Goal: Book appointment/travel/reservation

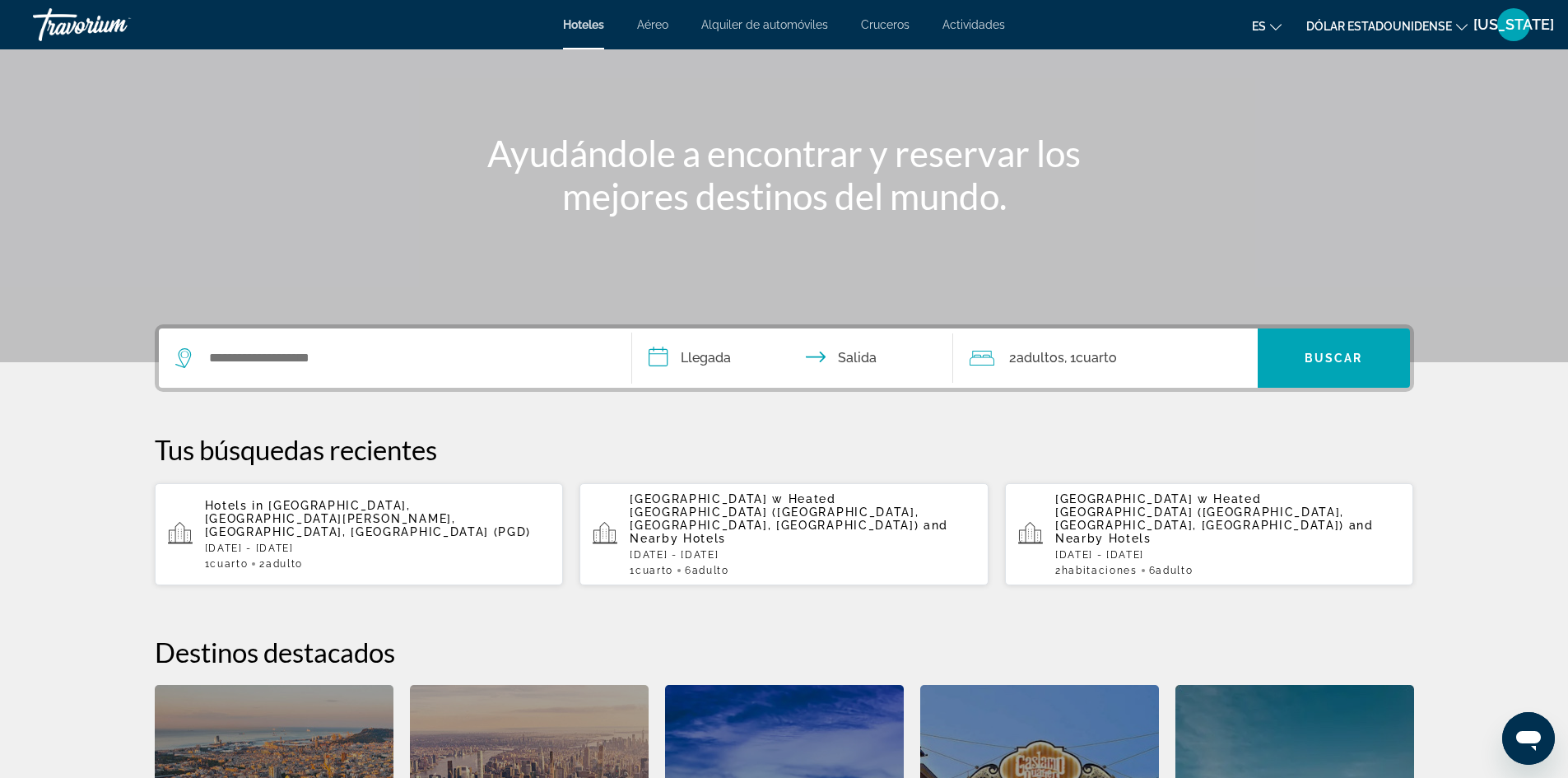
scroll to position [164, 0]
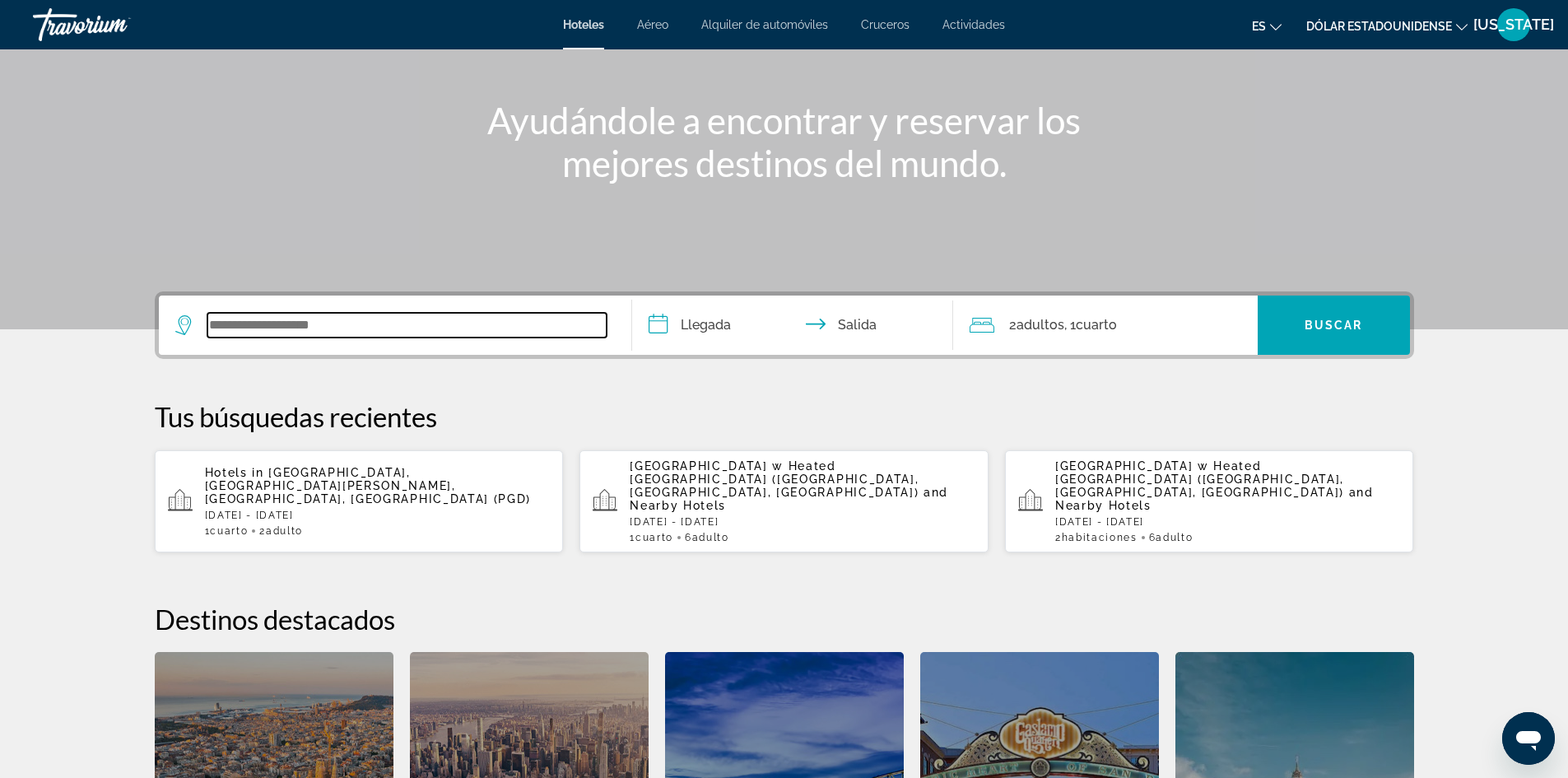
click at [363, 313] on input "Widget de búsqueda" at bounding box center [407, 325] width 399 height 25
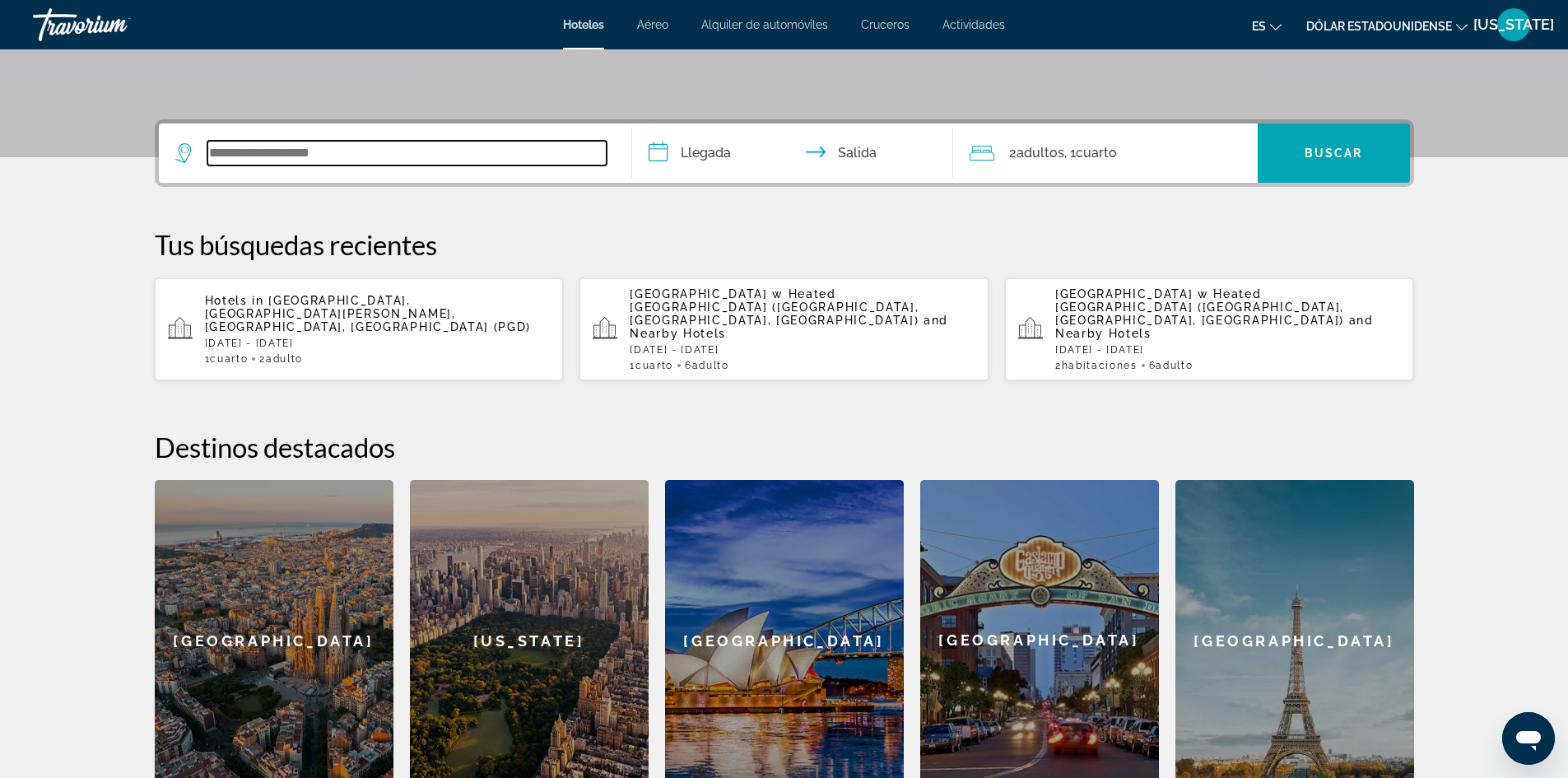
scroll to position [403, 0]
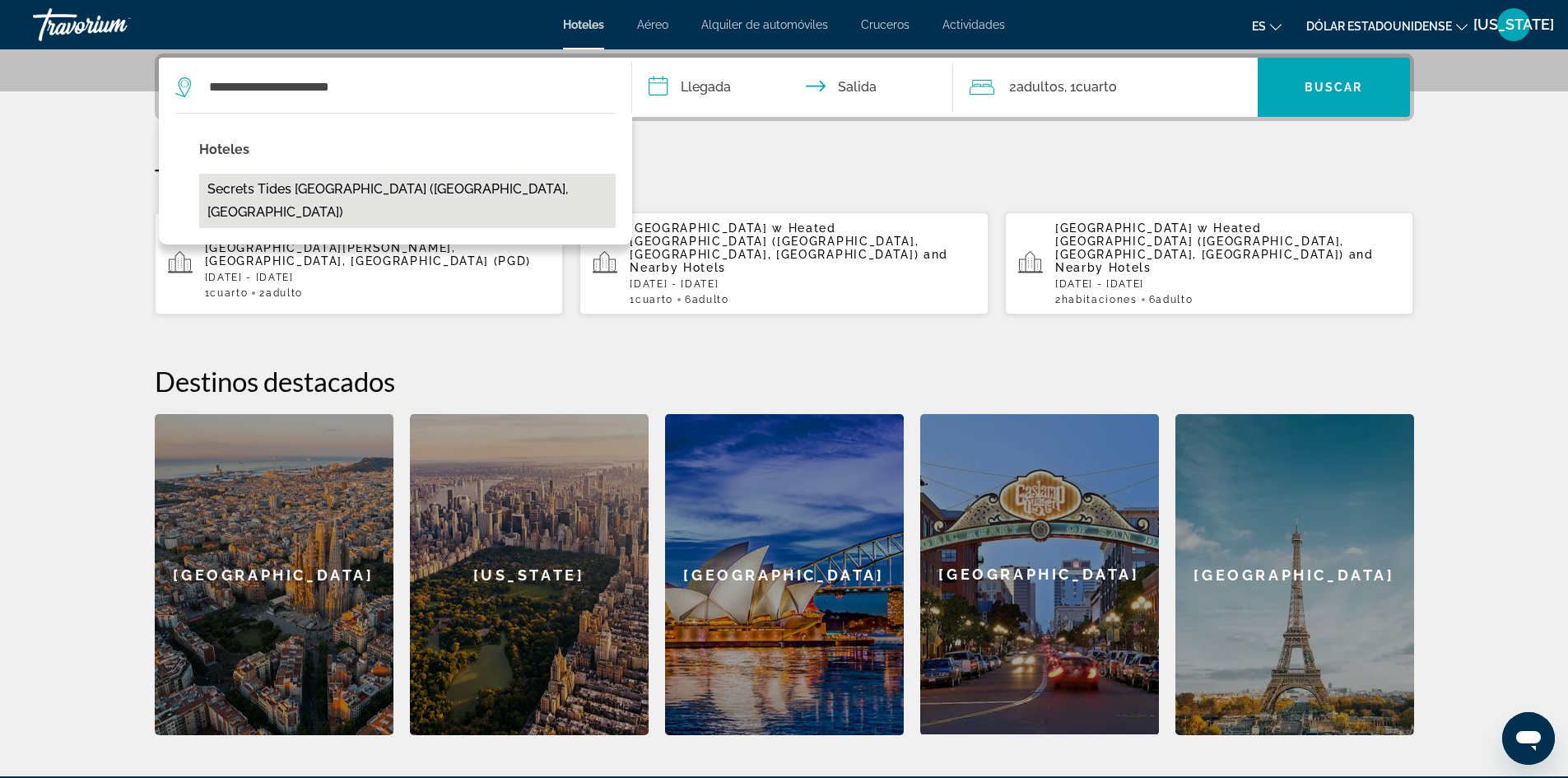
click at [313, 195] on button "Secrets Tides Punta Cana (Punta Cana, DO)" at bounding box center [407, 201] width 416 height 54
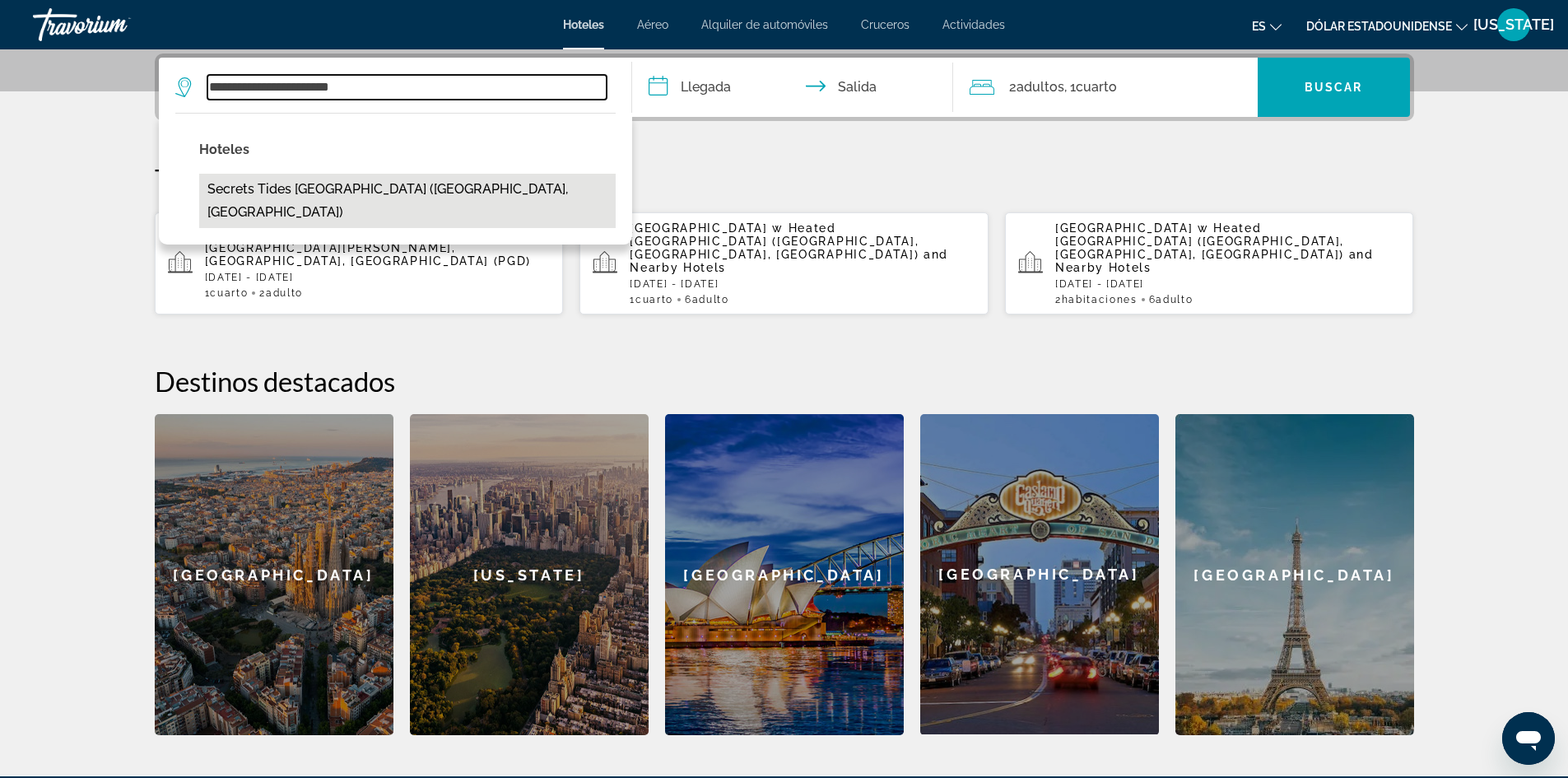
type input "**********"
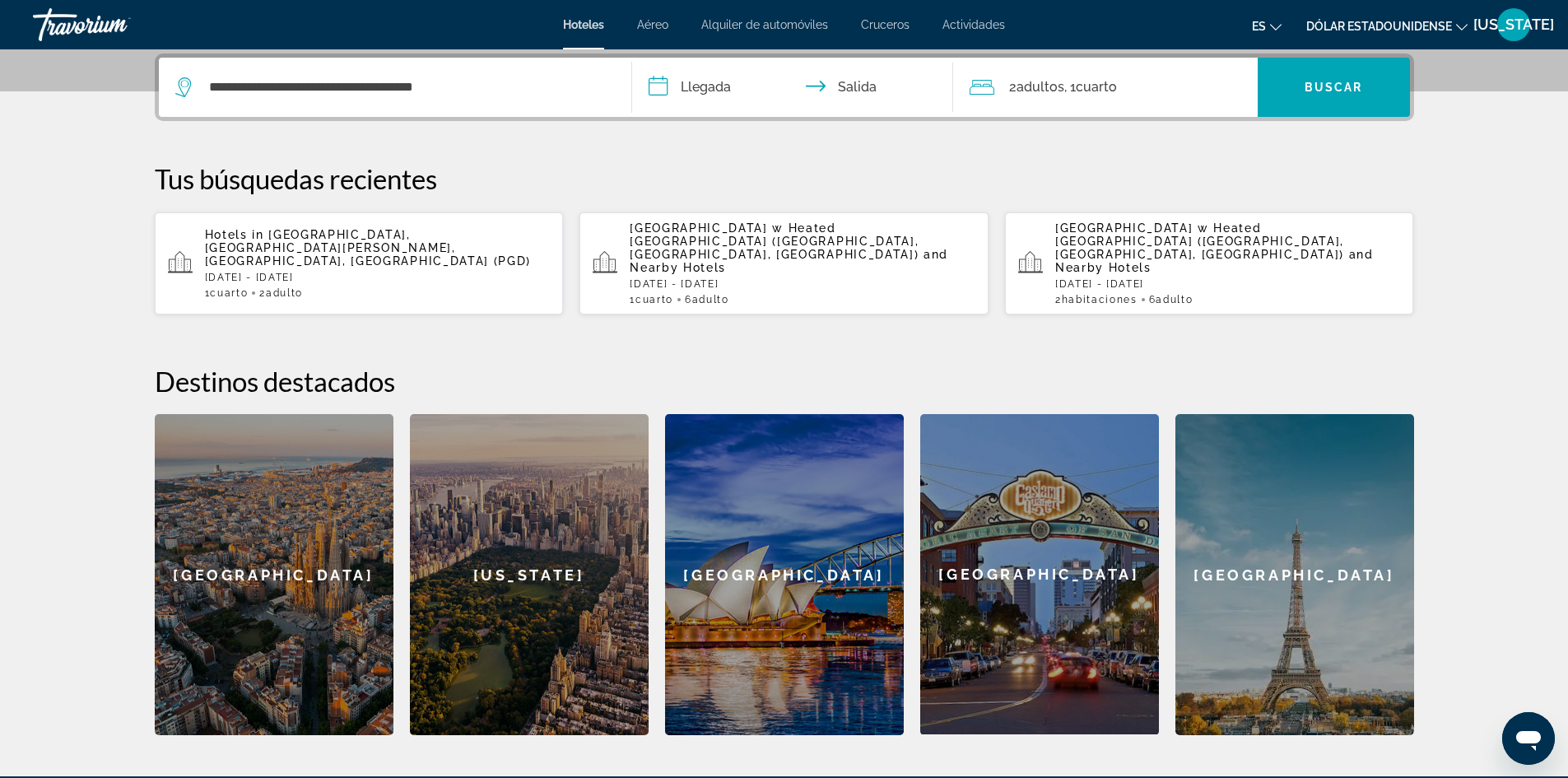
click at [729, 87] on input "**********" at bounding box center [796, 89] width 328 height 64
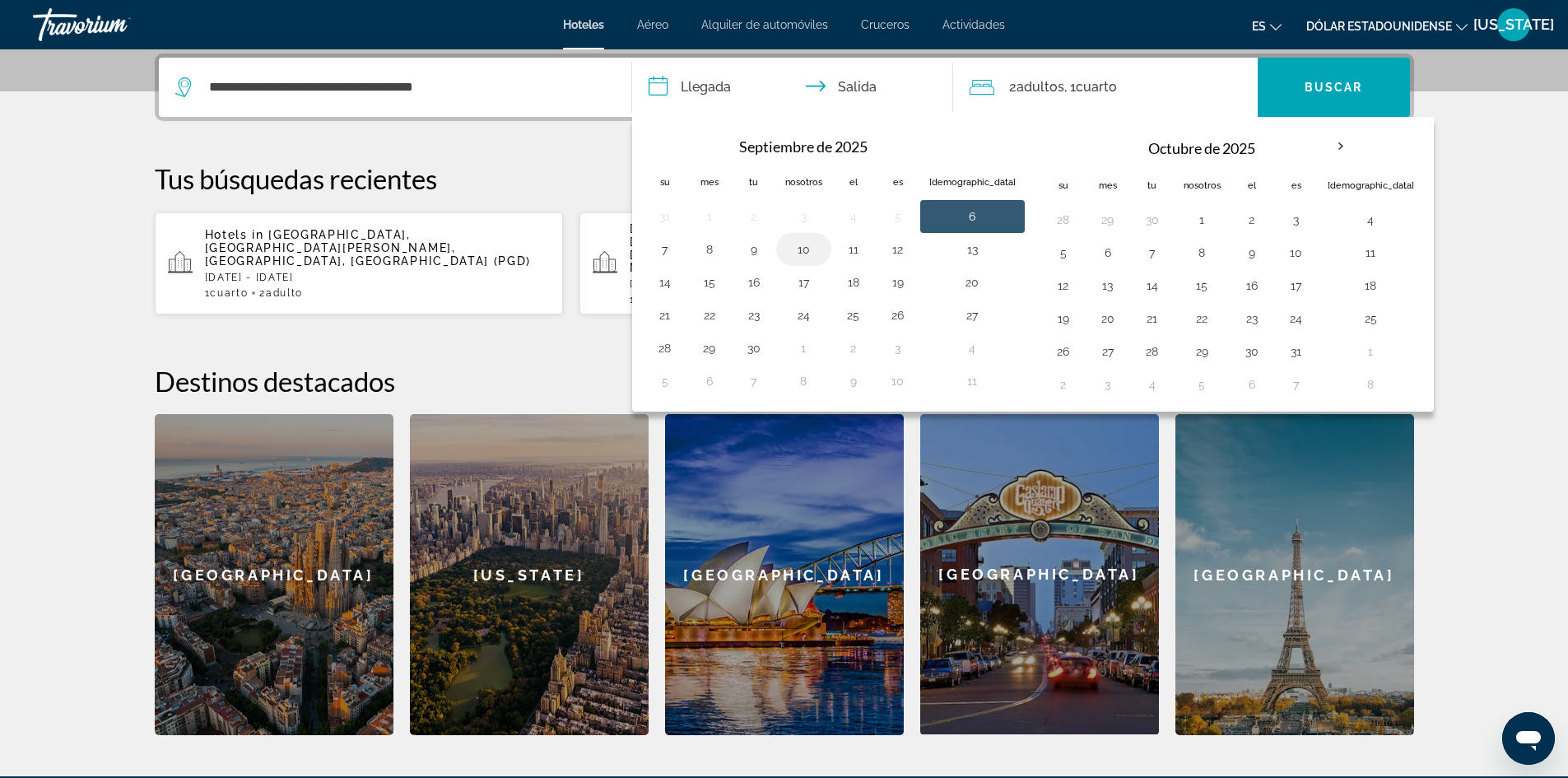
click at [808, 250] on button "10" at bounding box center [804, 249] width 37 height 23
click at [660, 283] on button "14" at bounding box center [665, 282] width 26 height 23
type input "**********"
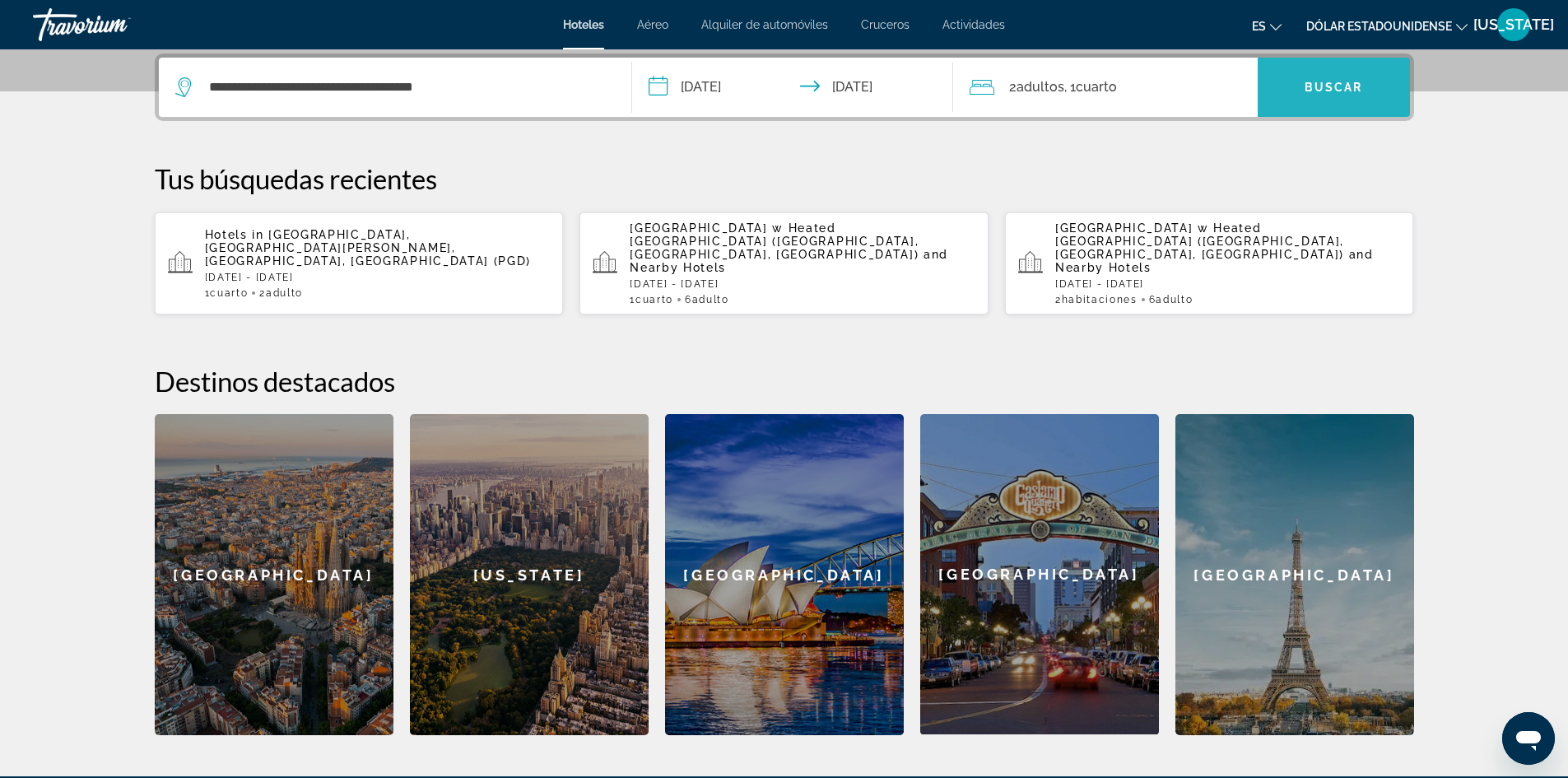
click at [1337, 93] on font "Buscar" at bounding box center [1334, 87] width 59 height 13
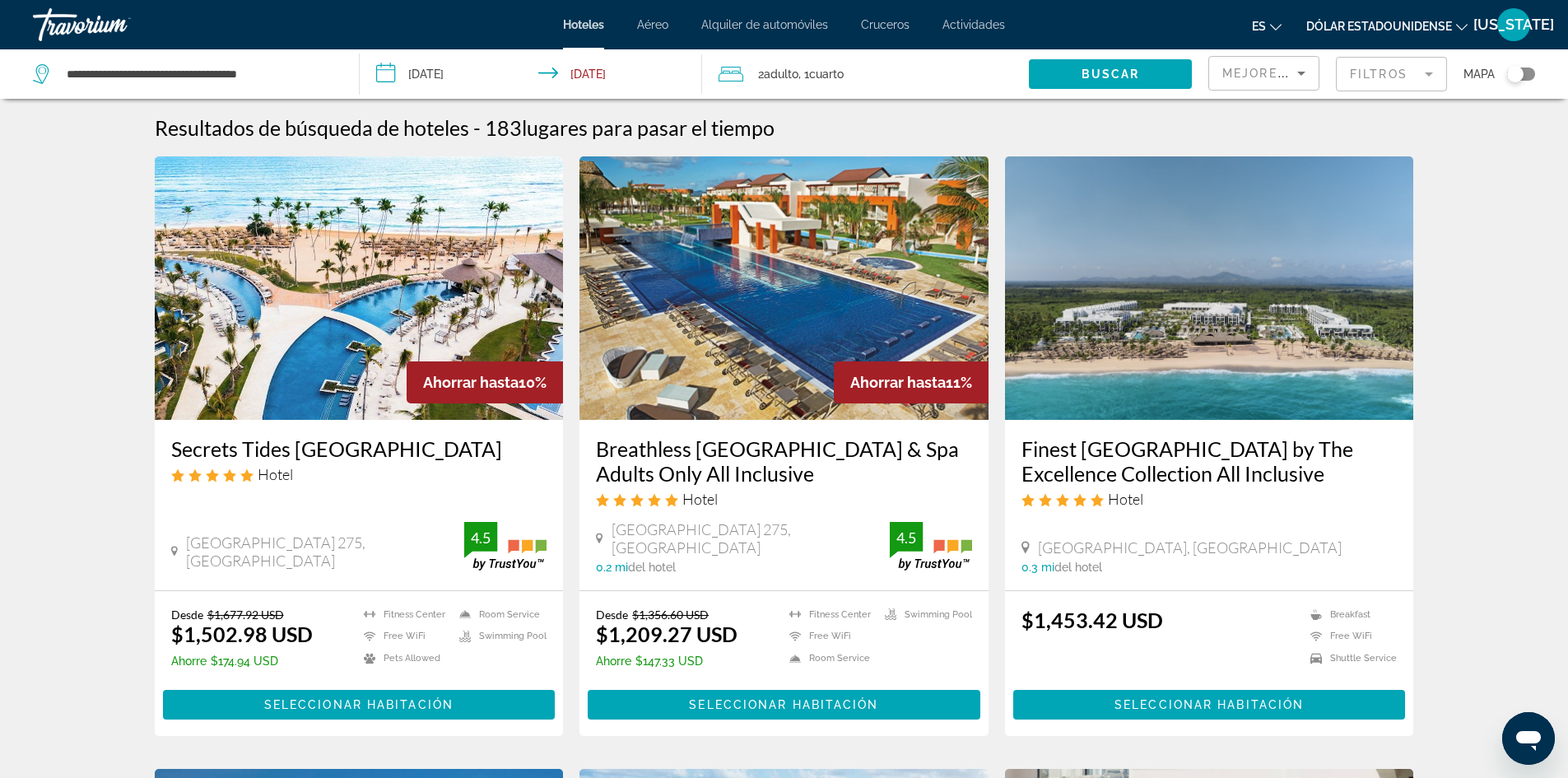
click at [662, 30] on font "Aéreo" at bounding box center [653, 24] width 31 height 13
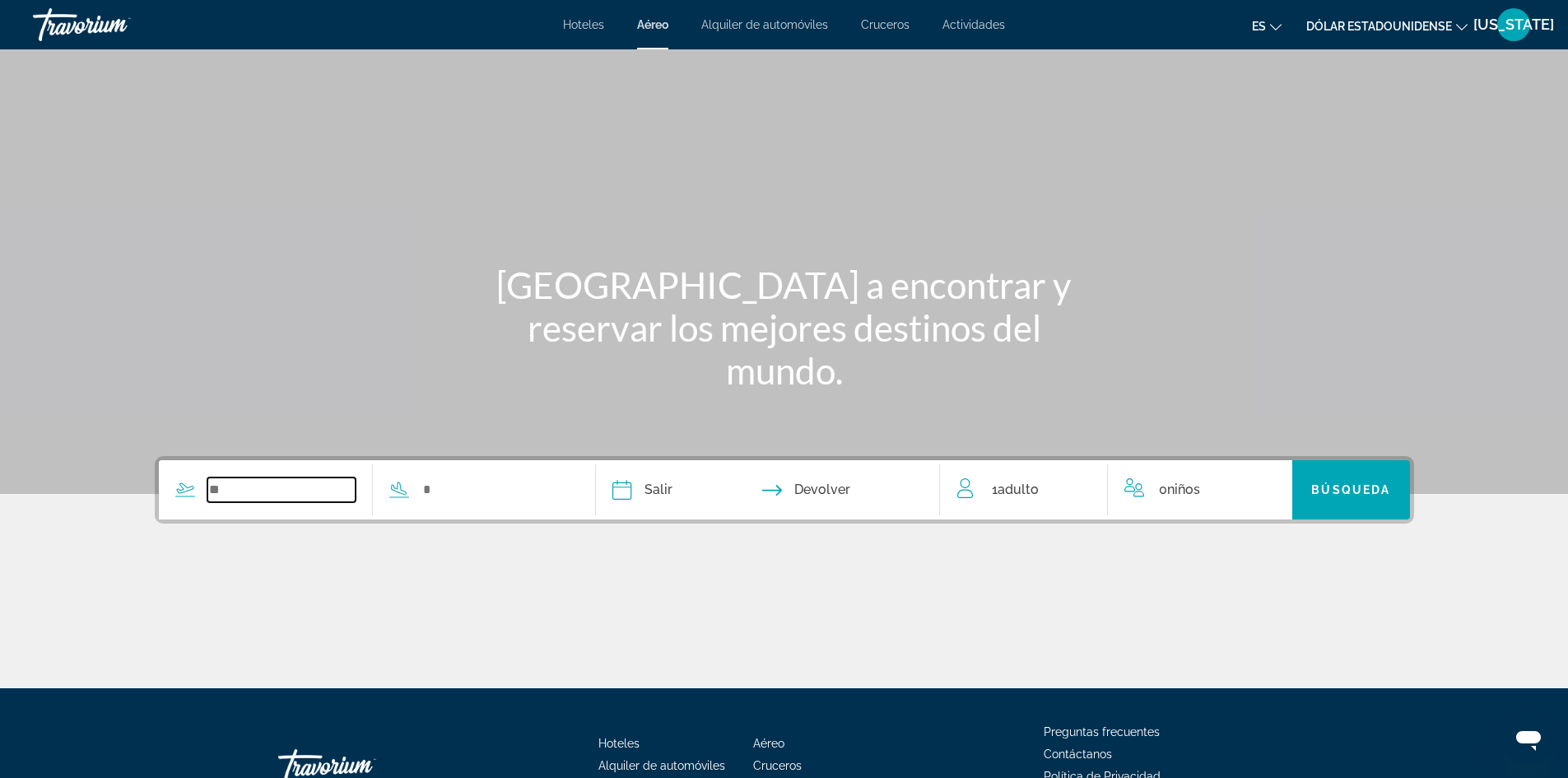
click at [208, 501] on input "Search widget" at bounding box center [282, 489] width 149 height 25
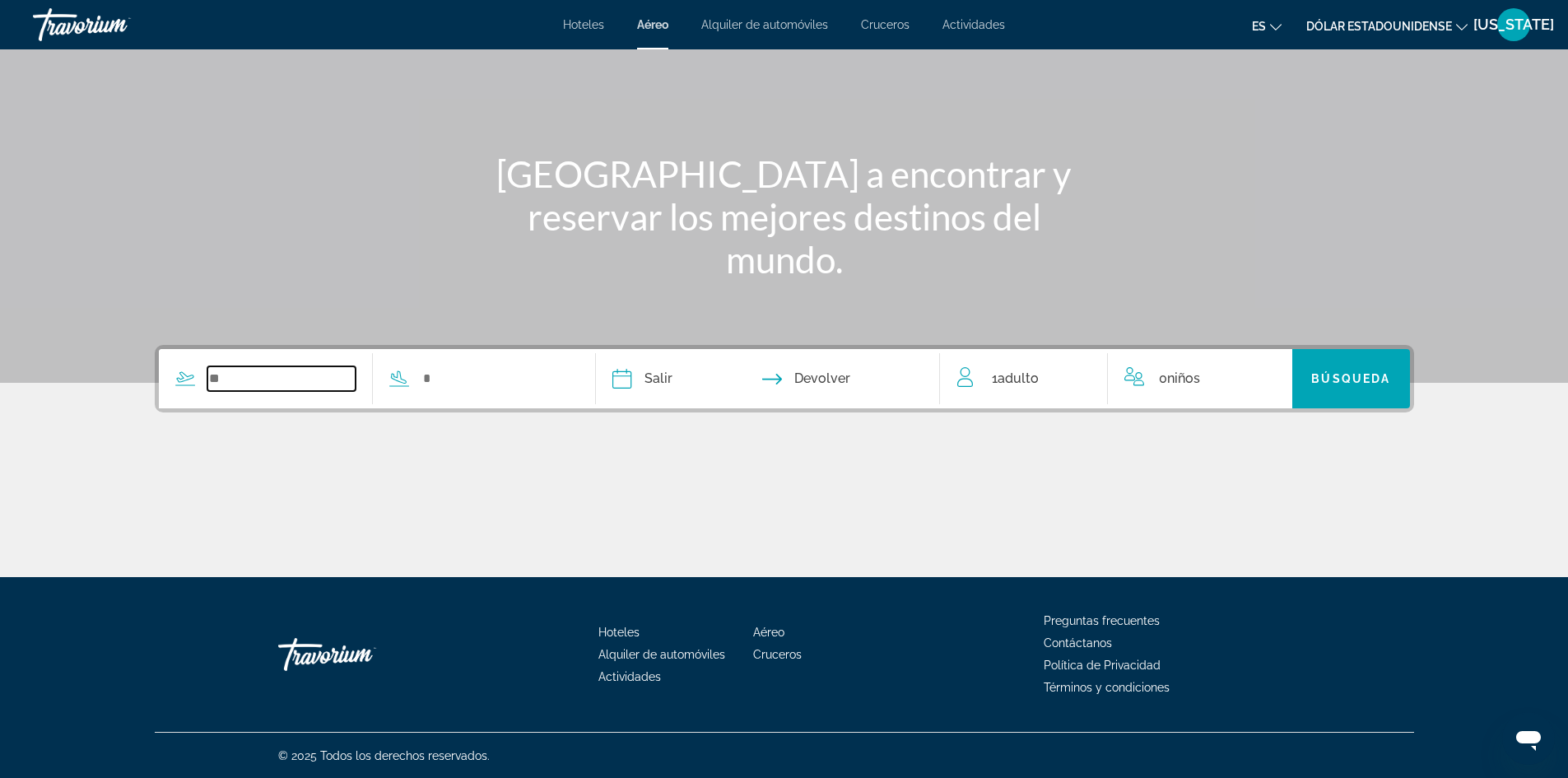
scroll to position [112, 0]
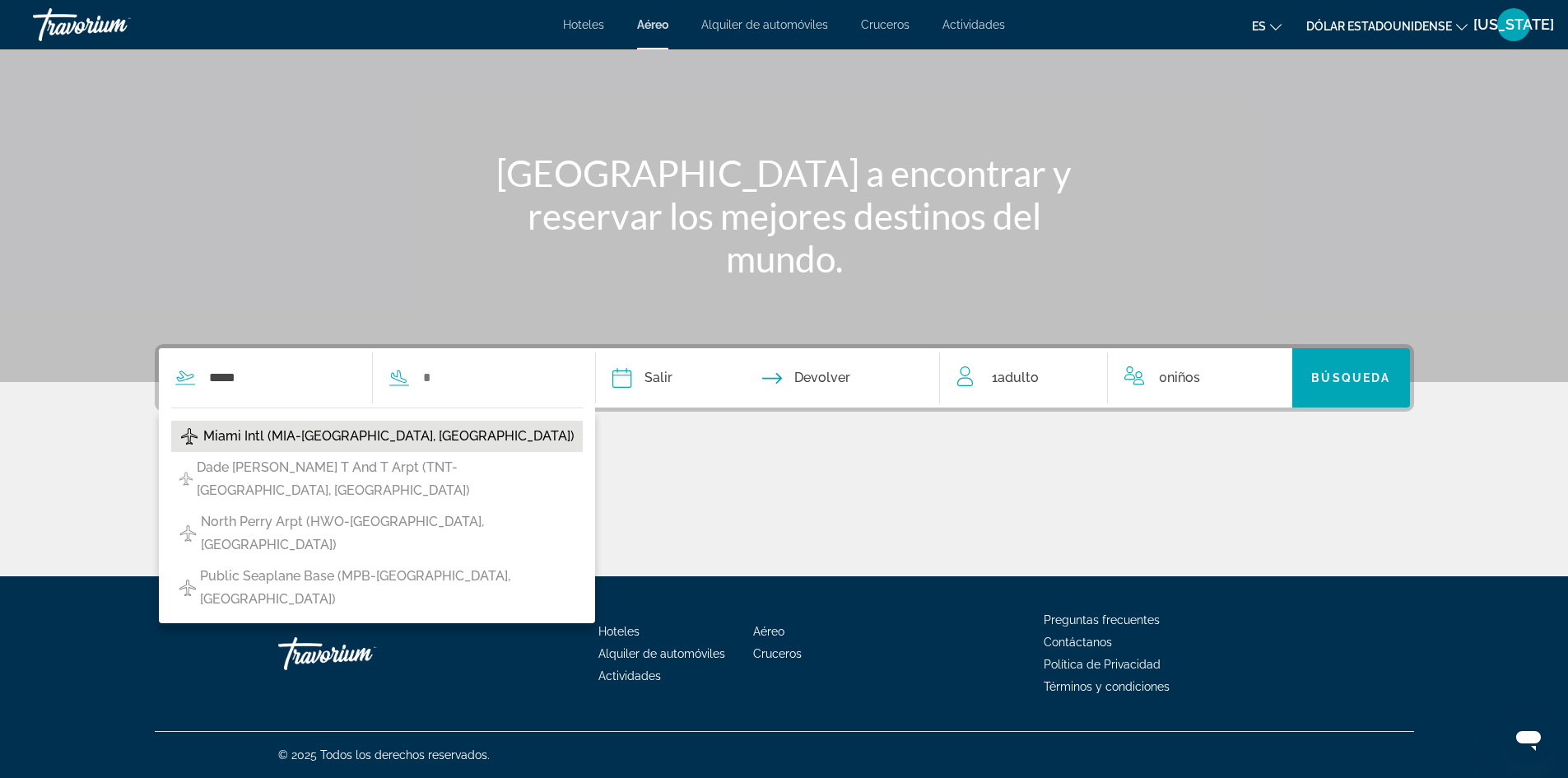
click at [298, 431] on span "Miami Intl (MIA-Miami, United States of America)" at bounding box center [389, 436] width 371 height 23
type input "**********"
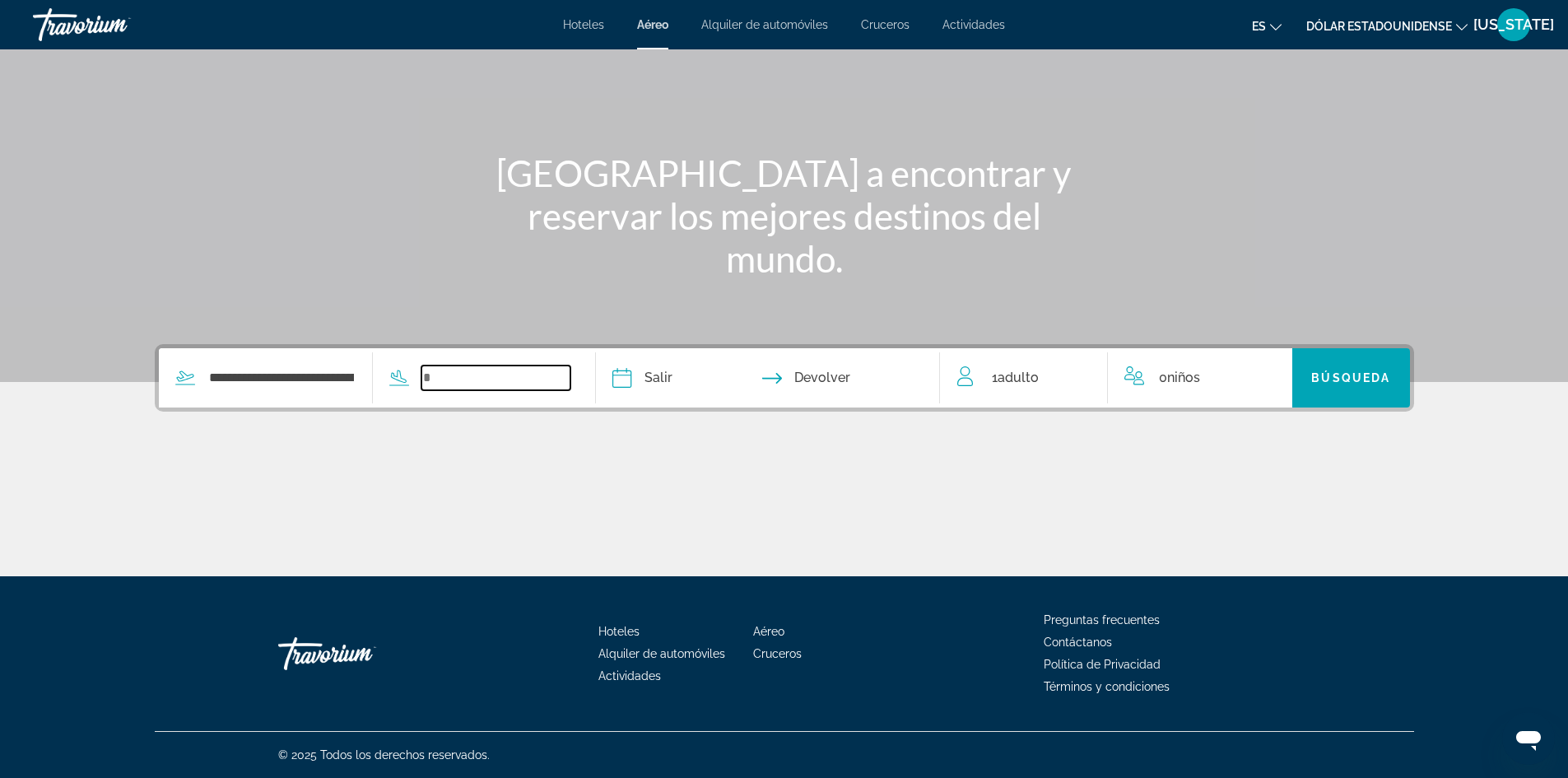
click at [444, 382] on input "Search widget" at bounding box center [495, 377] width 149 height 25
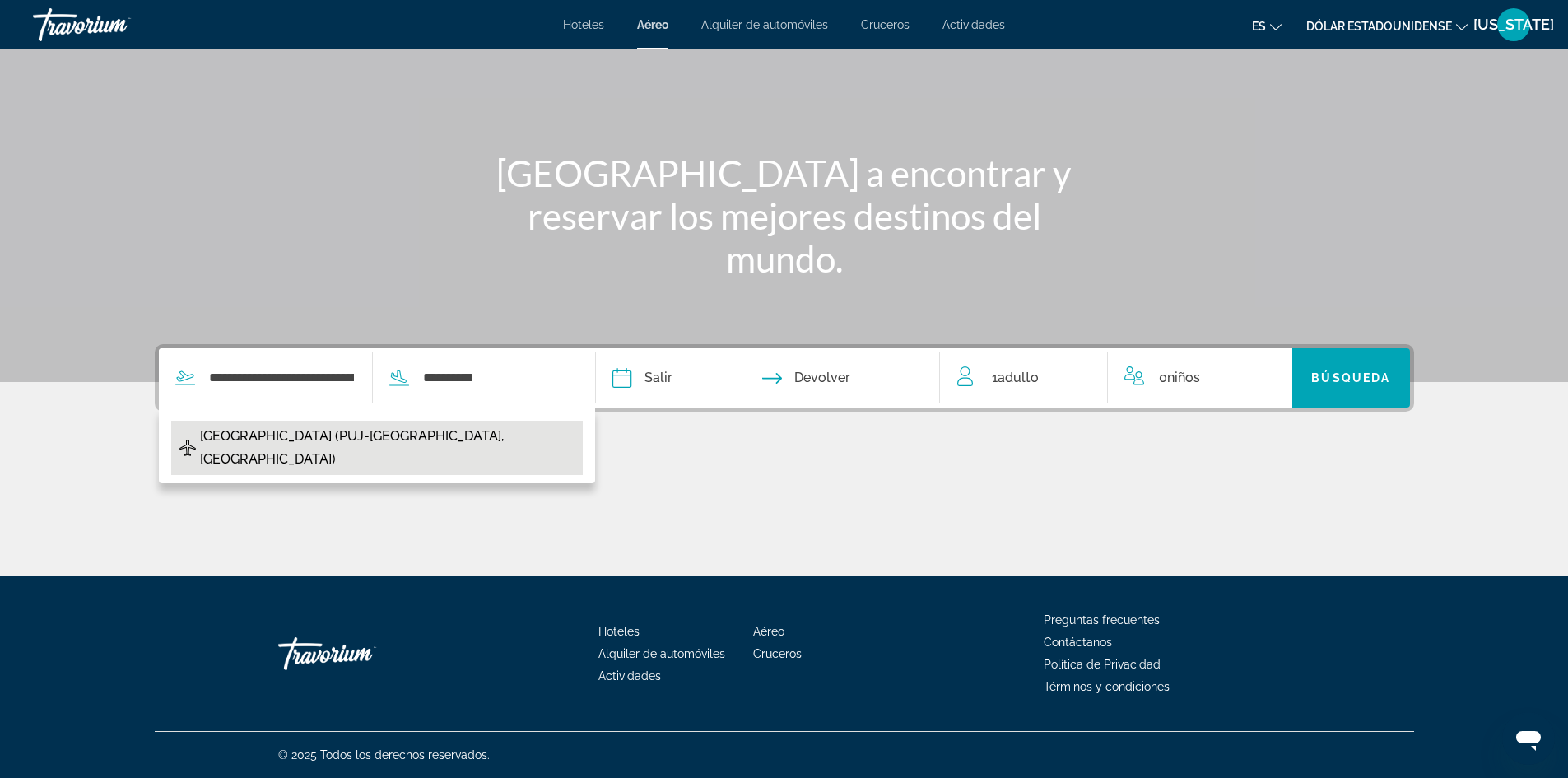
click at [394, 425] on span "Punta Cana Intl (PUJ-Punta Cana, Dominican Republic)" at bounding box center [387, 448] width 375 height 46
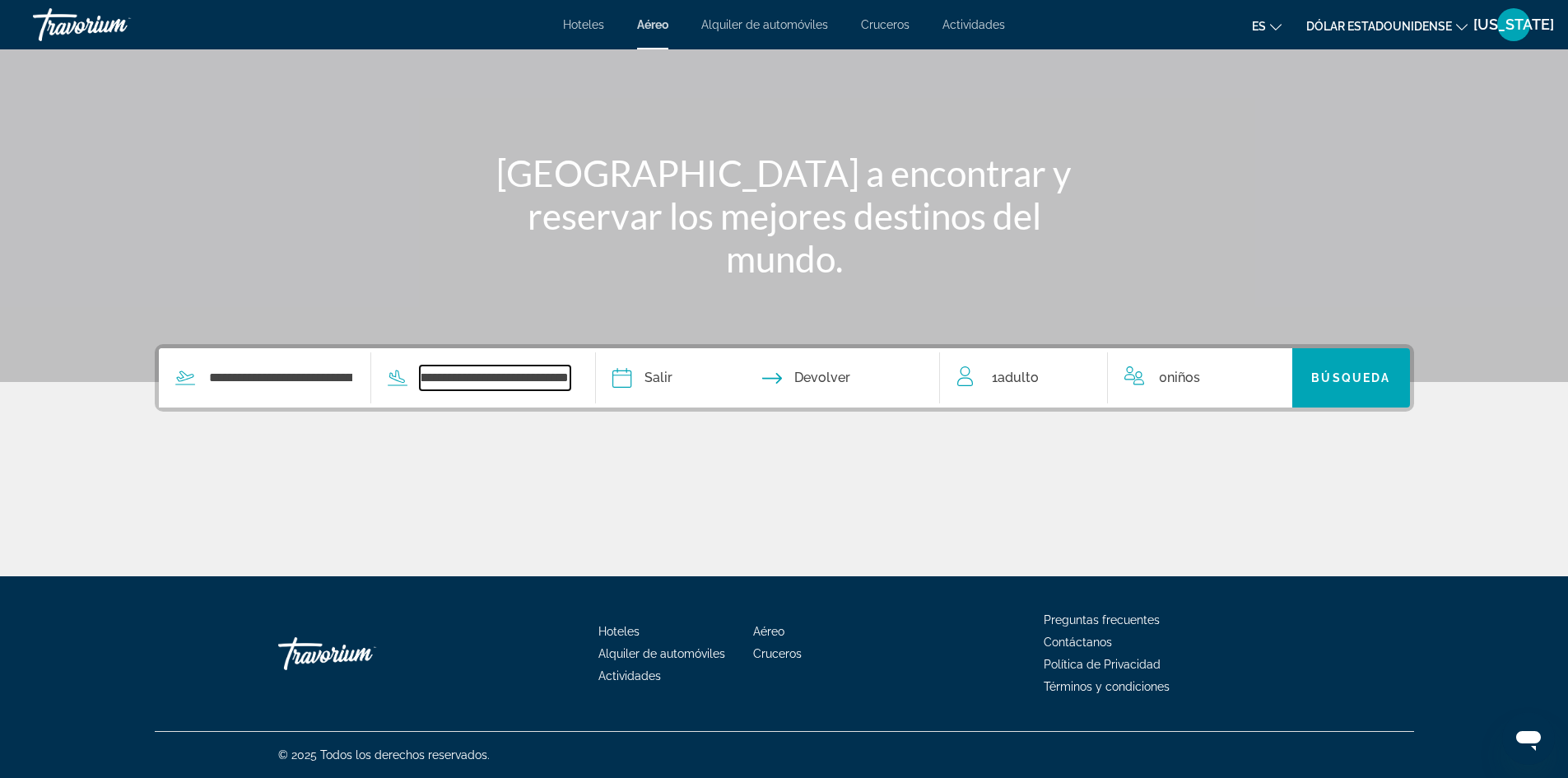
scroll to position [0, 196]
type input "**********"
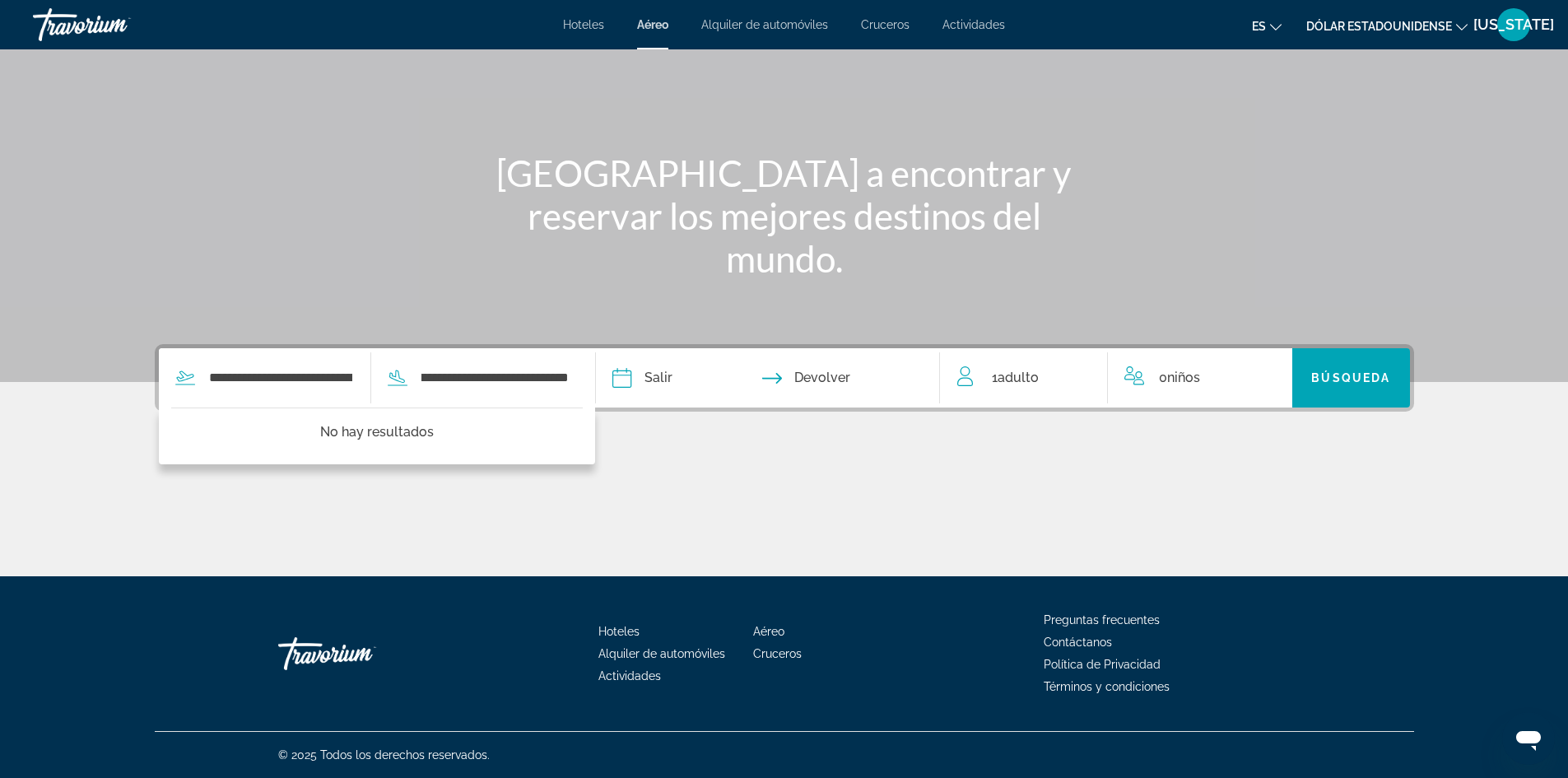
click at [667, 375] on input "Depart date" at bounding box center [694, 380] width 170 height 64
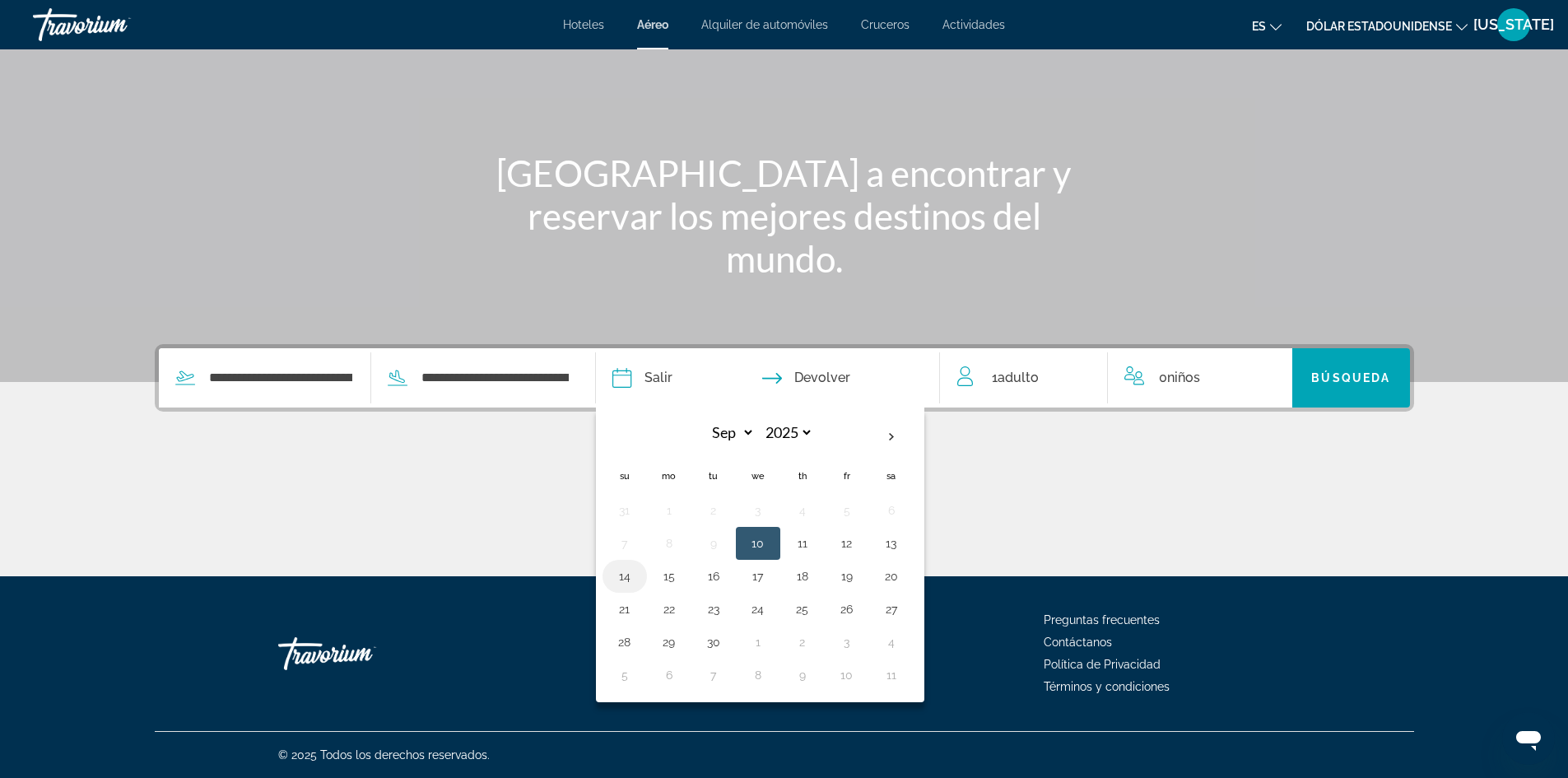
click at [617, 576] on button "14" at bounding box center [625, 575] width 26 height 23
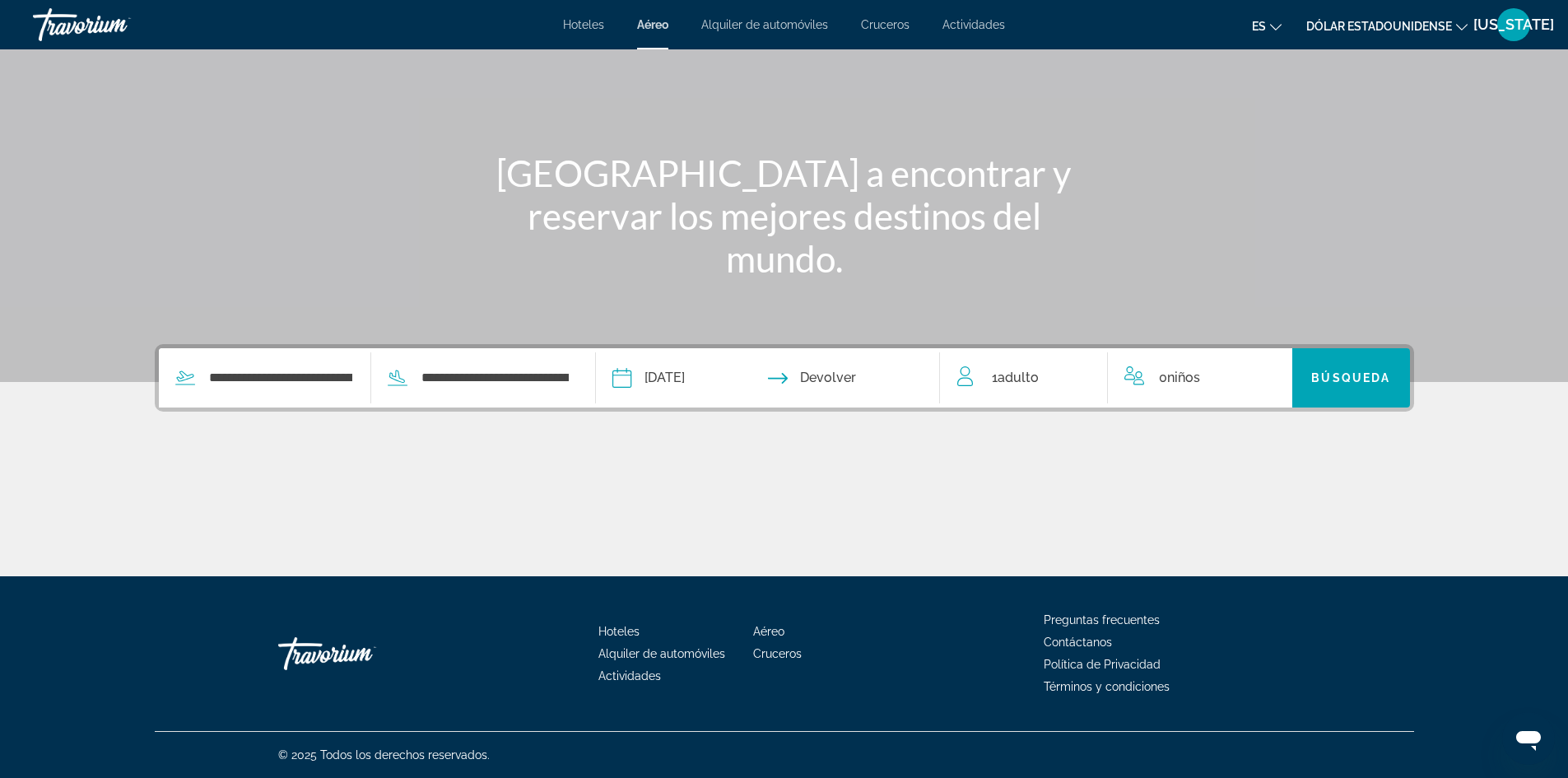
click at [668, 382] on input "**********" at bounding box center [694, 380] width 170 height 64
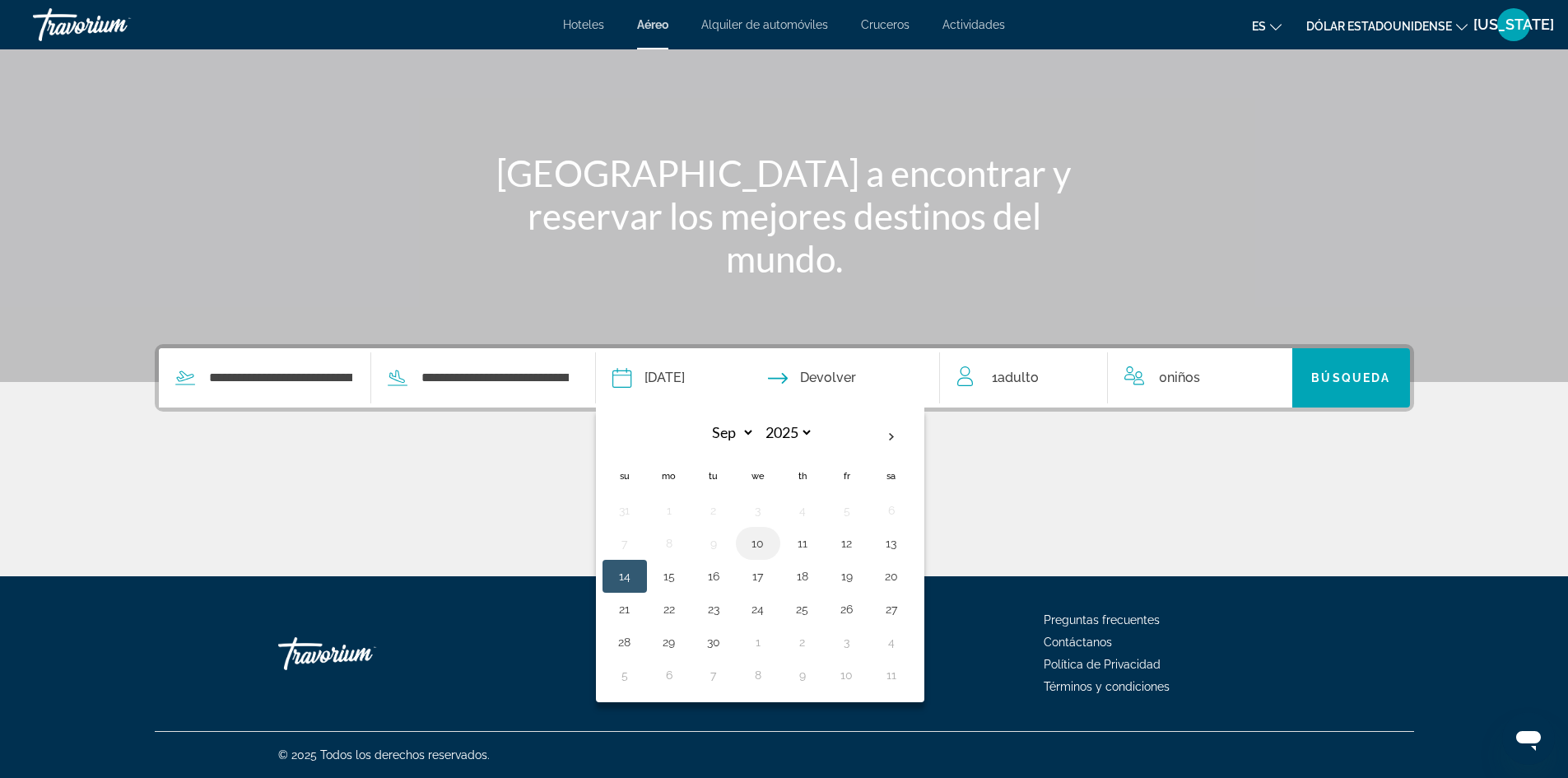
click at [753, 538] on button "10" at bounding box center [758, 543] width 26 height 23
type input "**********"
select select "*"
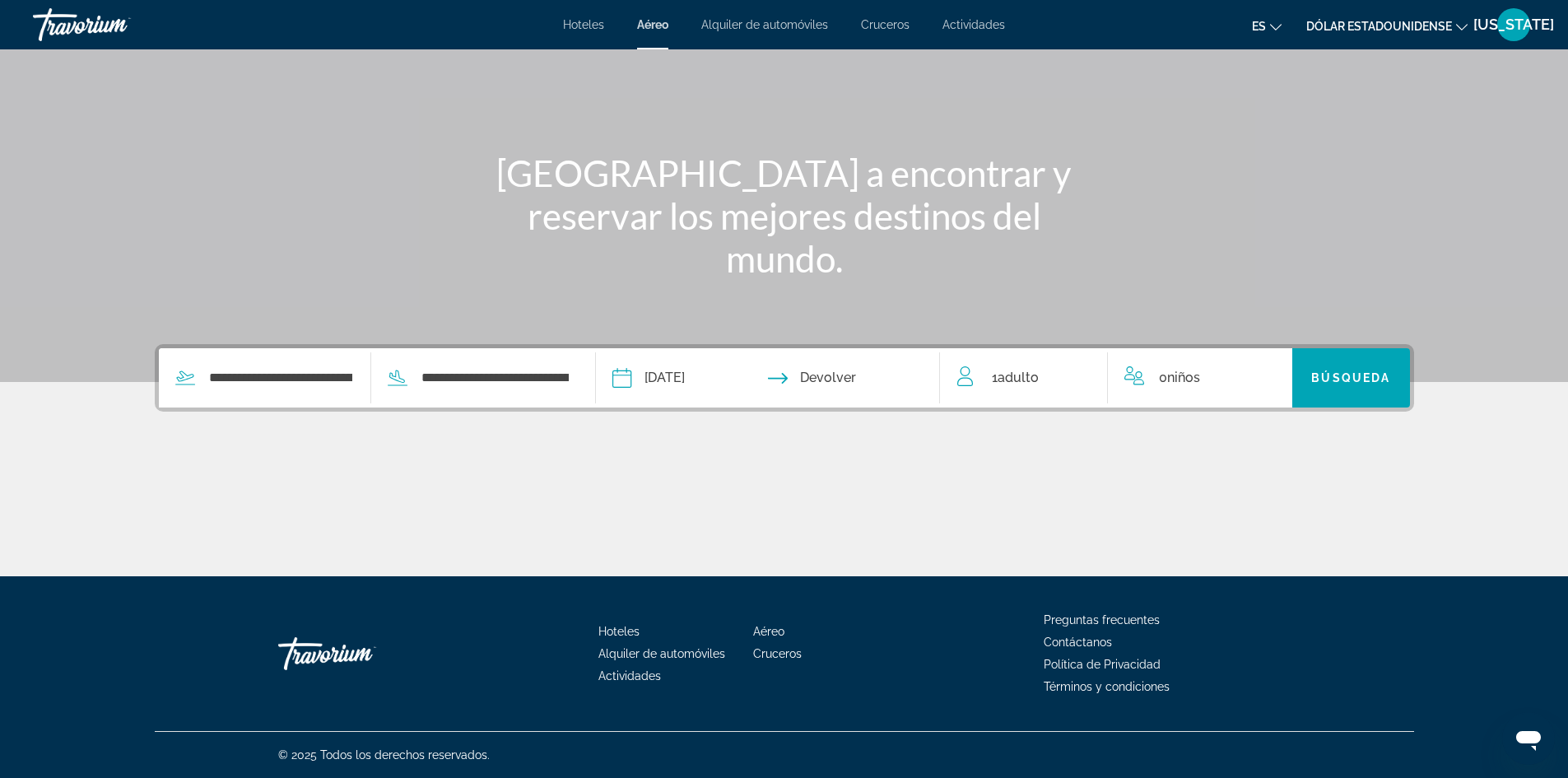
click at [851, 372] on input "Return date" at bounding box center [861, 380] width 170 height 64
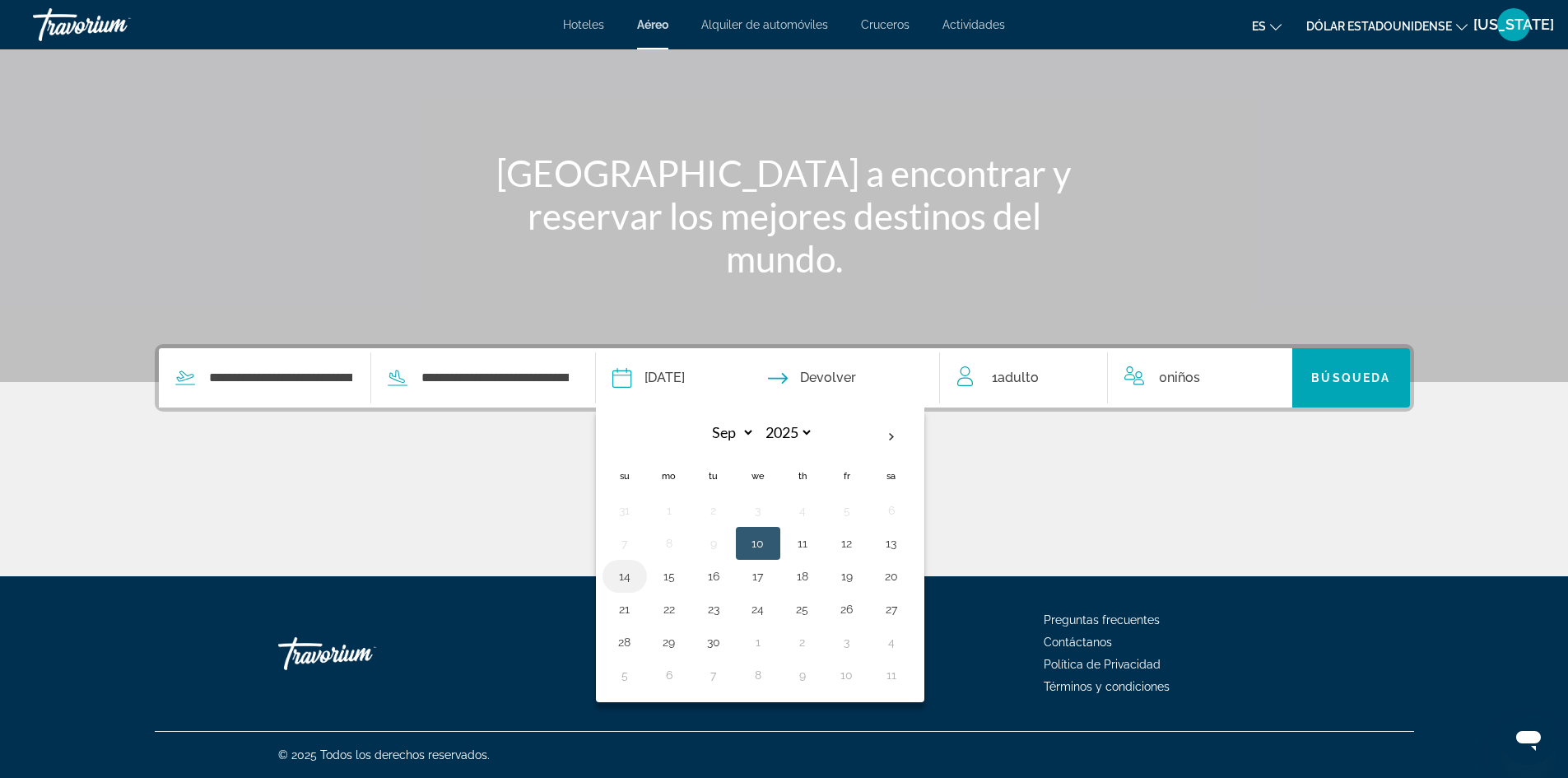
click at [637, 581] on button "14" at bounding box center [625, 575] width 26 height 23
type input "**********"
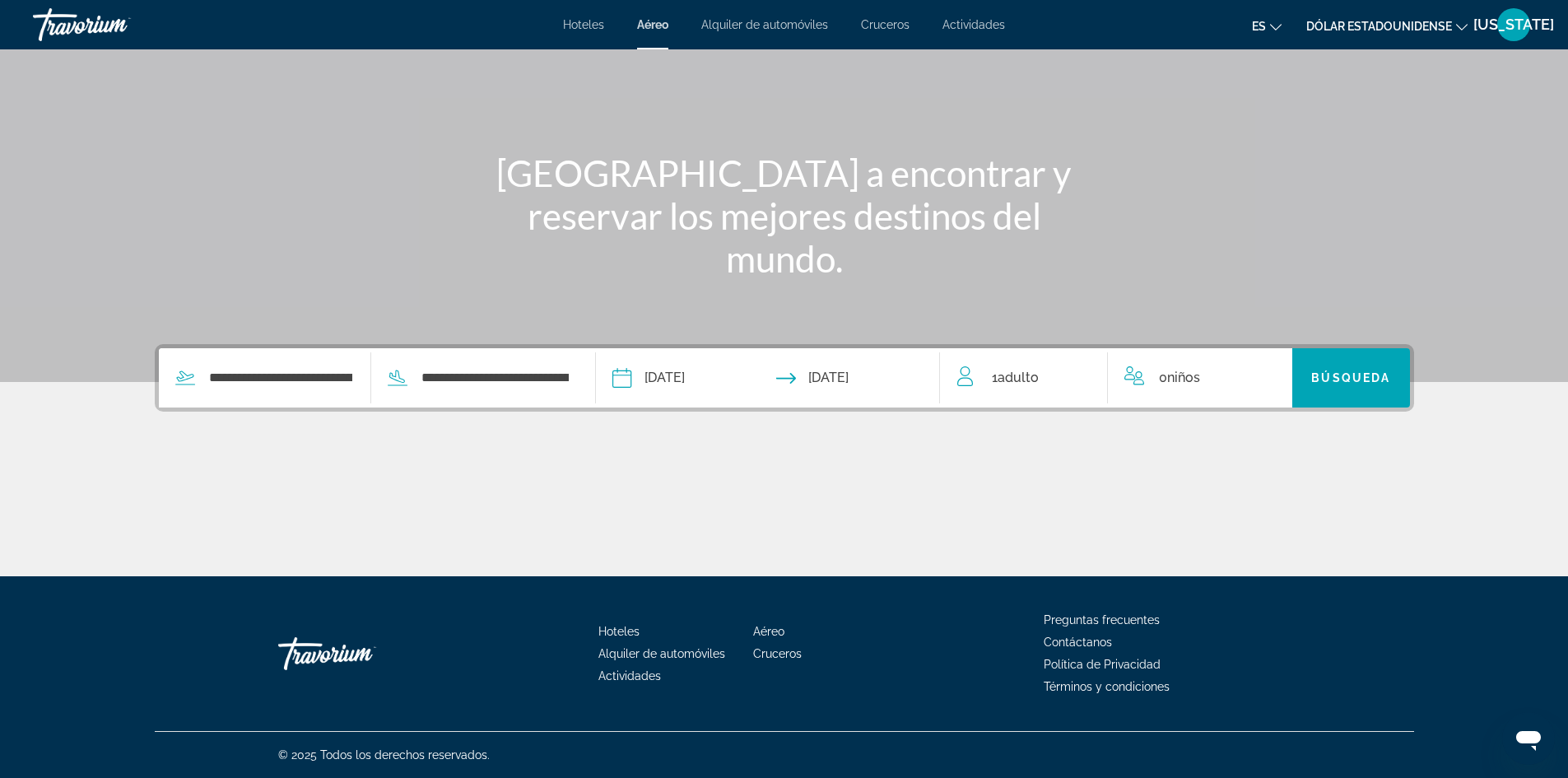
click at [1008, 374] on span "Adulto" at bounding box center [1018, 377] width 41 height 15
click at [1077, 374] on icon "Increment adults" at bounding box center [1083, 374] width 14 height 14
click at [1353, 386] on span "Search widget" at bounding box center [1351, 378] width 117 height 39
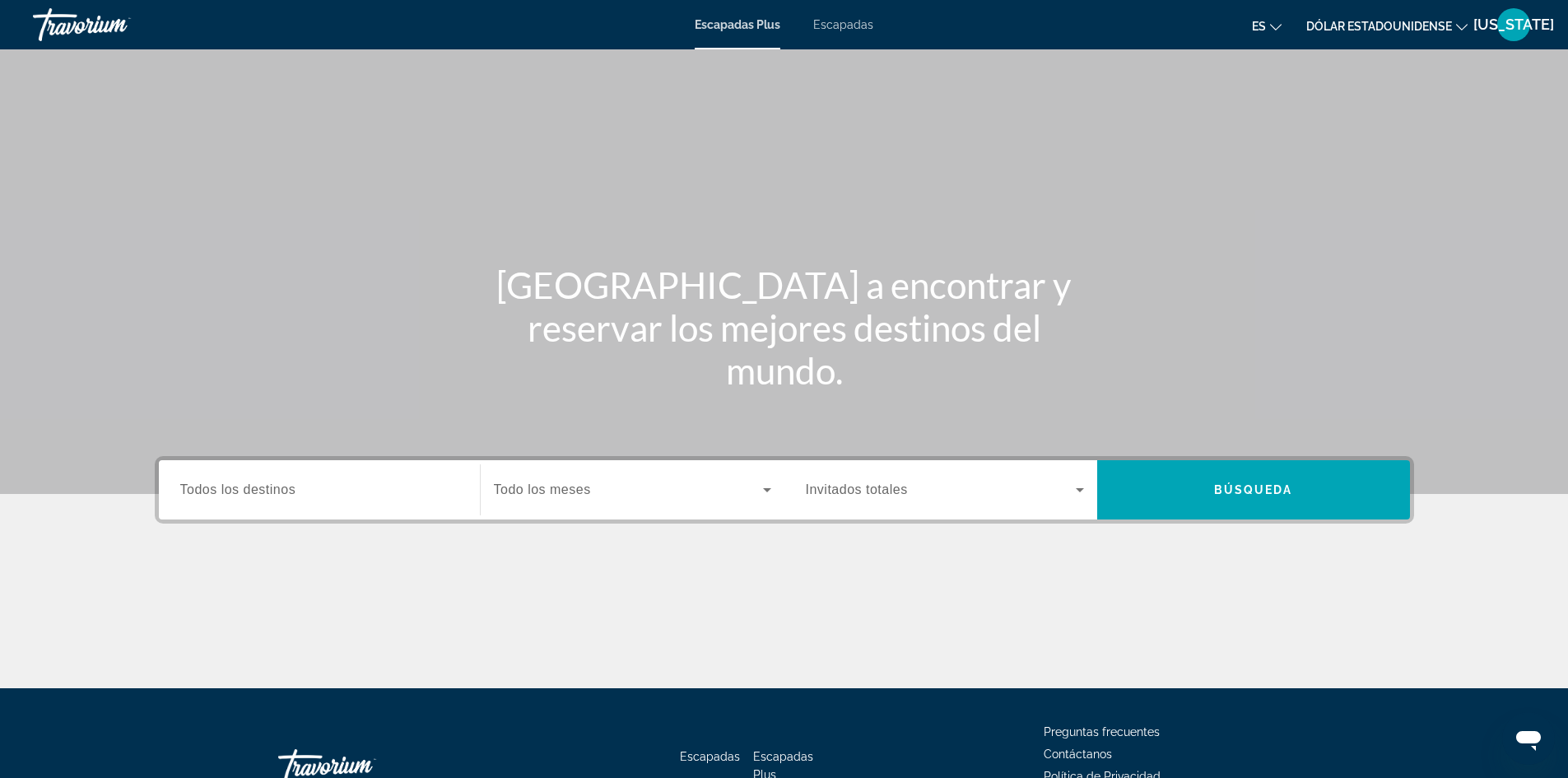
click at [846, 29] on font "Escapadas" at bounding box center [844, 24] width 60 height 13
click at [288, 499] on input "Destination Todos los destinos" at bounding box center [319, 490] width 278 height 20
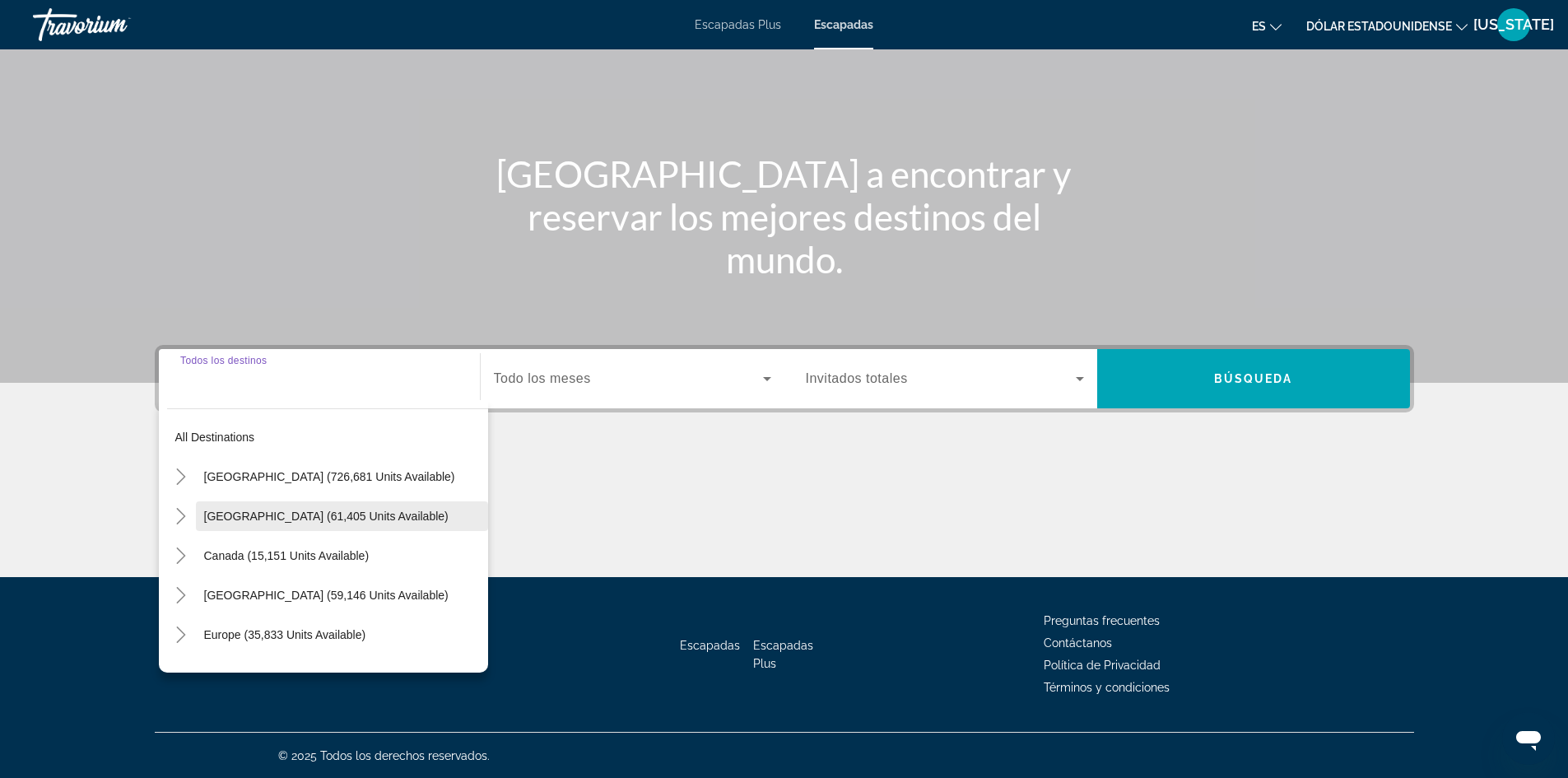
scroll to position [112, 0]
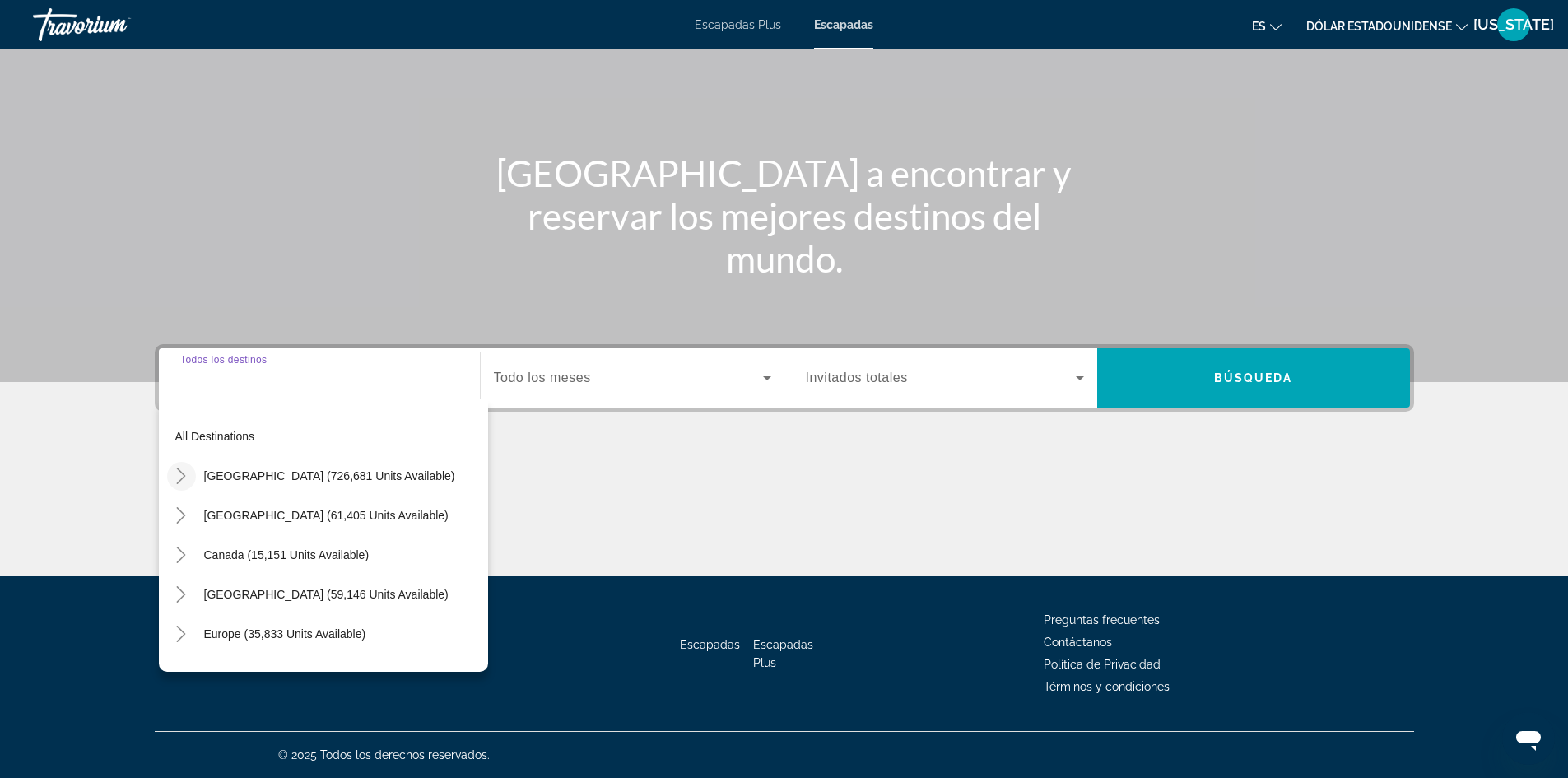
click at [182, 471] on icon "Toggle United States (726,681 units available)" at bounding box center [180, 475] width 16 height 16
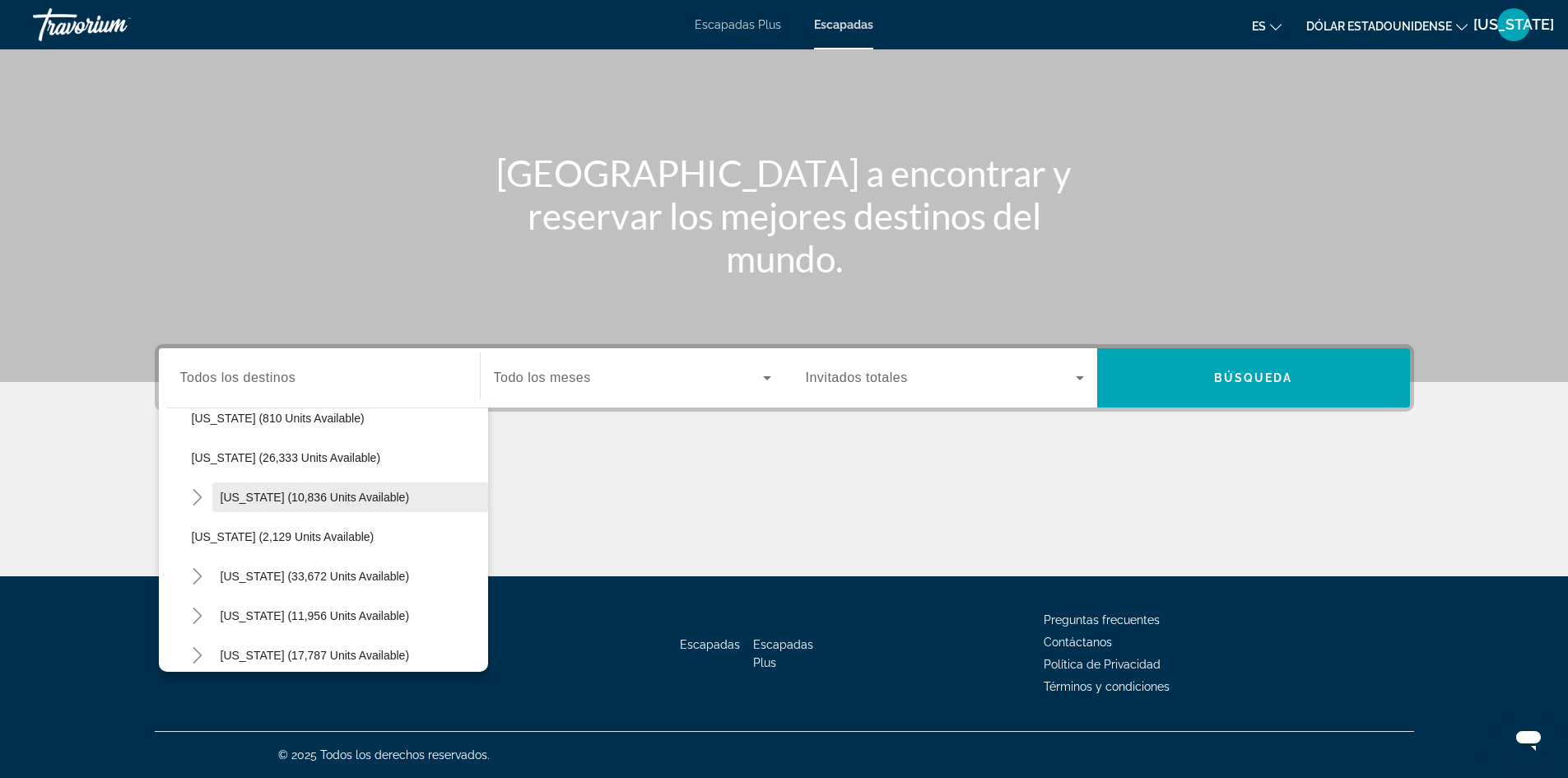
scroll to position [1364, 0]
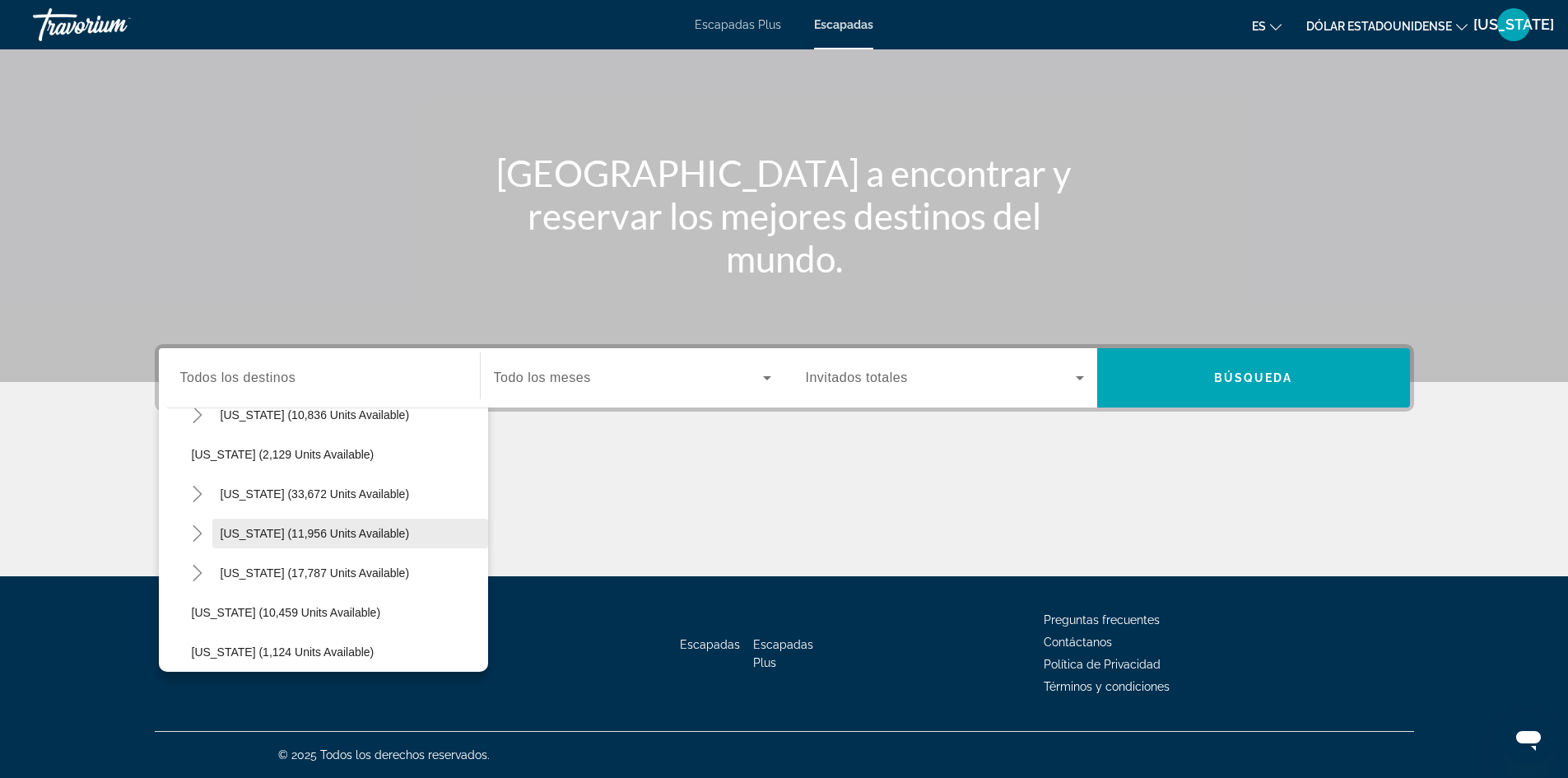
click at [250, 537] on span "[US_STATE] (11,956 units available)" at bounding box center [315, 533] width 189 height 13
type input "**********"
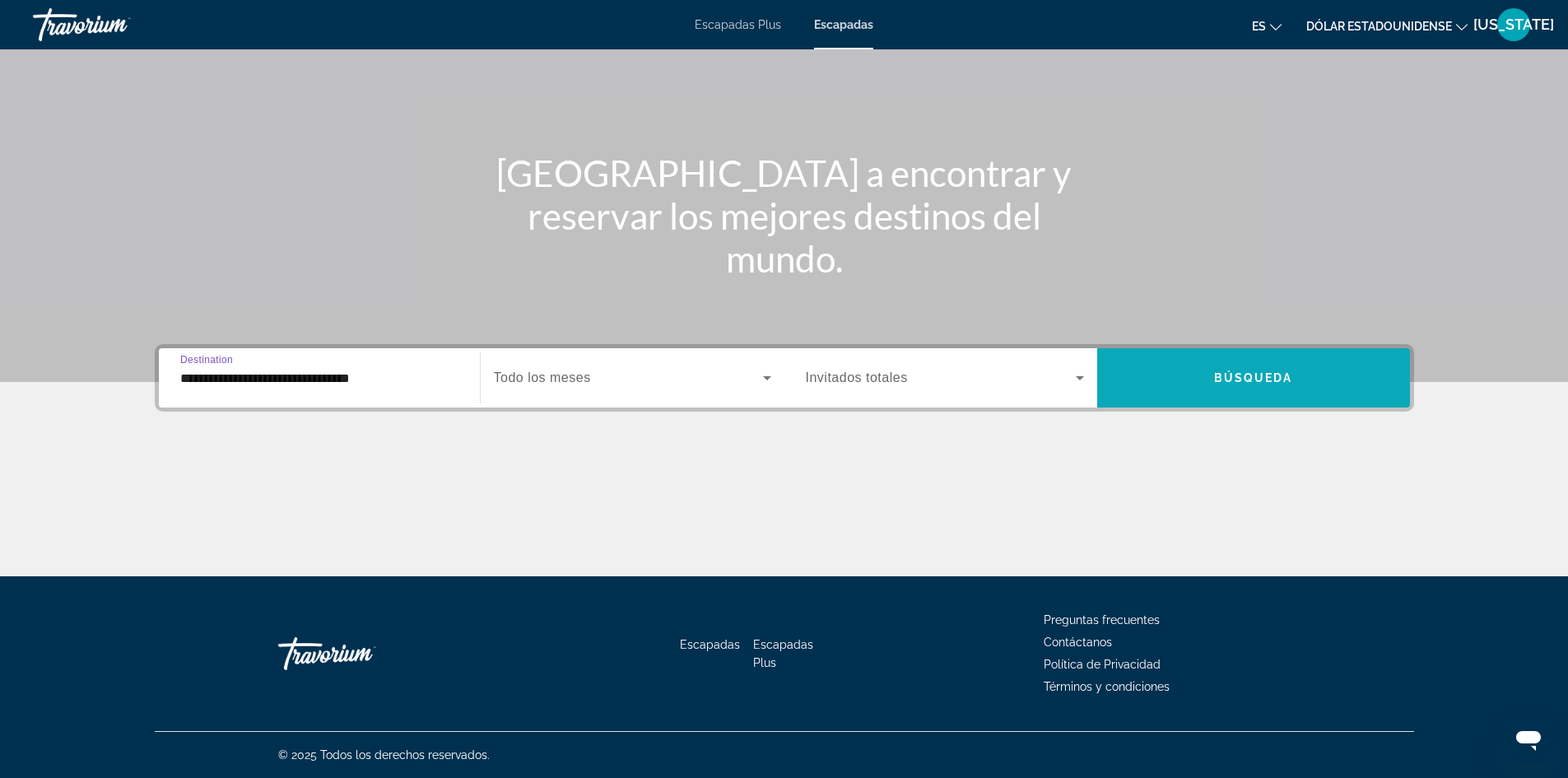
click at [1220, 380] on span "Búsqueda" at bounding box center [1253, 377] width 79 height 13
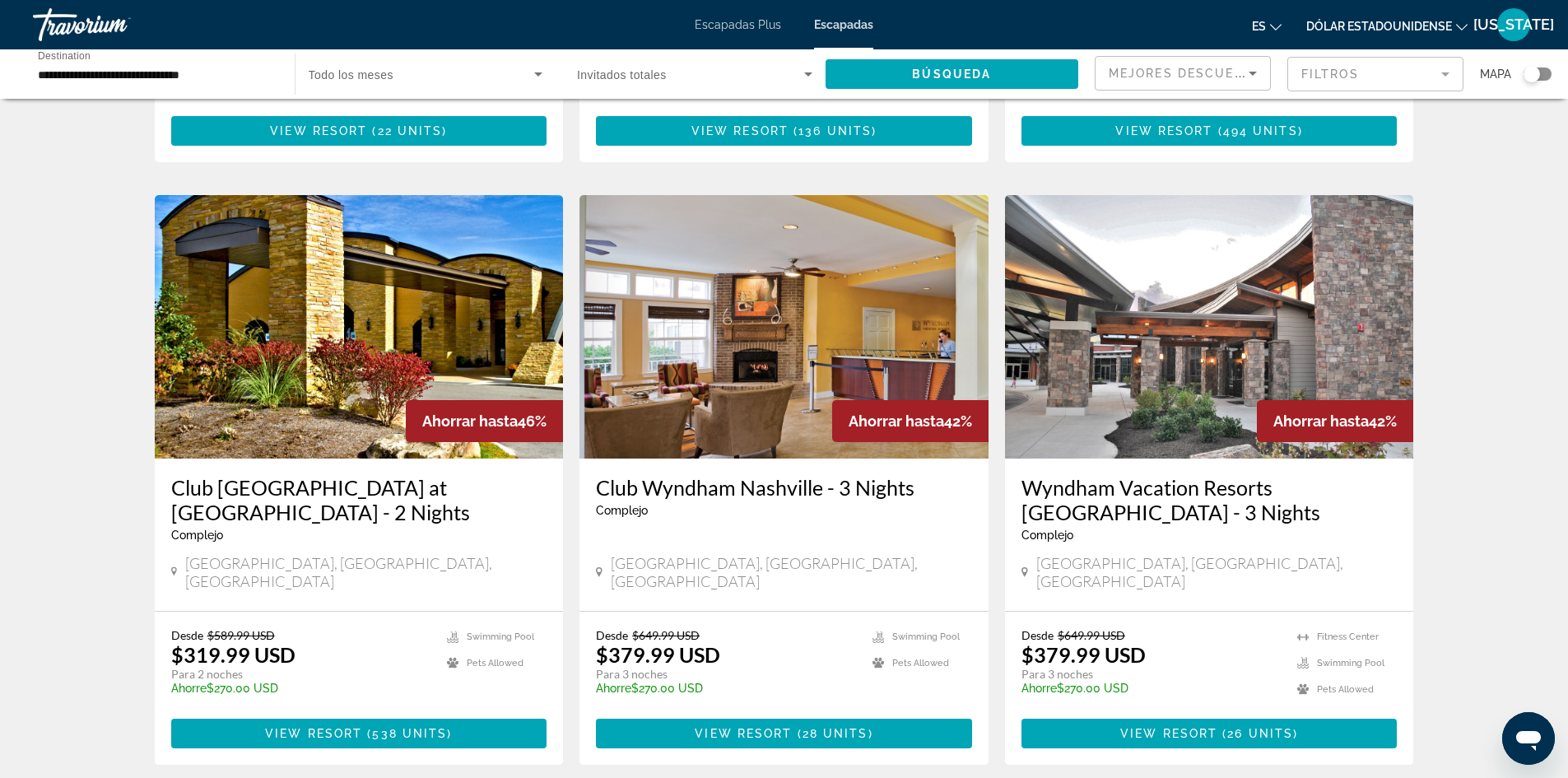
scroll to position [576, 0]
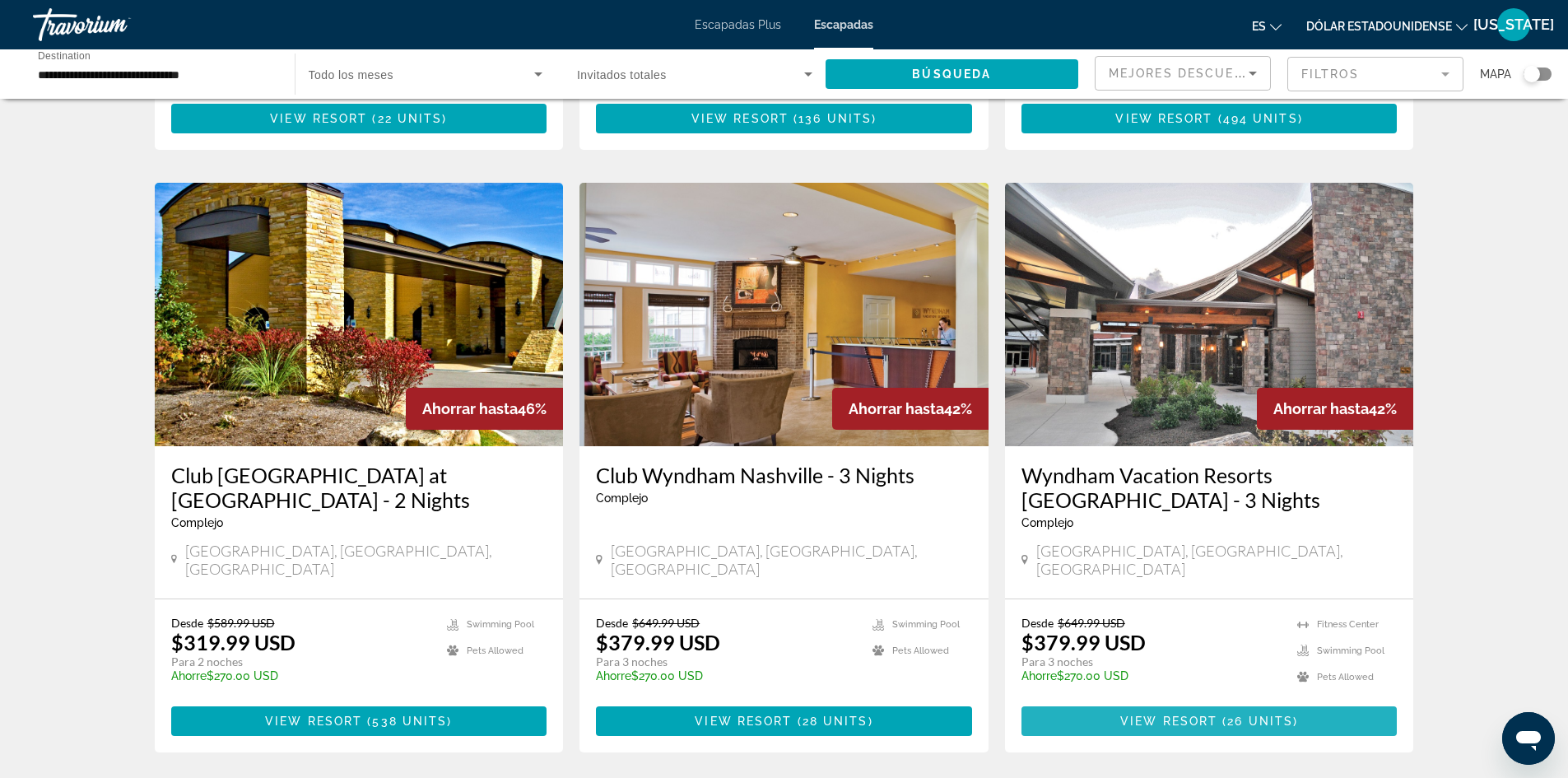
click at [1236, 714] on span "26 units" at bounding box center [1260, 720] width 66 height 13
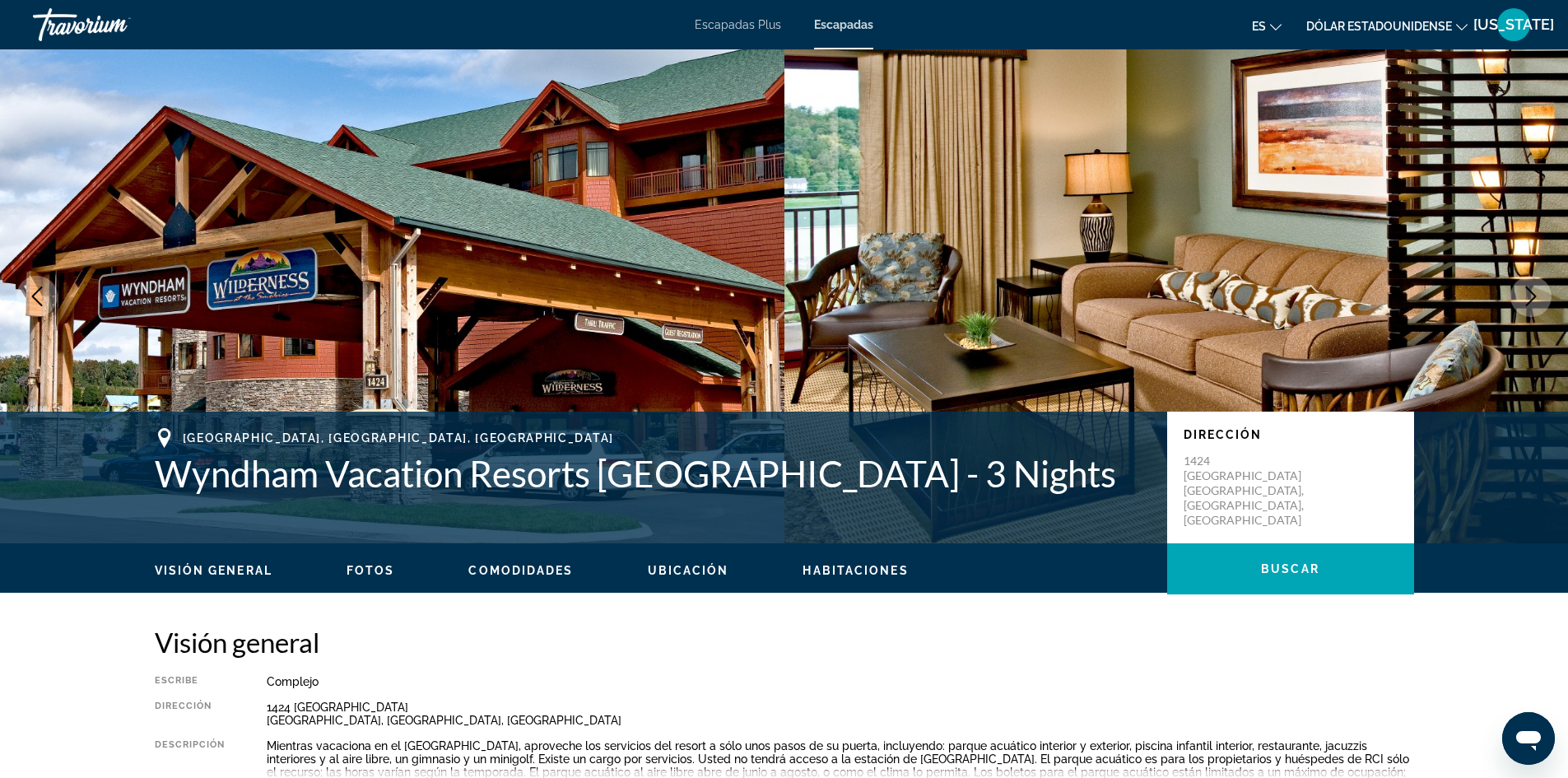
click at [1536, 290] on icon "Next image" at bounding box center [1531, 296] width 20 height 20
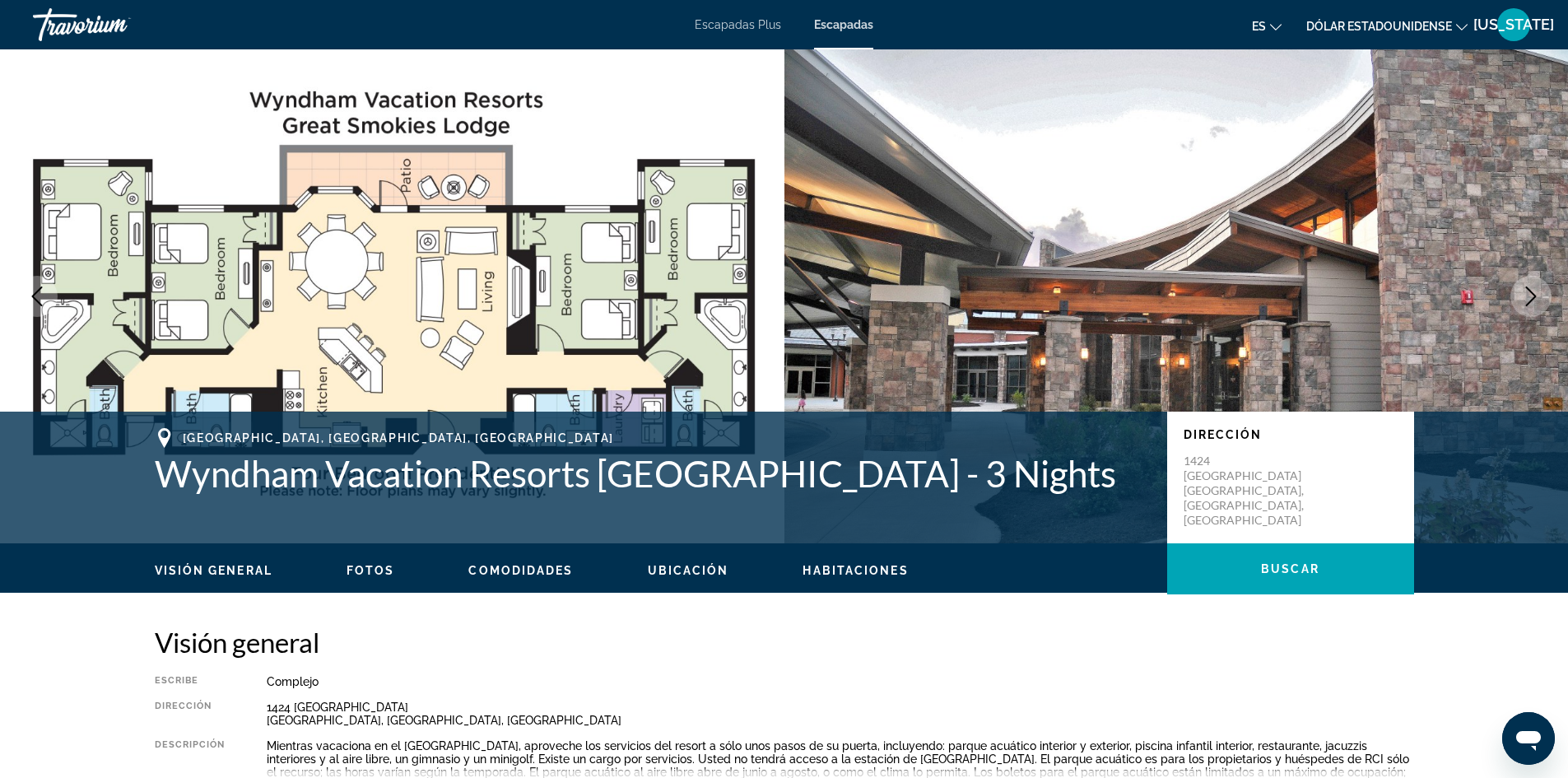
click at [1536, 290] on icon "Next image" at bounding box center [1531, 296] width 20 height 20
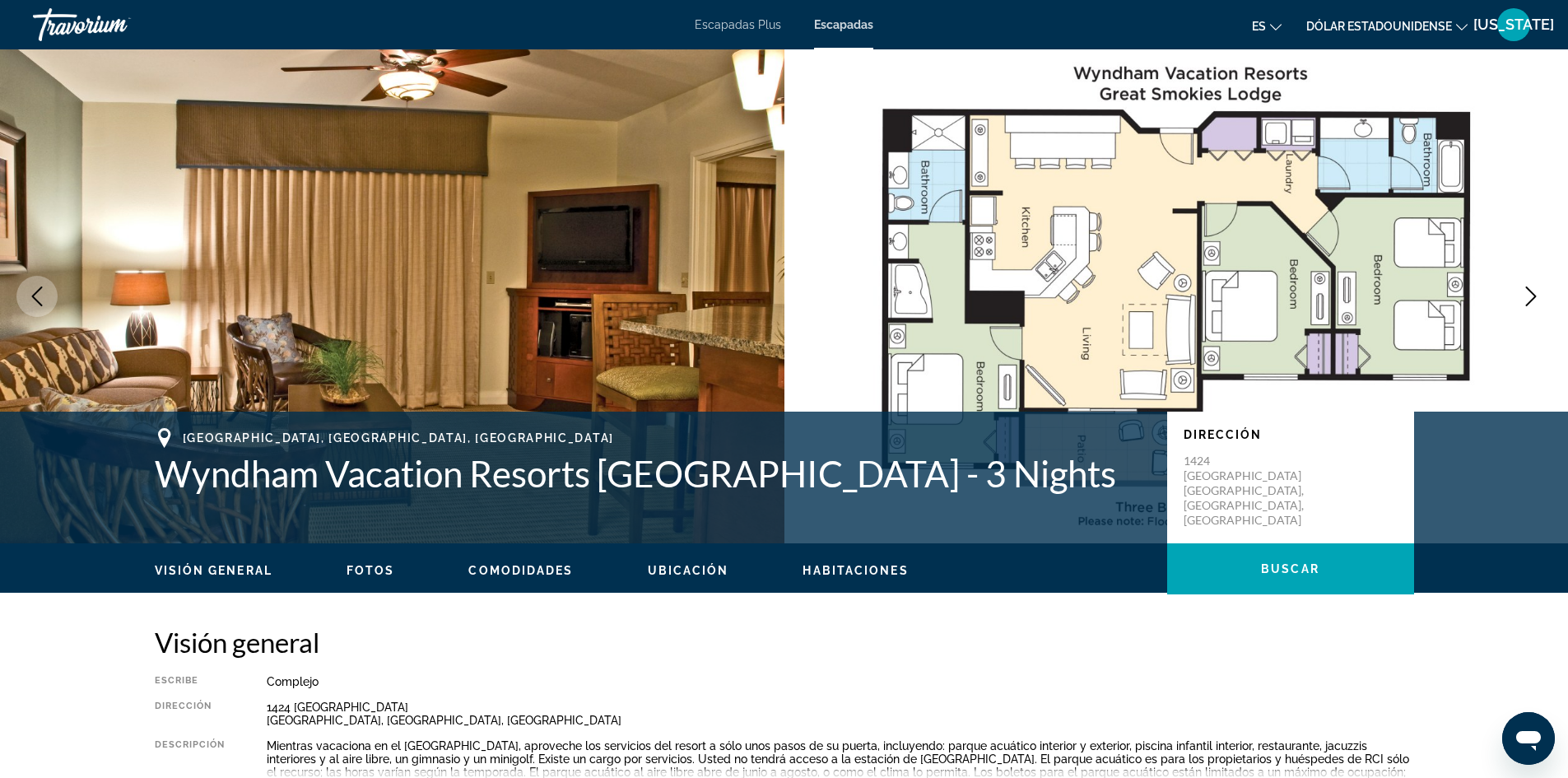
click at [1537, 293] on icon "Next image" at bounding box center [1531, 296] width 20 height 20
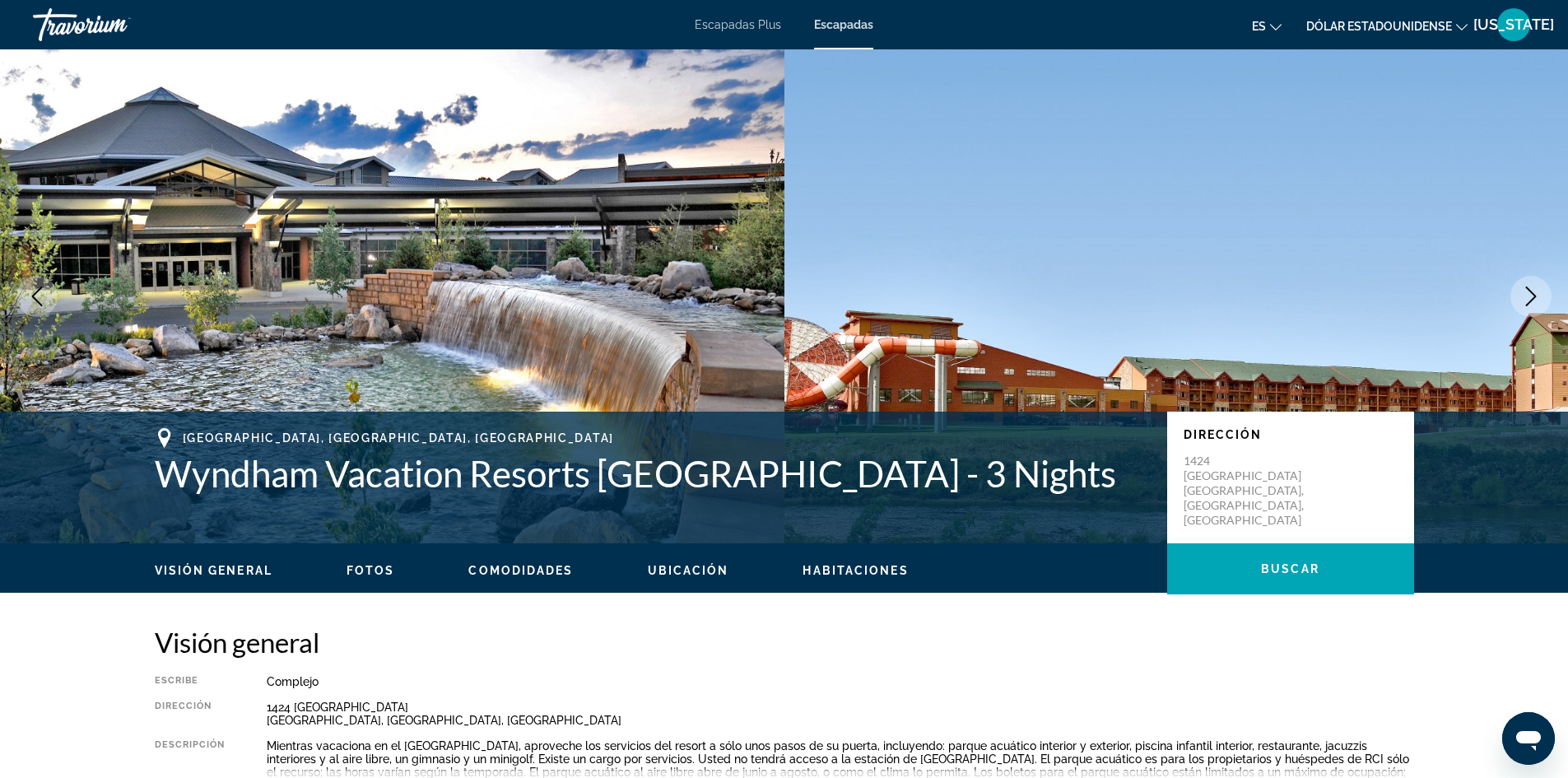
click at [1525, 300] on icon "Next image" at bounding box center [1531, 296] width 20 height 20
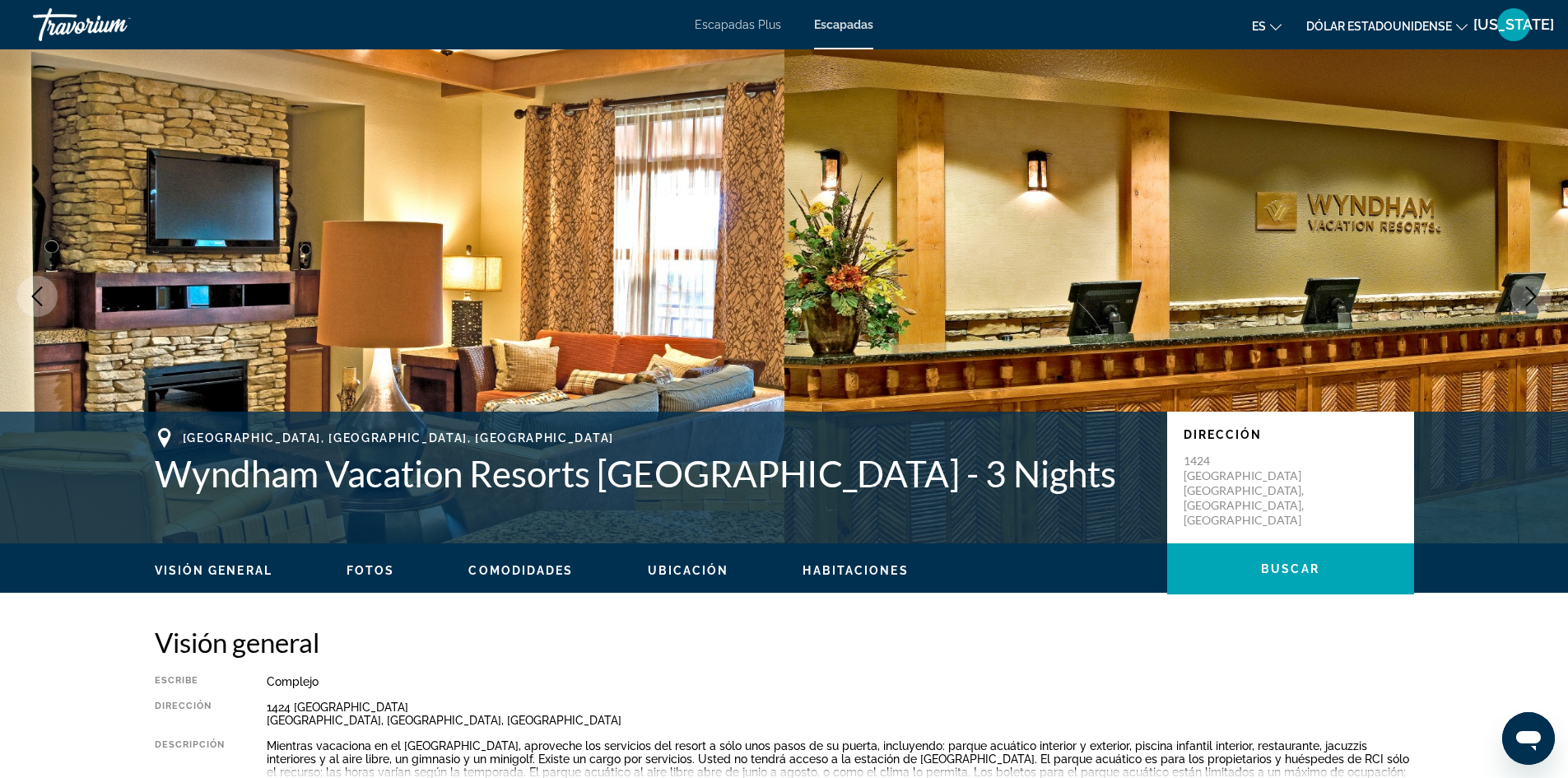
click at [1525, 303] on icon "Next image" at bounding box center [1531, 296] width 20 height 20
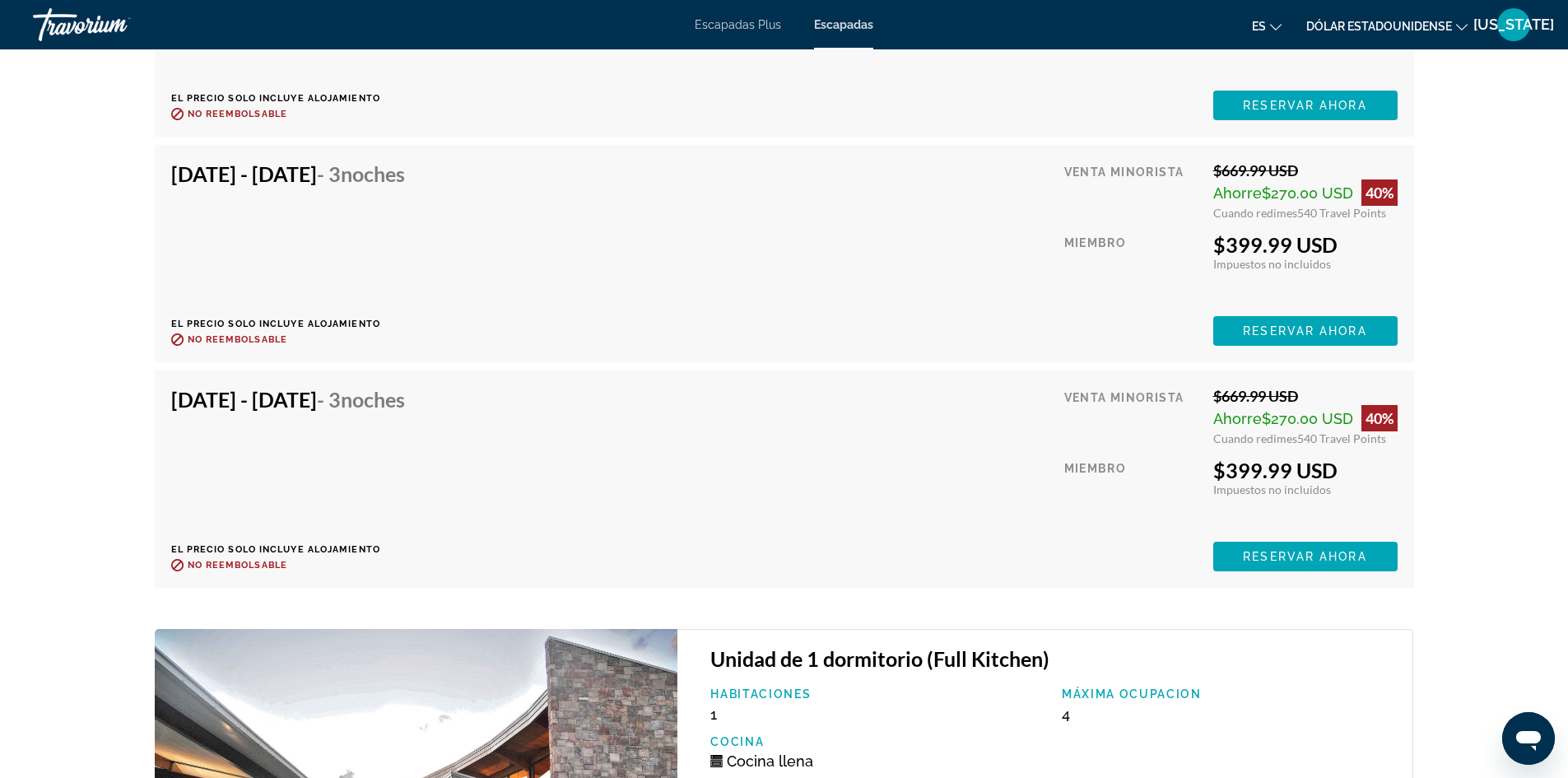
scroll to position [3614, 0]
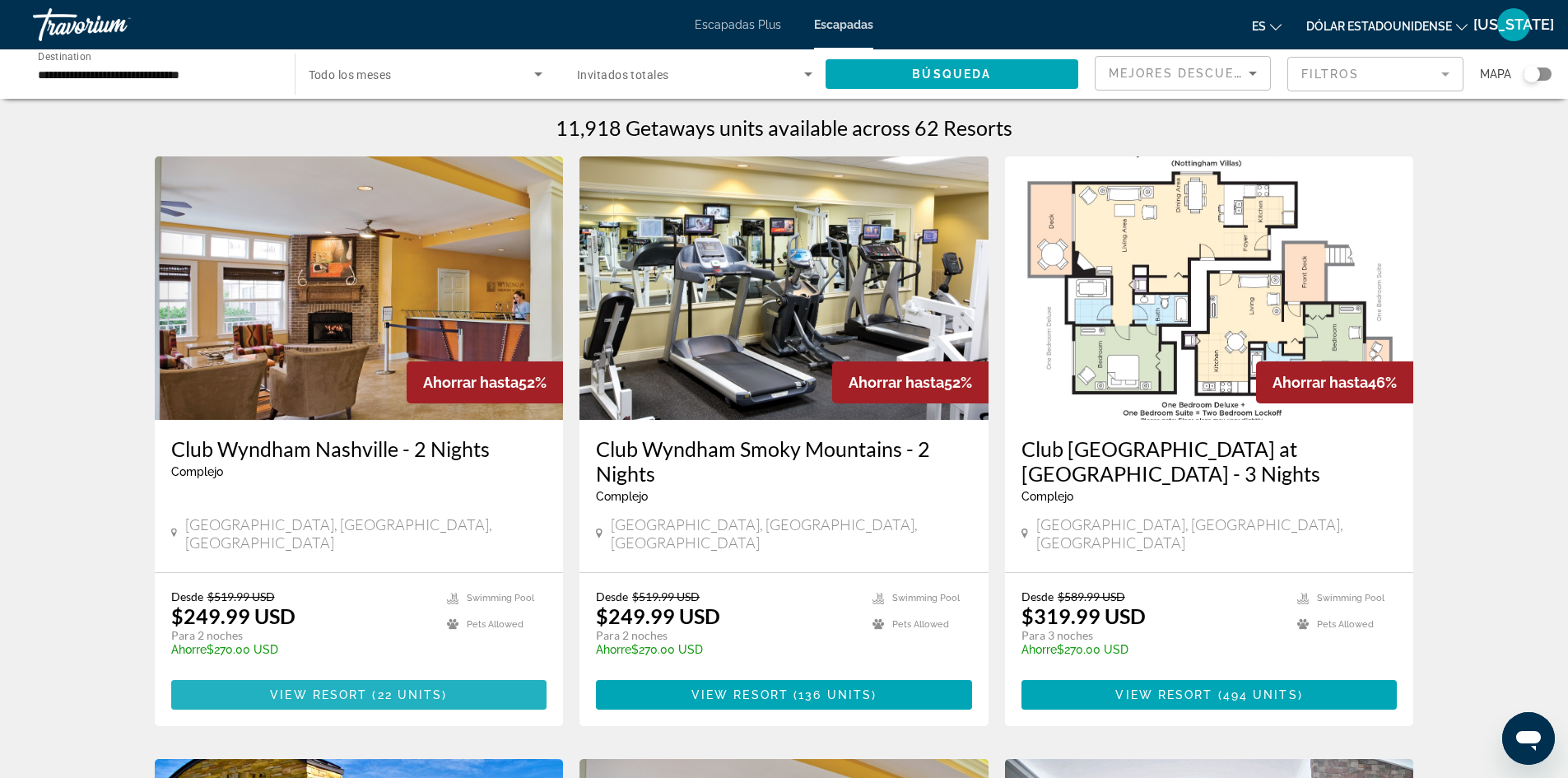
click at [388, 689] on span "22 units" at bounding box center [410, 695] width 65 height 13
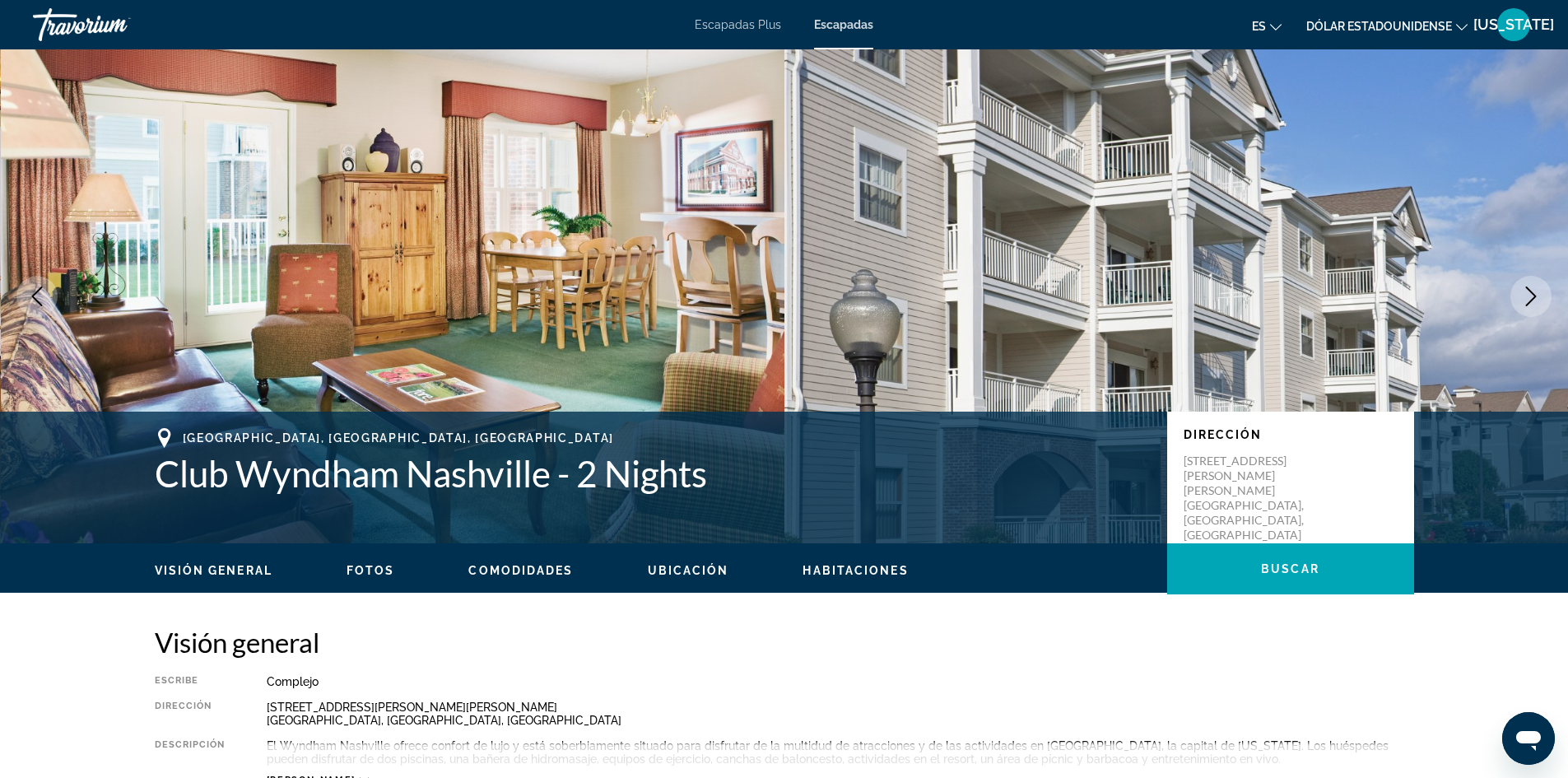
click at [1539, 305] on icon "Next image" at bounding box center [1531, 296] width 20 height 20
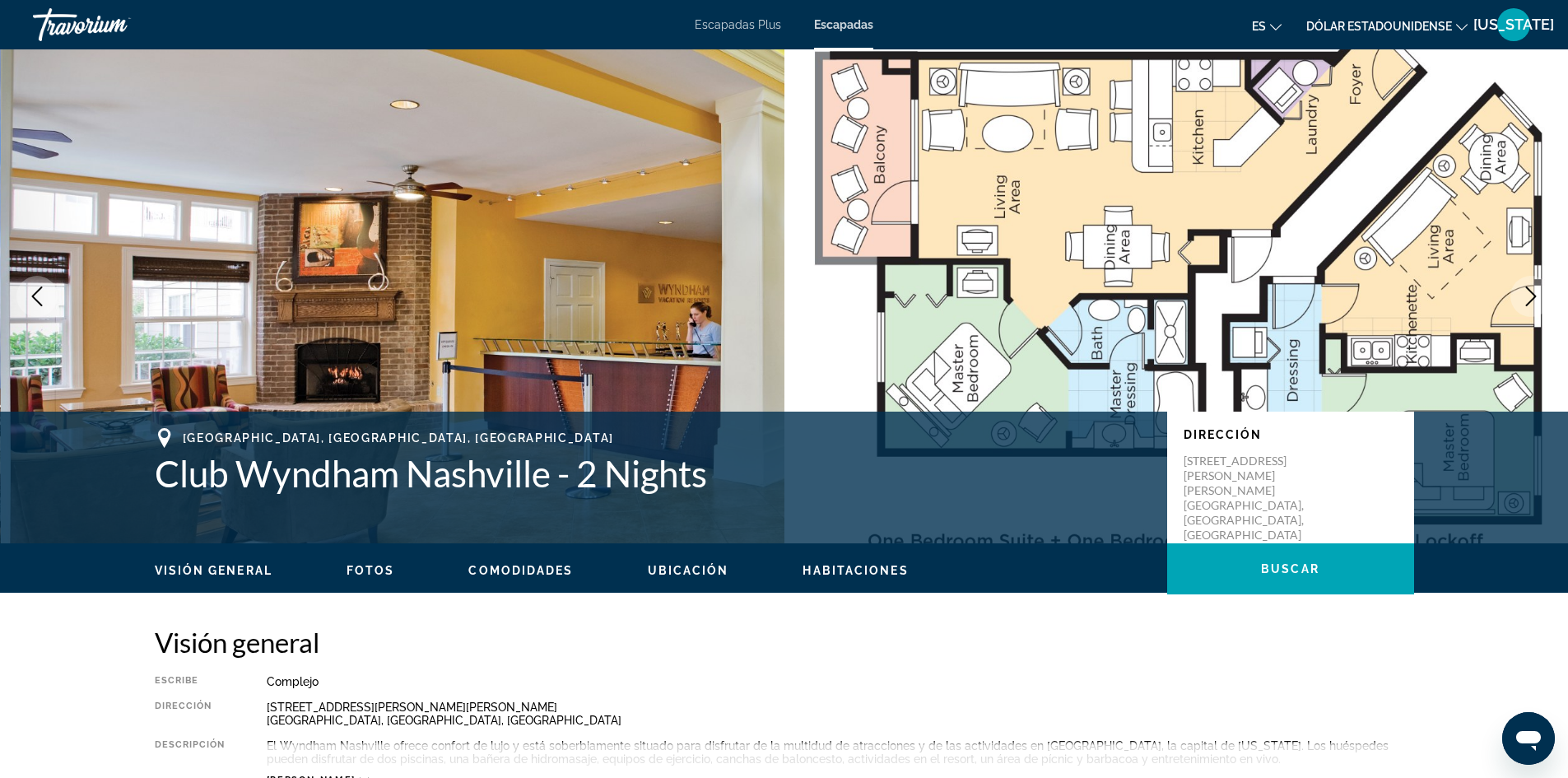
click at [1548, 305] on button "Next image" at bounding box center [1531, 296] width 41 height 41
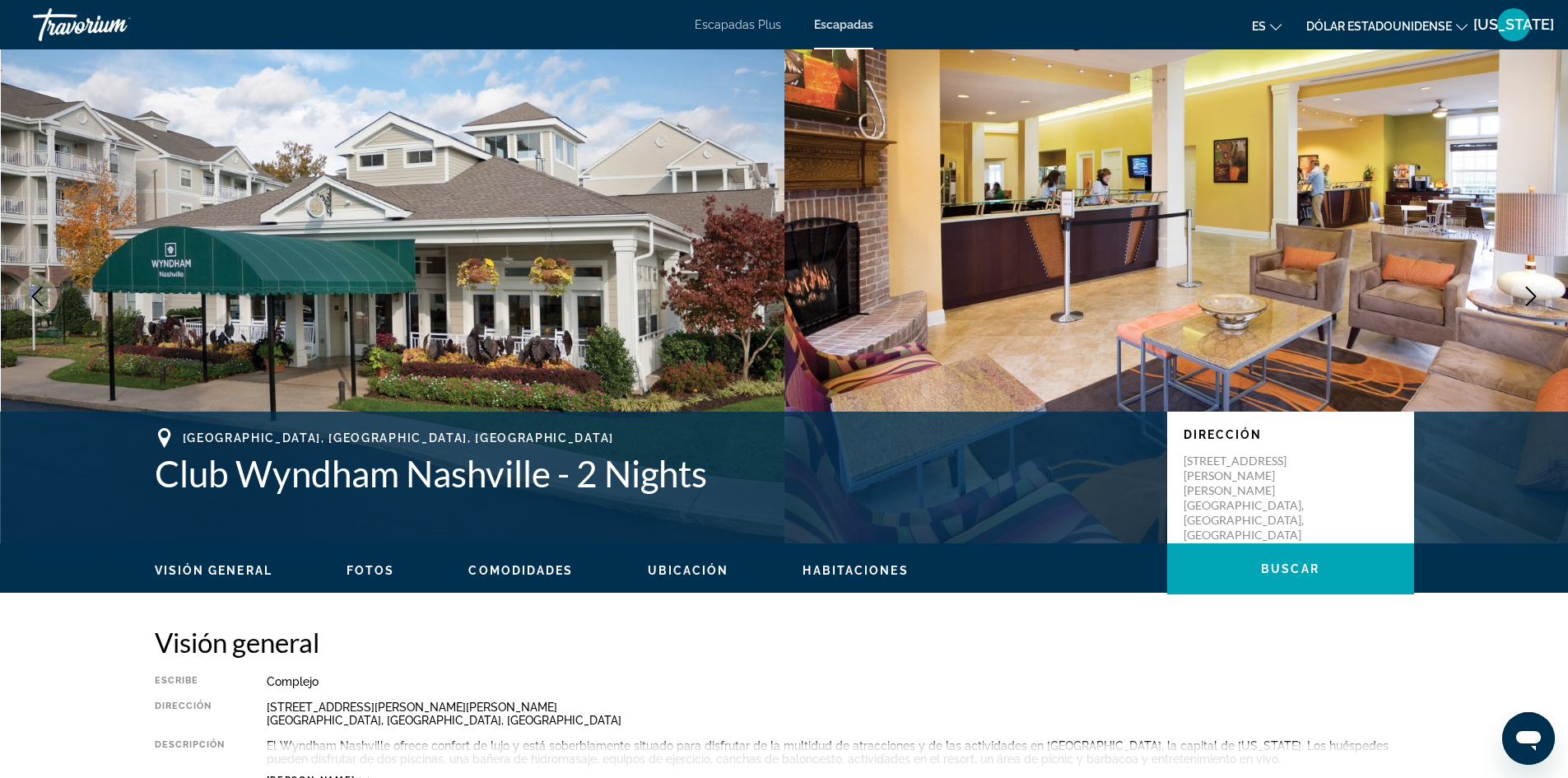
click at [1537, 295] on icon "Next image" at bounding box center [1531, 296] width 20 height 20
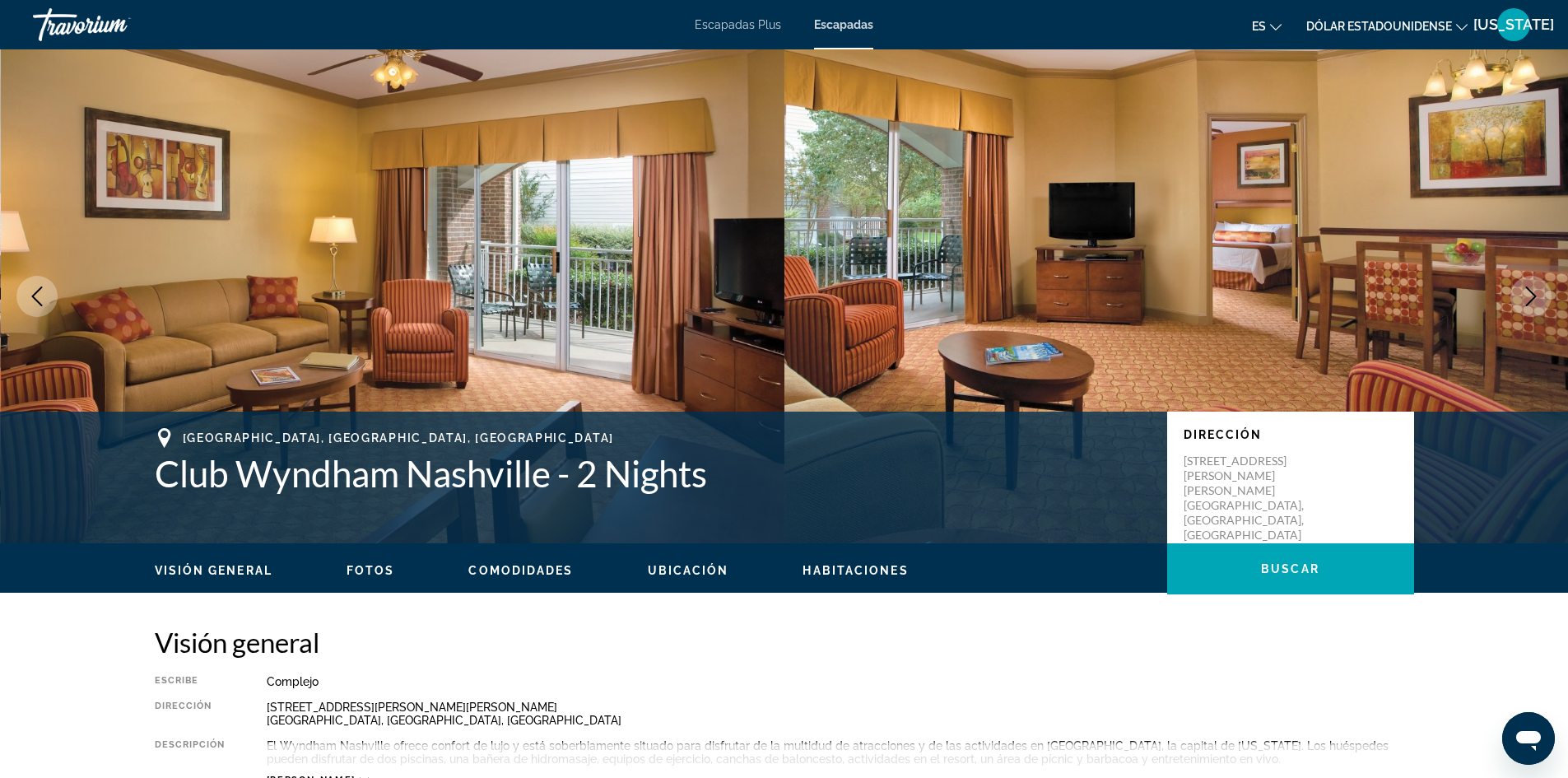
click at [1539, 295] on icon "Next image" at bounding box center [1531, 296] width 20 height 20
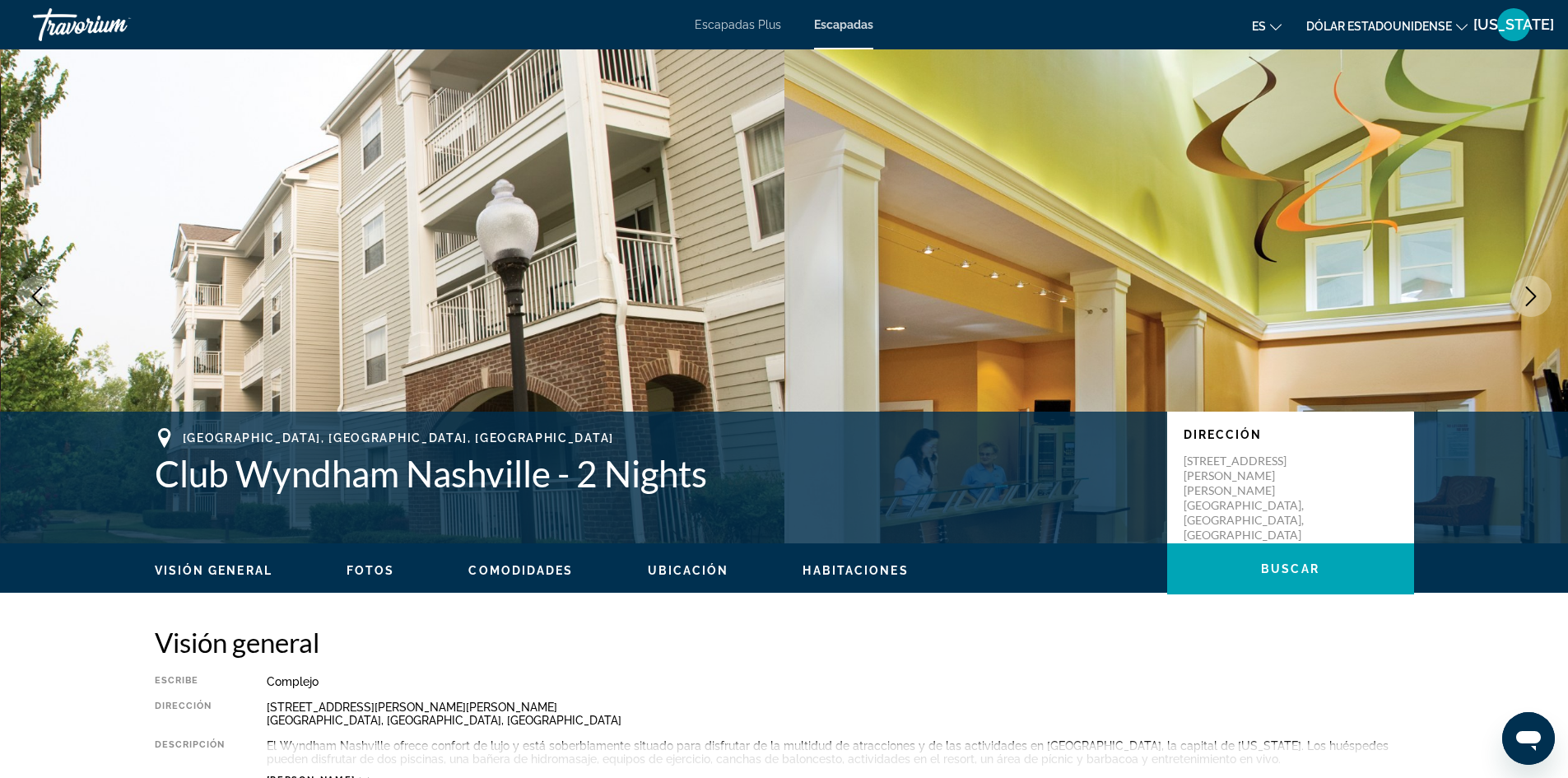
click at [1542, 303] on button "Next image" at bounding box center [1531, 296] width 41 height 41
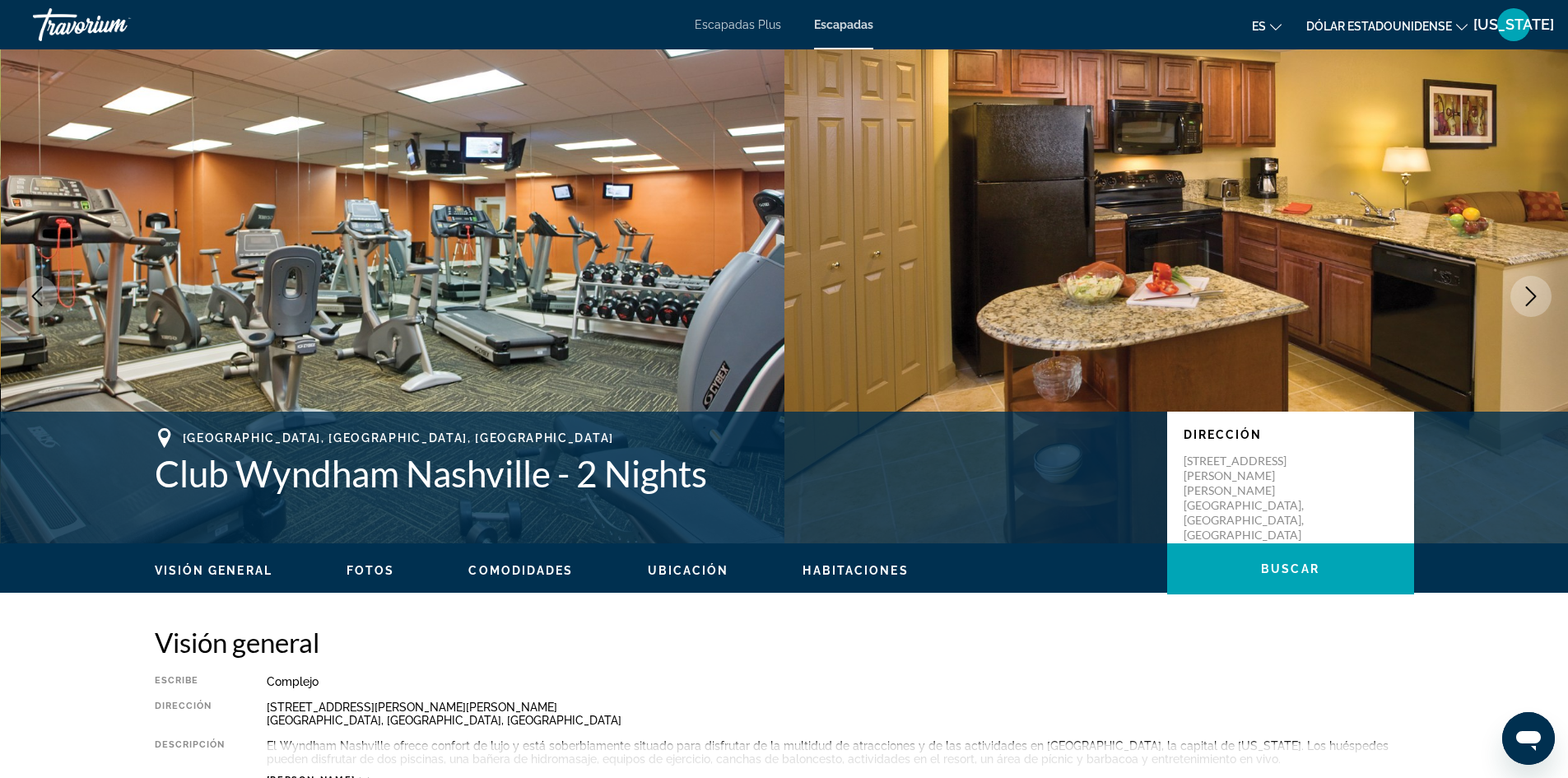
click at [1542, 303] on button "Next image" at bounding box center [1531, 296] width 41 height 41
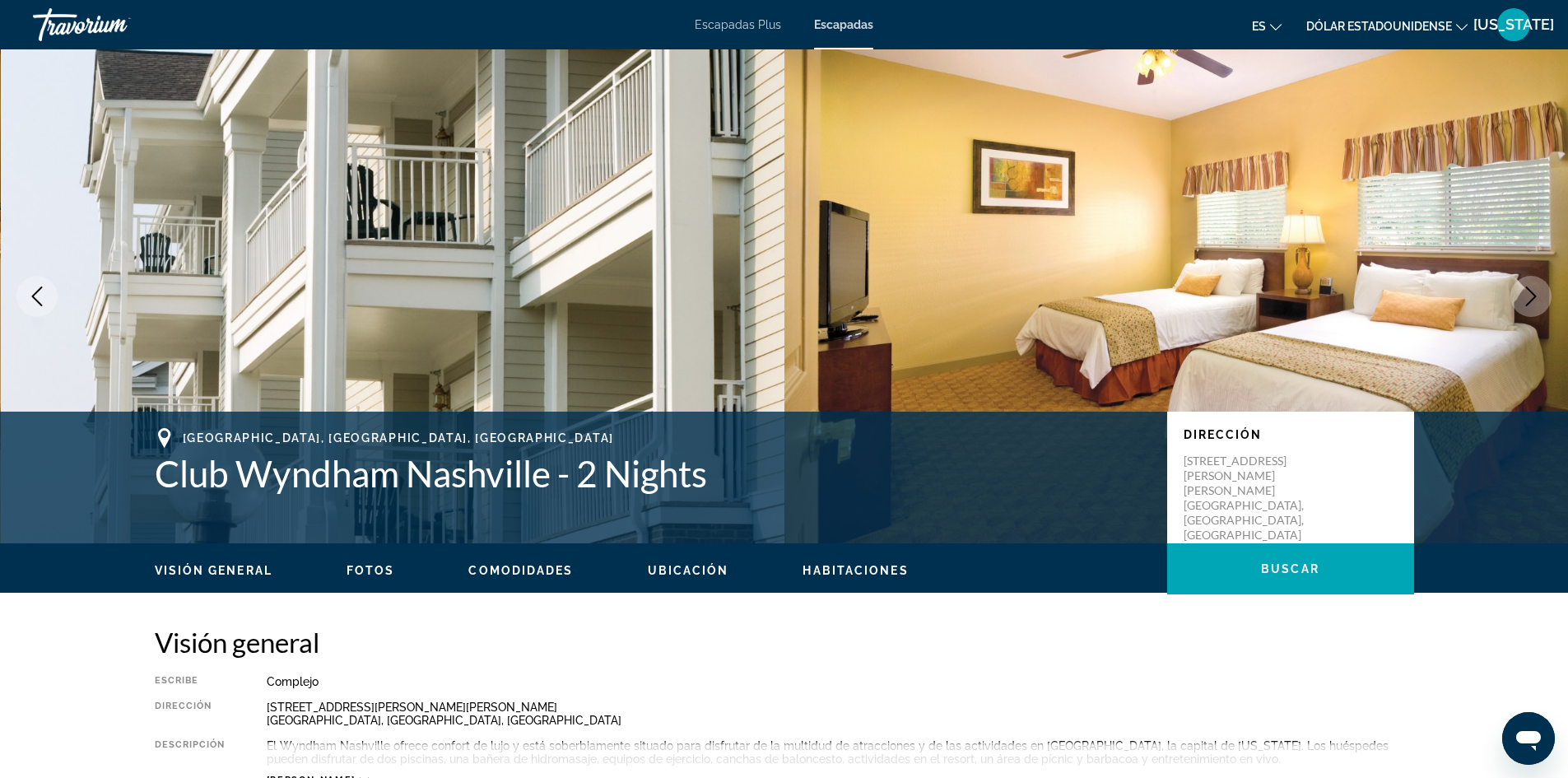
click at [1542, 303] on button "Next image" at bounding box center [1531, 296] width 41 height 41
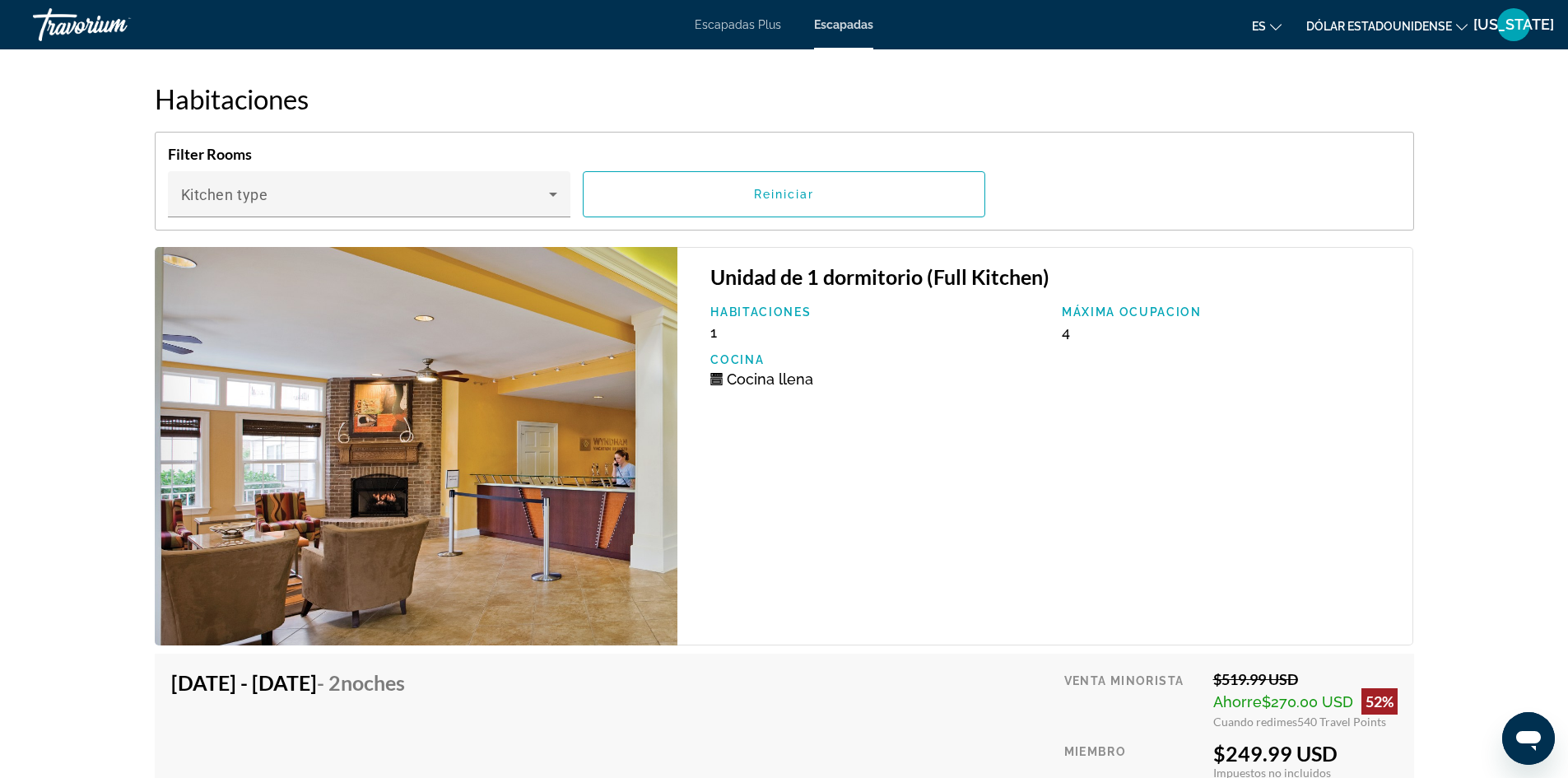
scroll to position [2799, 0]
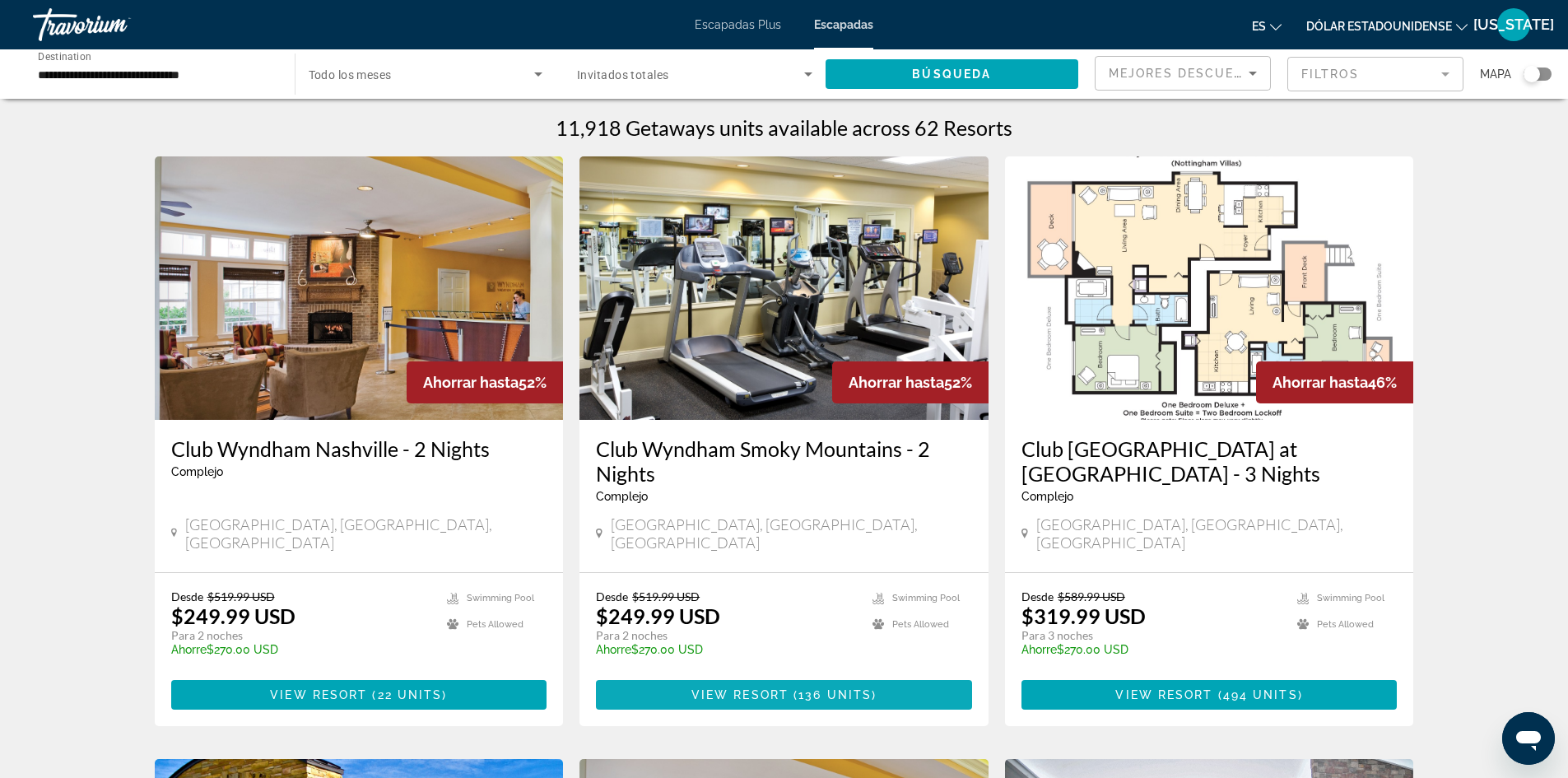
click at [834, 689] on span "136 units" at bounding box center [835, 695] width 73 height 13
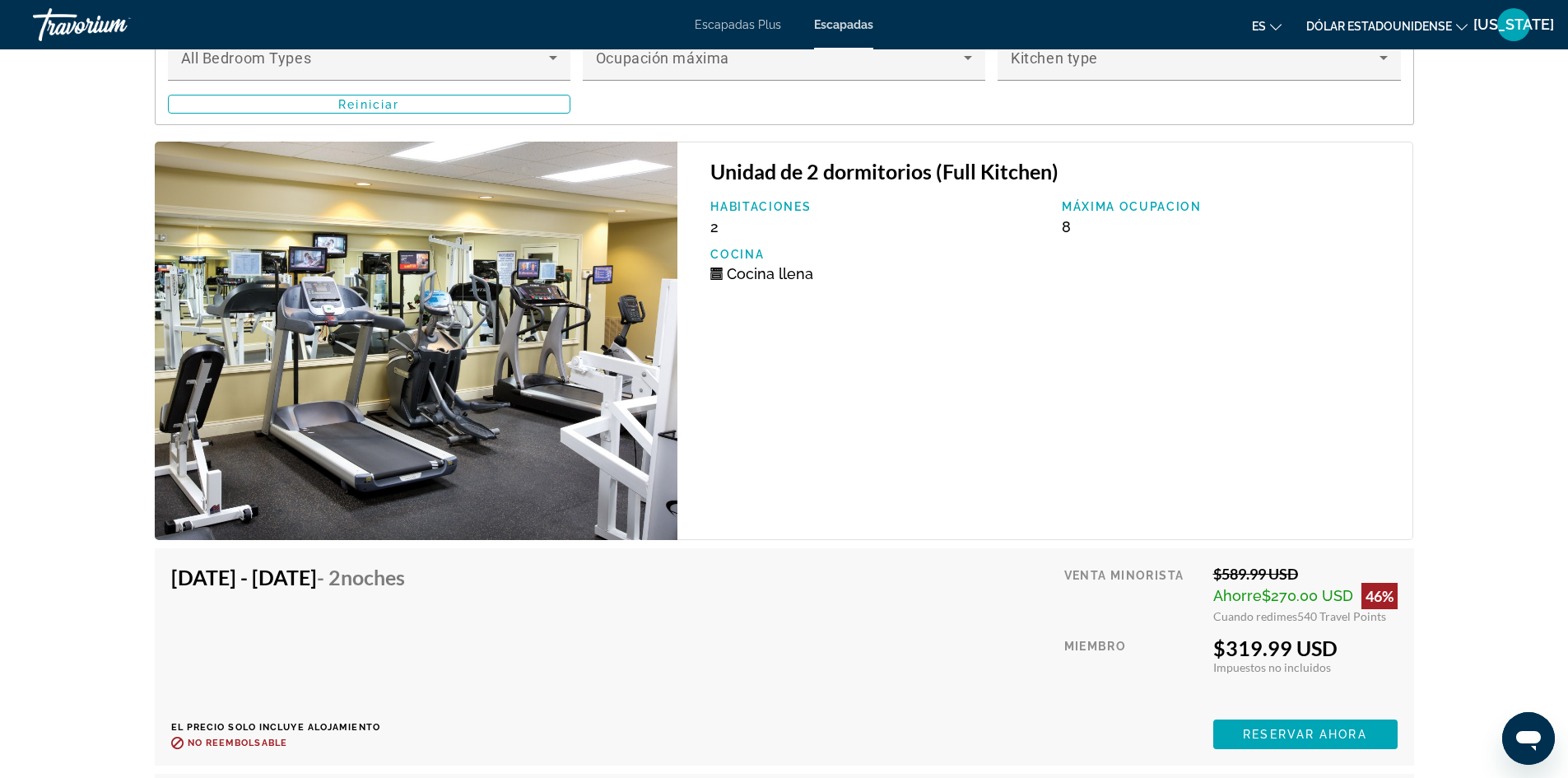
scroll to position [2881, 0]
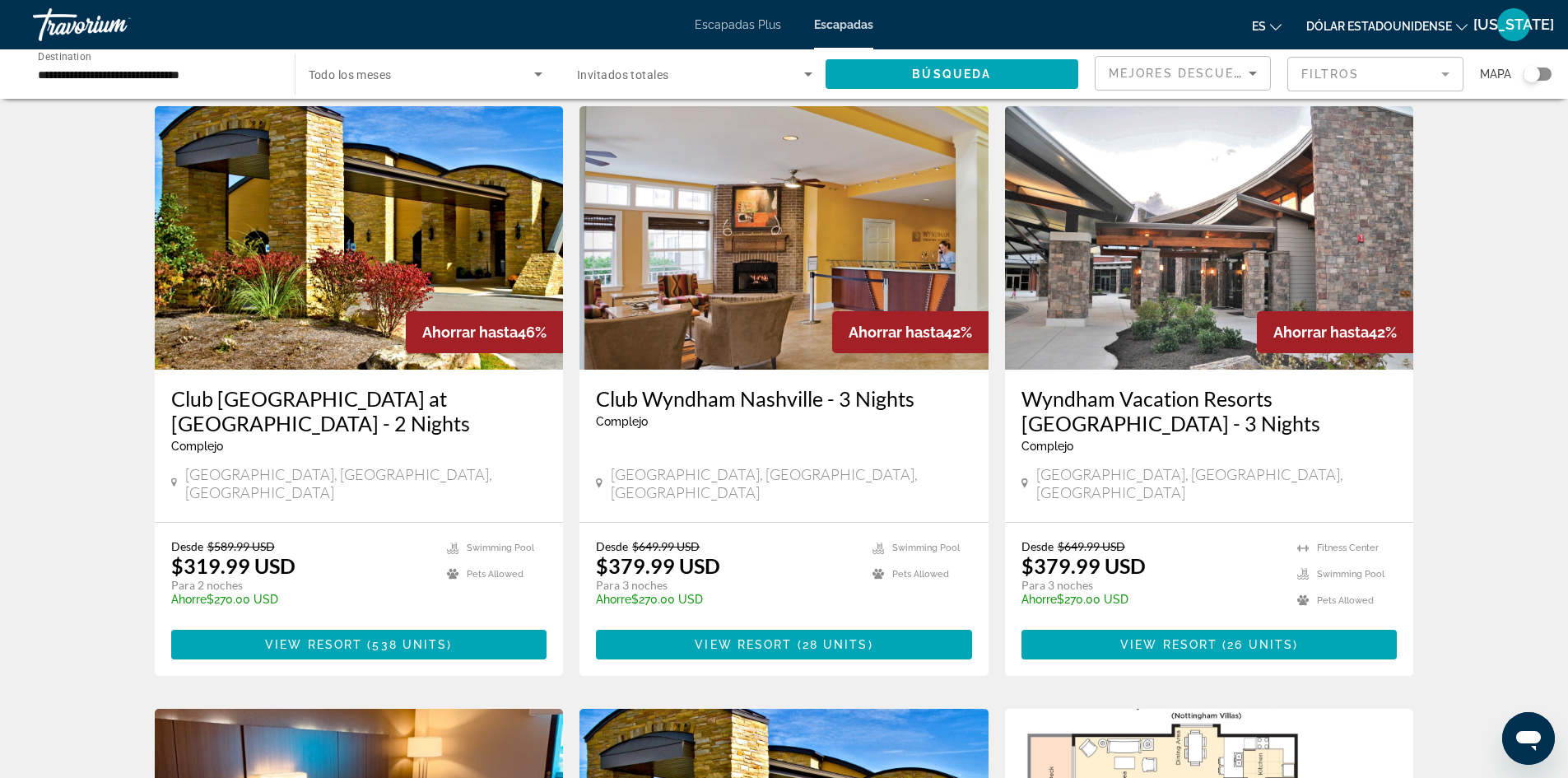
scroll to position [741, 0]
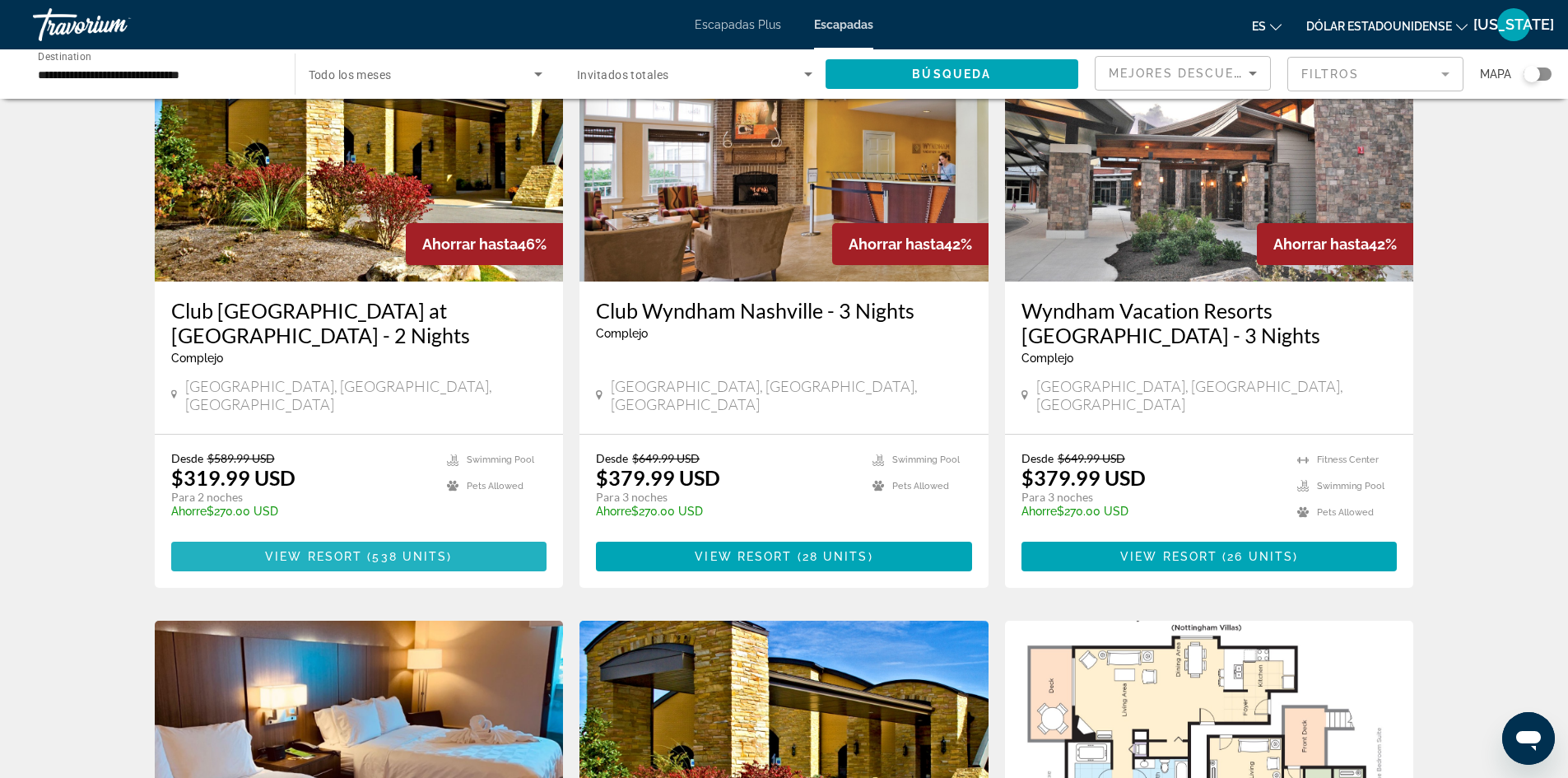
click at [431, 550] on span "538 units" at bounding box center [409, 556] width 75 height 13
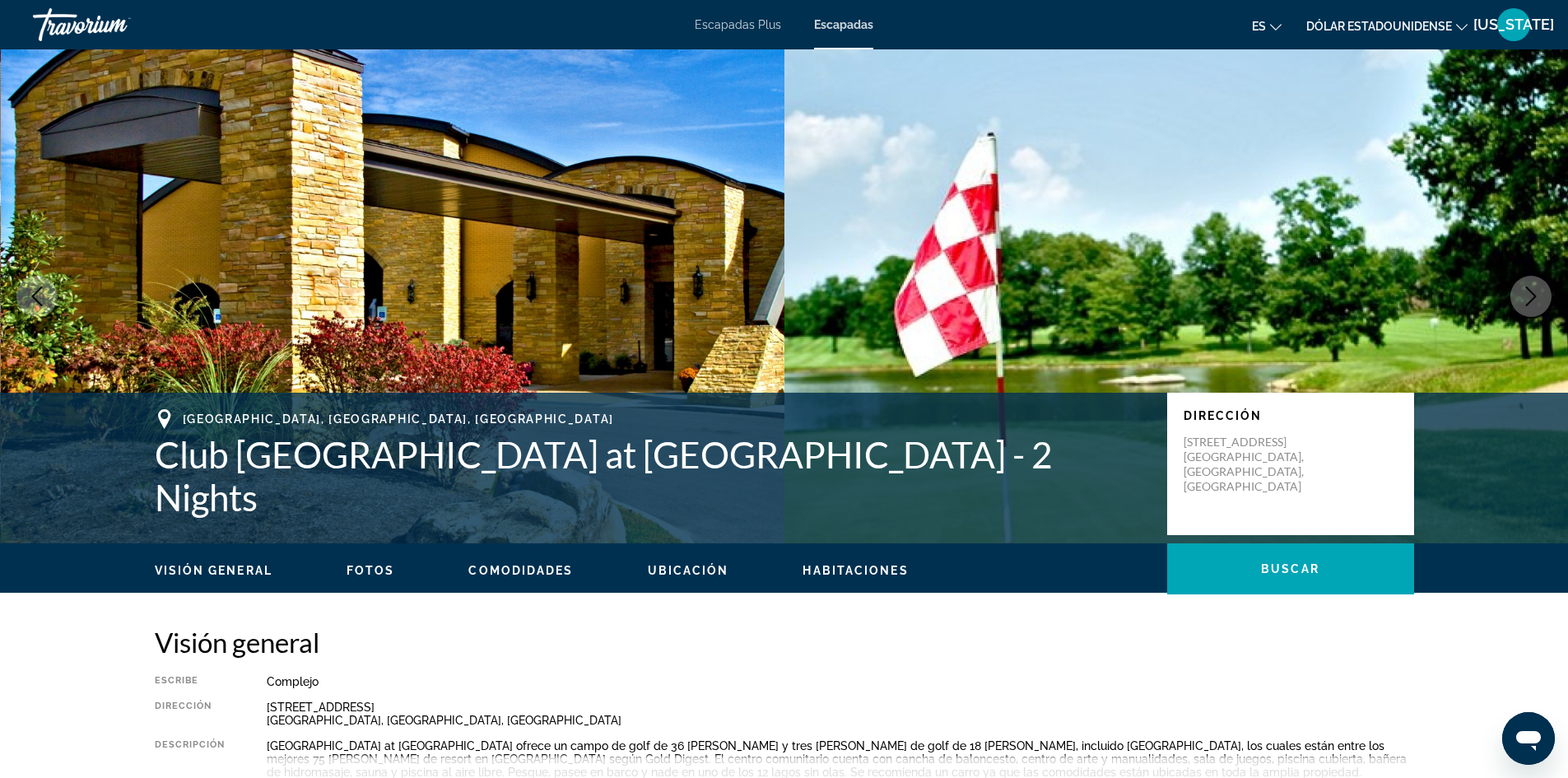
click at [1539, 300] on icon "Next image" at bounding box center [1531, 296] width 20 height 20
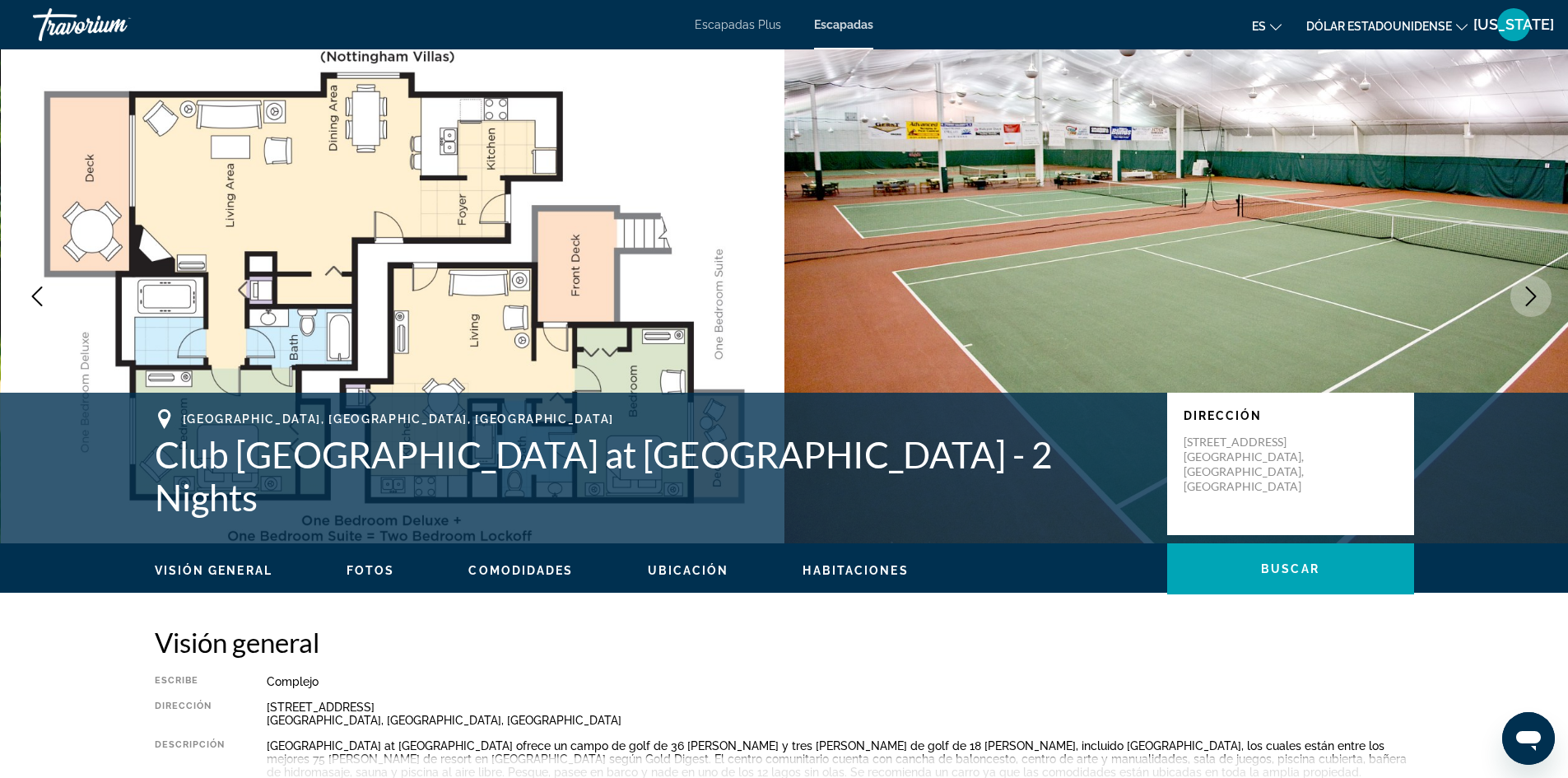
click at [1537, 302] on icon "Next image" at bounding box center [1531, 296] width 20 height 20
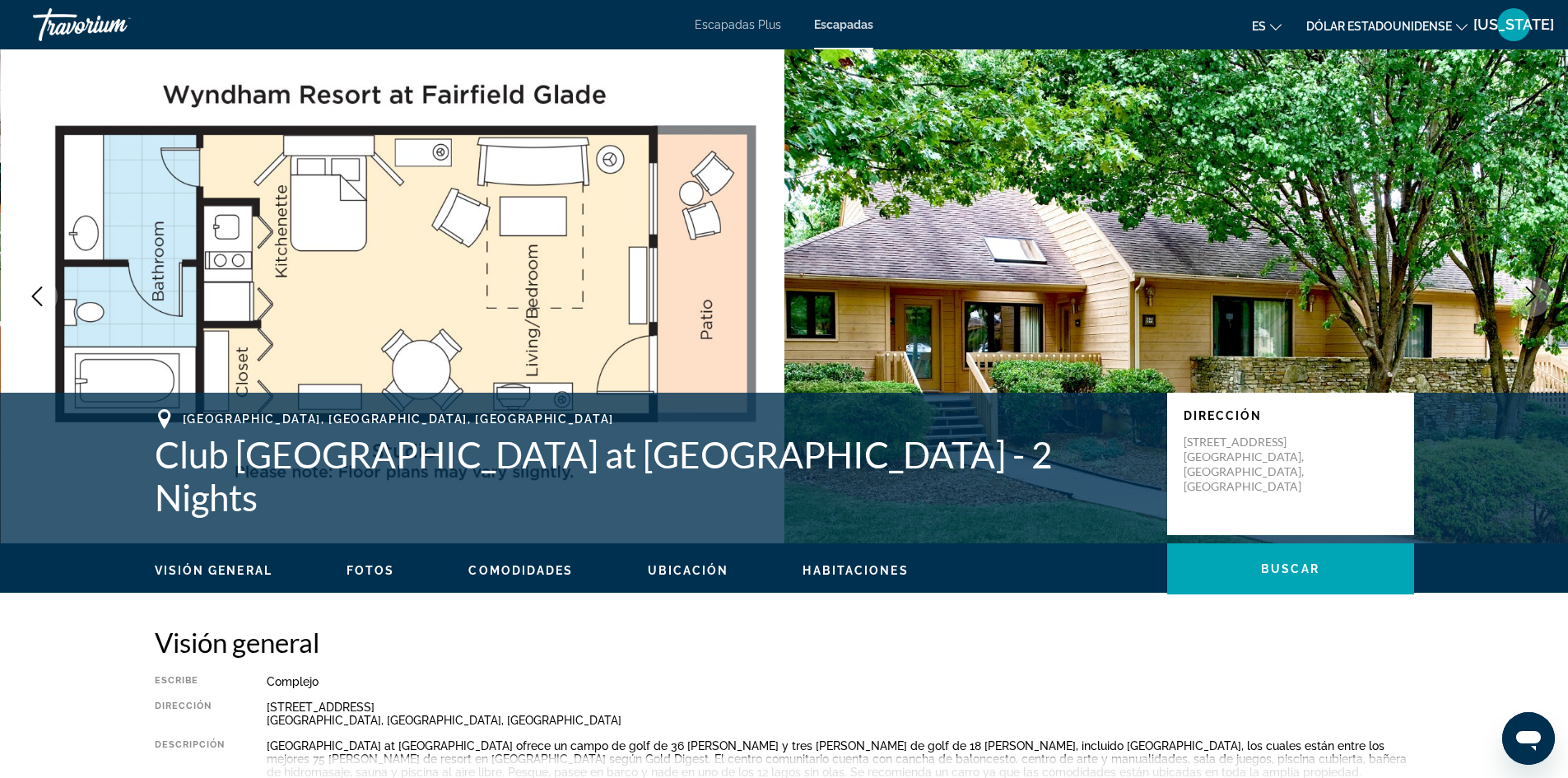
click at [1537, 302] on icon "Next image" at bounding box center [1531, 296] width 20 height 20
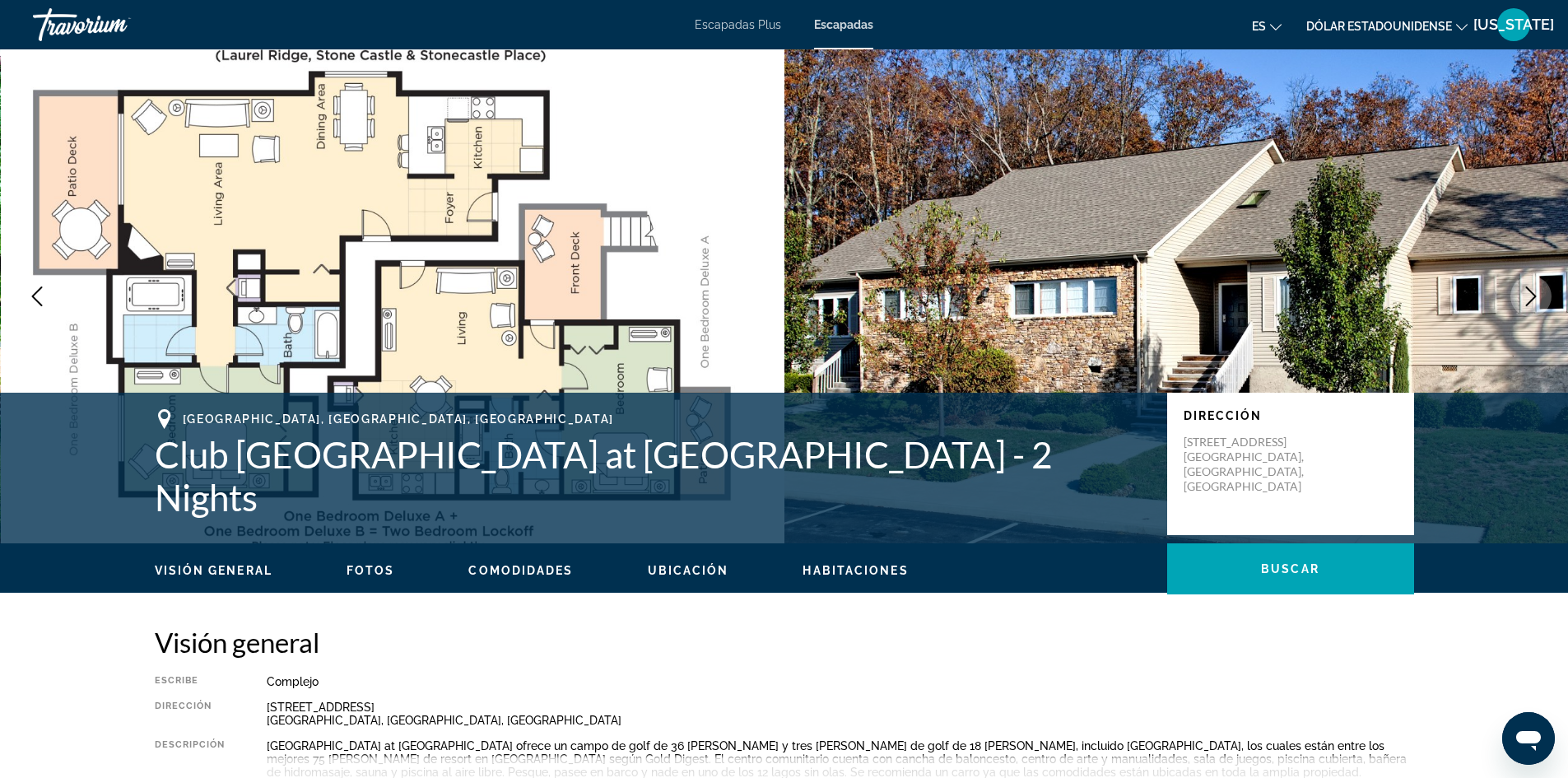
click at [1537, 302] on icon "Next image" at bounding box center [1531, 296] width 20 height 20
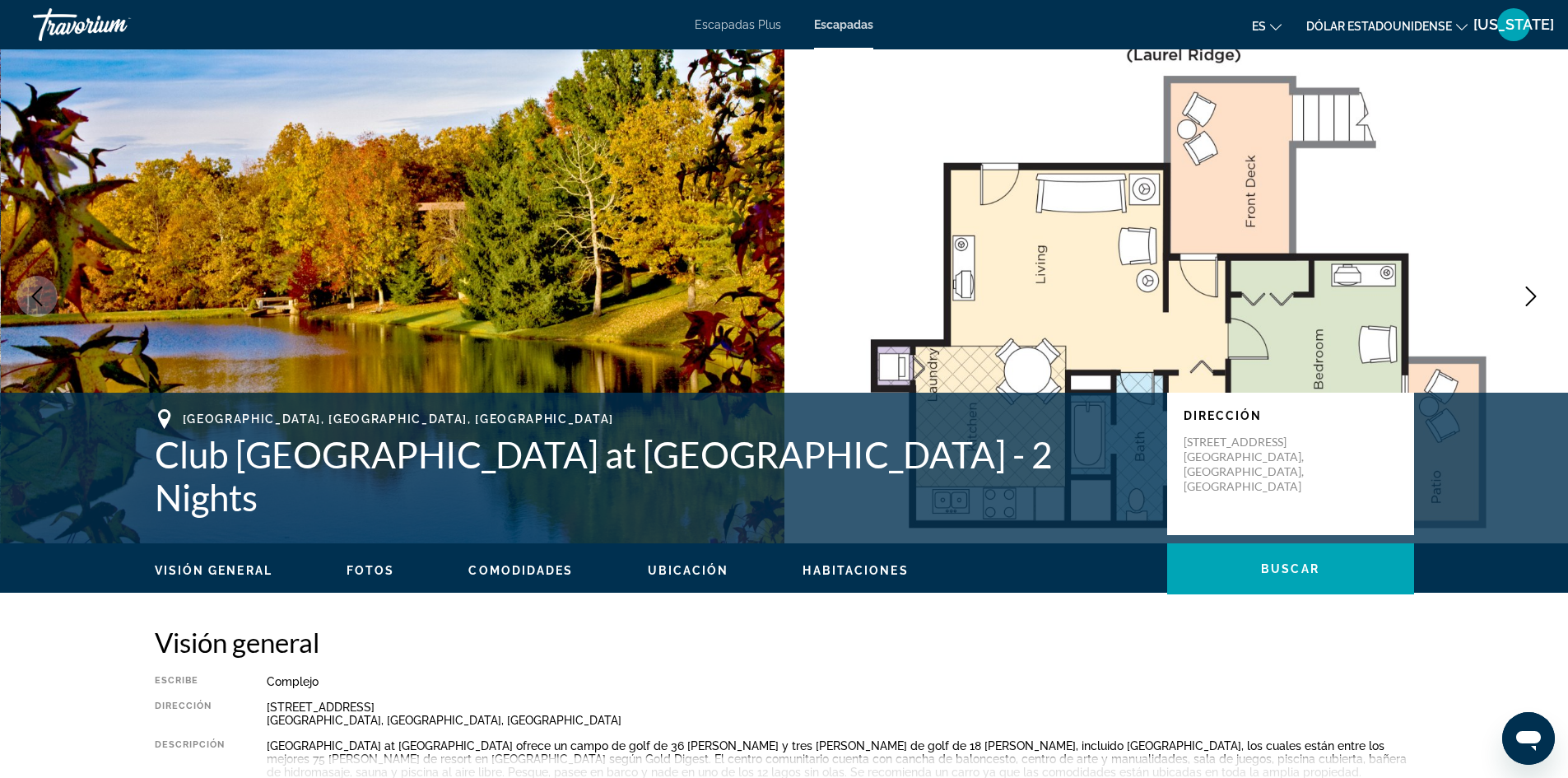
click at [1537, 302] on icon "Next image" at bounding box center [1531, 296] width 20 height 20
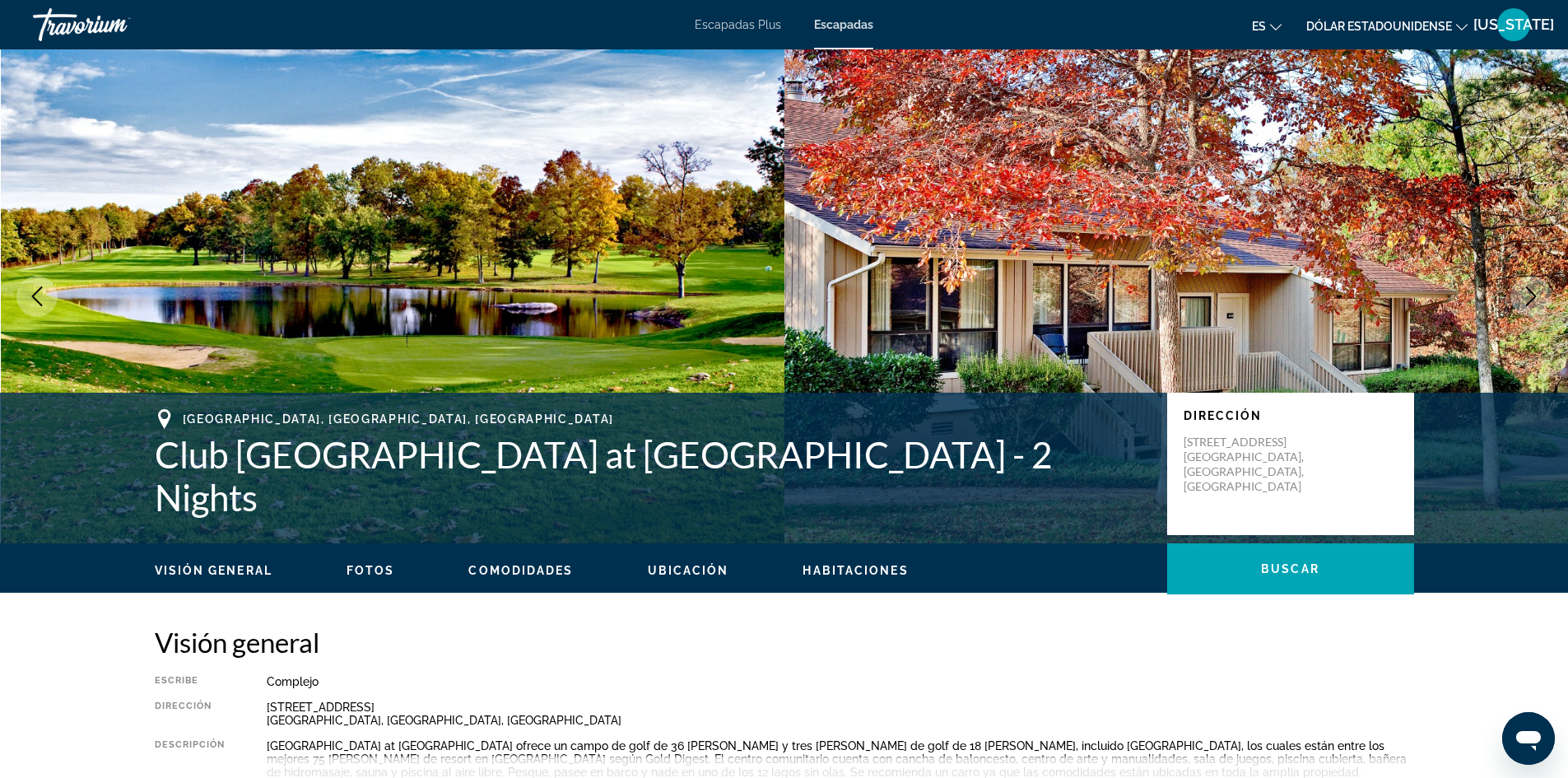
click at [1533, 305] on icon "Next image" at bounding box center [1531, 296] width 20 height 20
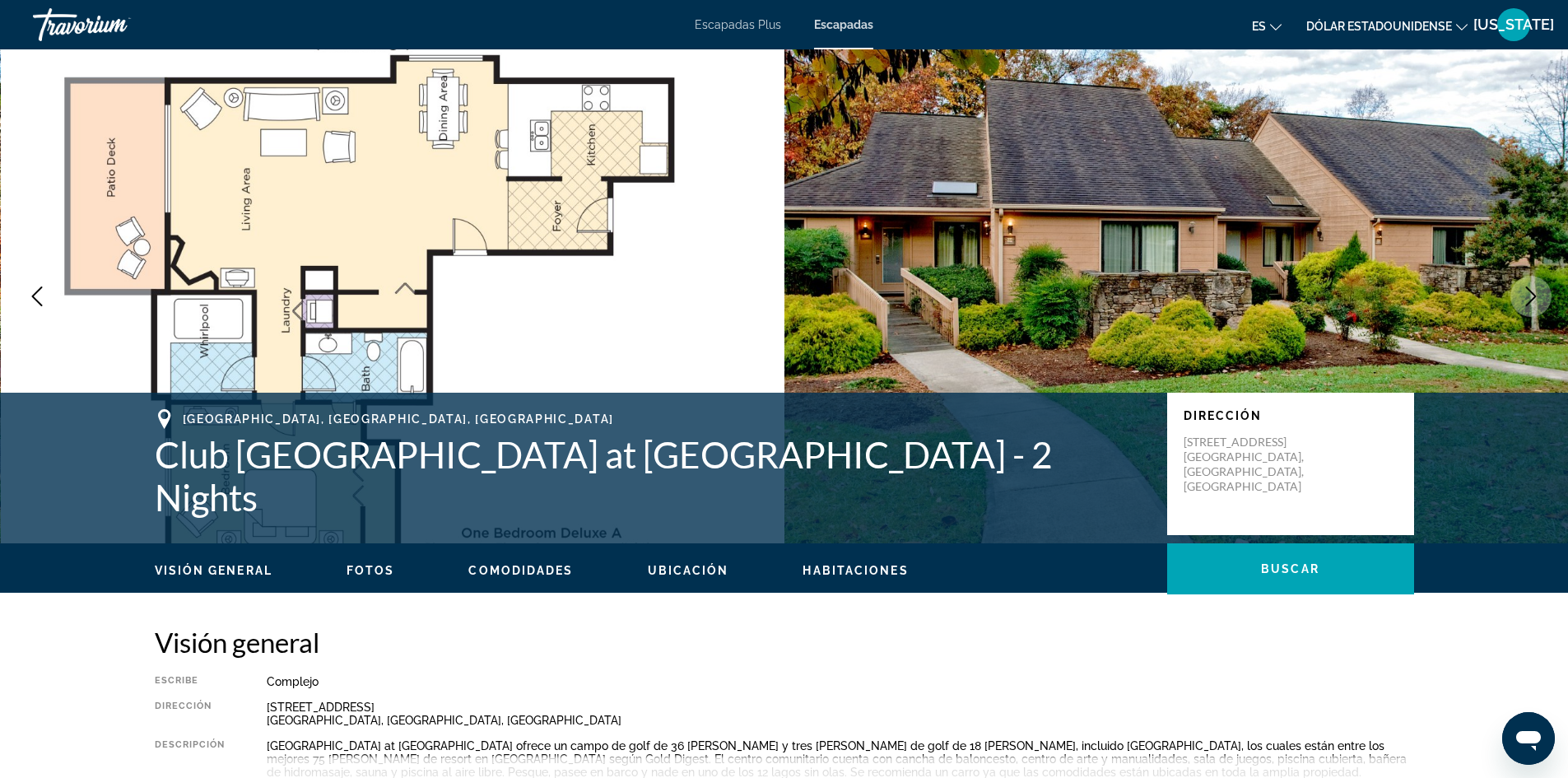
click at [1531, 306] on button "Next image" at bounding box center [1531, 296] width 41 height 41
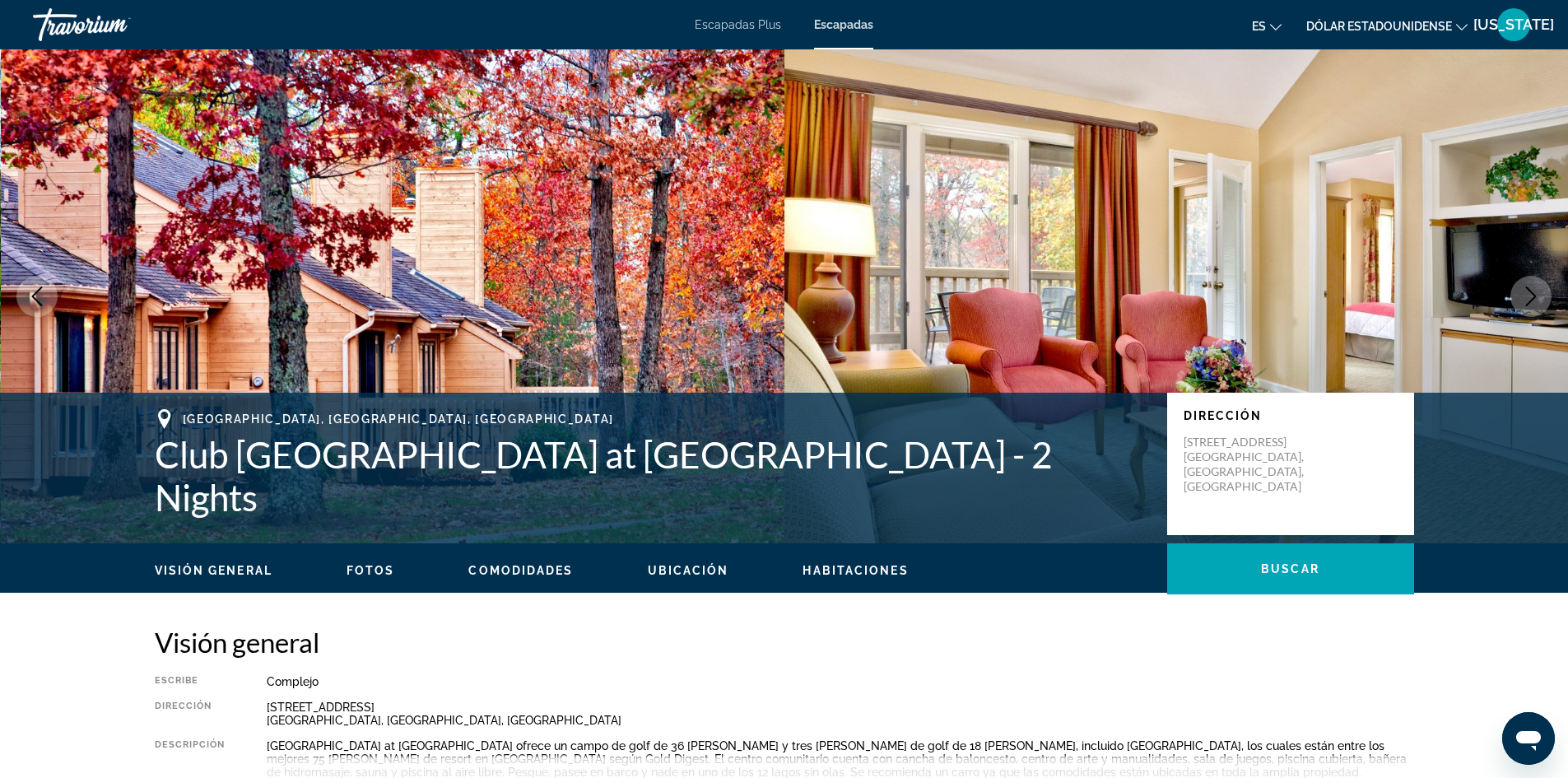
click at [1531, 306] on button "Next image" at bounding box center [1531, 296] width 41 height 41
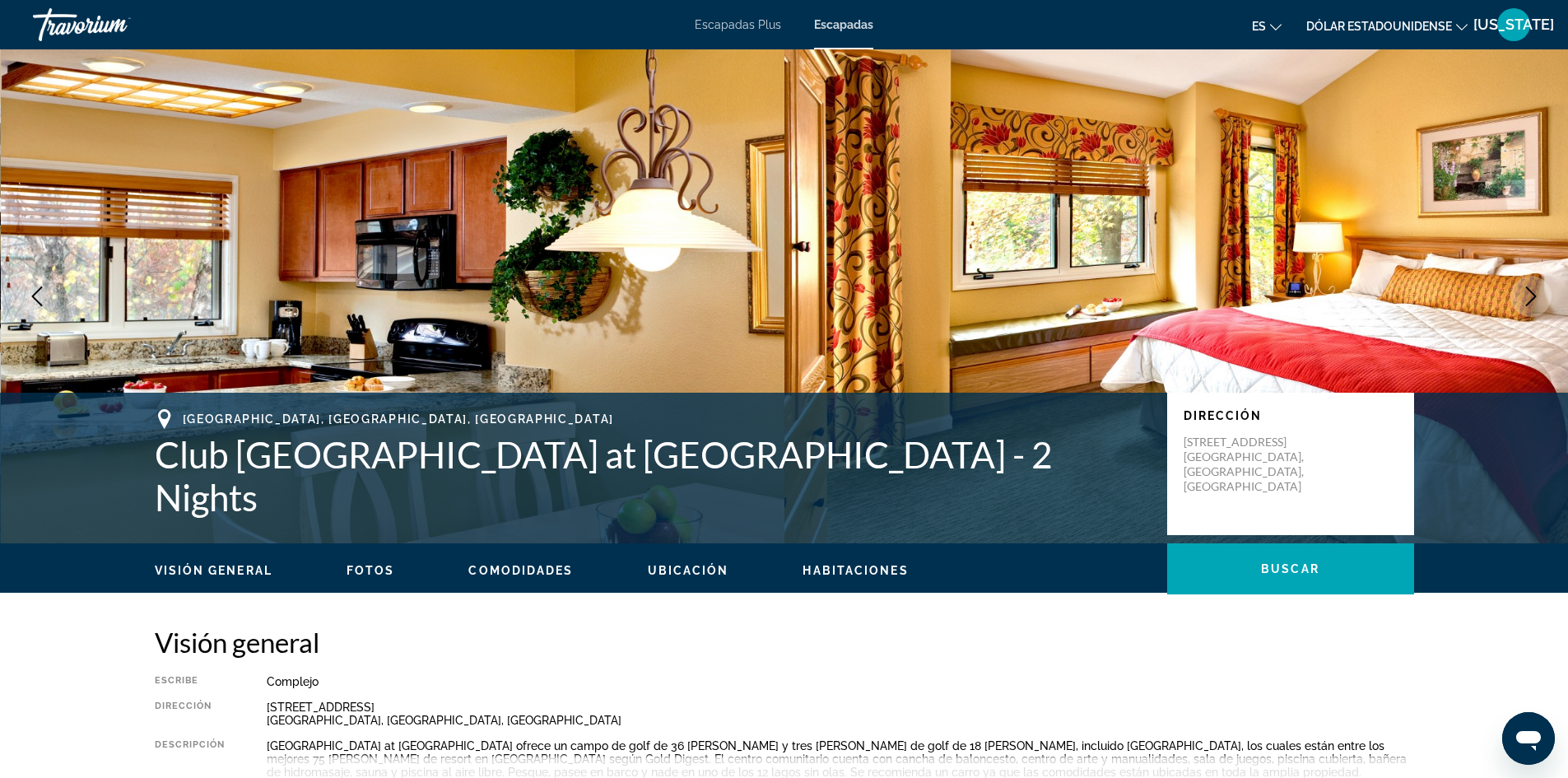
click at [1529, 310] on button "Next image" at bounding box center [1531, 296] width 41 height 41
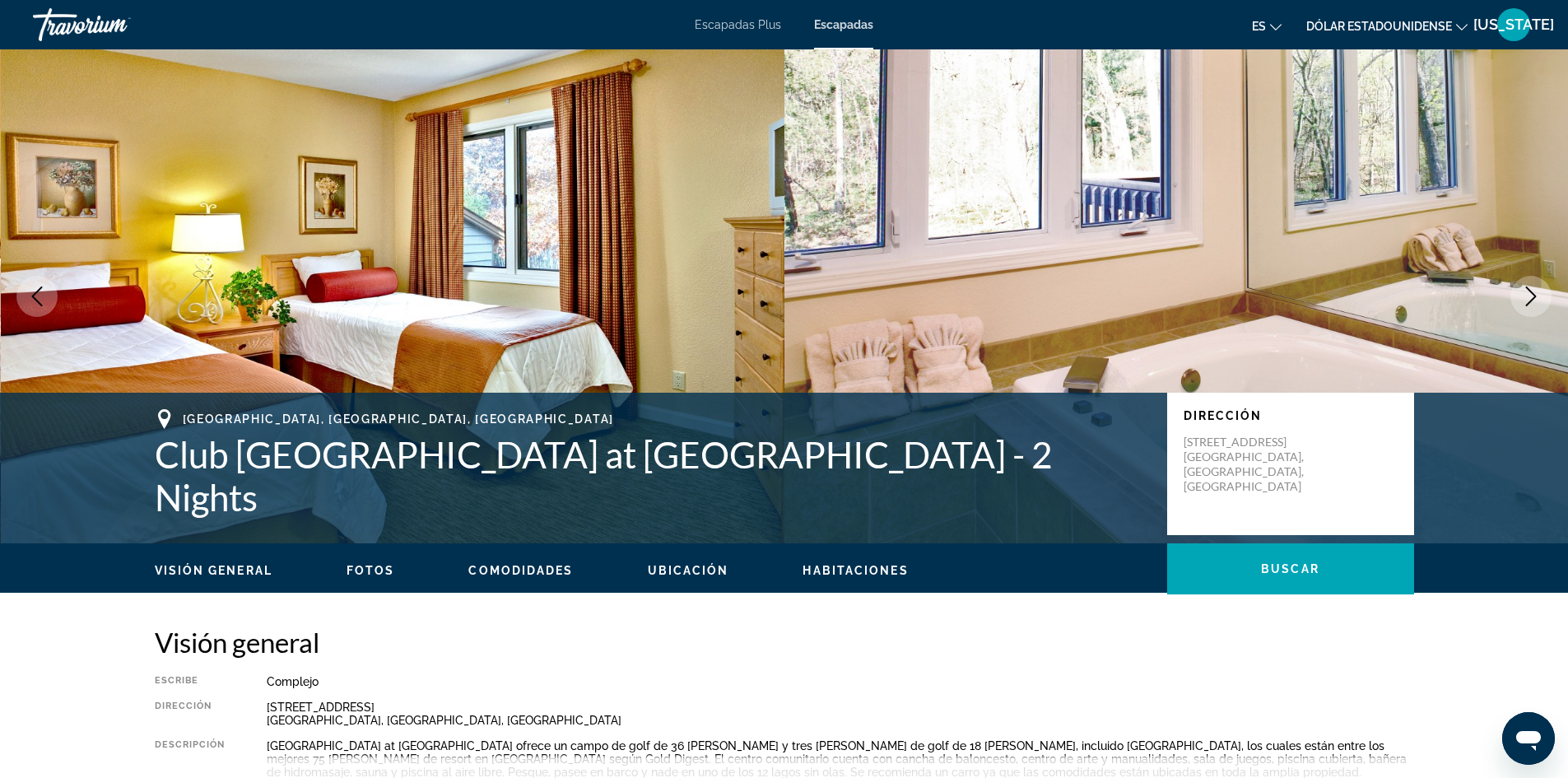
click at [1529, 310] on button "Next image" at bounding box center [1531, 296] width 41 height 41
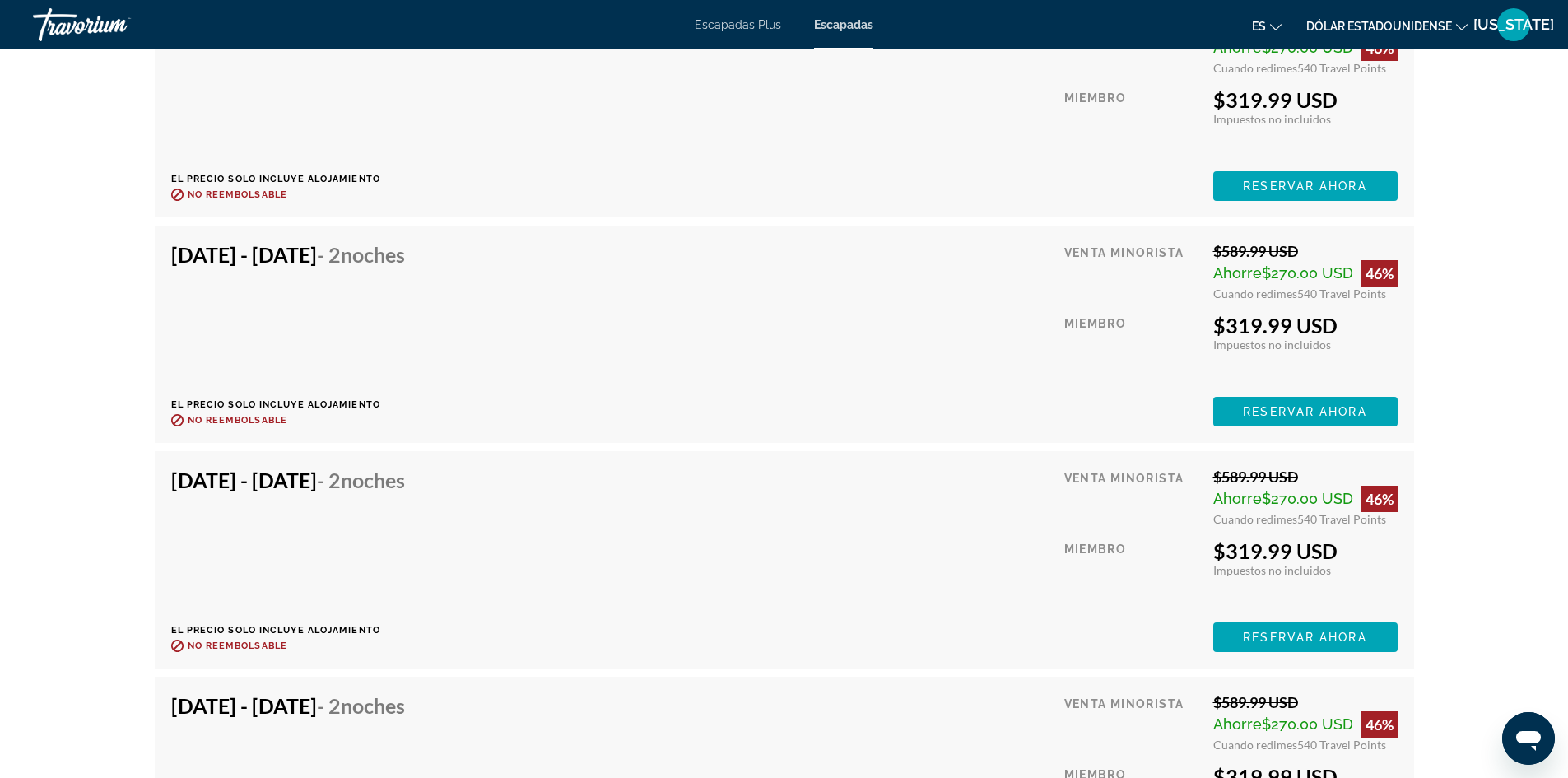
scroll to position [27819, 0]
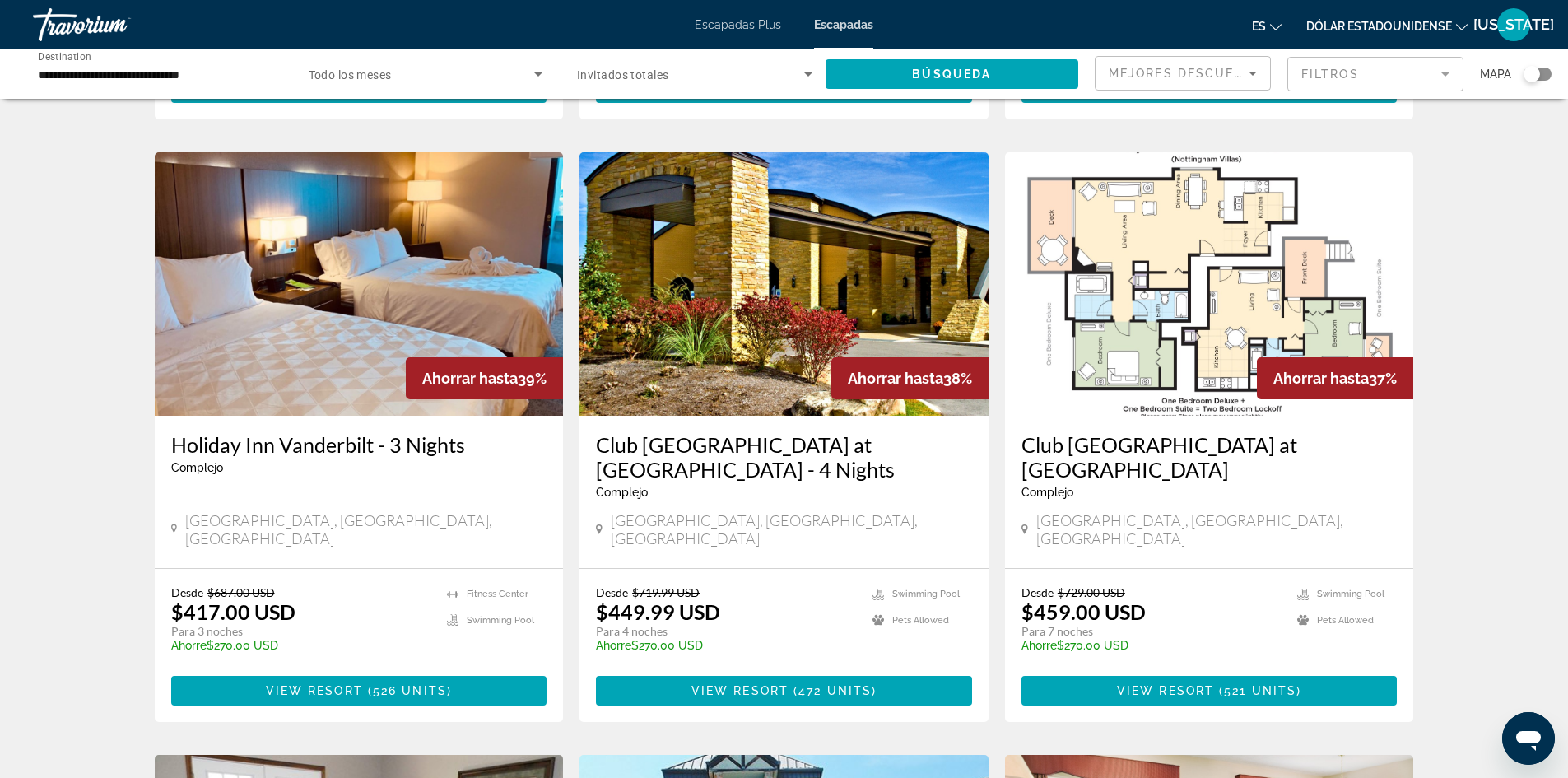
scroll to position [1235, 0]
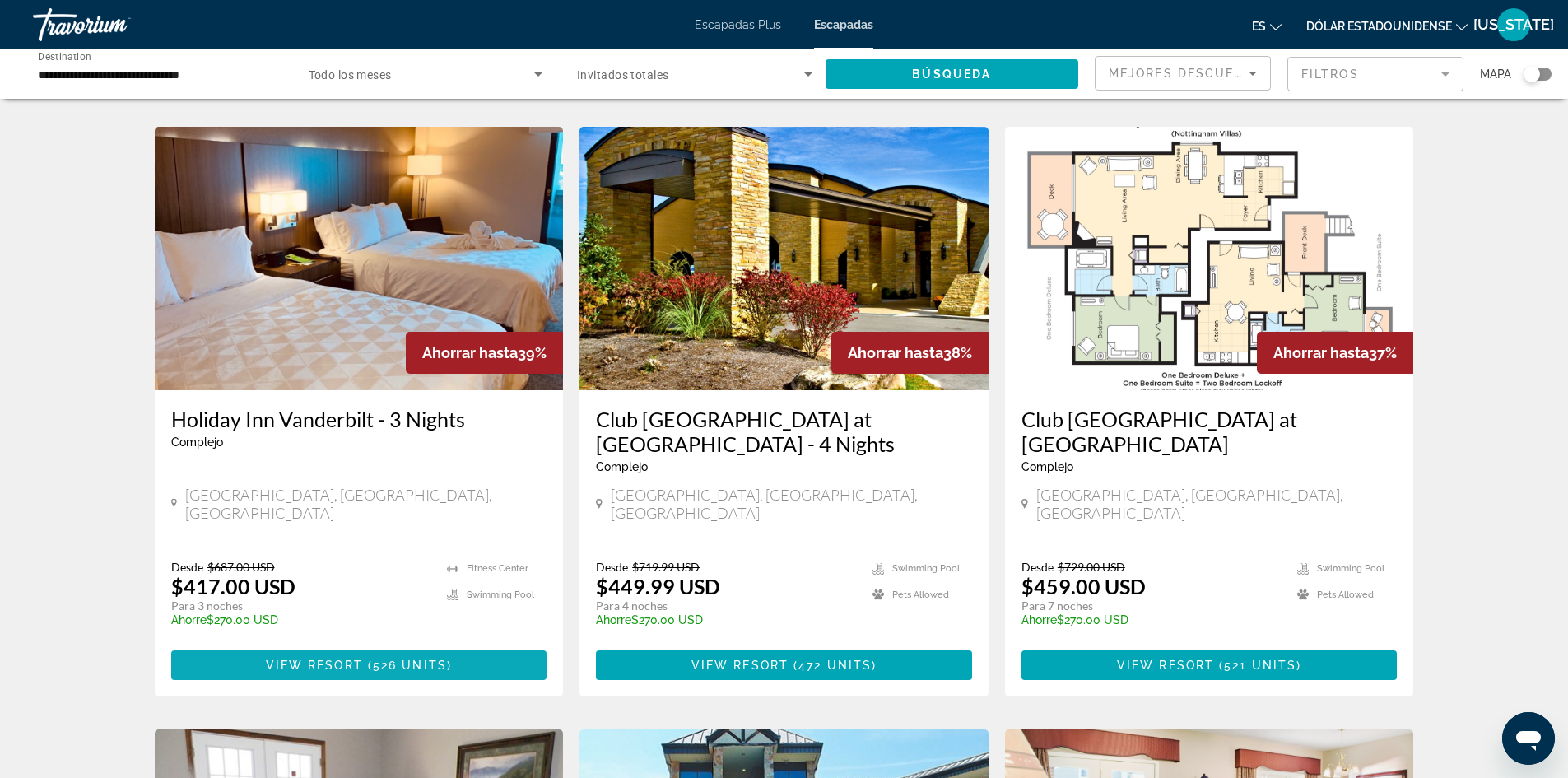
click at [416, 645] on span "Contenido principal" at bounding box center [359, 665] width 376 height 39
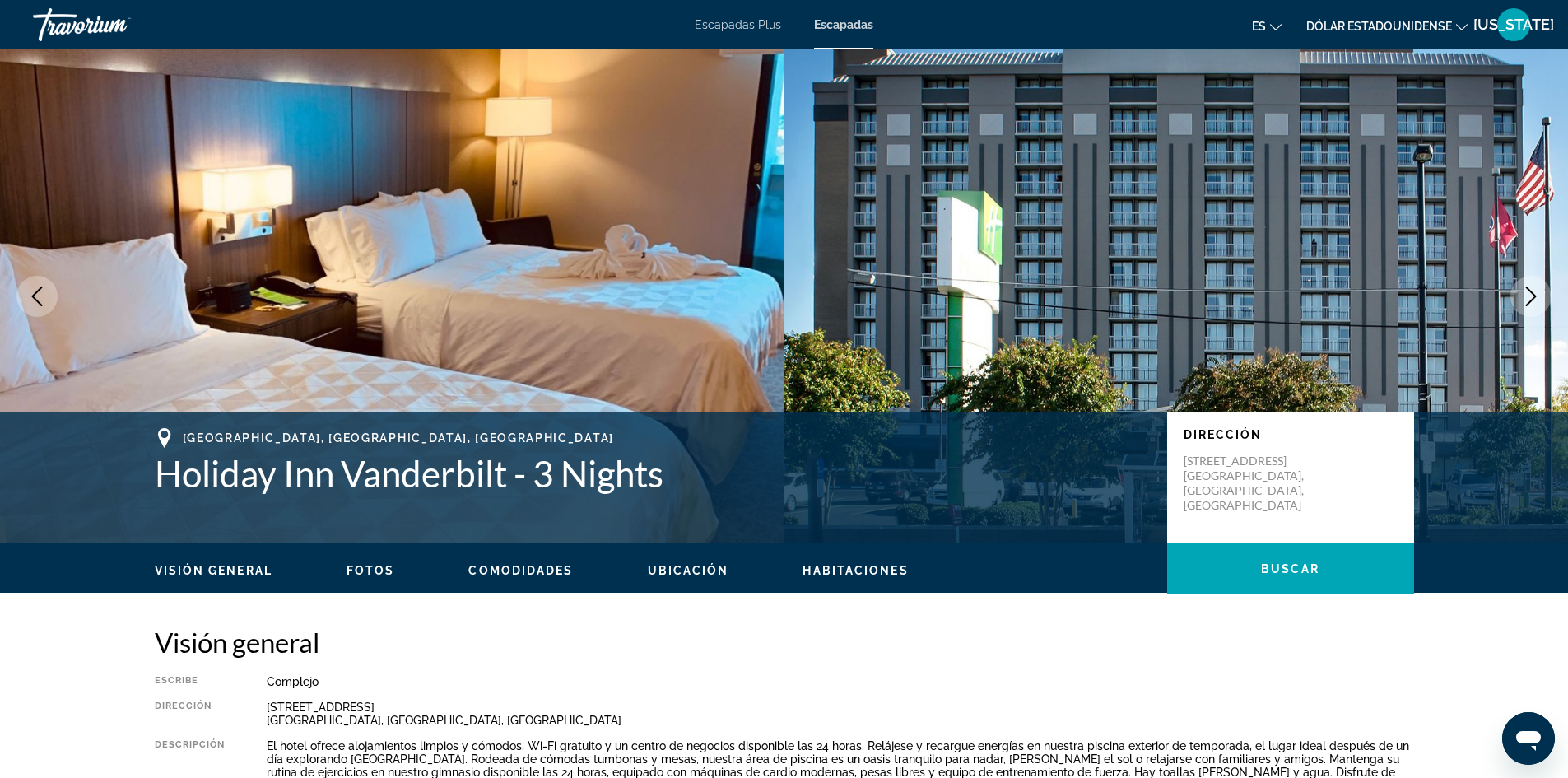
click at [1533, 295] on icon "Next image" at bounding box center [1531, 296] width 20 height 20
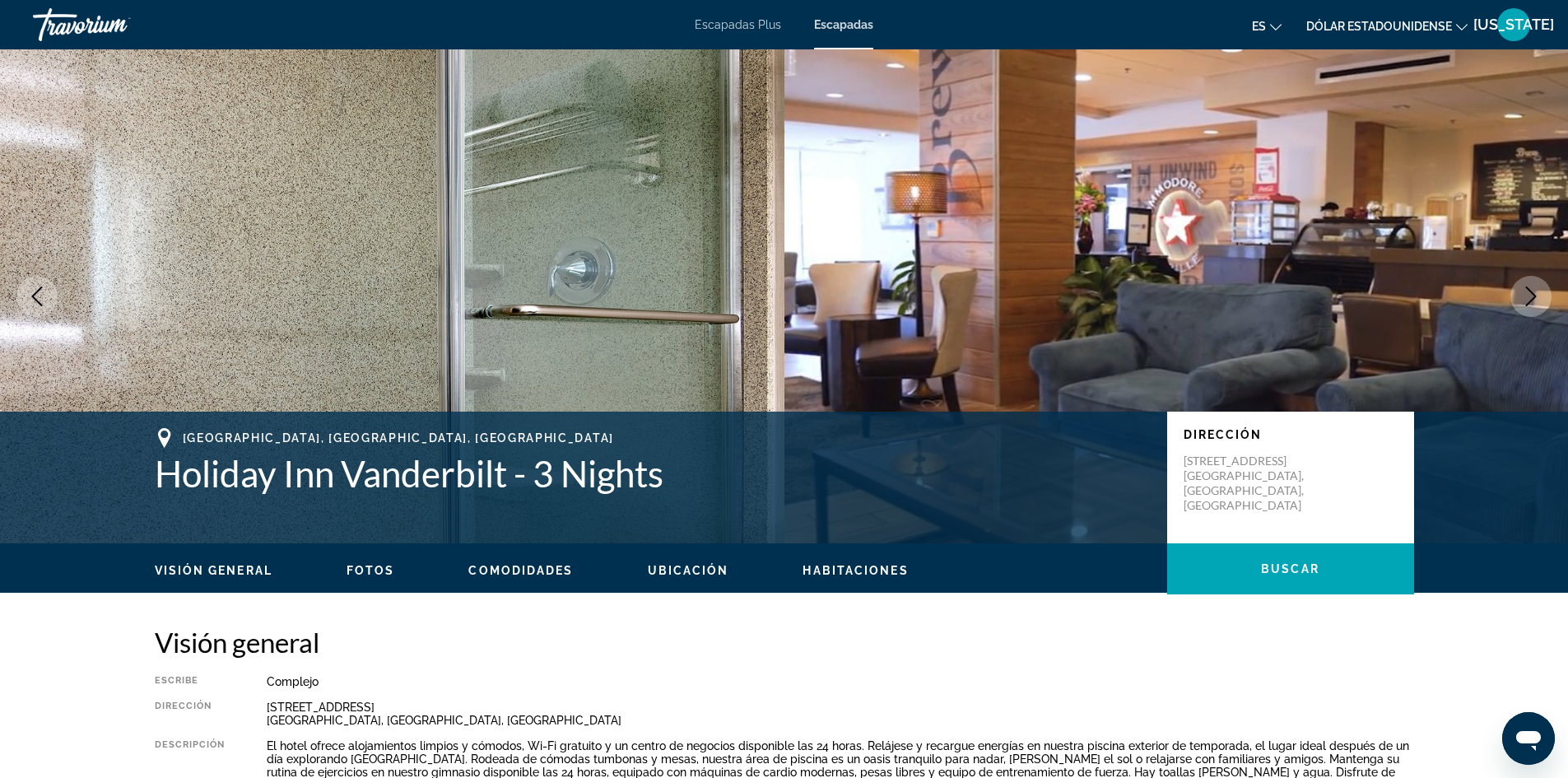
click at [1533, 295] on icon "Next image" at bounding box center [1531, 296] width 20 height 20
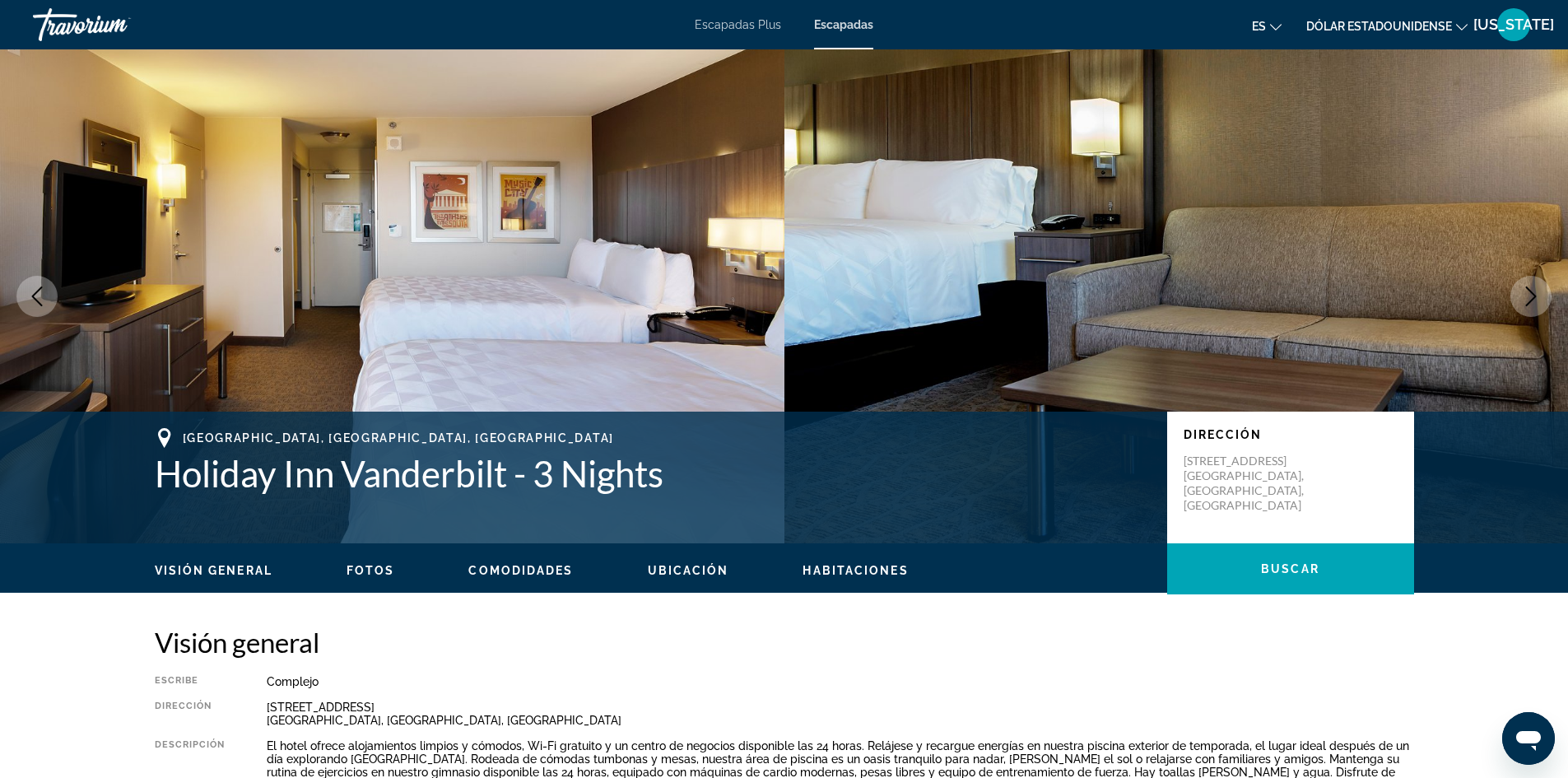
click at [1533, 295] on icon "Next image" at bounding box center [1531, 296] width 20 height 20
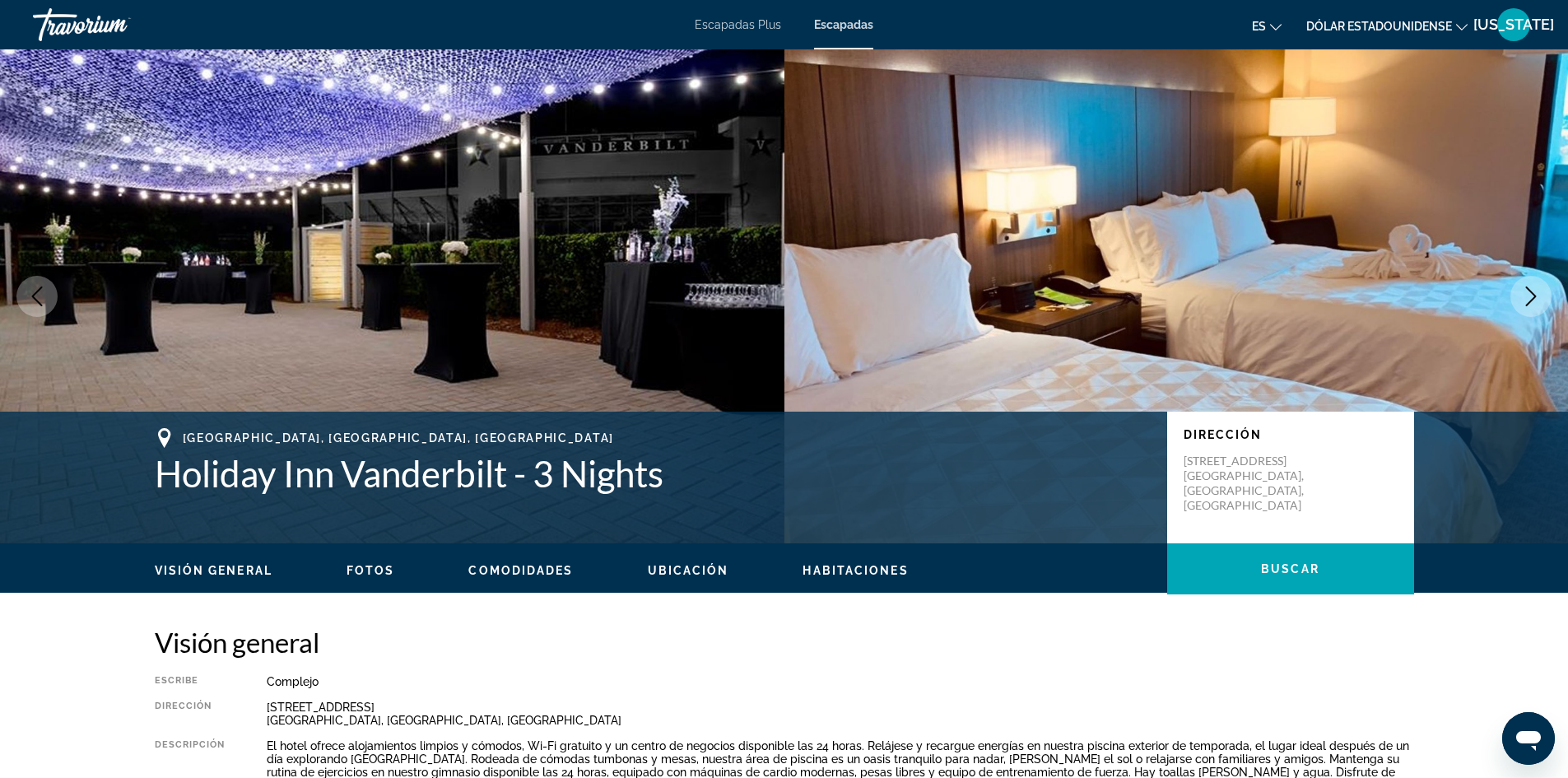
click at [1533, 295] on icon "Next image" at bounding box center [1531, 296] width 20 height 20
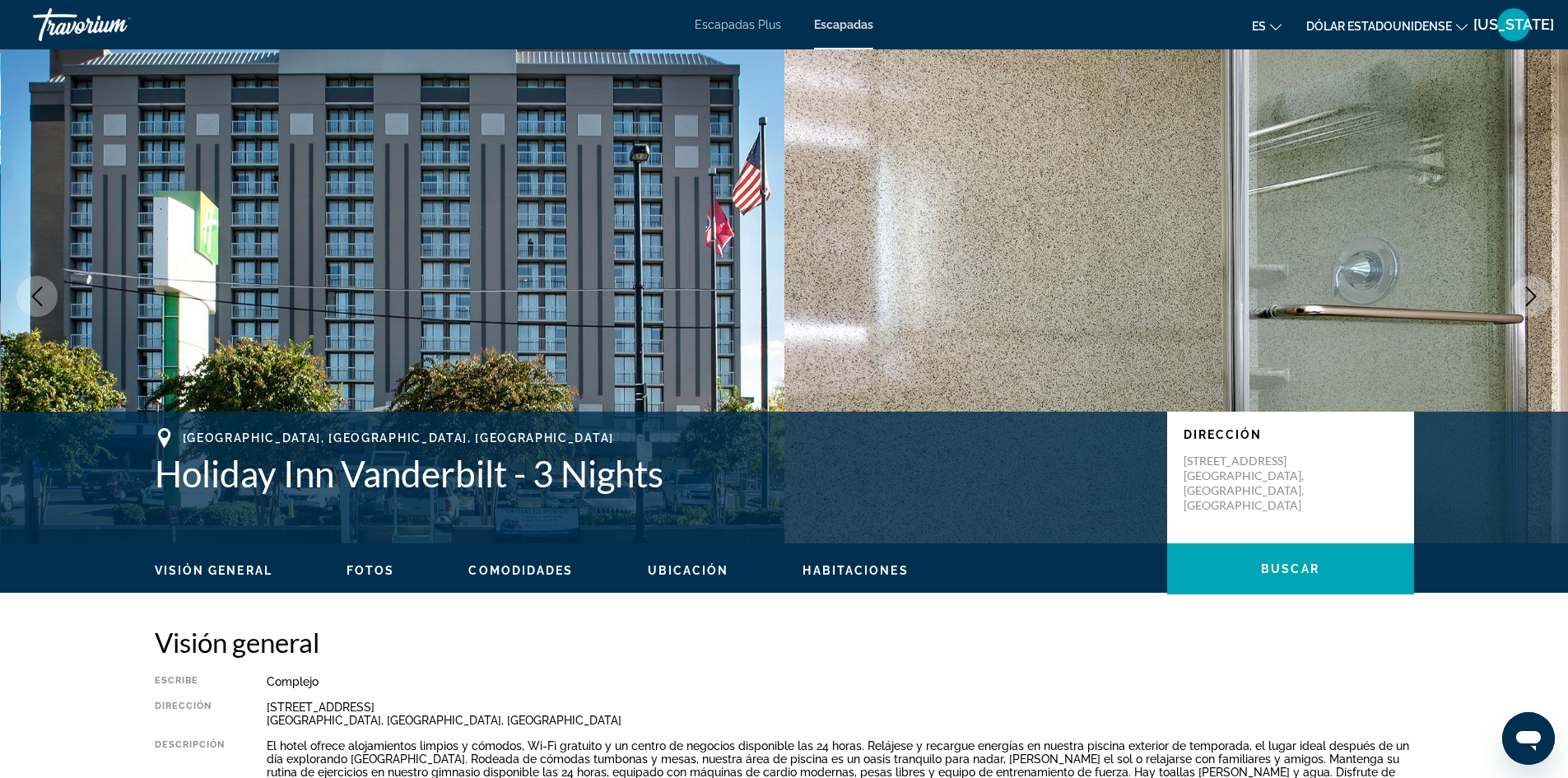
click at [1533, 298] on icon "Next image" at bounding box center [1531, 296] width 20 height 20
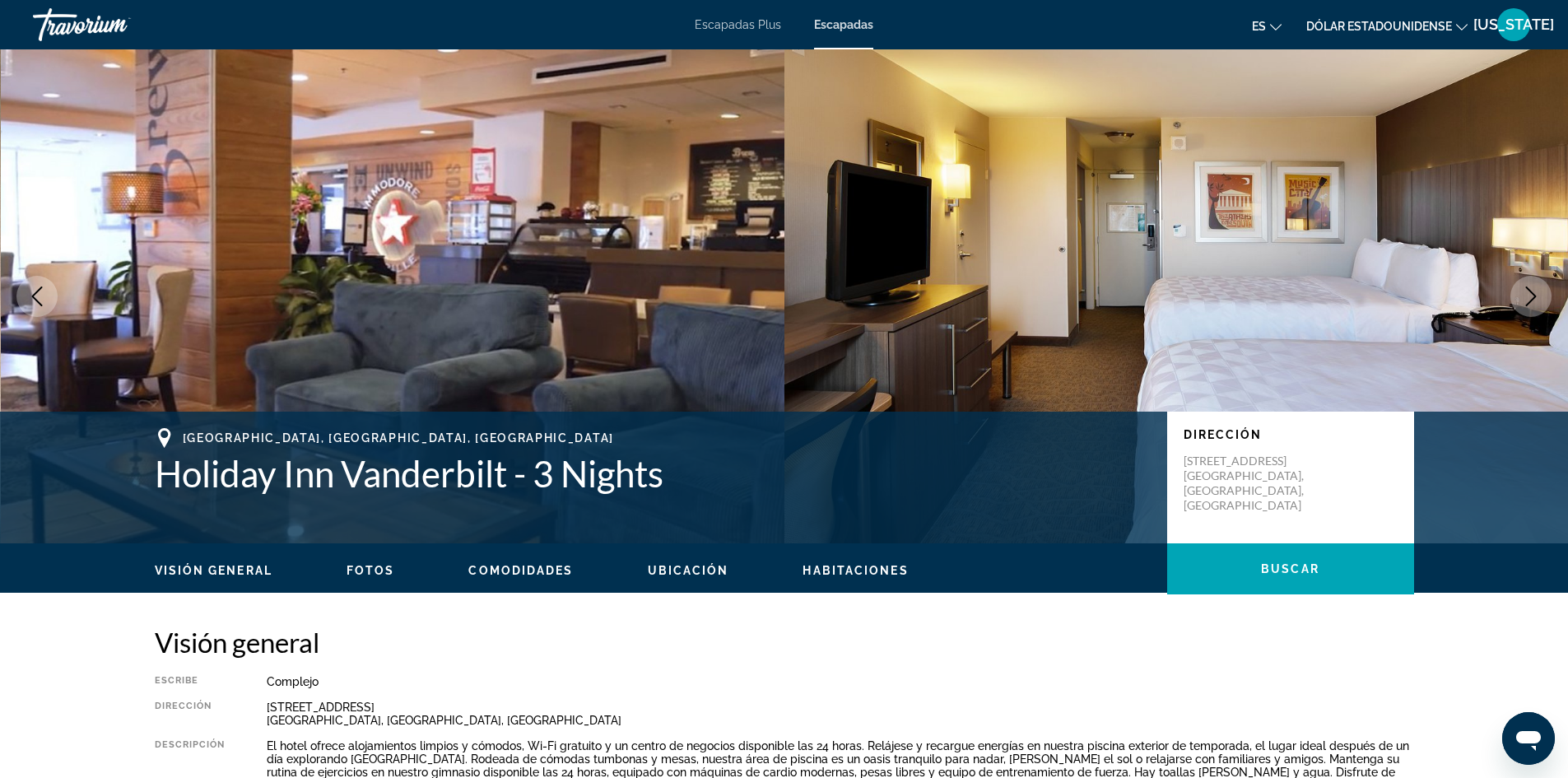
click at [1532, 299] on icon "Next image" at bounding box center [1531, 296] width 20 height 20
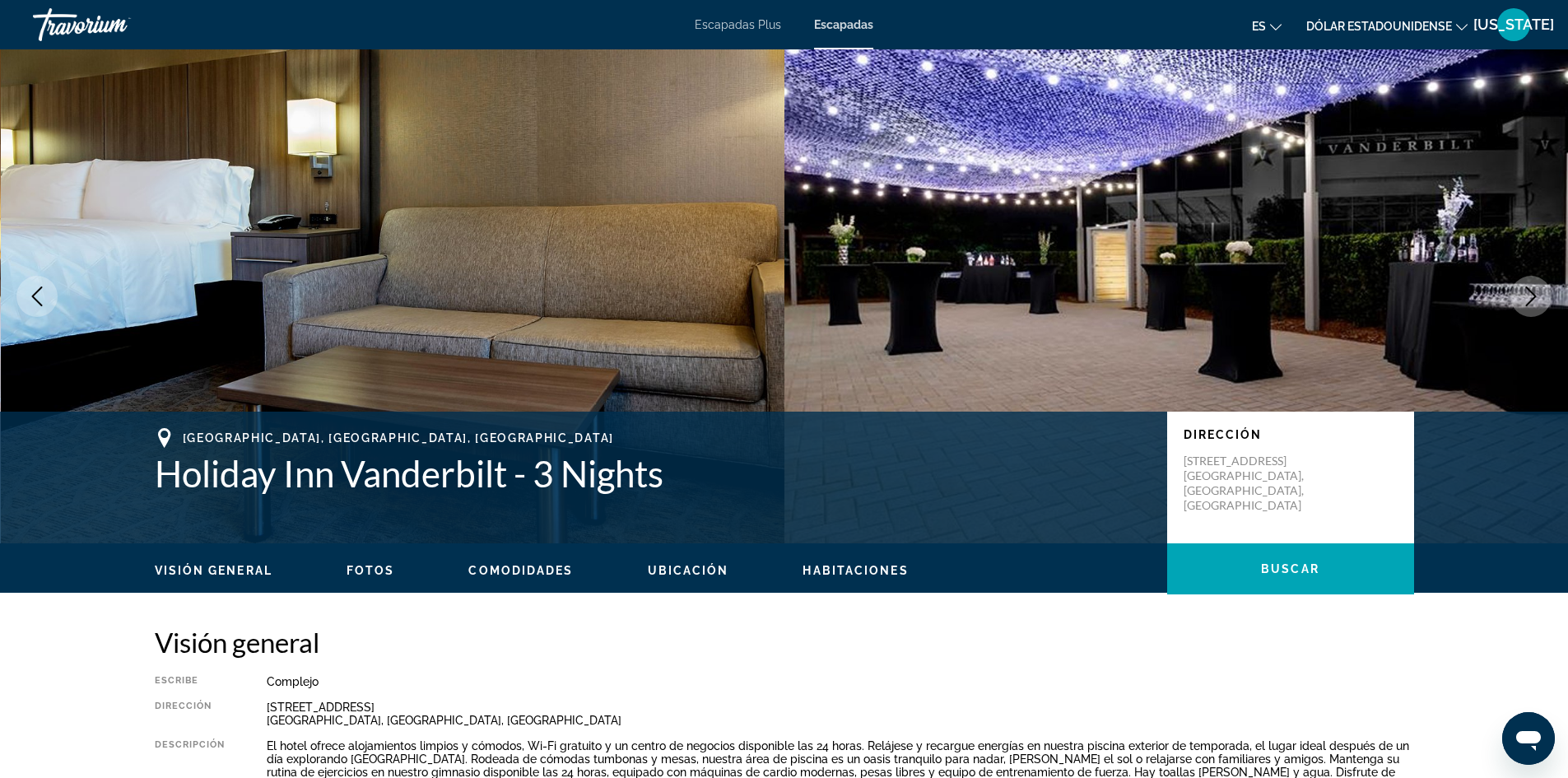
click at [1532, 300] on icon "Next image" at bounding box center [1531, 296] width 20 height 20
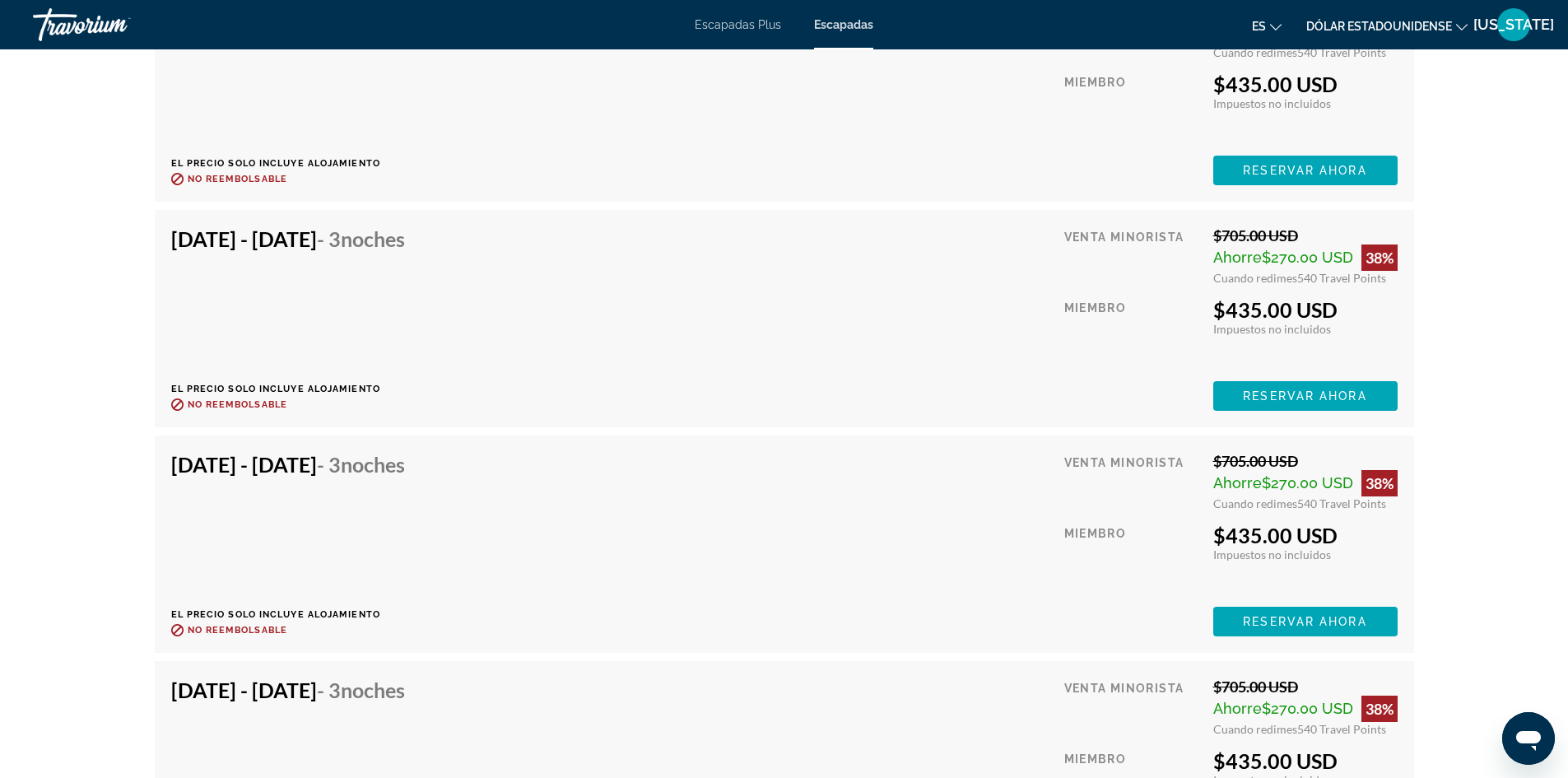
scroll to position [33137, 0]
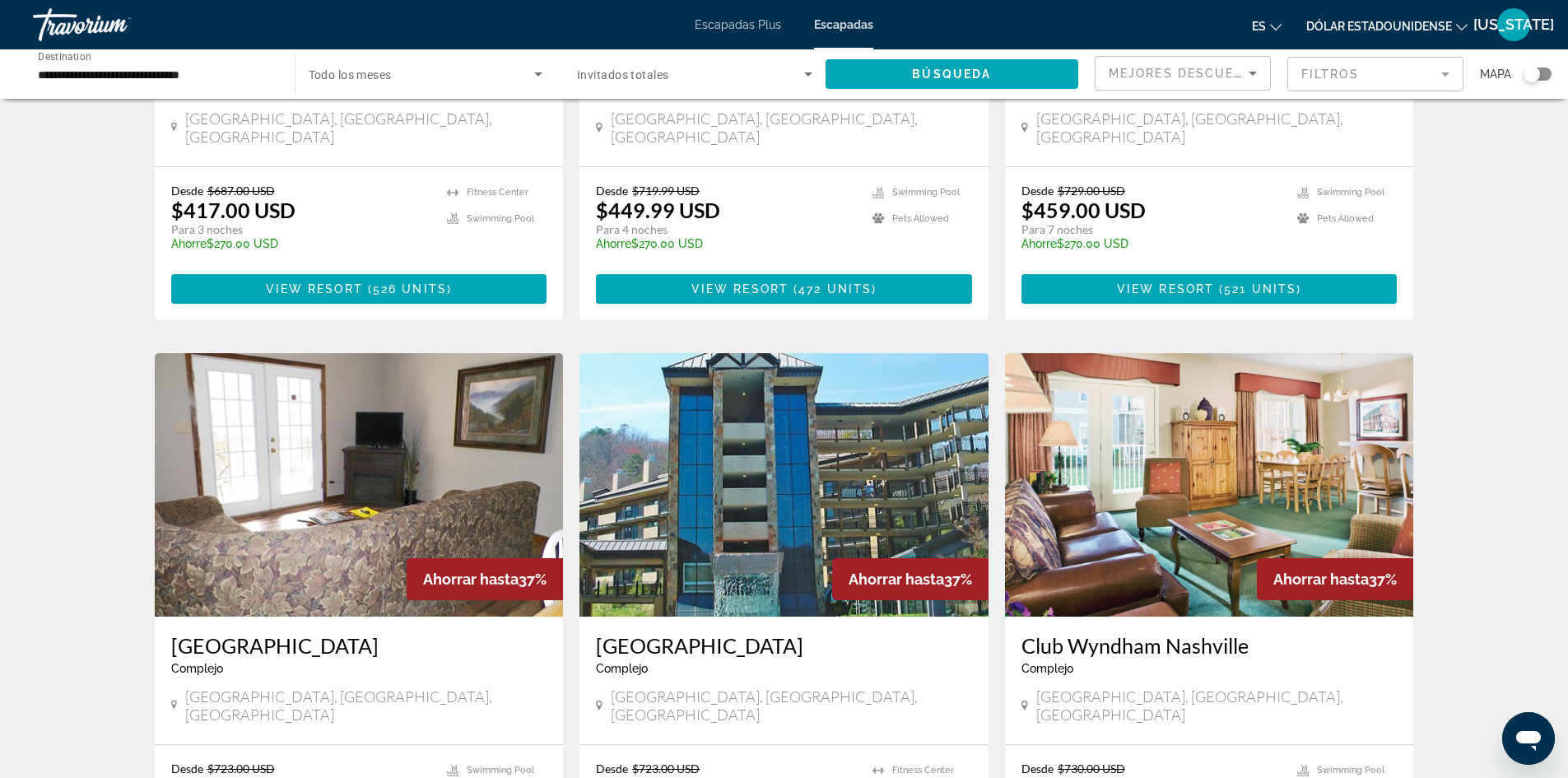
scroll to position [1729, 0]
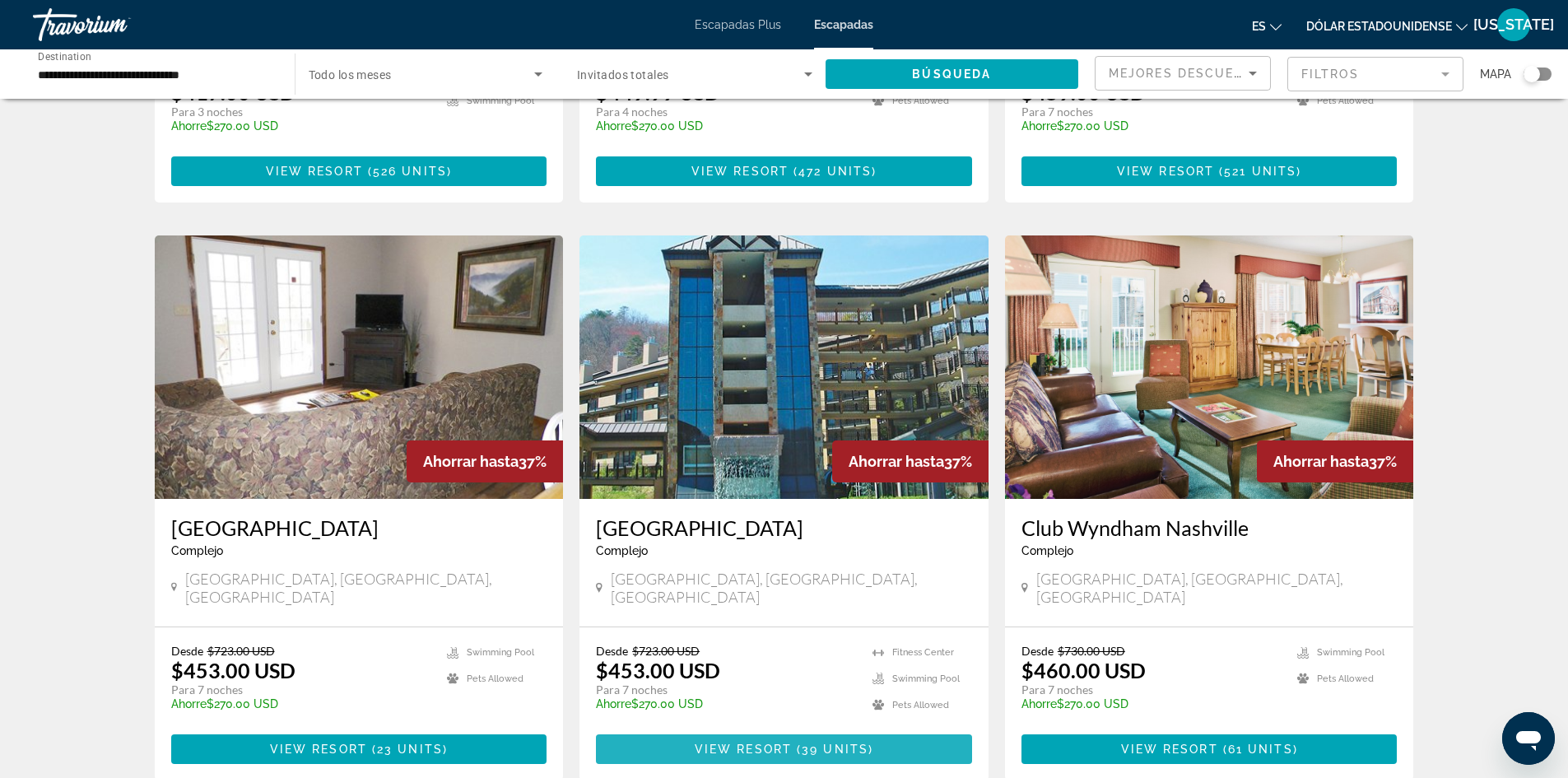
click at [754, 742] on span "View Resort" at bounding box center [743, 748] width 97 height 13
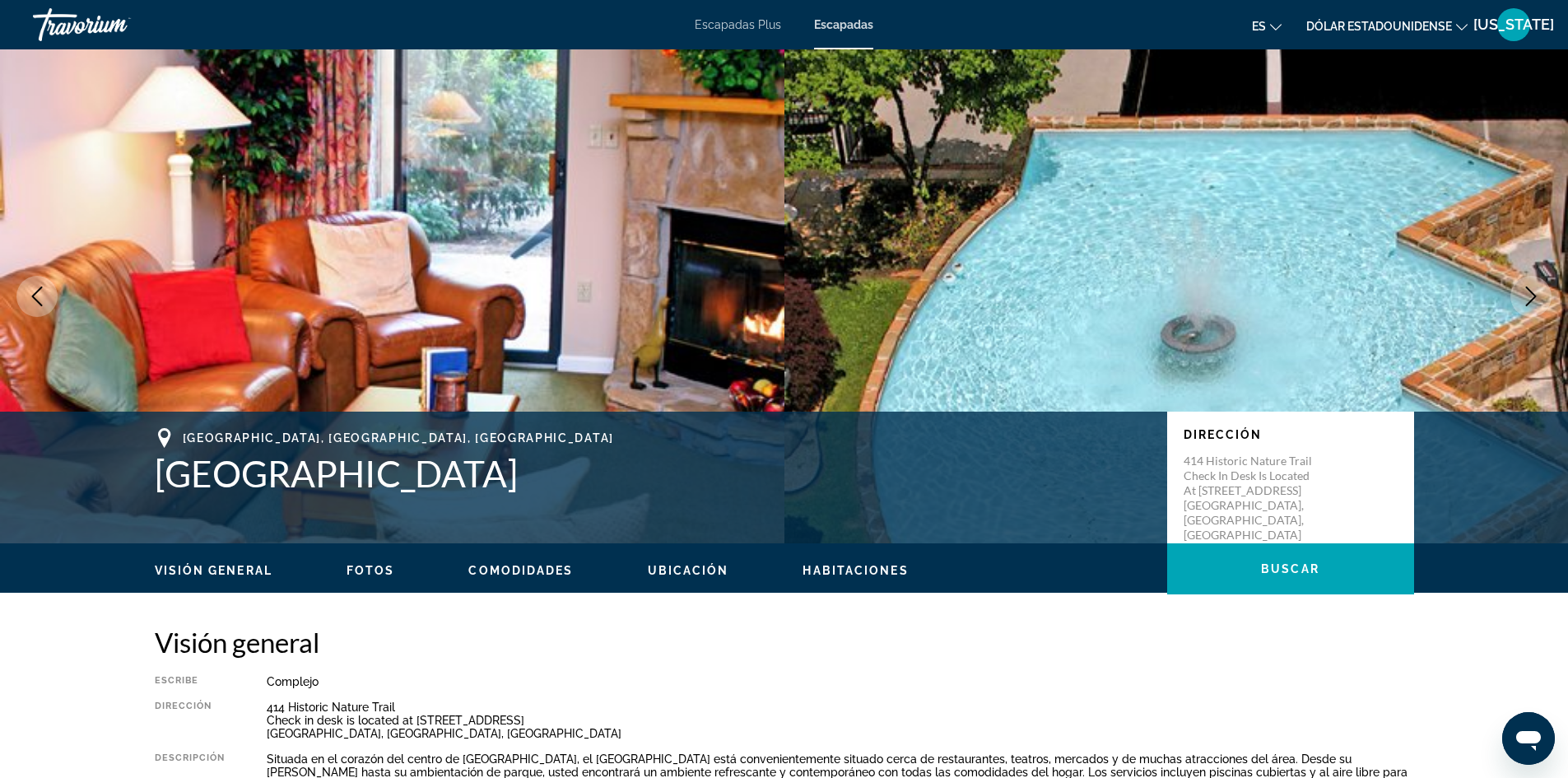
click at [1528, 299] on icon "Next image" at bounding box center [1531, 296] width 20 height 20
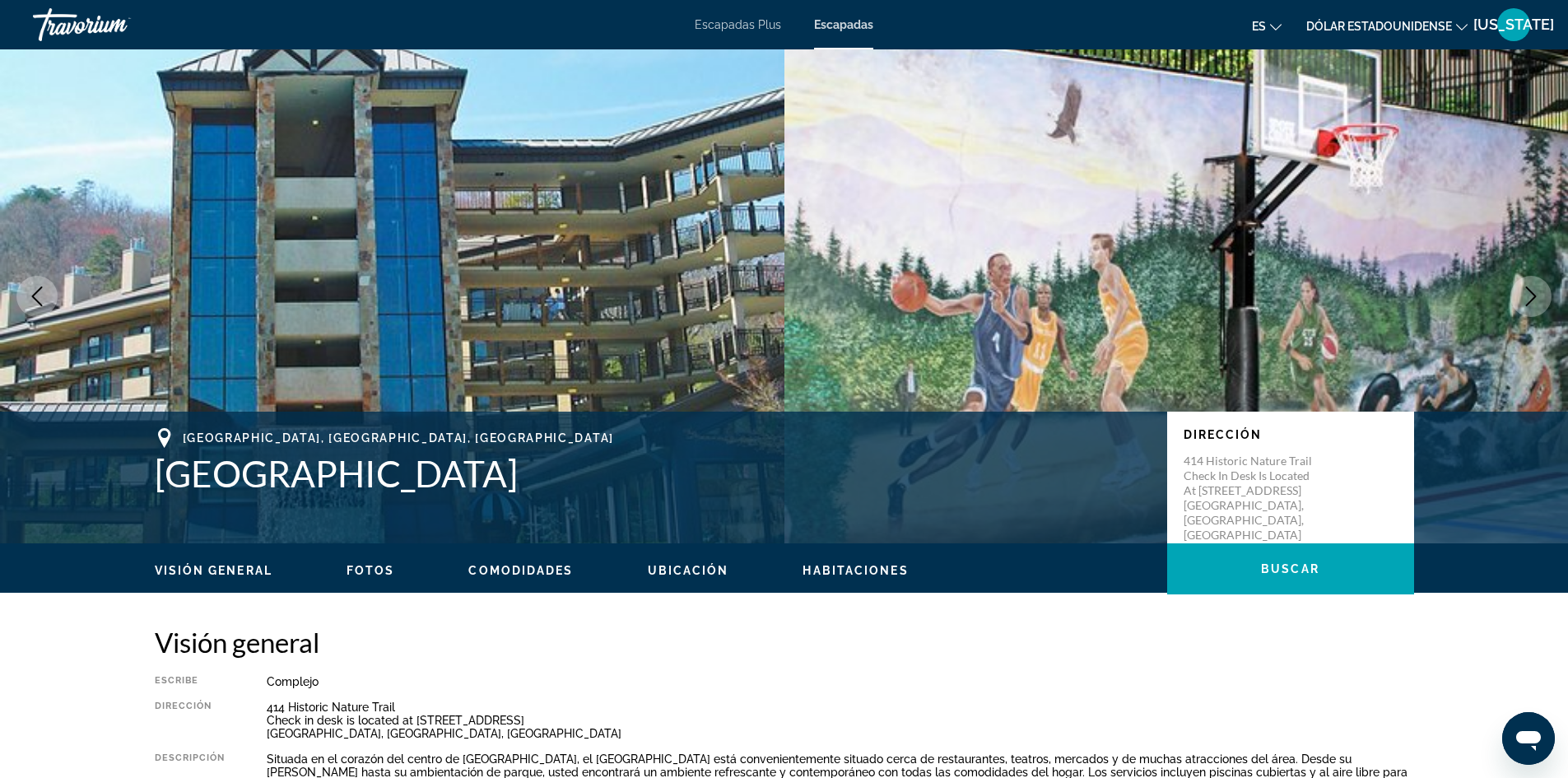
click at [1527, 300] on icon "Next image" at bounding box center [1531, 296] width 20 height 20
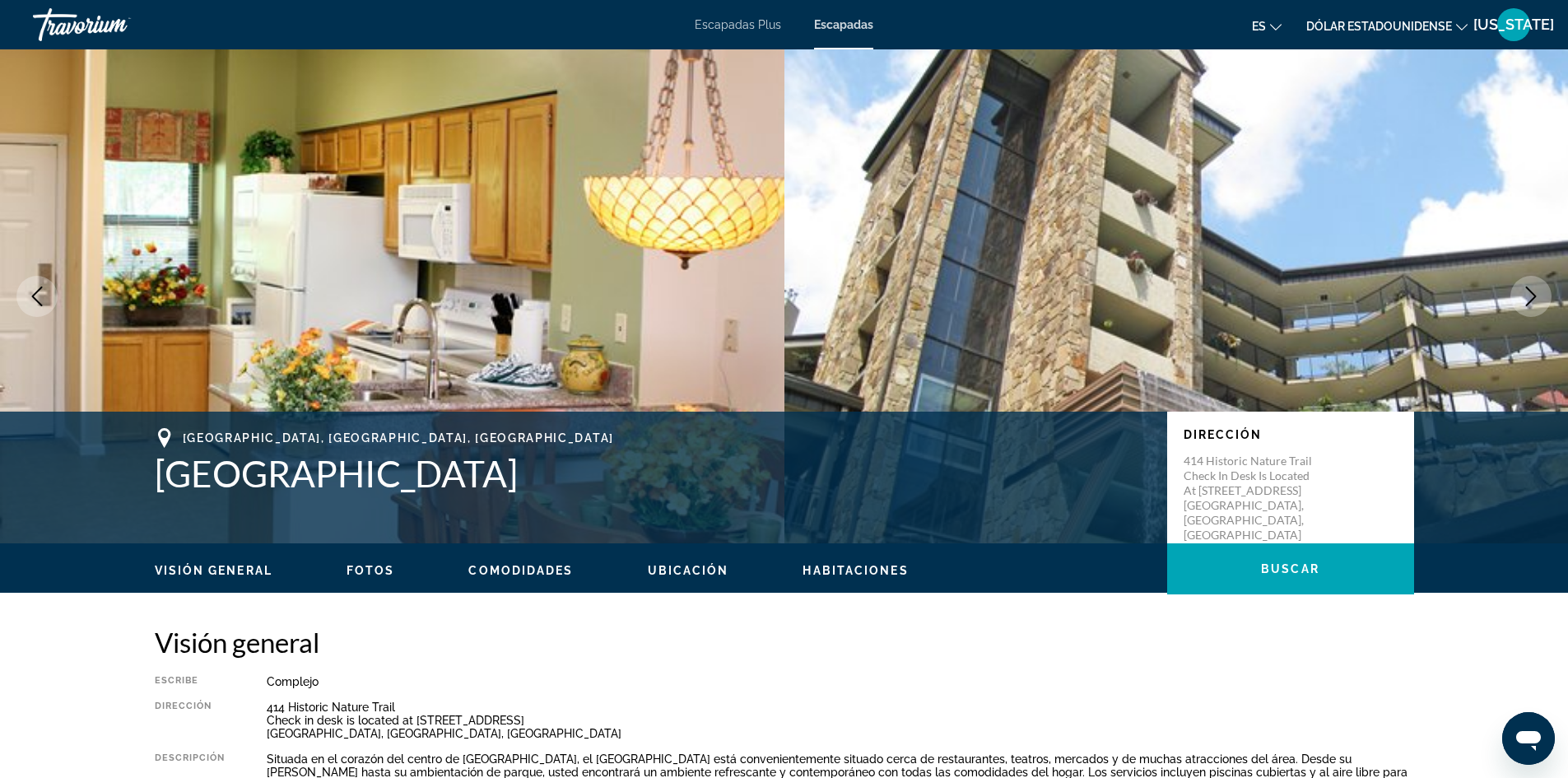
click at [1527, 300] on icon "Next image" at bounding box center [1531, 296] width 20 height 20
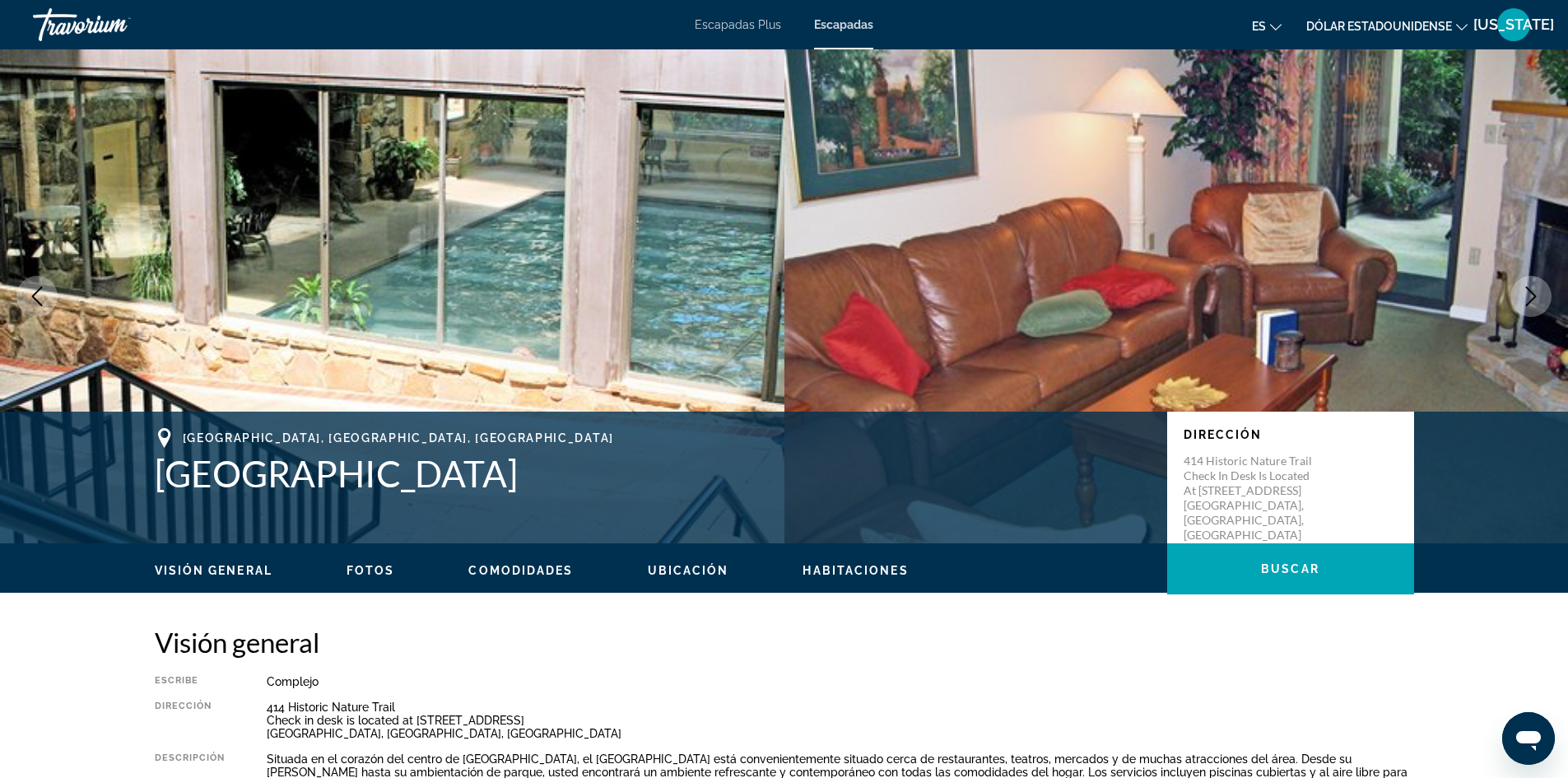
click at [1527, 300] on icon "Next image" at bounding box center [1531, 296] width 20 height 20
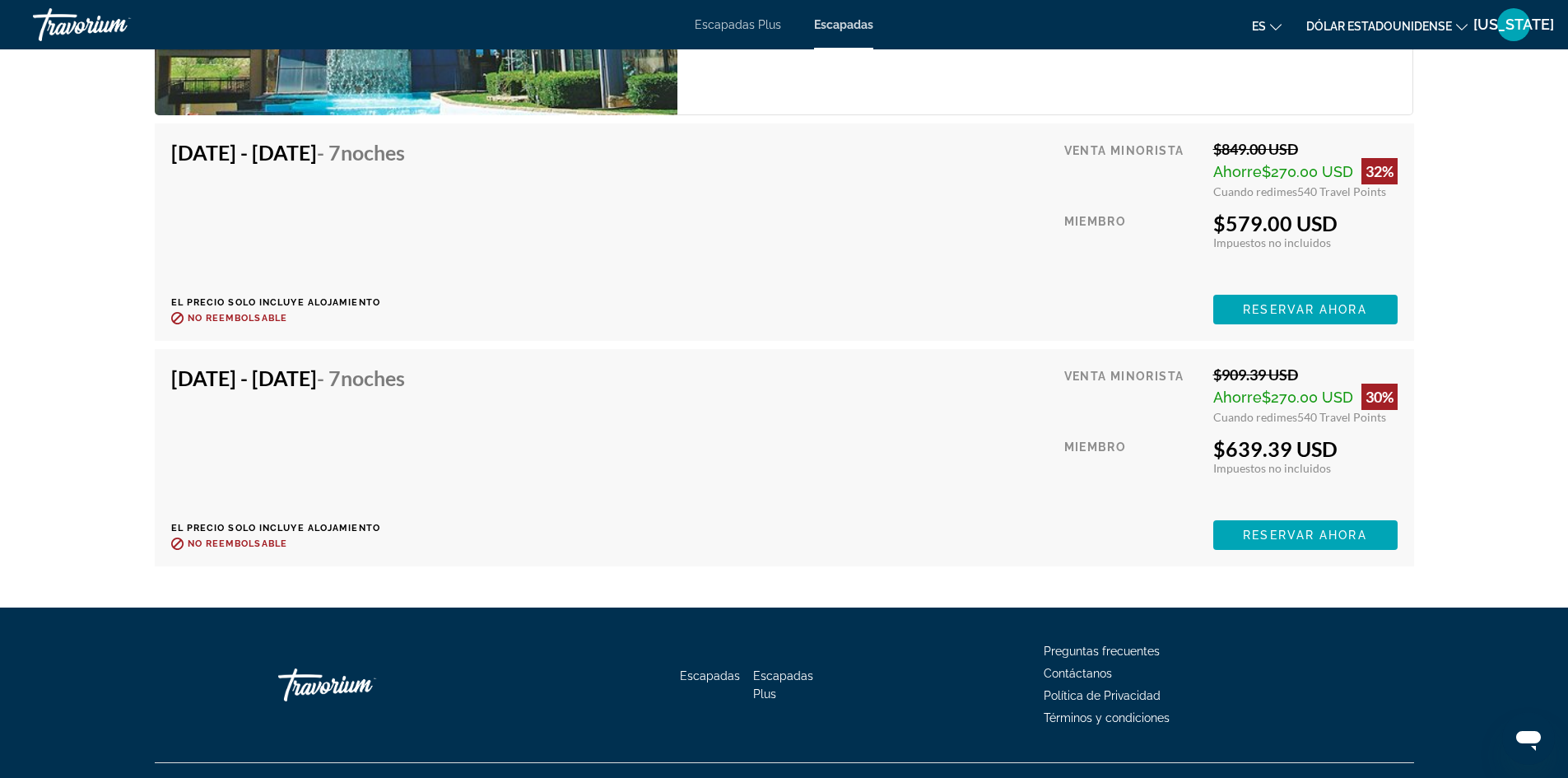
scroll to position [7841, 0]
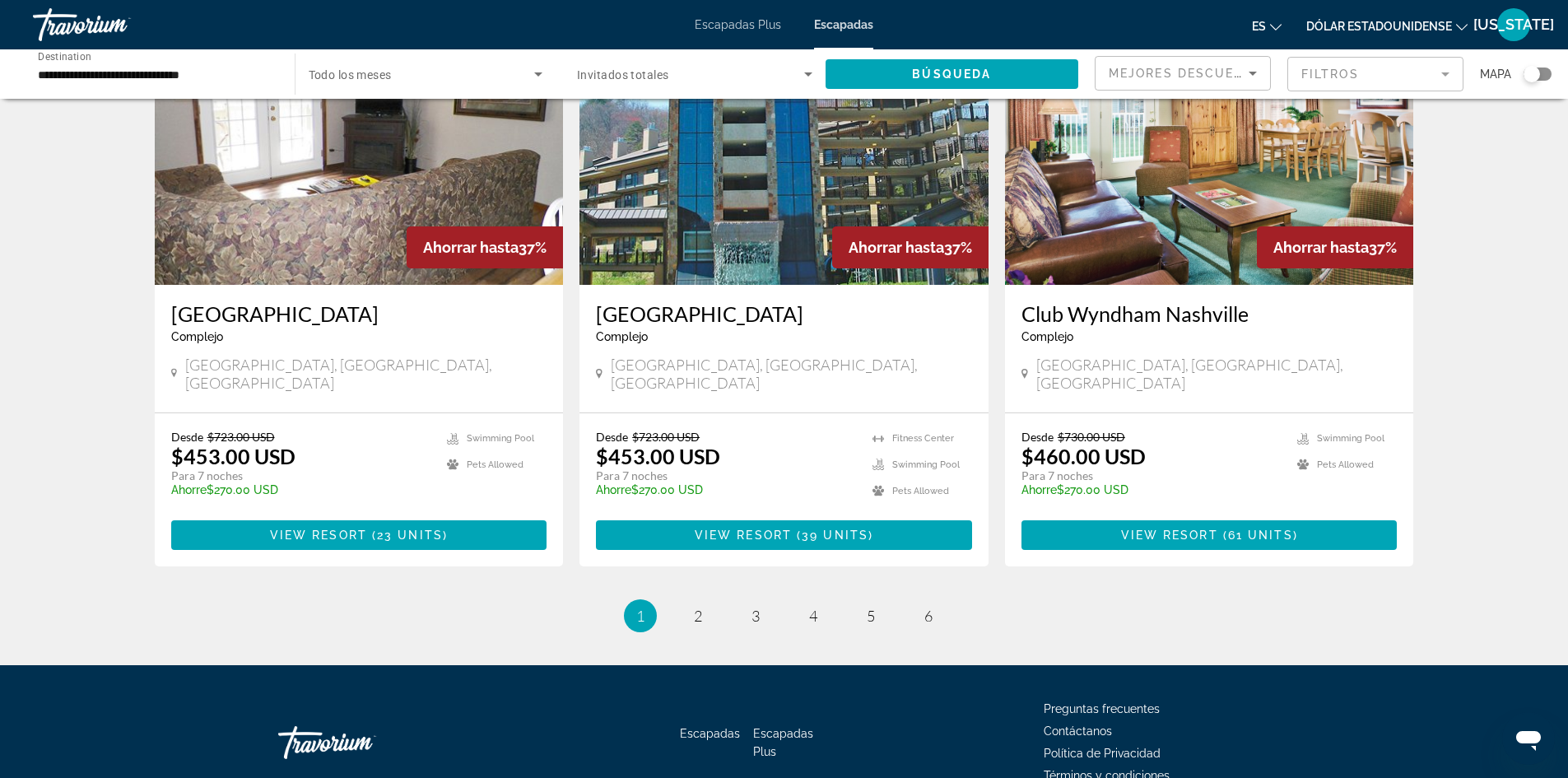
scroll to position [1959, 0]
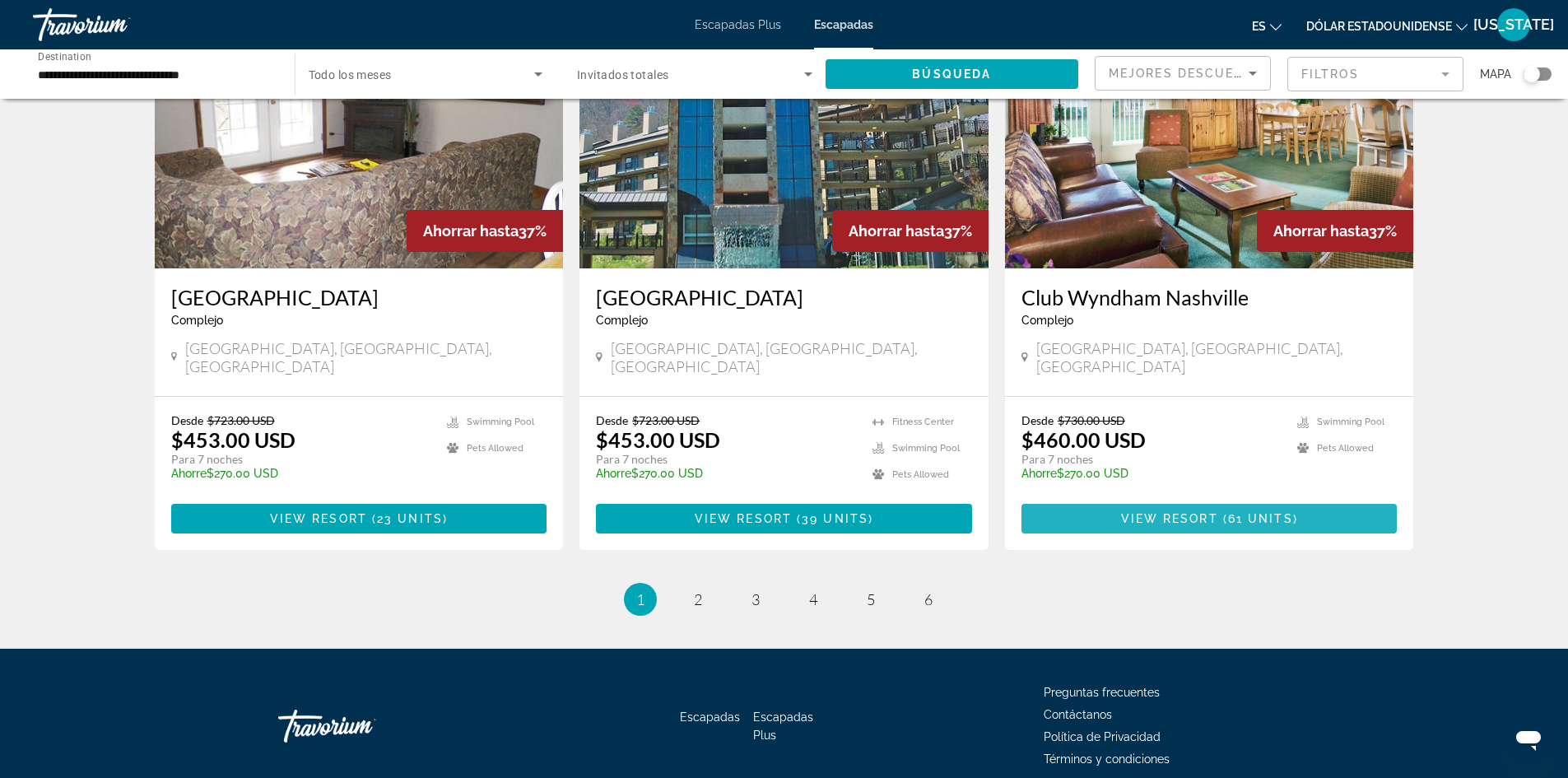
click at [1182, 512] on span "View Resort" at bounding box center [1170, 518] width 97 height 13
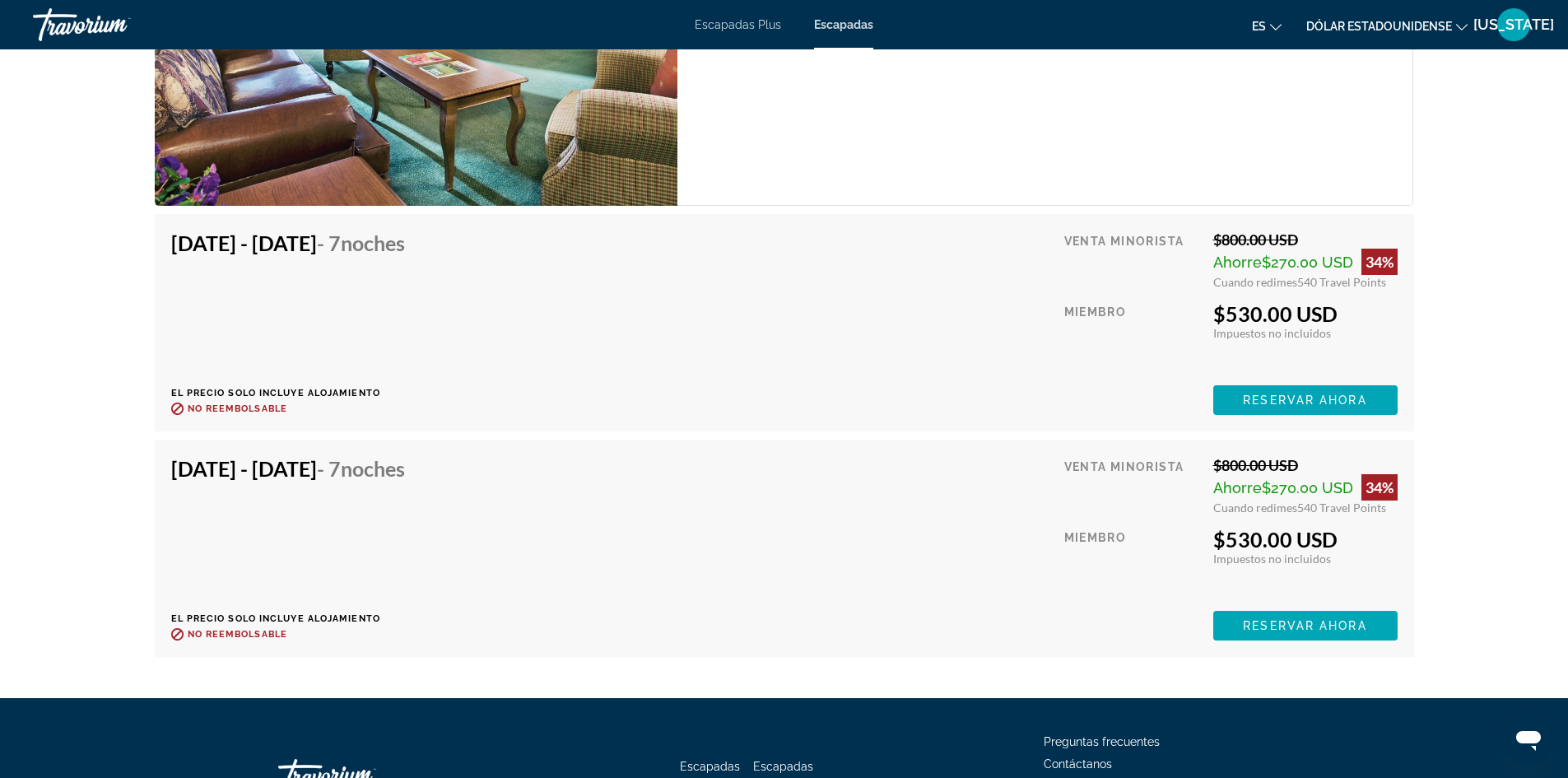
scroll to position [8584, 0]
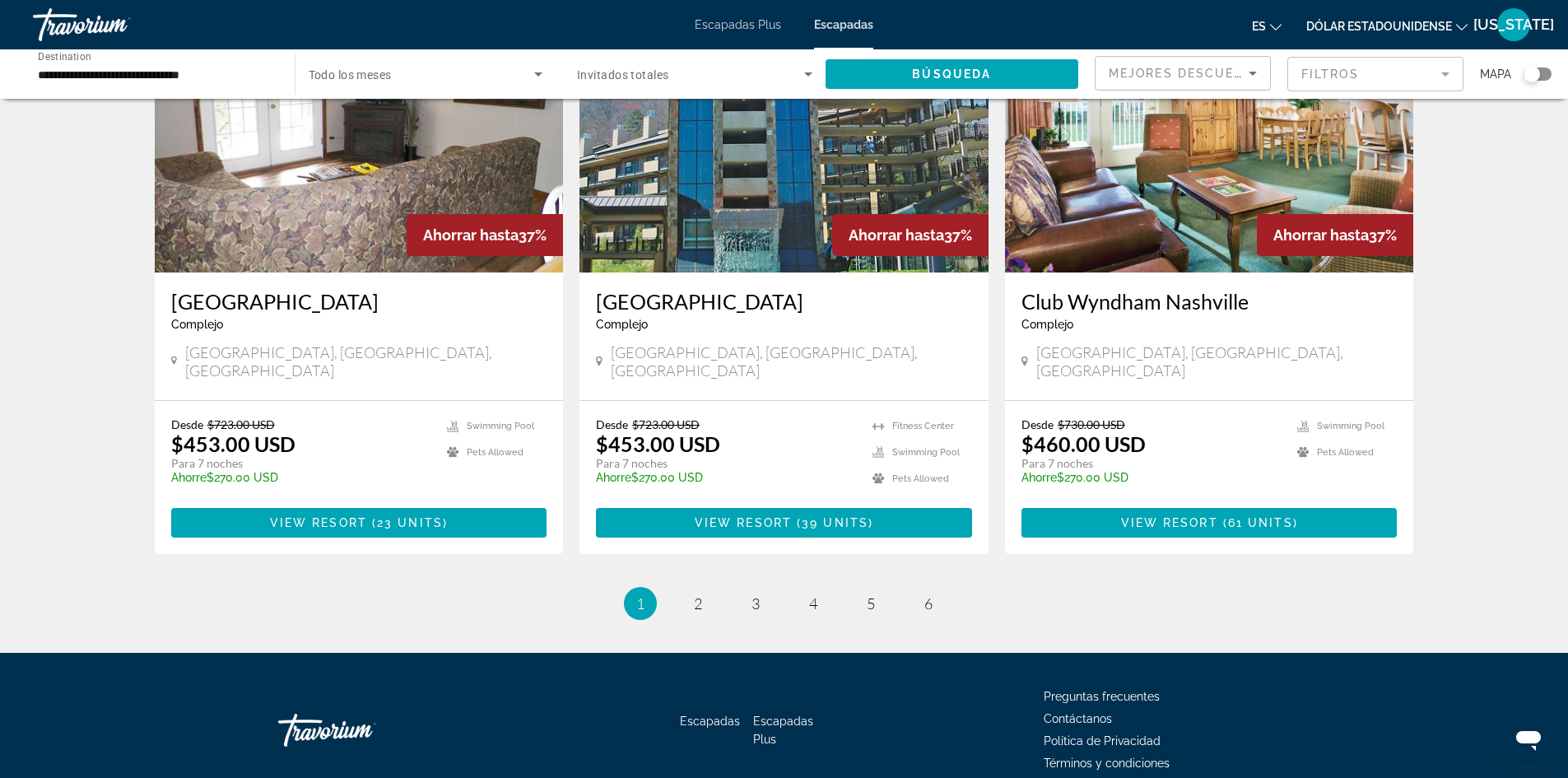
scroll to position [1959, 0]
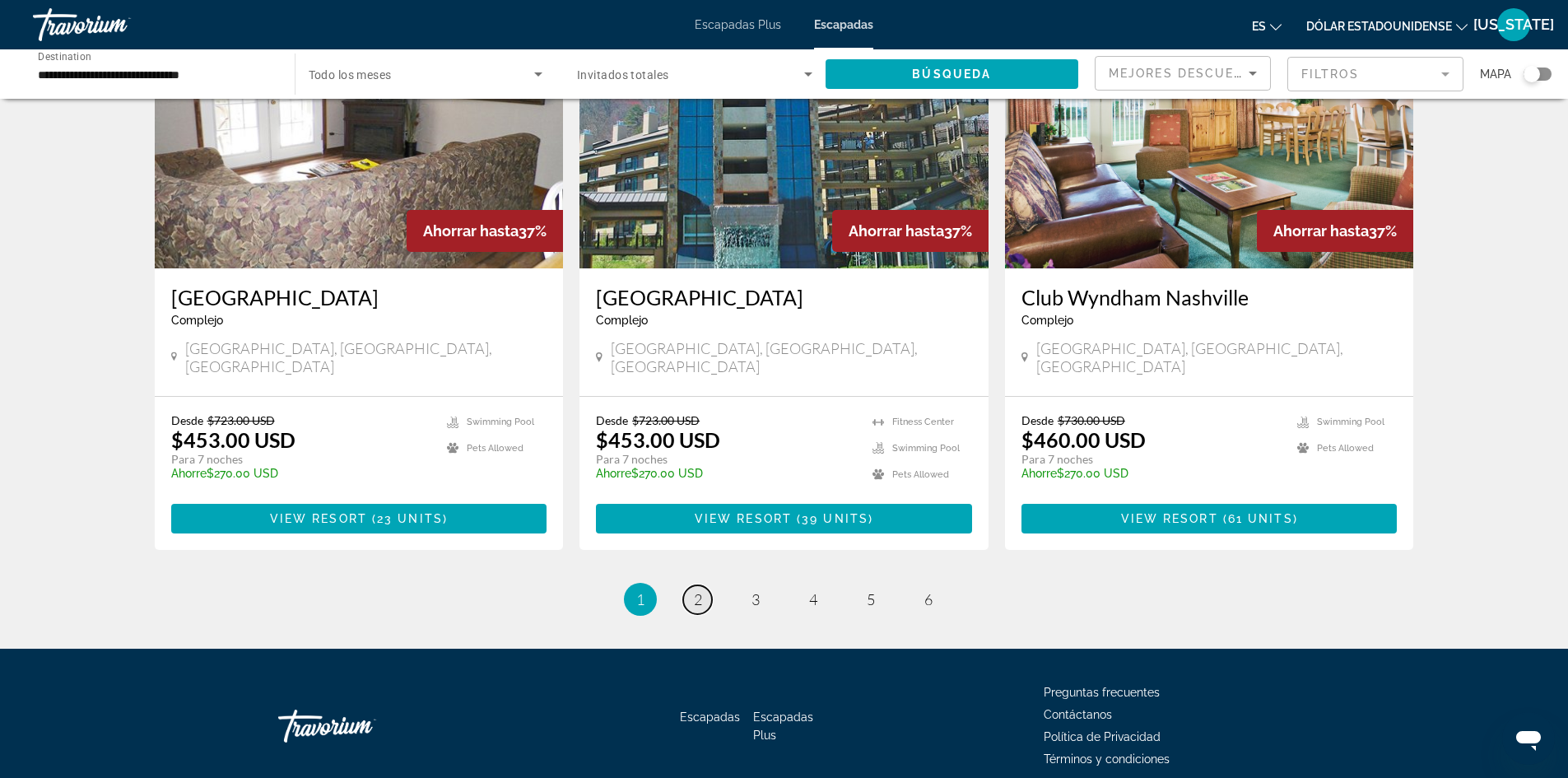
click at [697, 590] on span "2" at bounding box center [698, 598] width 9 height 18
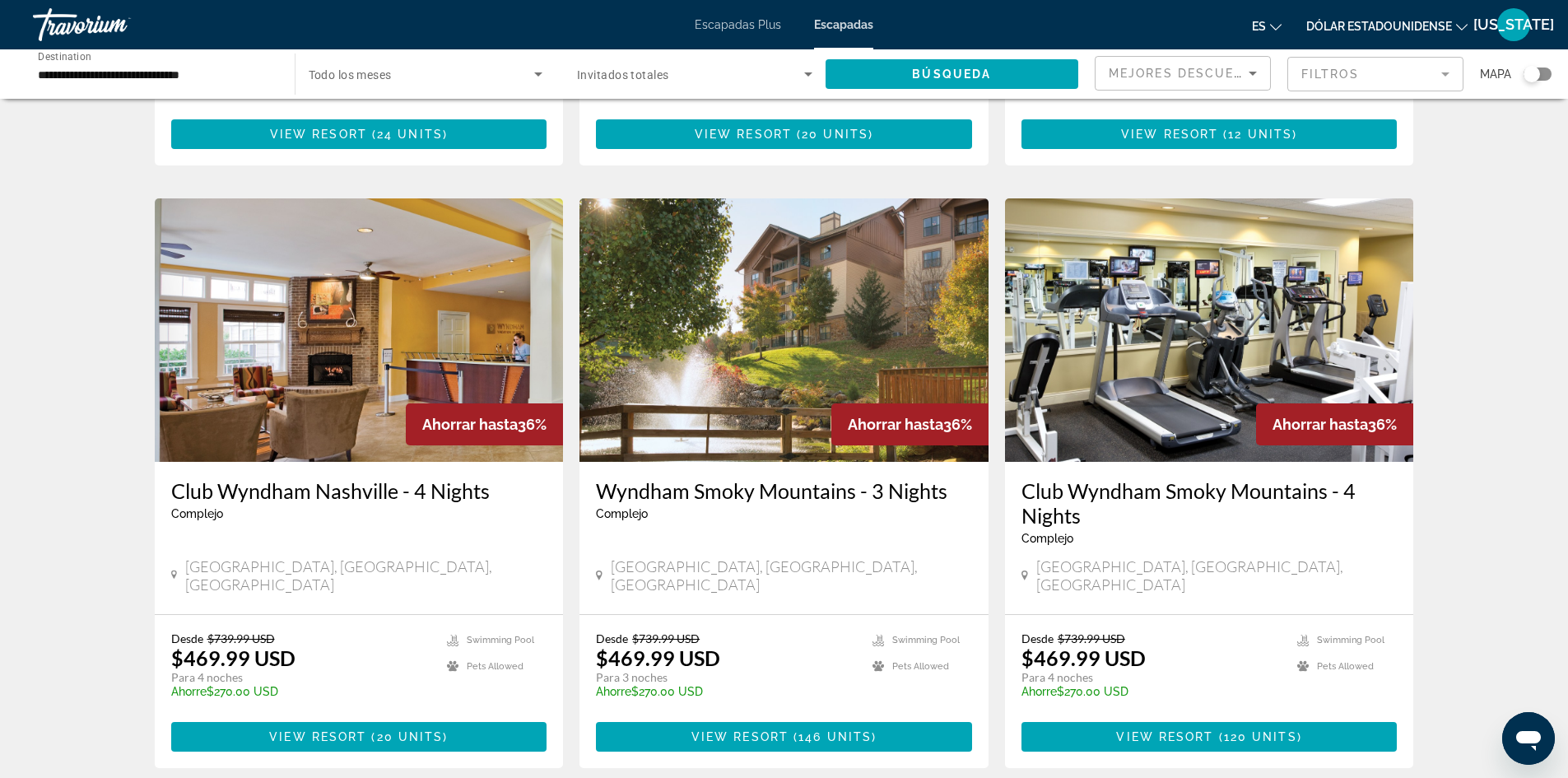
scroll to position [576, 0]
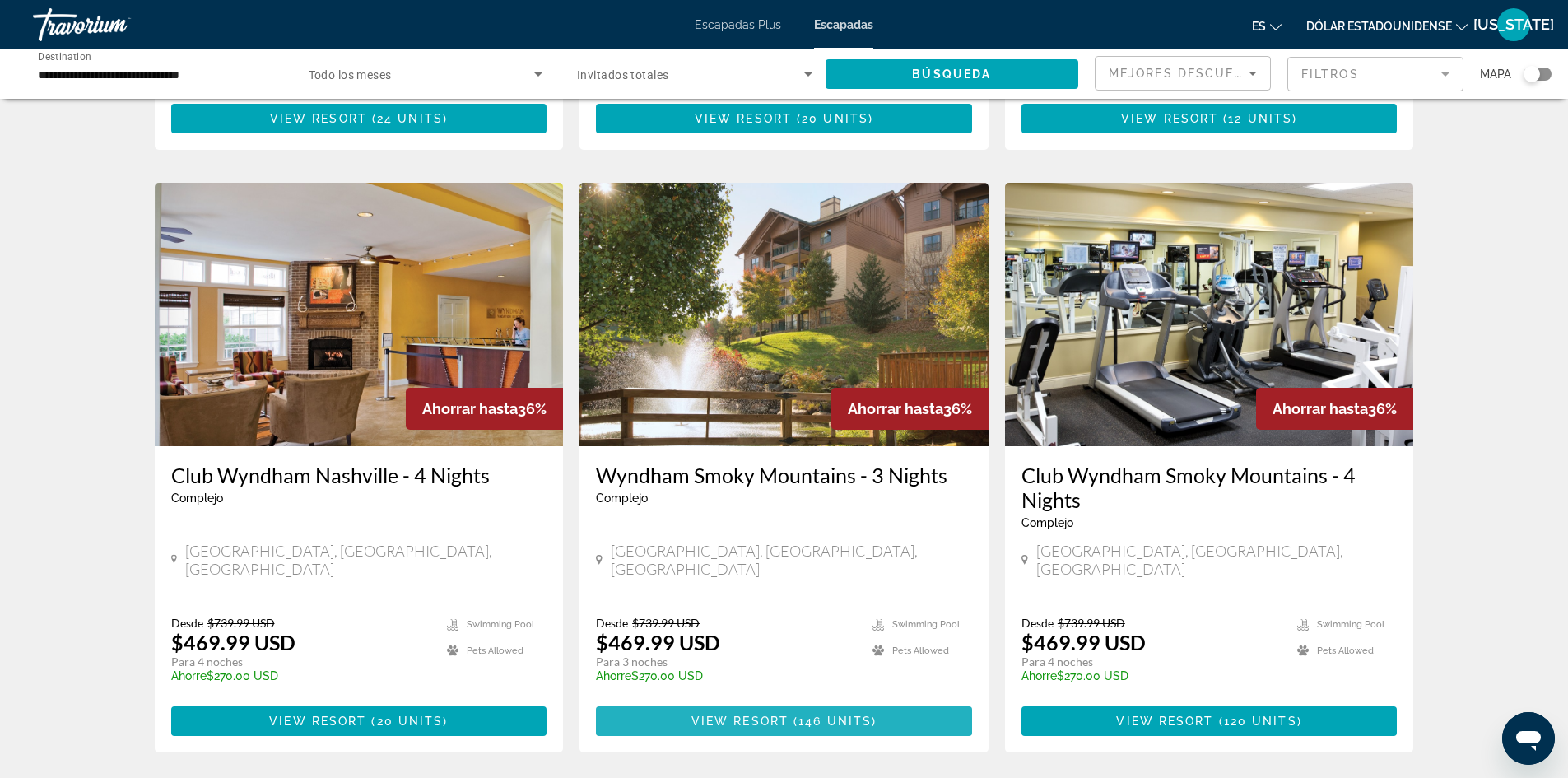
click at [864, 714] on span "146 units" at bounding box center [835, 720] width 73 height 13
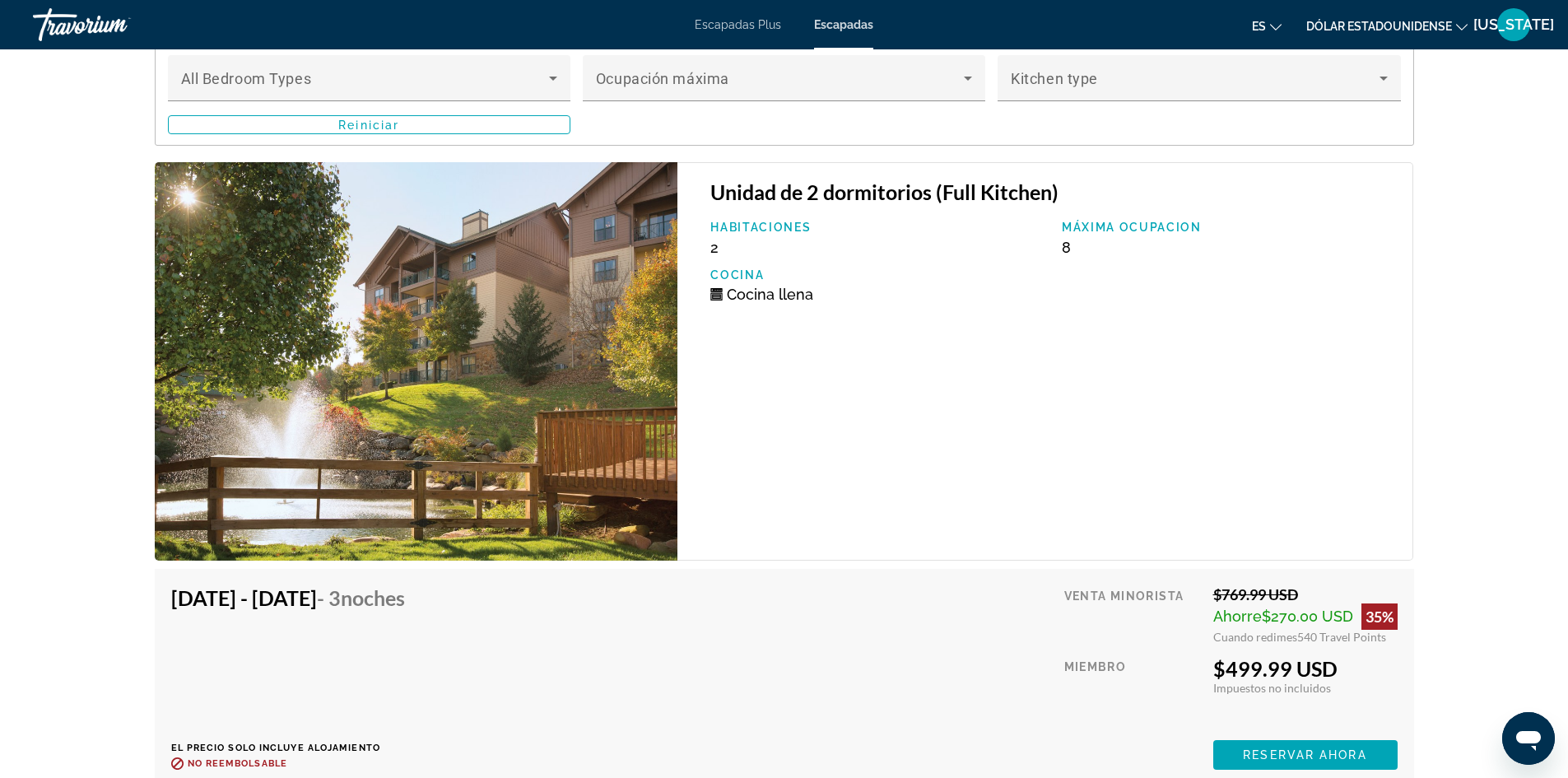
scroll to position [2964, 0]
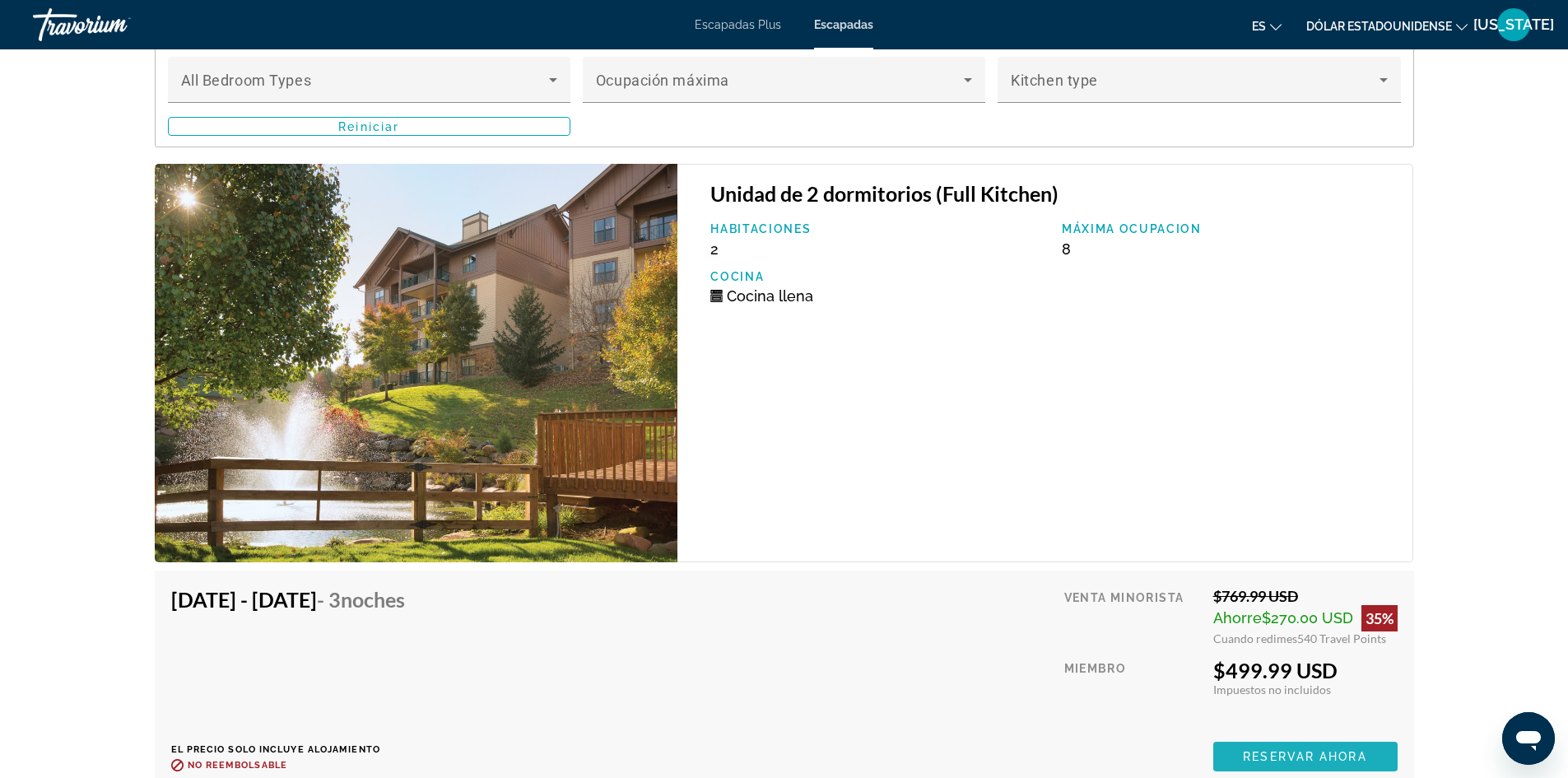
drag, startPoint x: 1325, startPoint y: 743, endPoint x: 1184, endPoint y: 695, distance: 148.9
click at [1324, 750] on span "Reservar ahora" at bounding box center [1304, 756] width 123 height 13
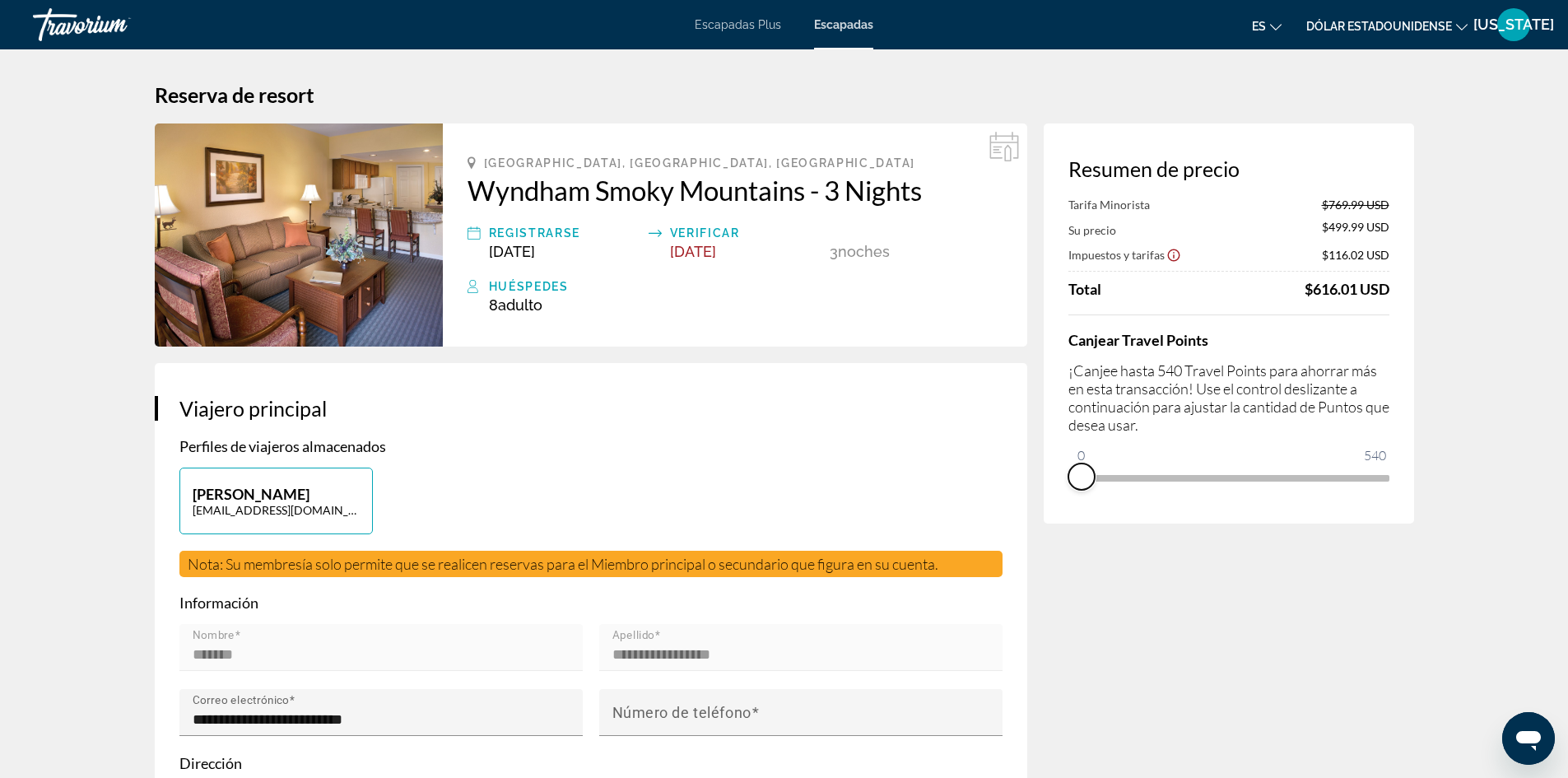
drag, startPoint x: 1375, startPoint y: 502, endPoint x: 1069, endPoint y: 532, distance: 307.5
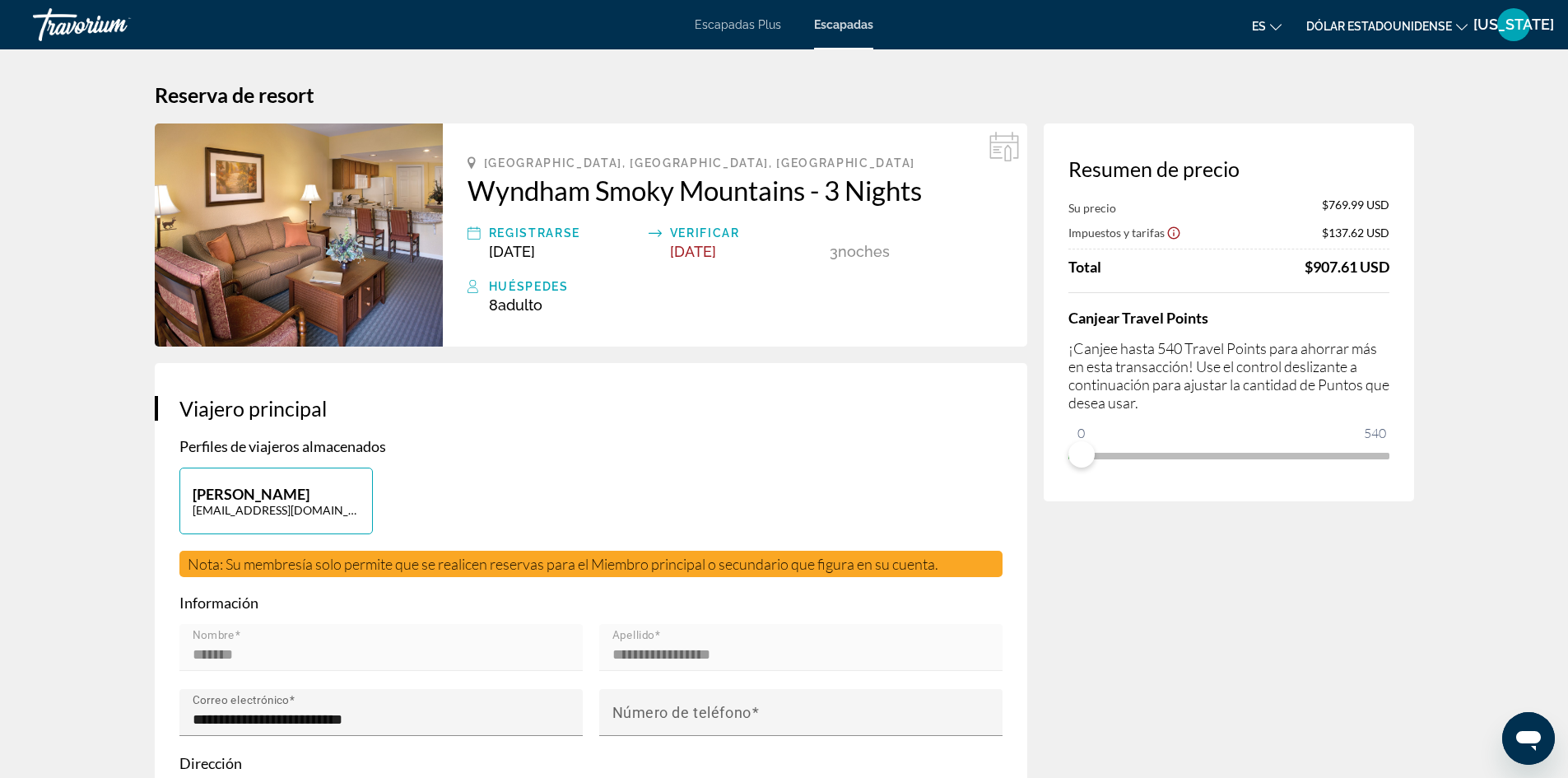
click at [500, 237] on div "Registrarse" at bounding box center [564, 232] width 152 height 20
click at [499, 253] on span "[DATE]" at bounding box center [512, 251] width 46 height 17
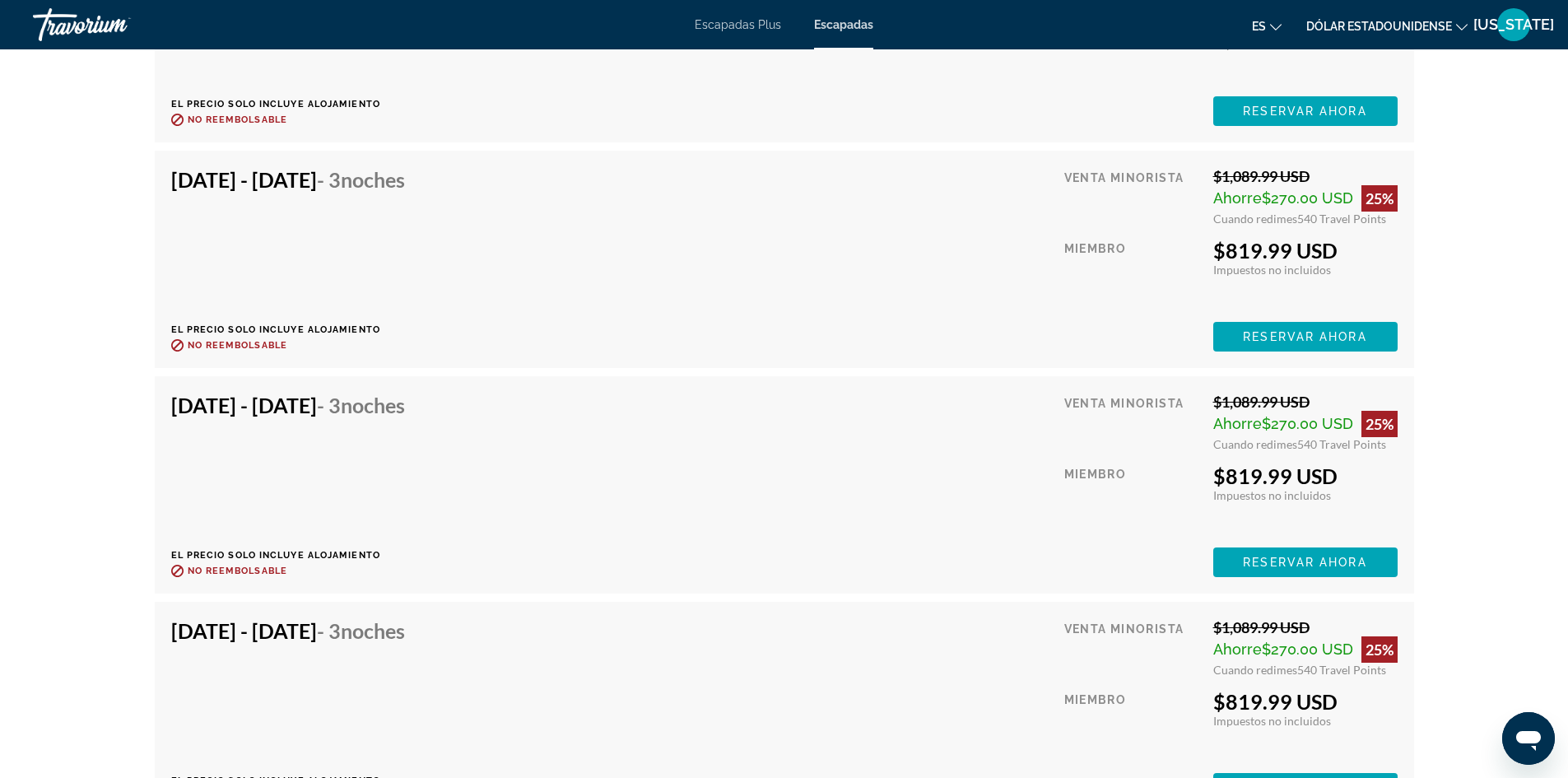
scroll to position [4445, 0]
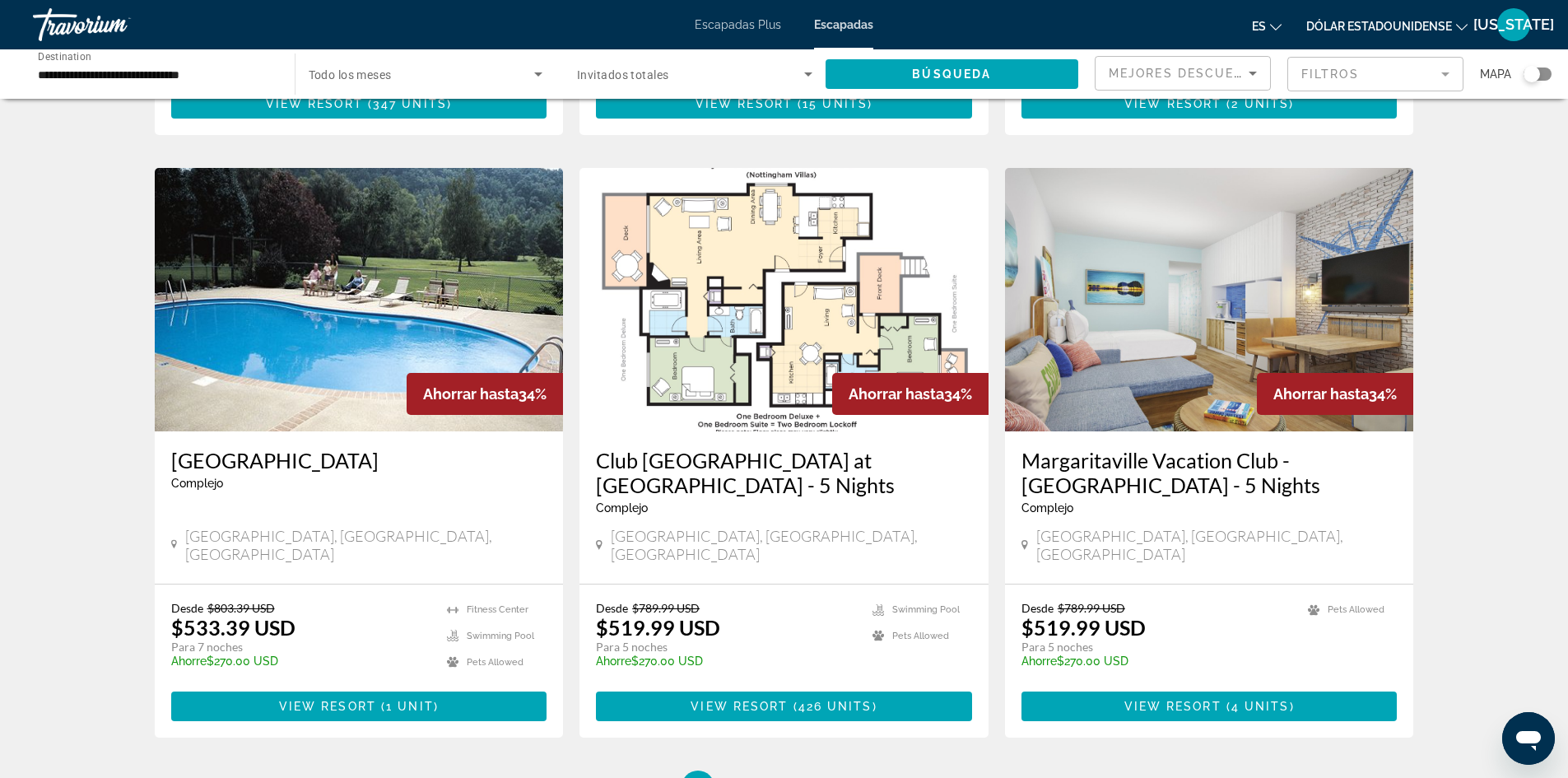
scroll to position [1893, 0]
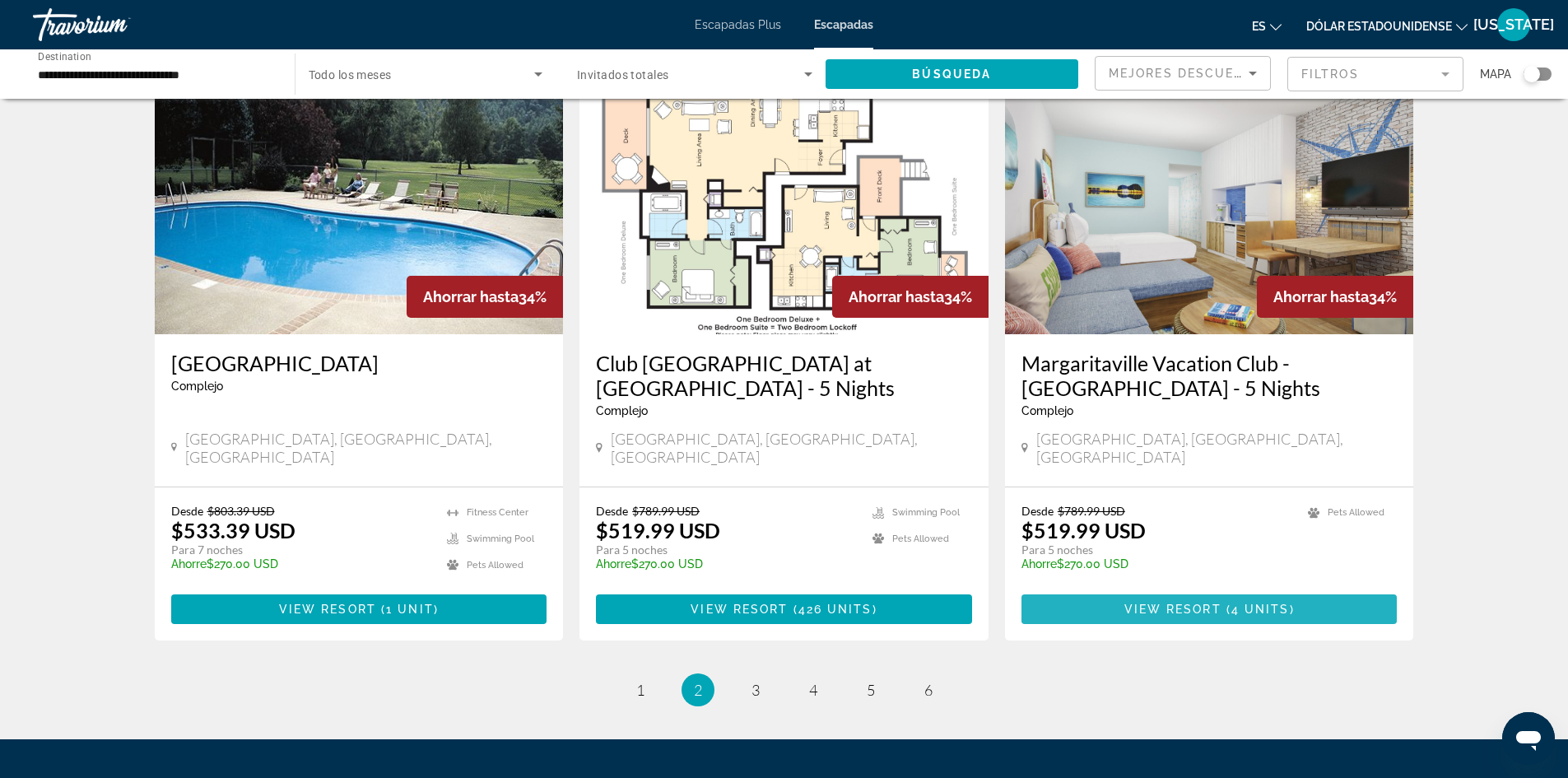
click at [1163, 603] on span "View Resort" at bounding box center [1173, 609] width 97 height 13
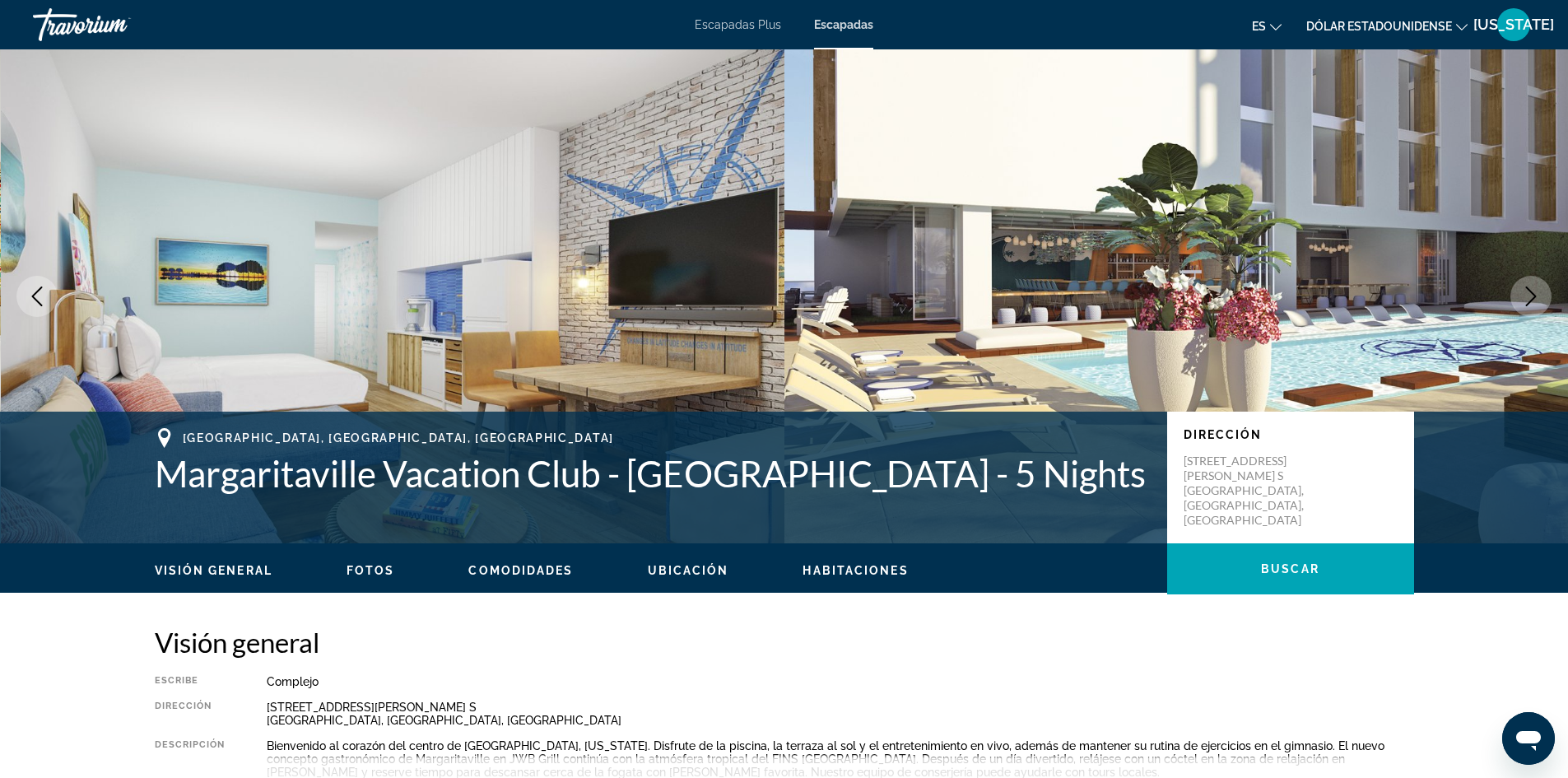
click at [1517, 300] on button "Next image" at bounding box center [1531, 296] width 41 height 41
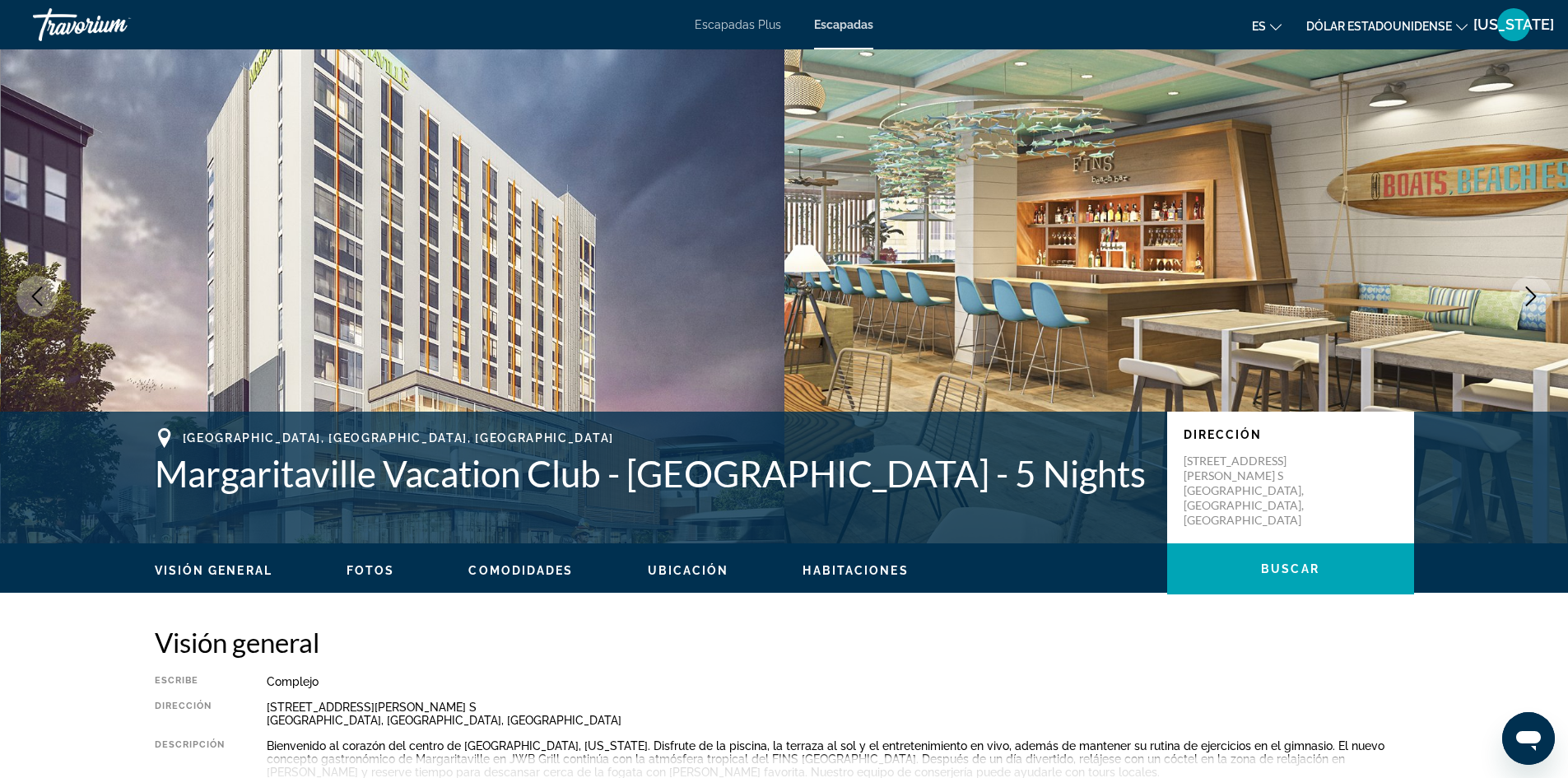
click at [1524, 302] on icon "Next image" at bounding box center [1531, 296] width 20 height 20
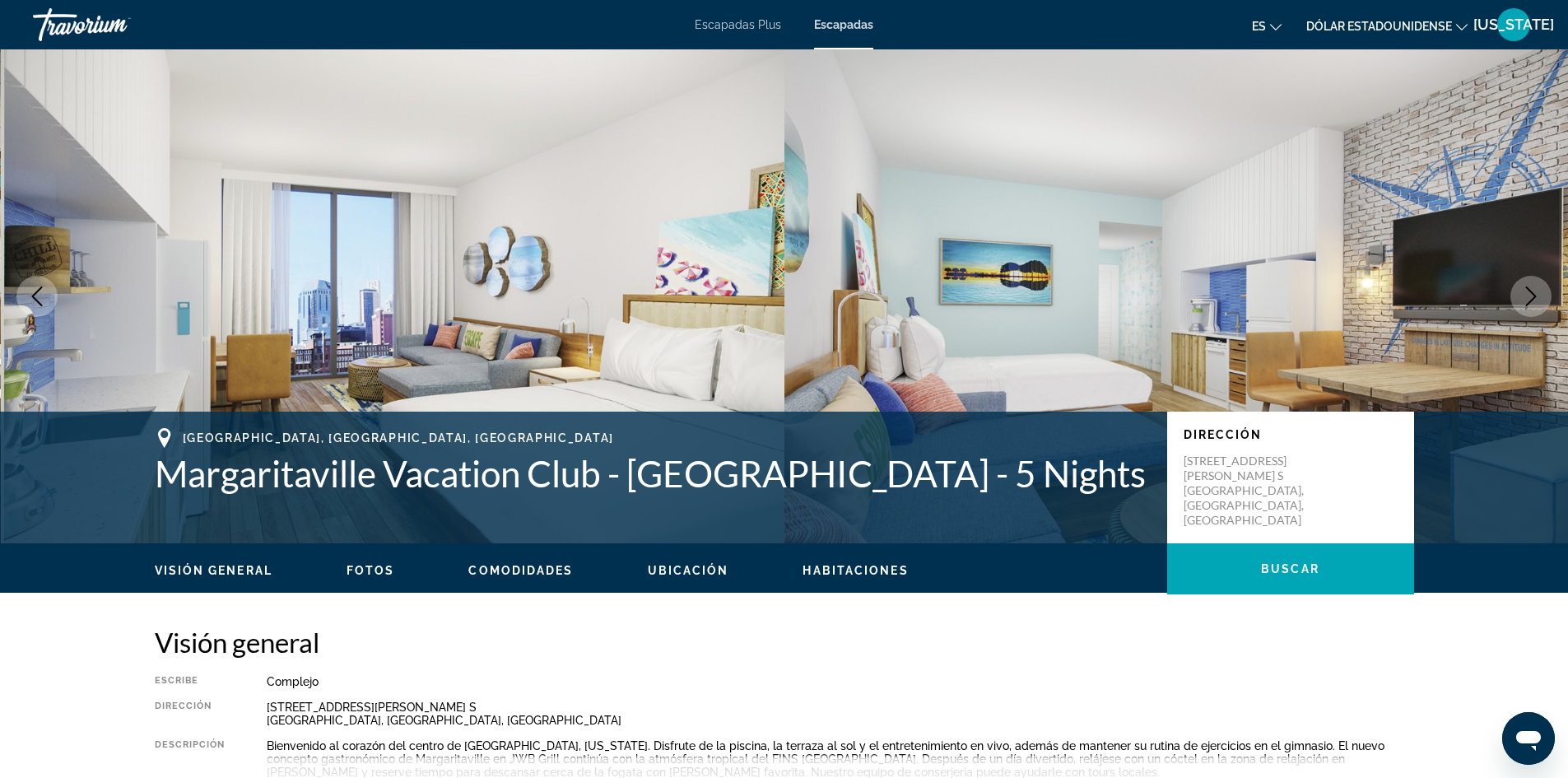
click at [1533, 309] on button "Next image" at bounding box center [1531, 296] width 41 height 41
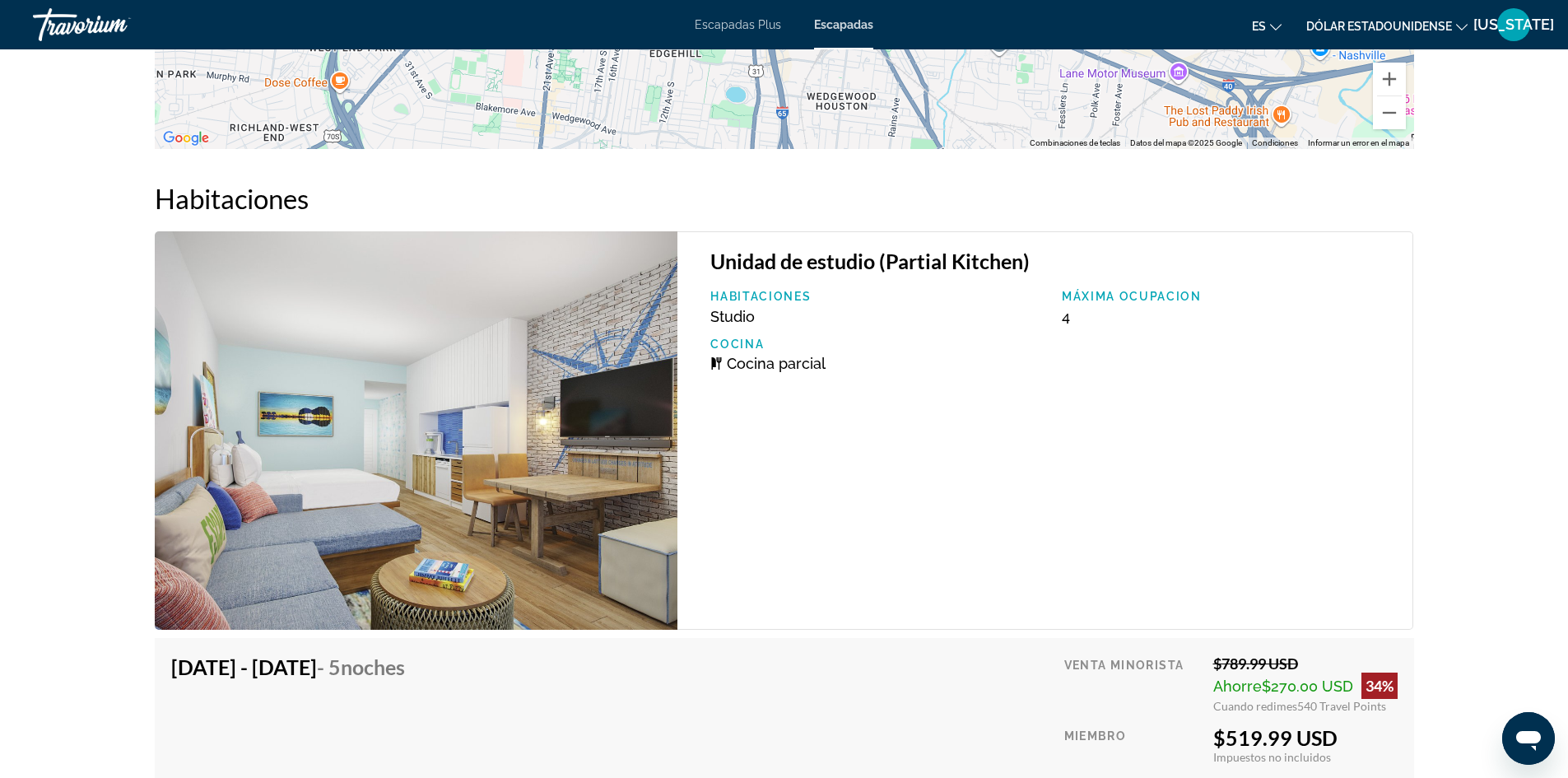
scroll to position [2320, 0]
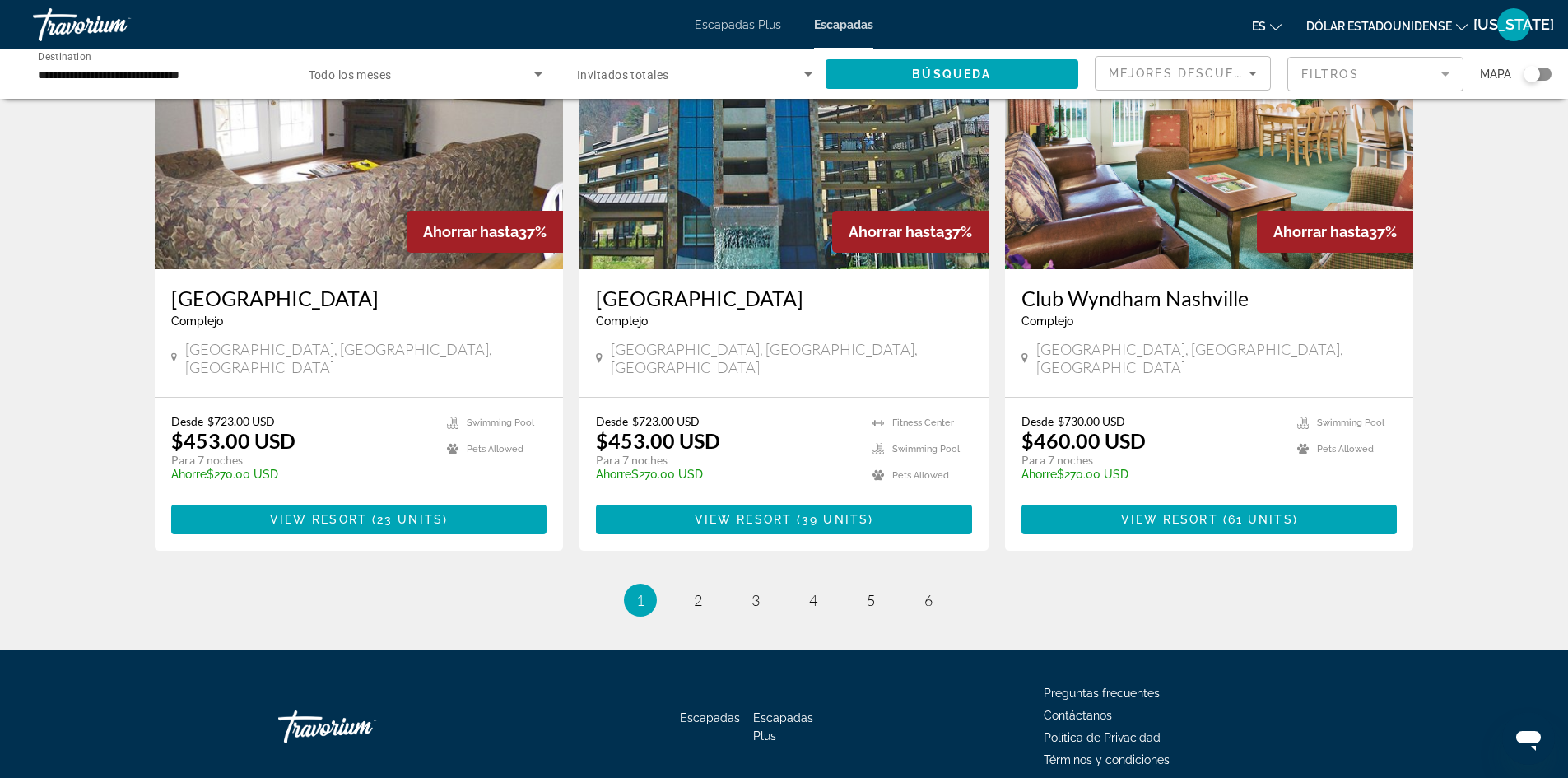
scroll to position [1959, 0]
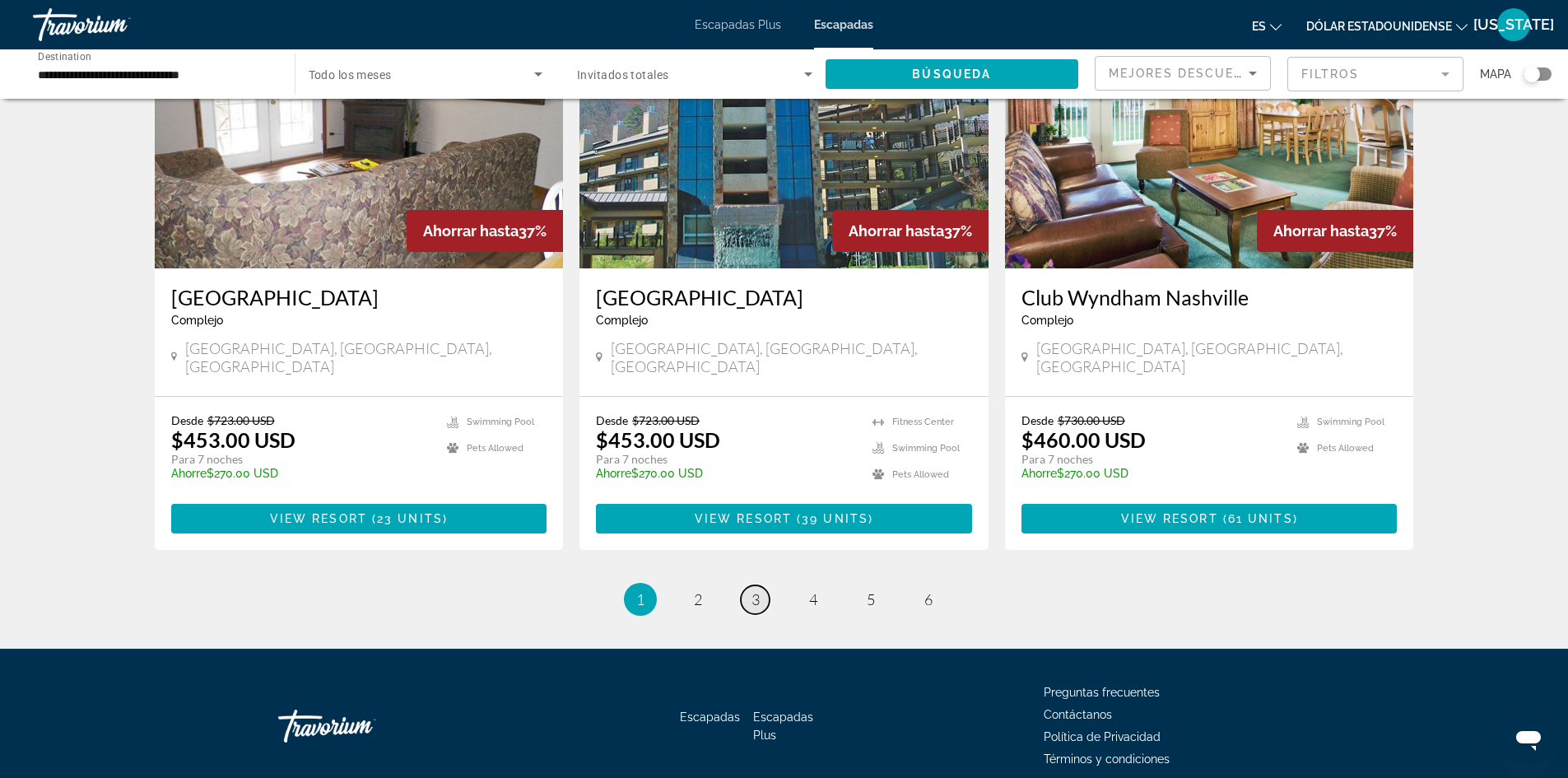
click at [752, 590] on span "3" at bounding box center [756, 598] width 9 height 18
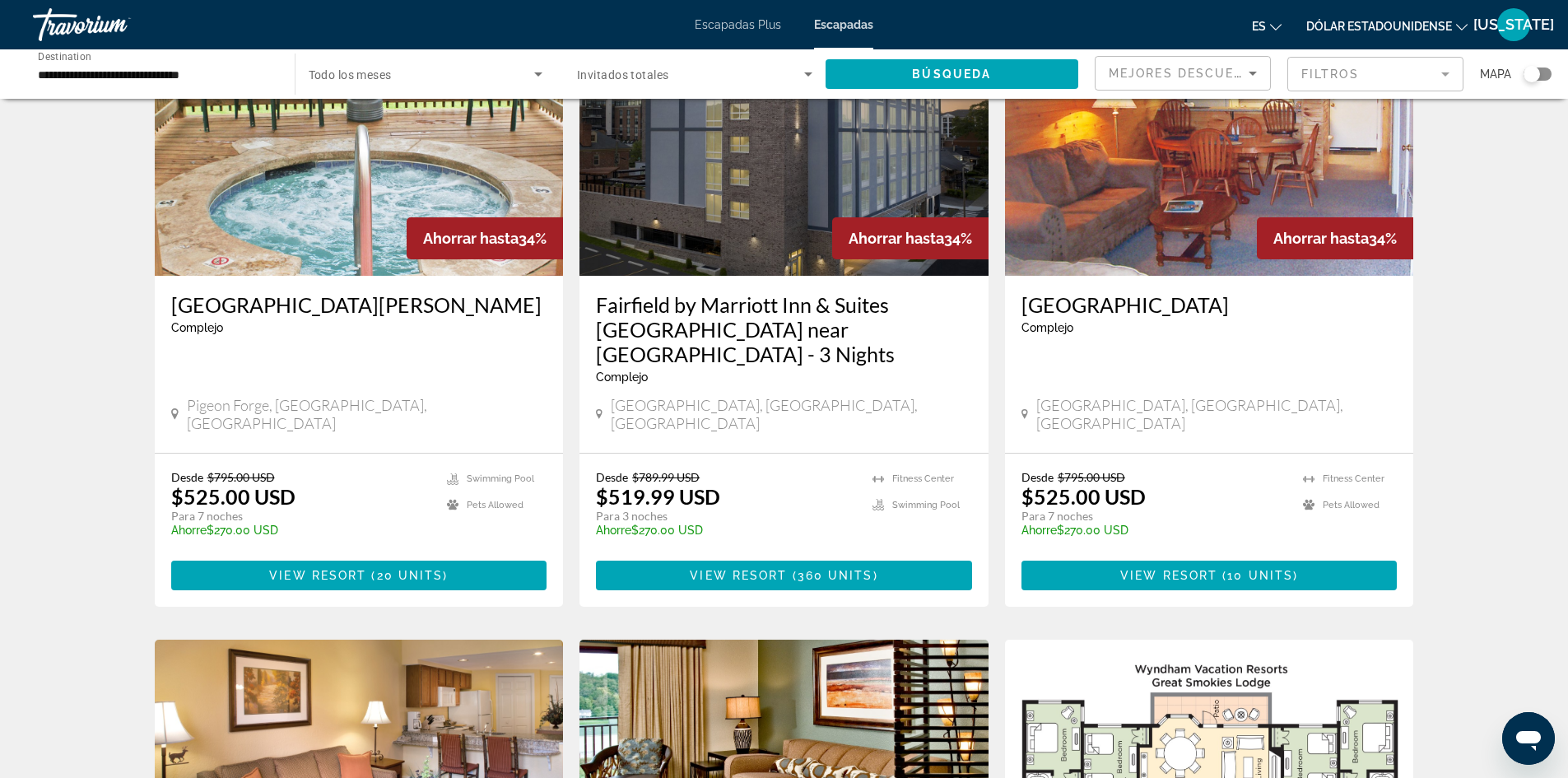
scroll to position [83, 0]
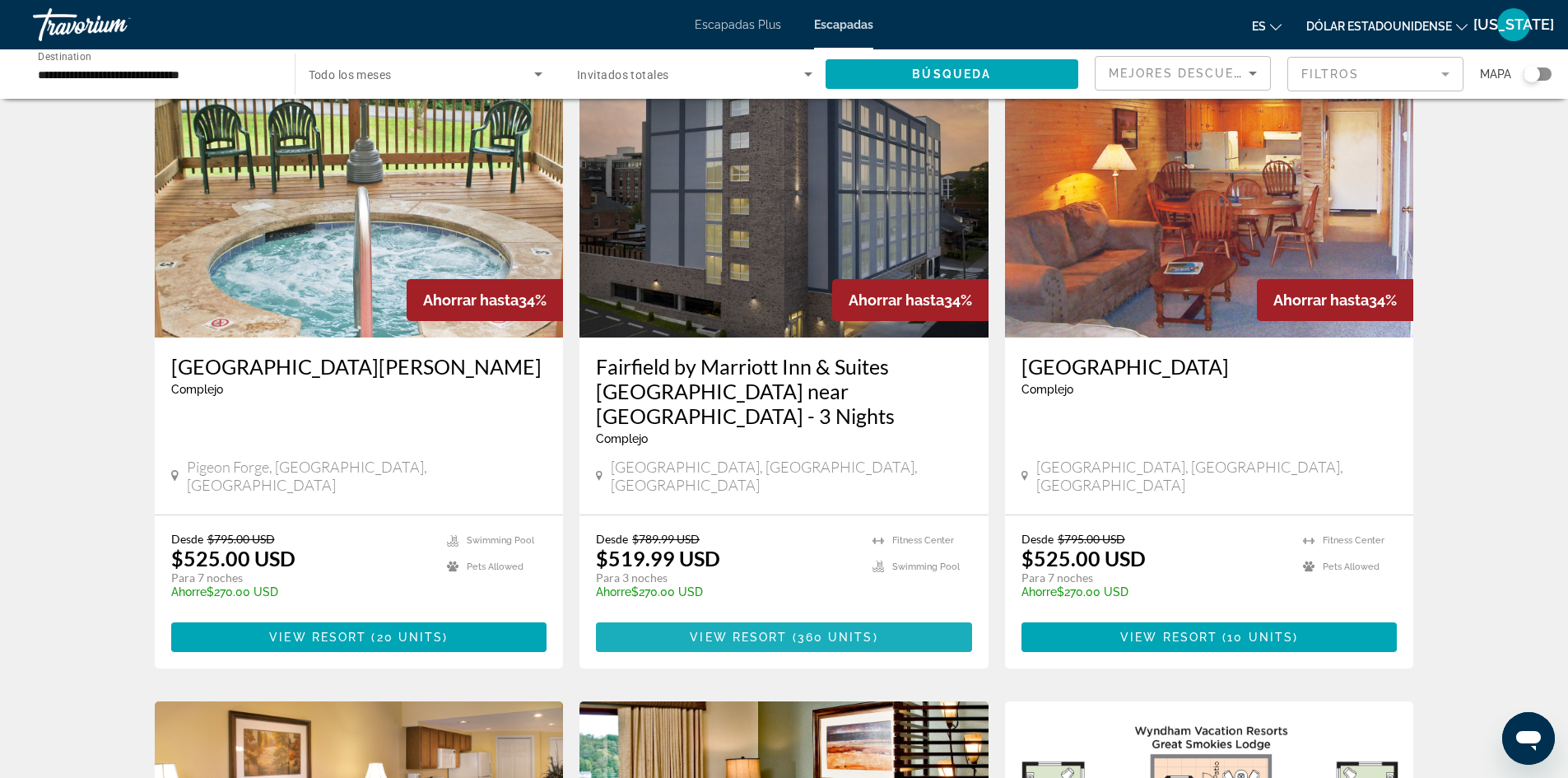
click at [730, 631] on span "View Resort" at bounding box center [738, 637] width 97 height 13
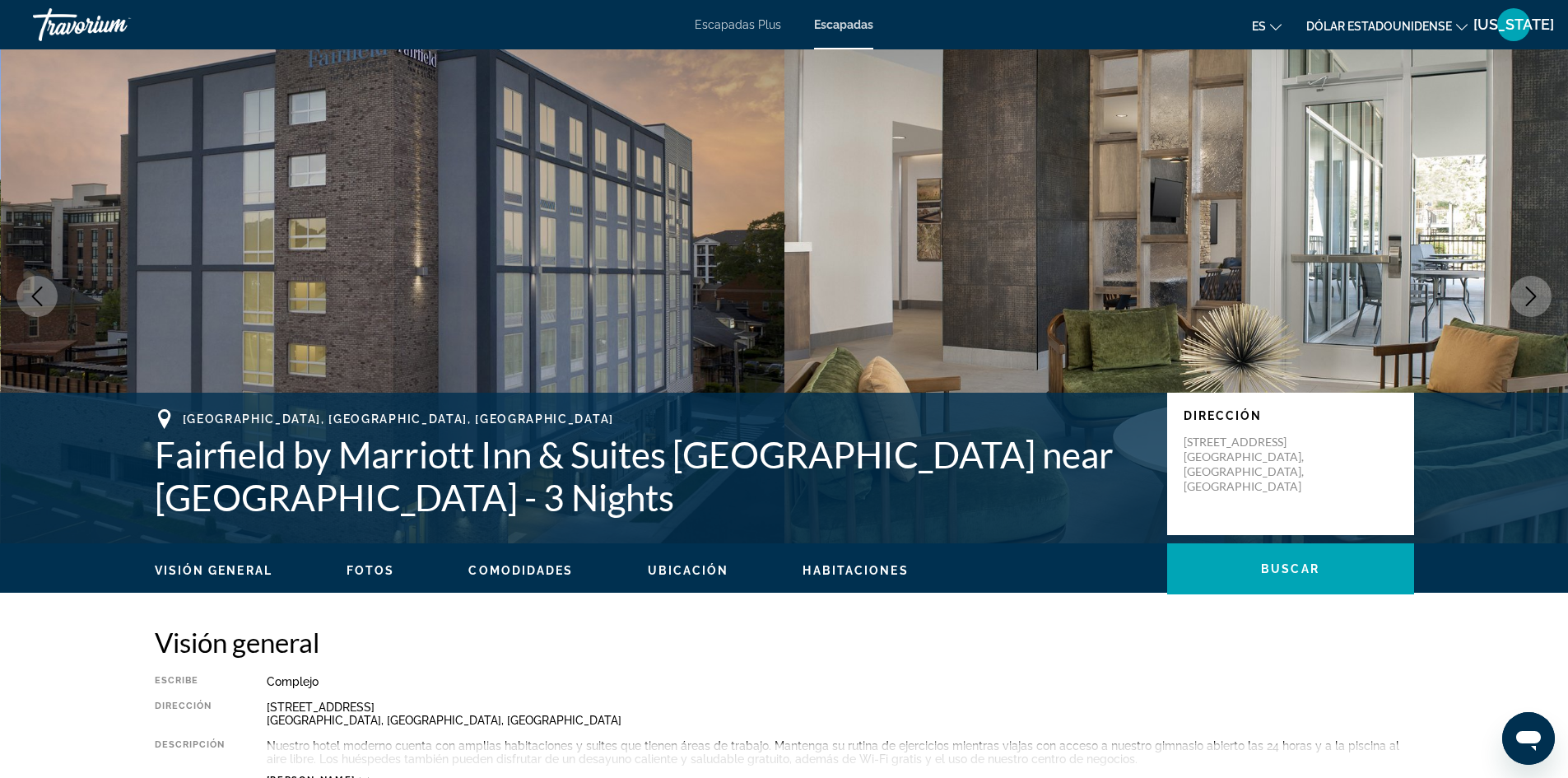
click at [1526, 288] on icon "Next image" at bounding box center [1531, 296] width 11 height 20
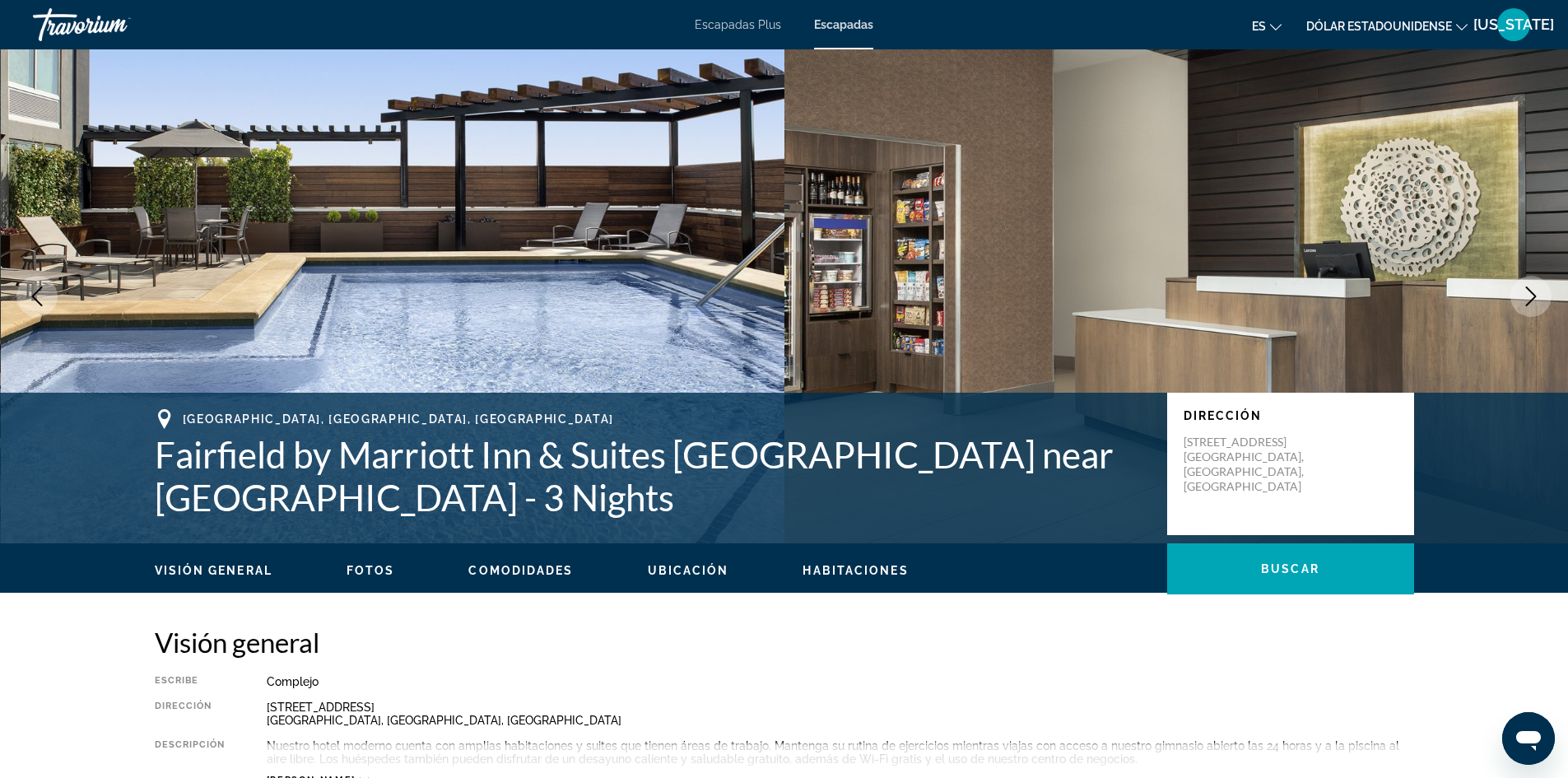
click at [1526, 288] on icon "Next image" at bounding box center [1531, 296] width 11 height 20
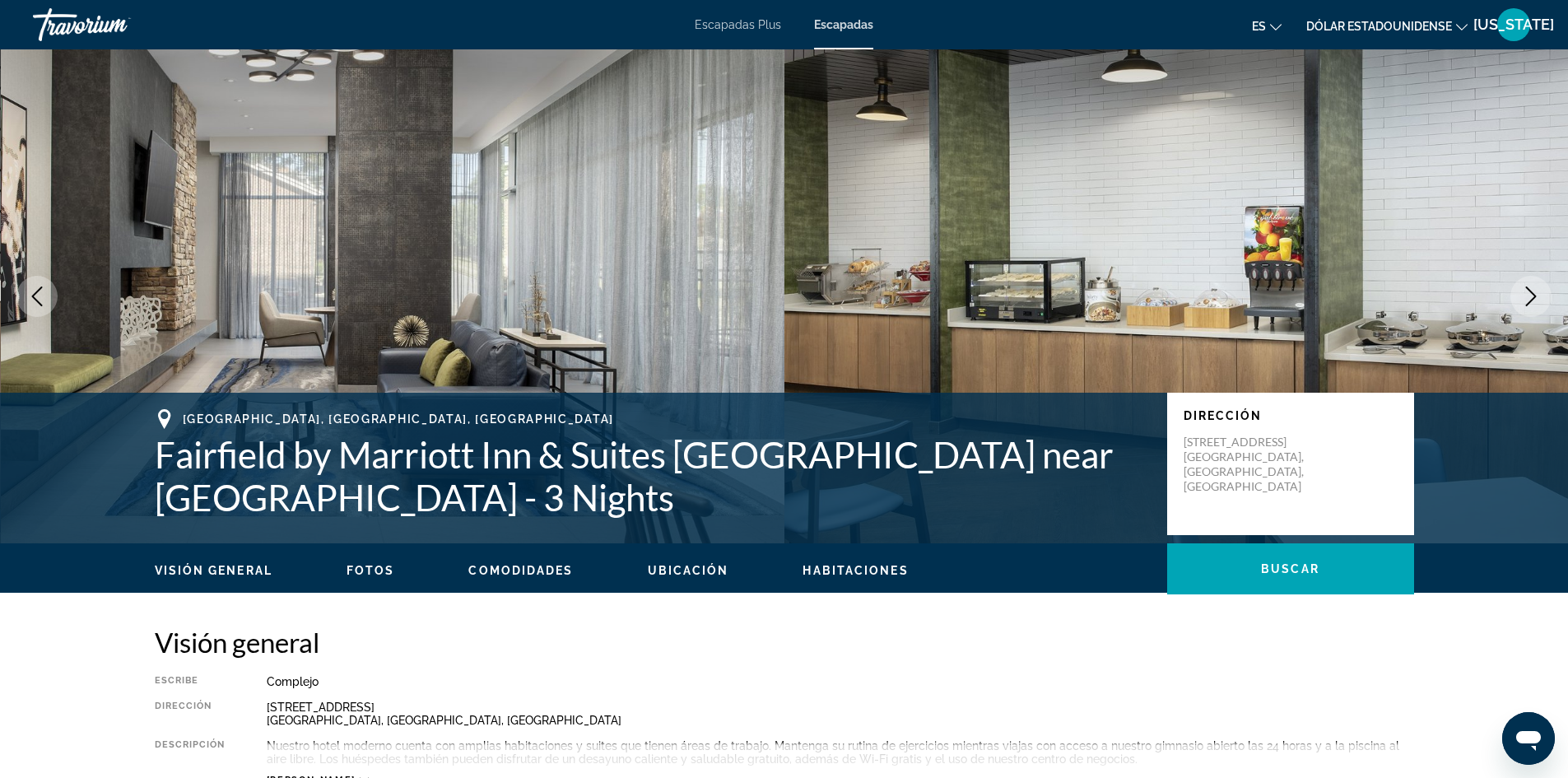
click at [1526, 288] on icon "Next image" at bounding box center [1531, 296] width 11 height 20
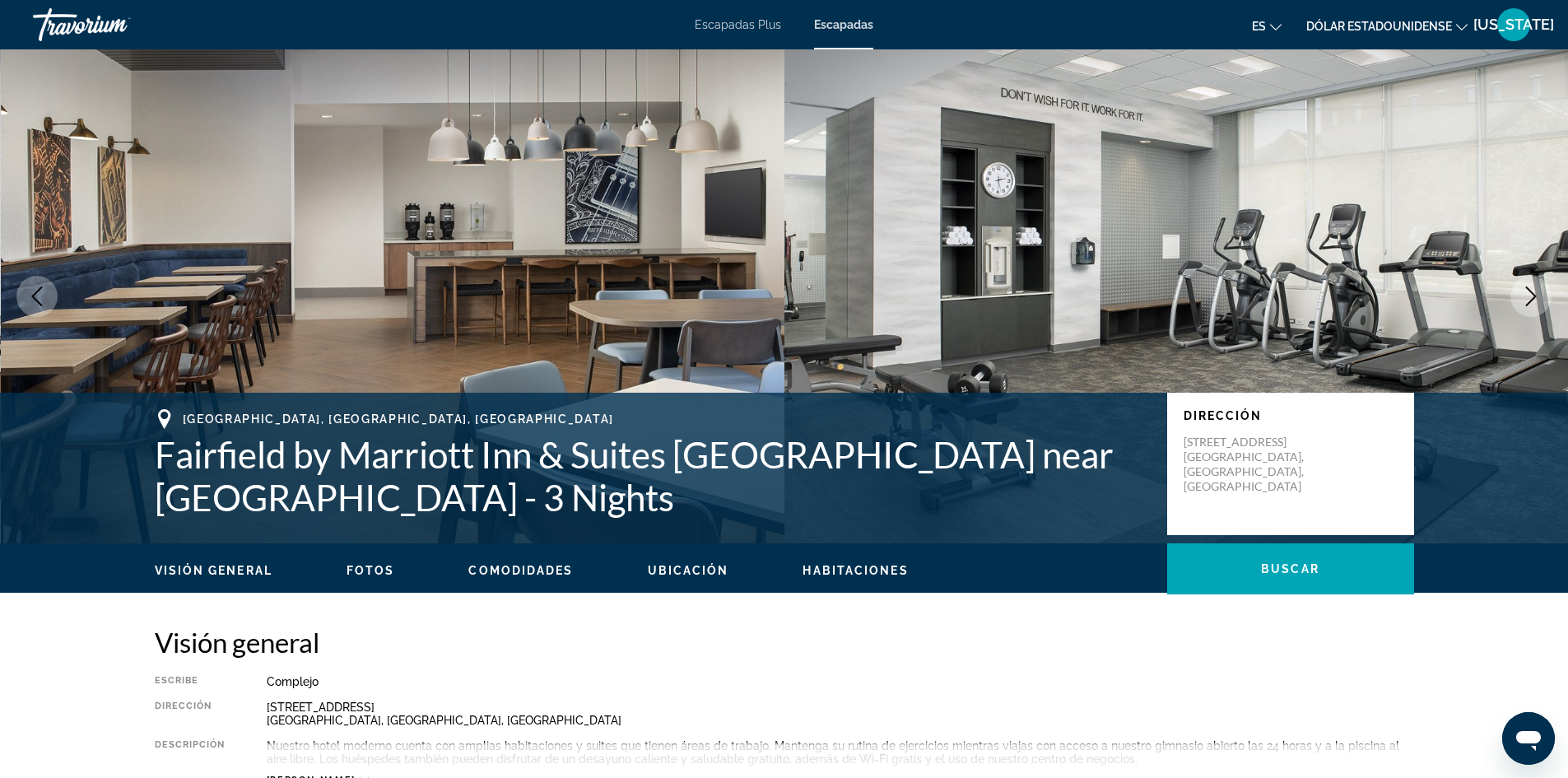
click at [1525, 288] on icon "Next image" at bounding box center [1531, 296] width 20 height 20
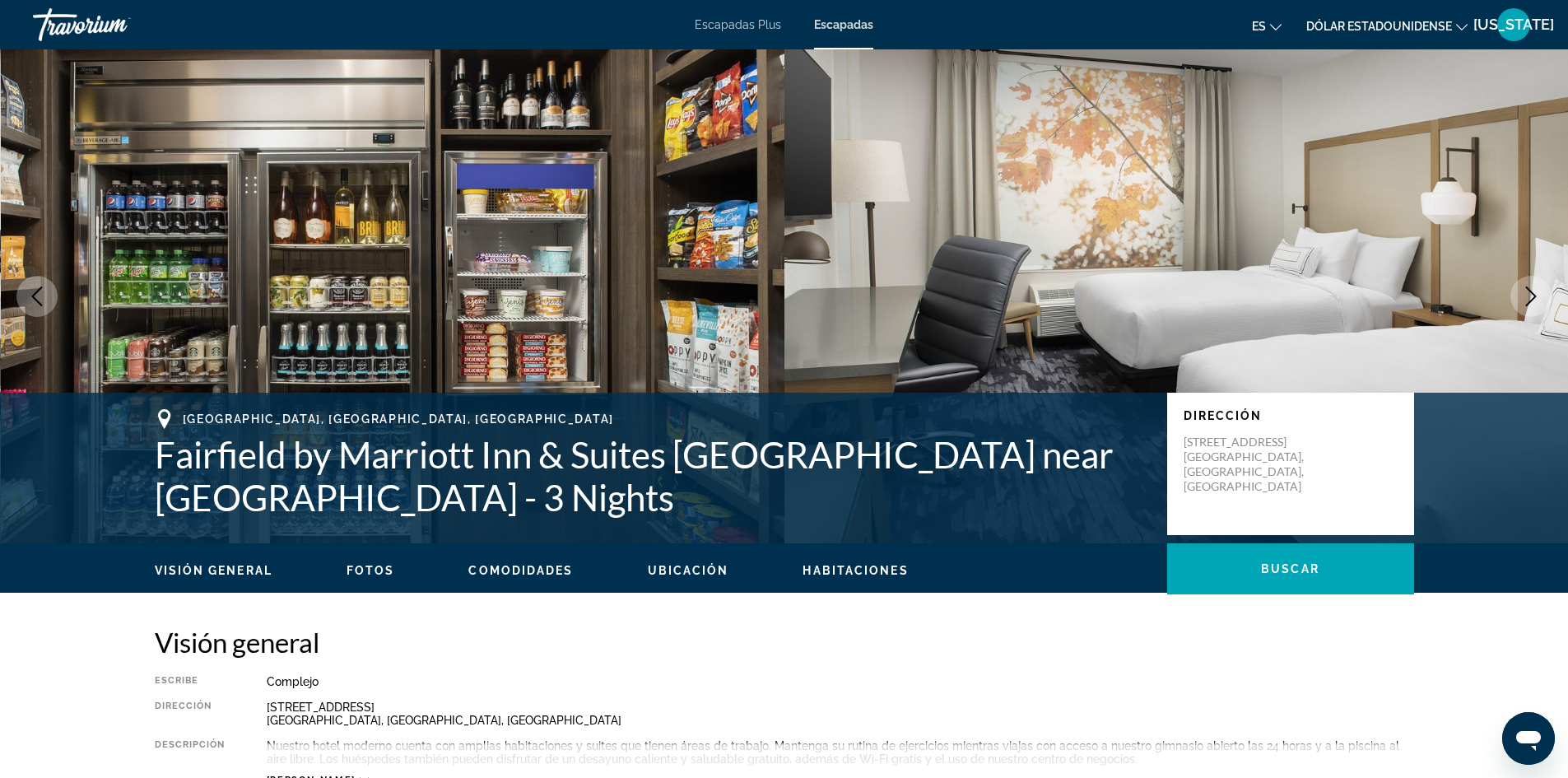
click at [1525, 289] on icon "Next image" at bounding box center [1531, 296] width 20 height 20
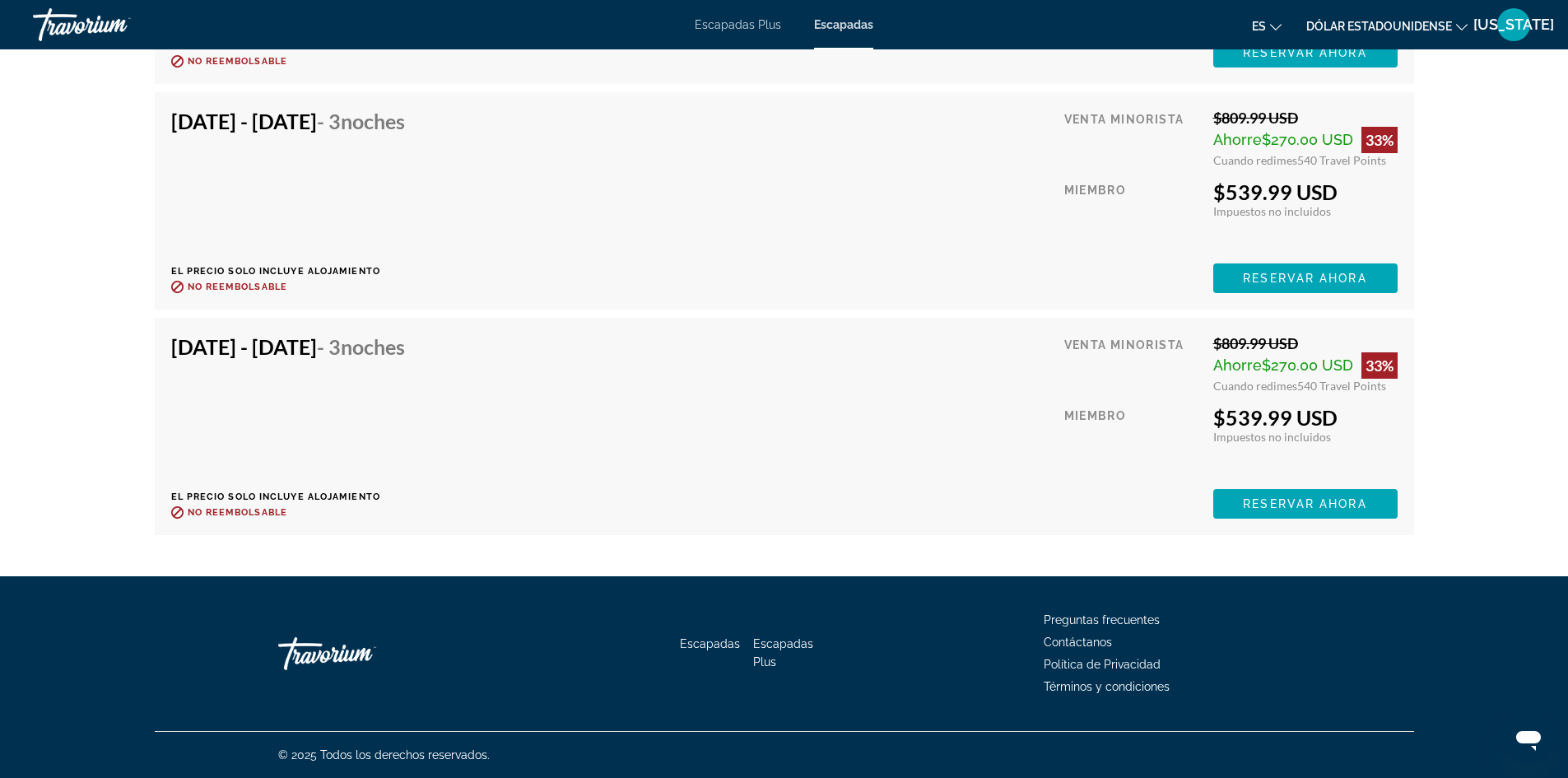
scroll to position [22506, 0]
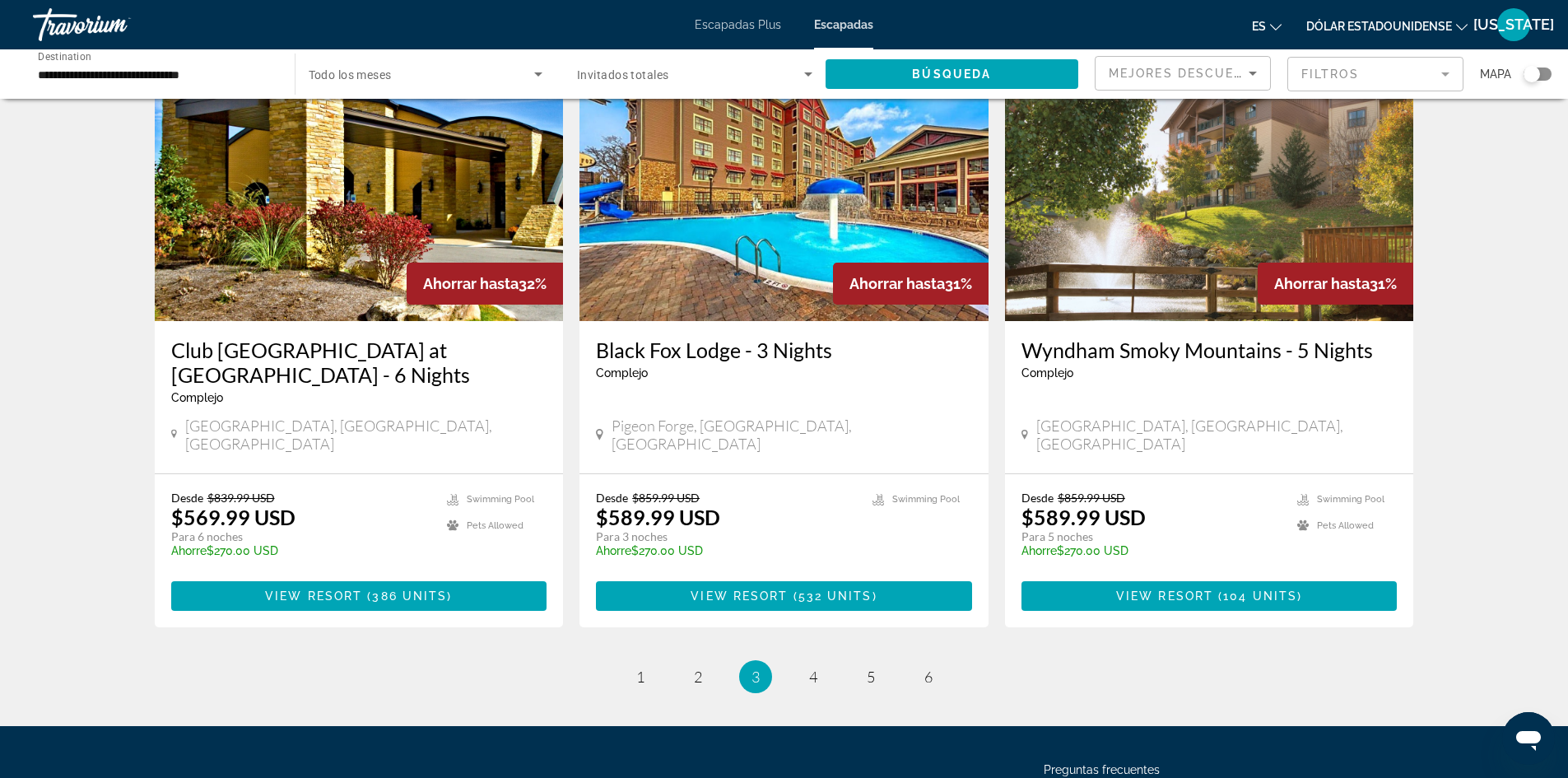
scroll to position [1893, 0]
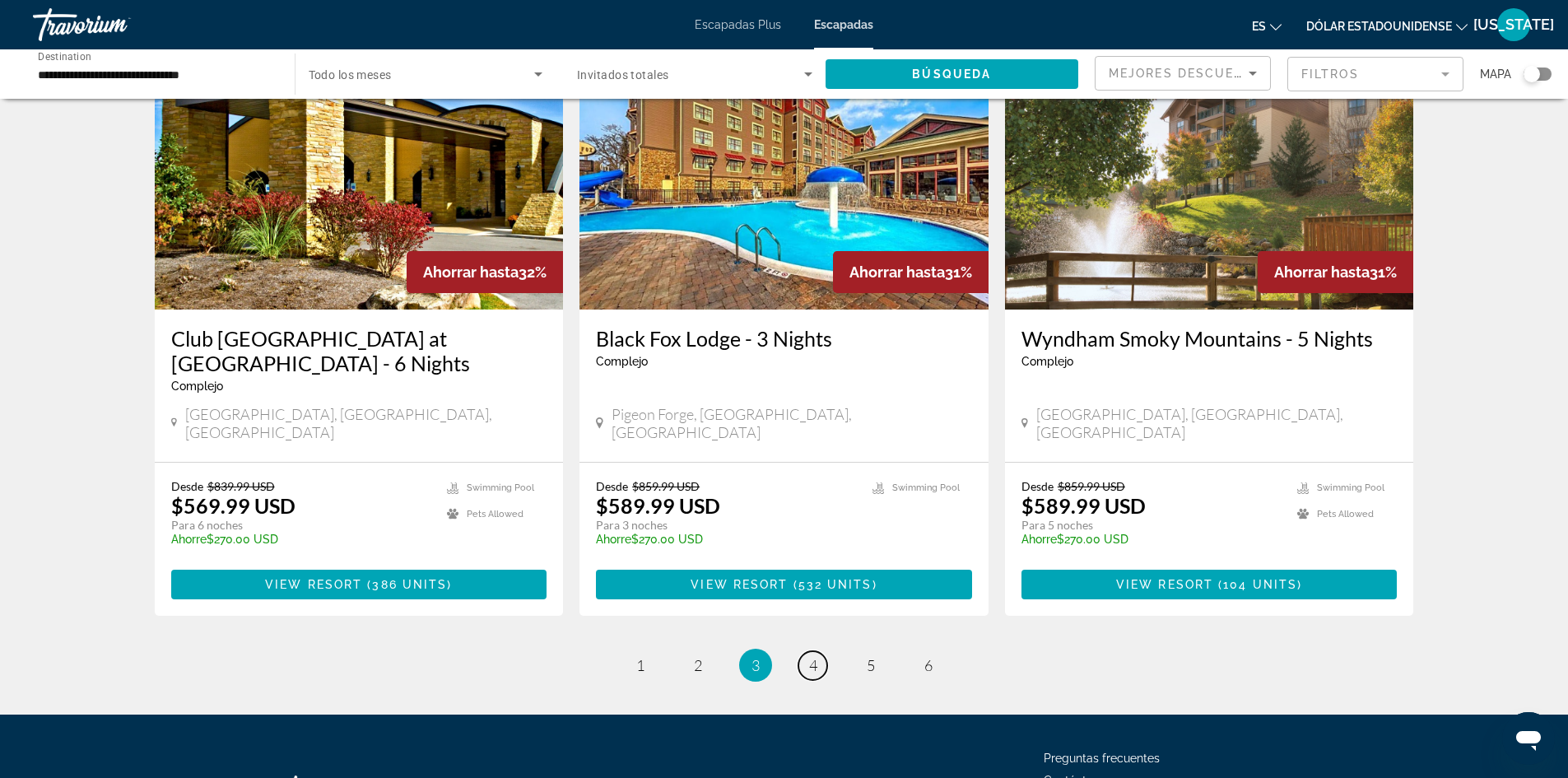
click at [814, 656] on span "4" at bounding box center [814, 665] width 9 height 18
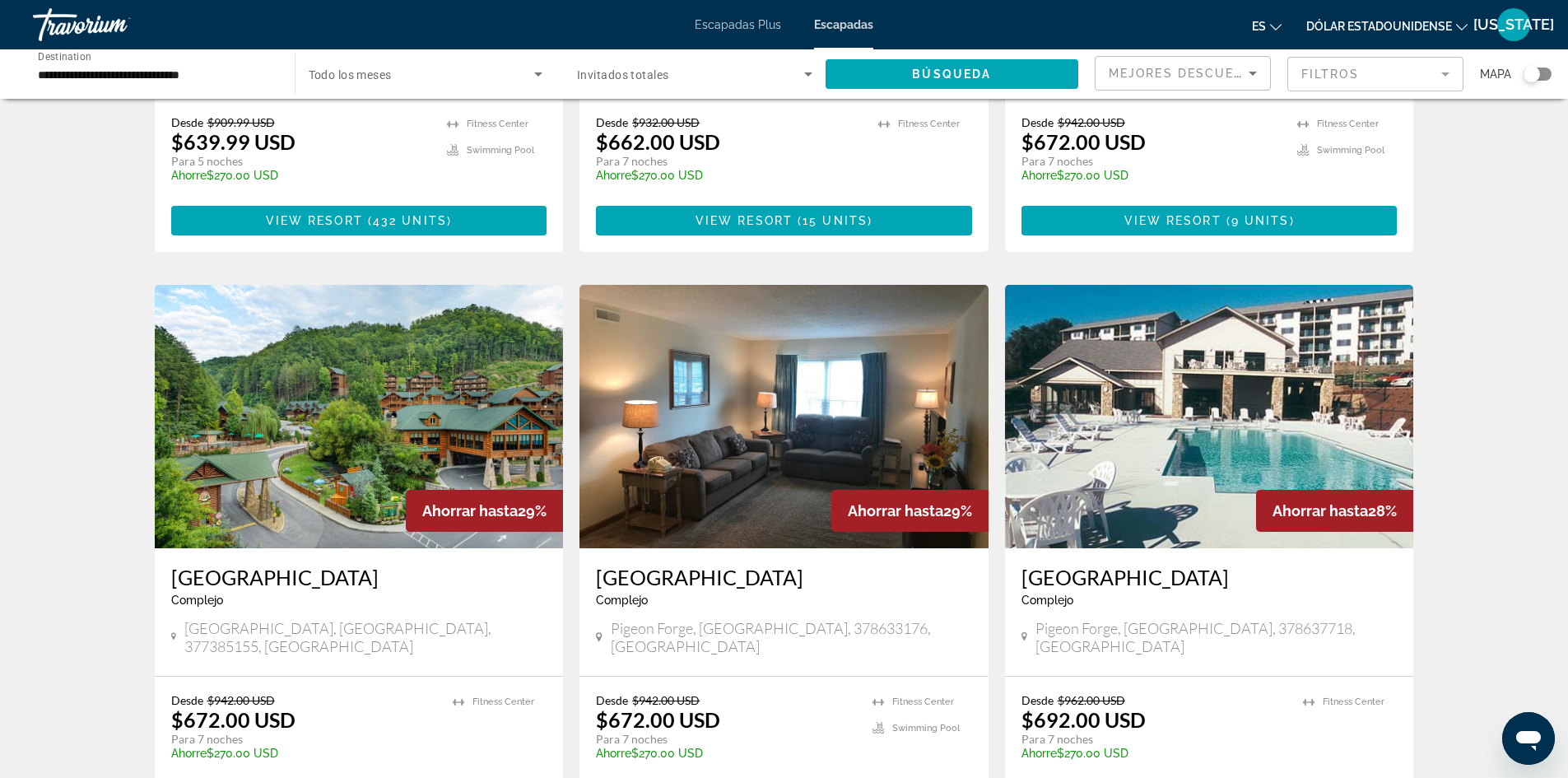
scroll to position [1153, 0]
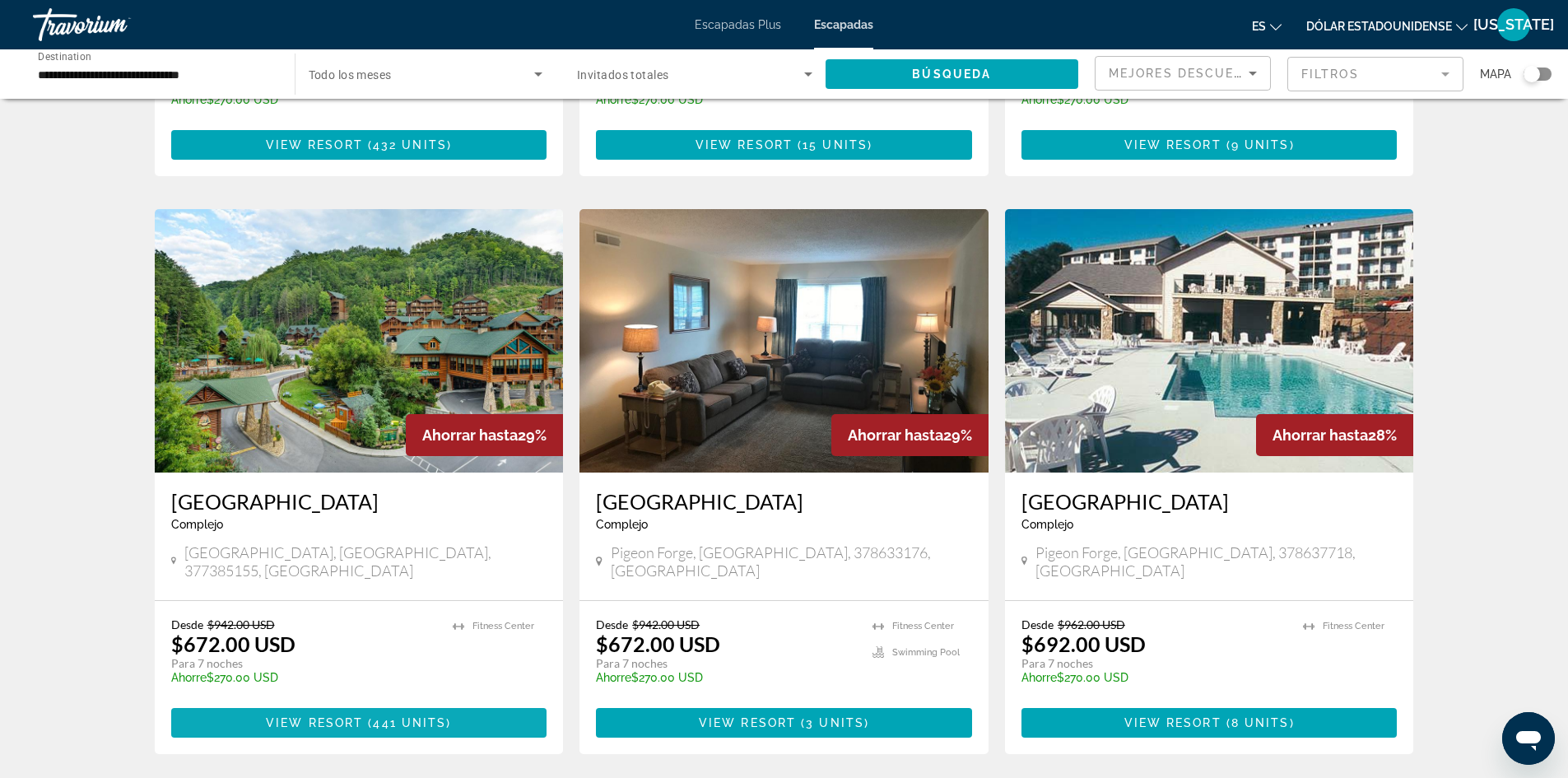
click at [361, 716] on span "View Resort" at bounding box center [314, 722] width 97 height 13
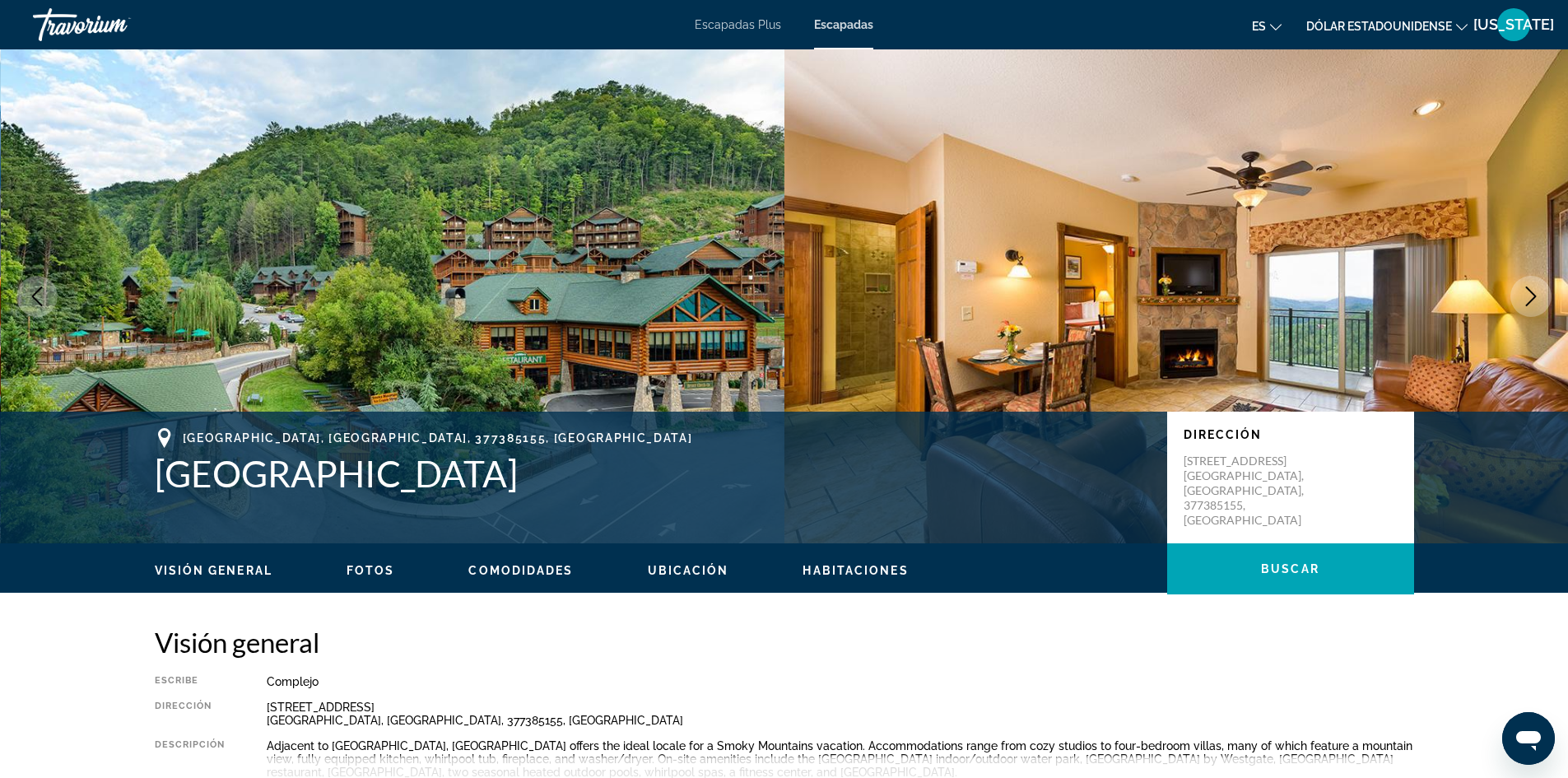
click at [1536, 295] on icon "Next image" at bounding box center [1531, 296] width 20 height 20
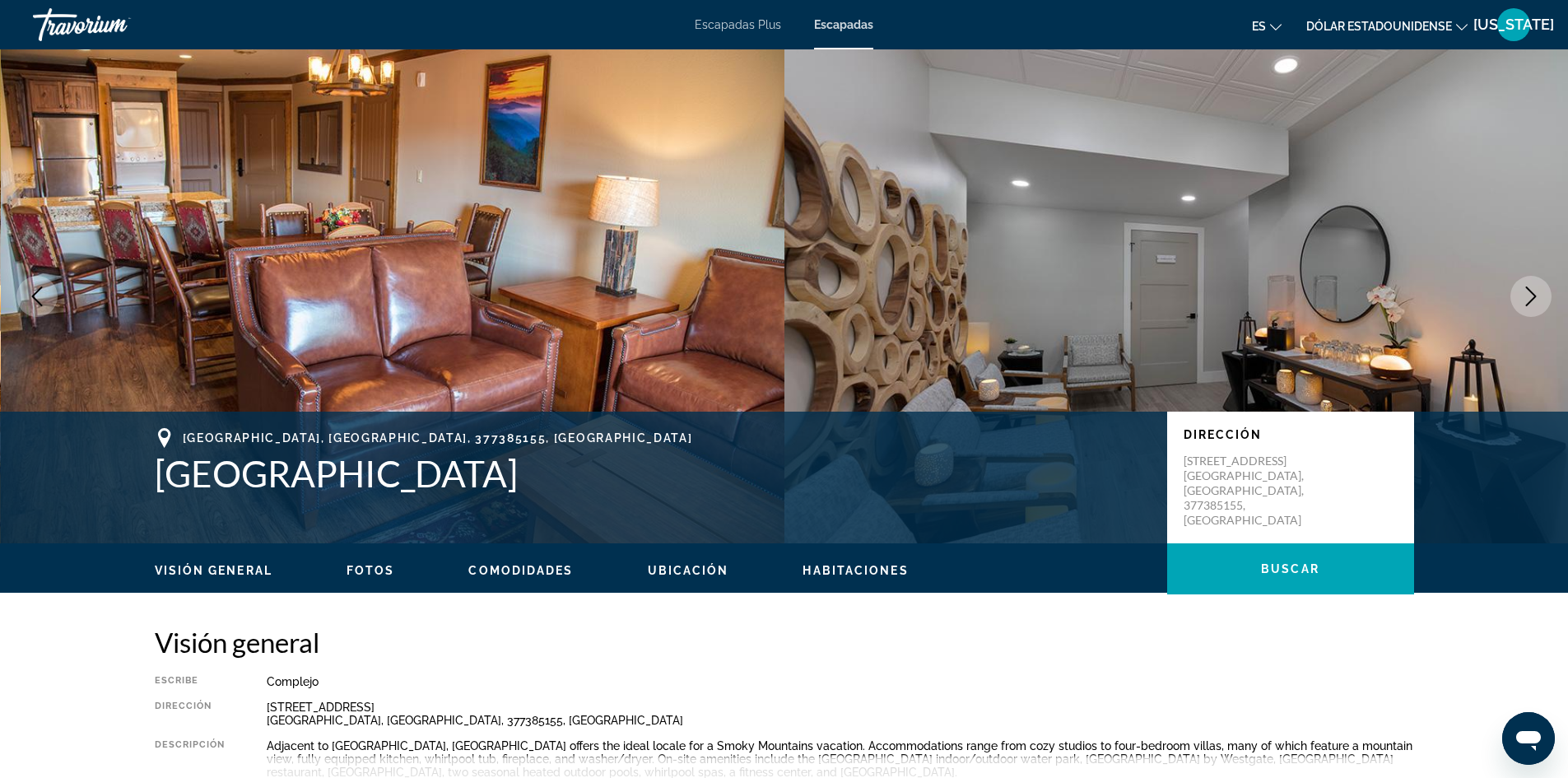
click at [1537, 297] on icon "Next image" at bounding box center [1531, 296] width 20 height 20
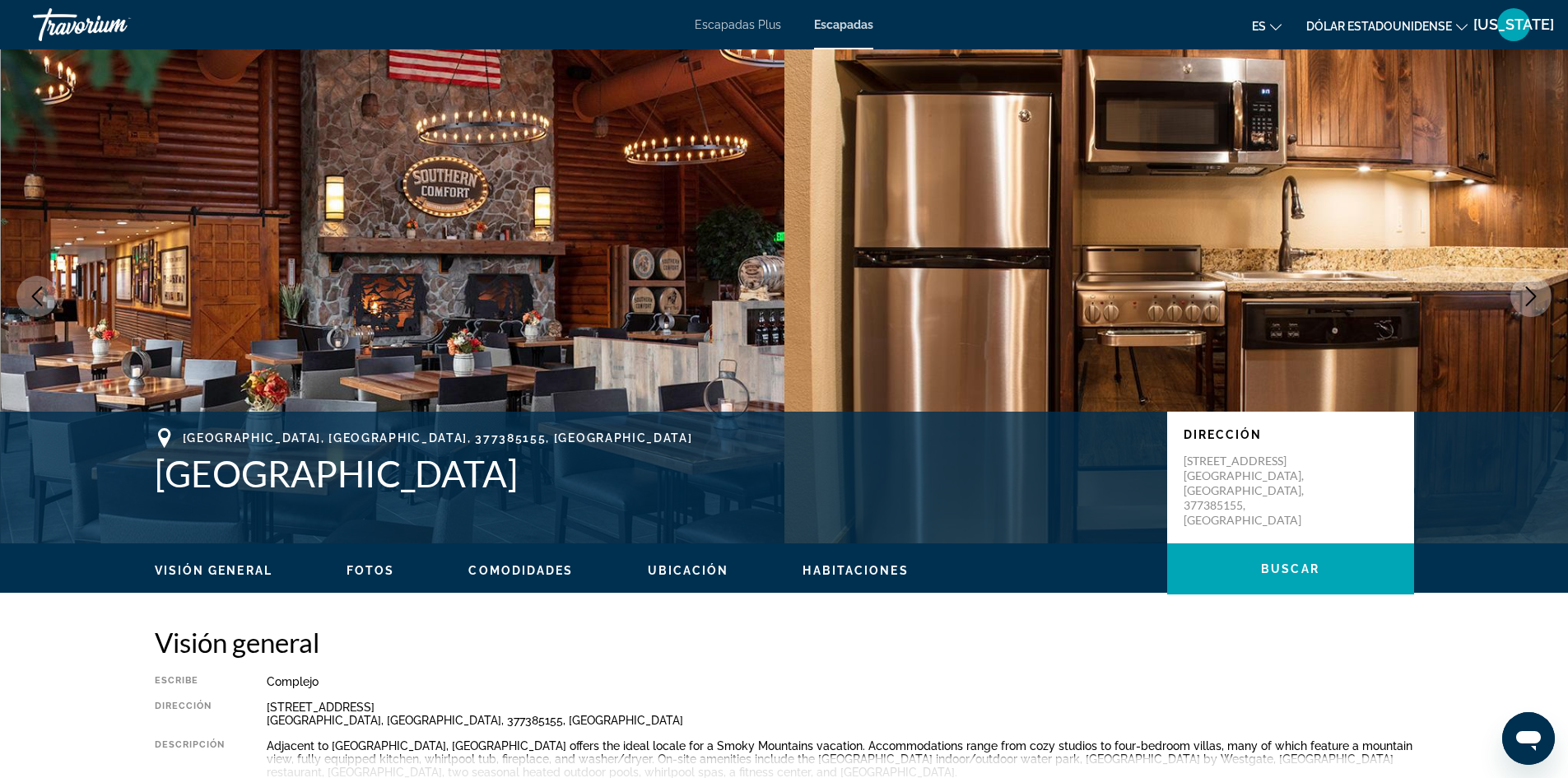
click at [1538, 297] on icon "Next image" at bounding box center [1531, 296] width 20 height 20
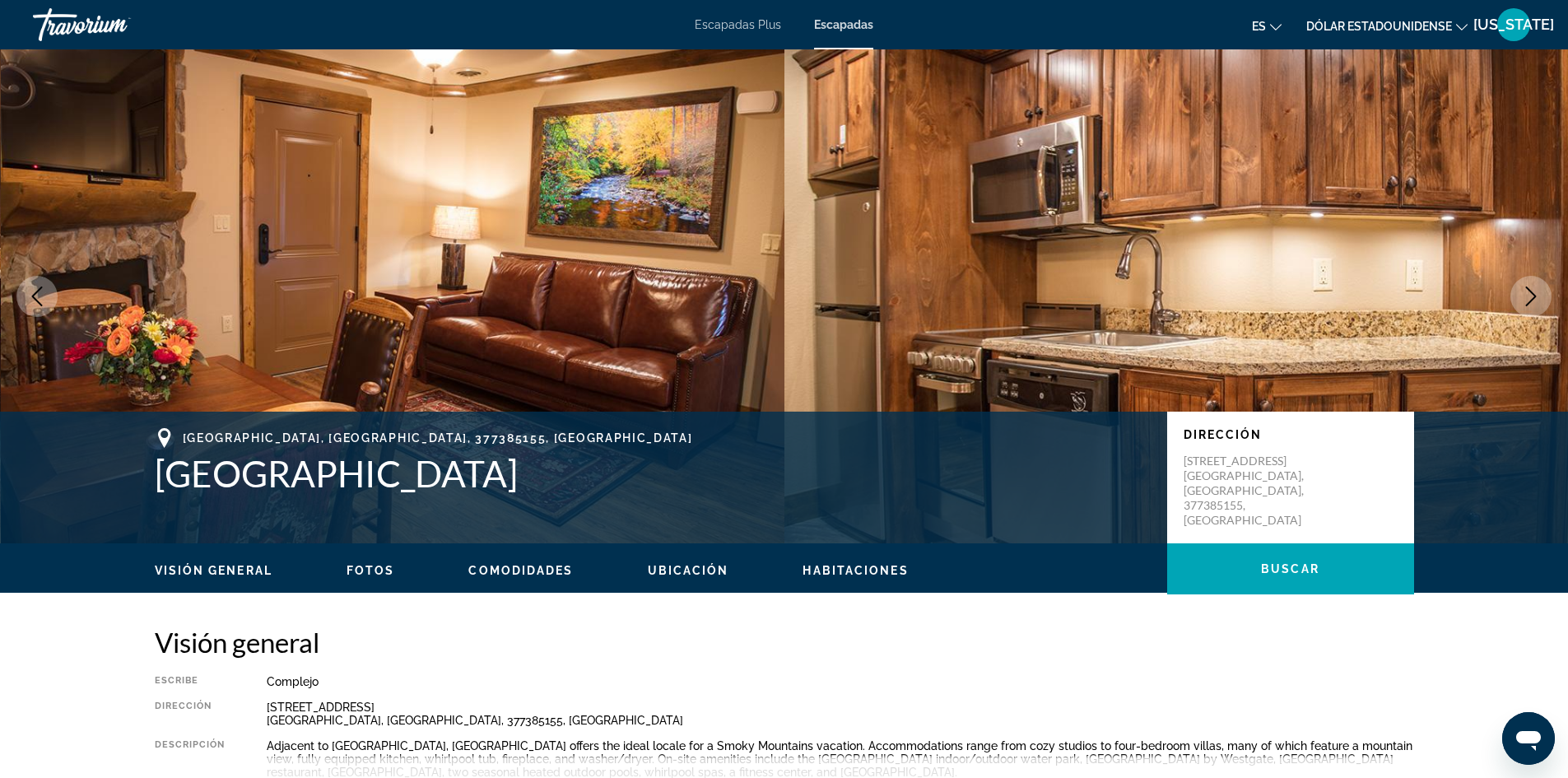
click at [1539, 298] on icon "Next image" at bounding box center [1531, 296] width 20 height 20
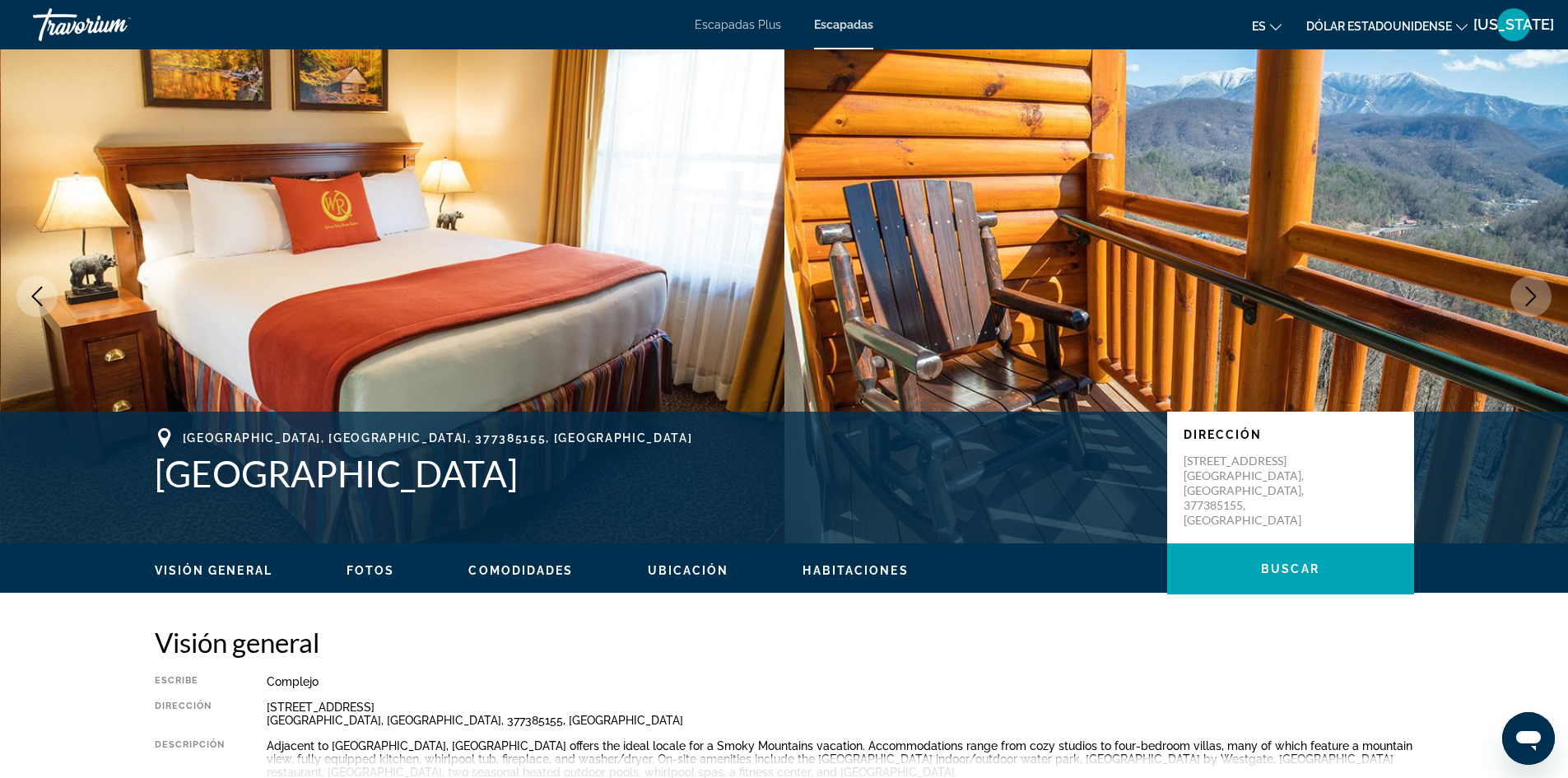
click at [1541, 299] on button "Next image" at bounding box center [1531, 296] width 41 height 41
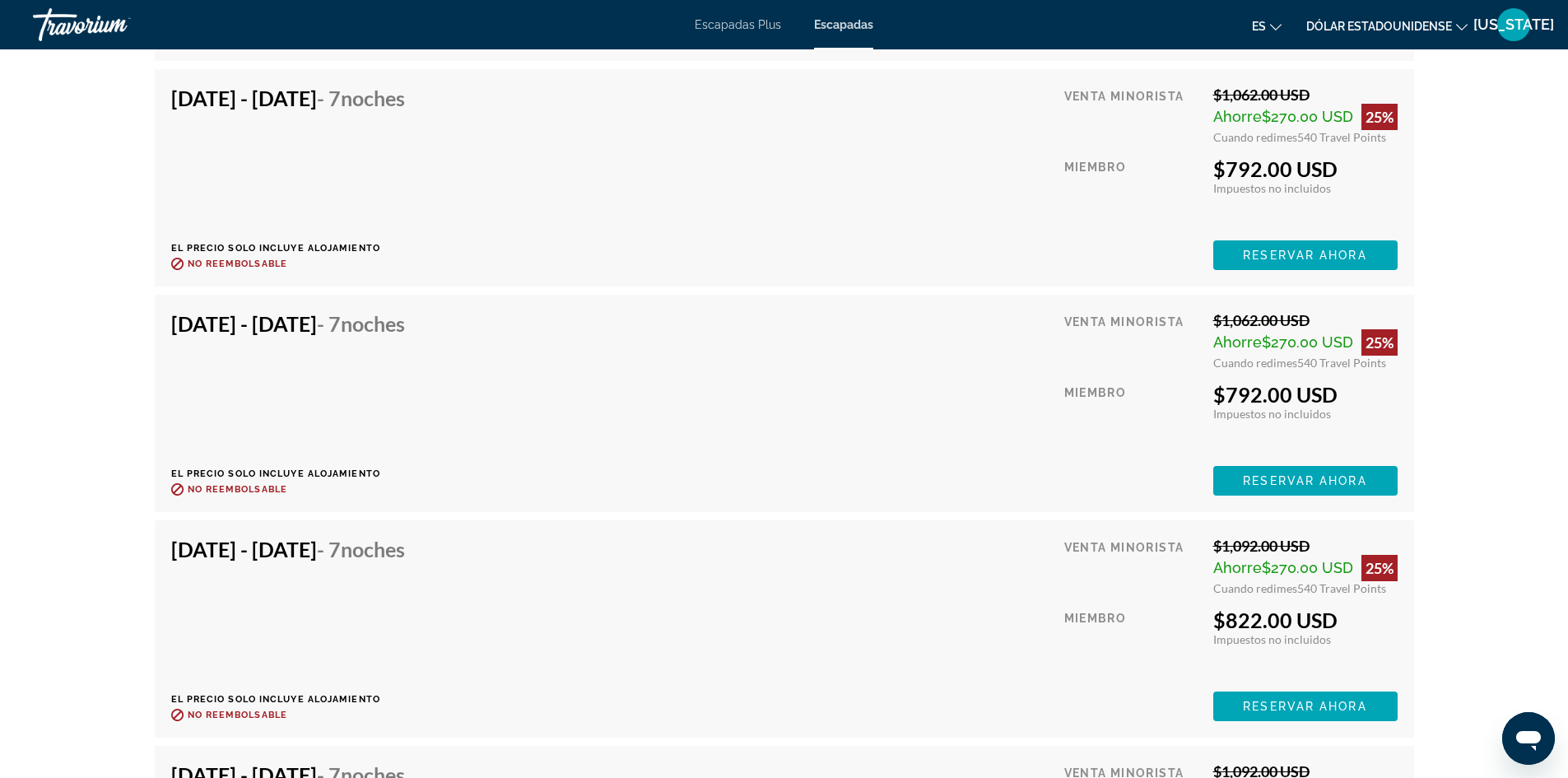
scroll to position [10537, 0]
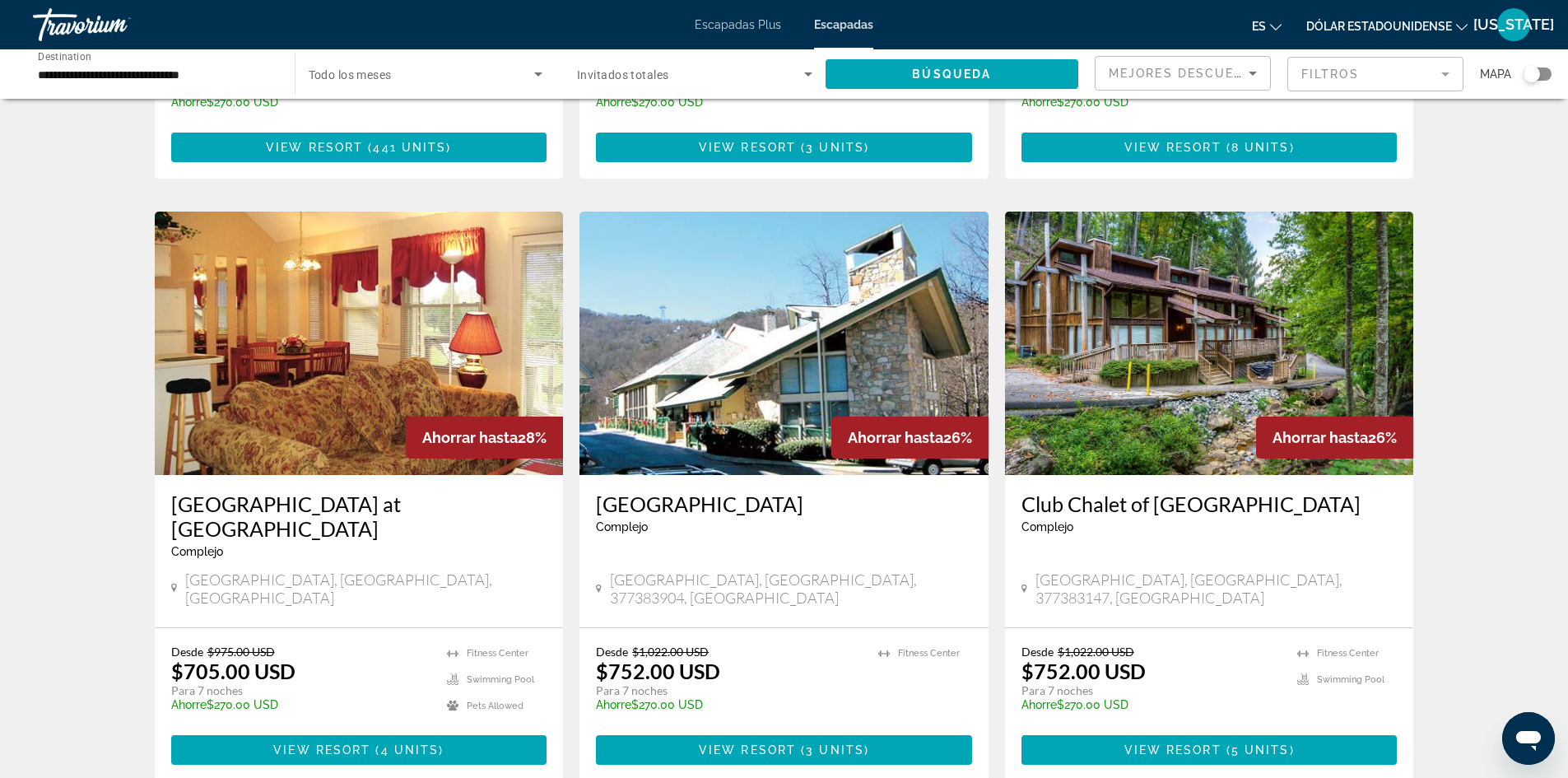
scroll to position [1729, 0]
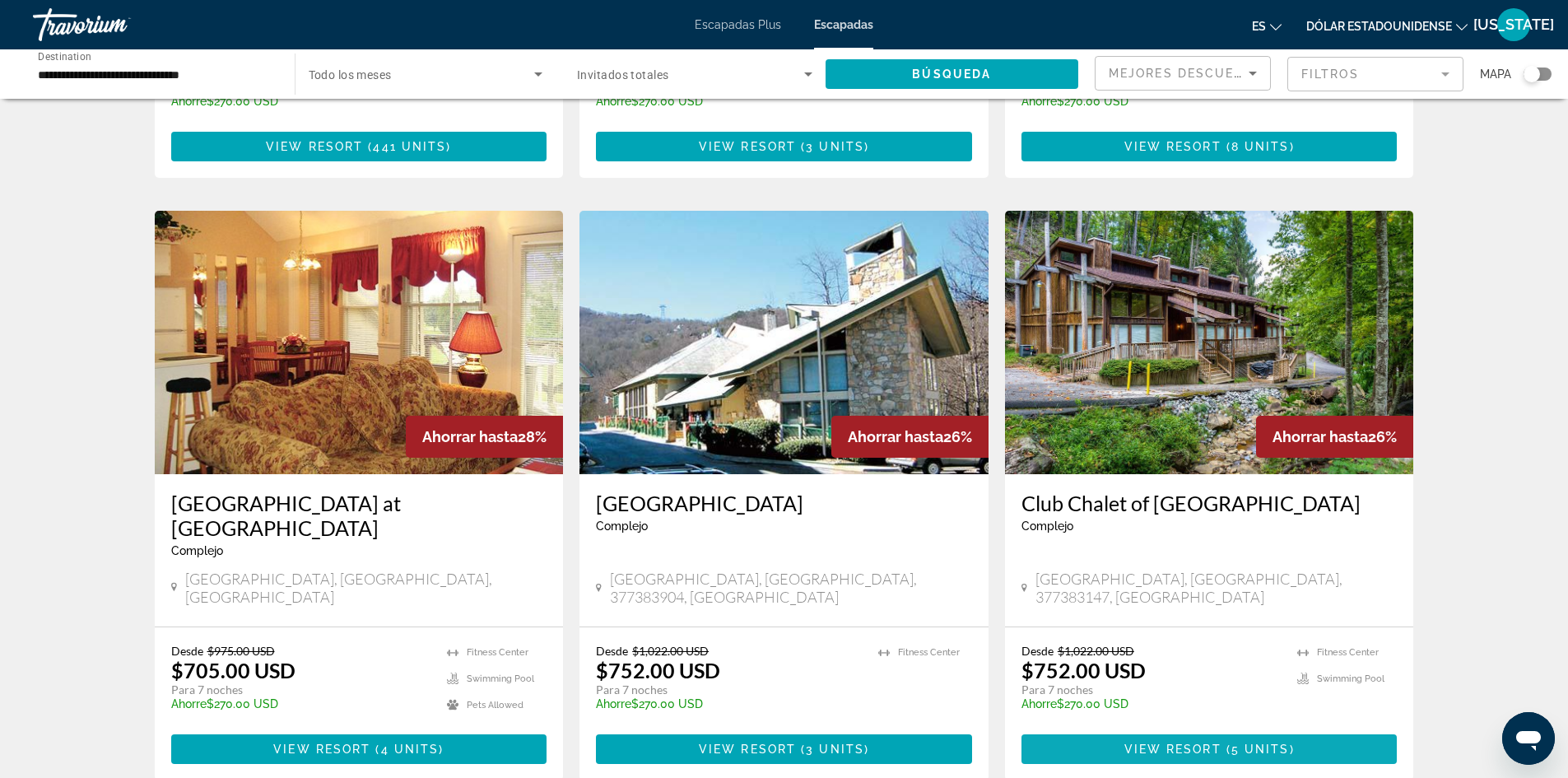
click at [1186, 742] on span "View Resort" at bounding box center [1173, 748] width 97 height 13
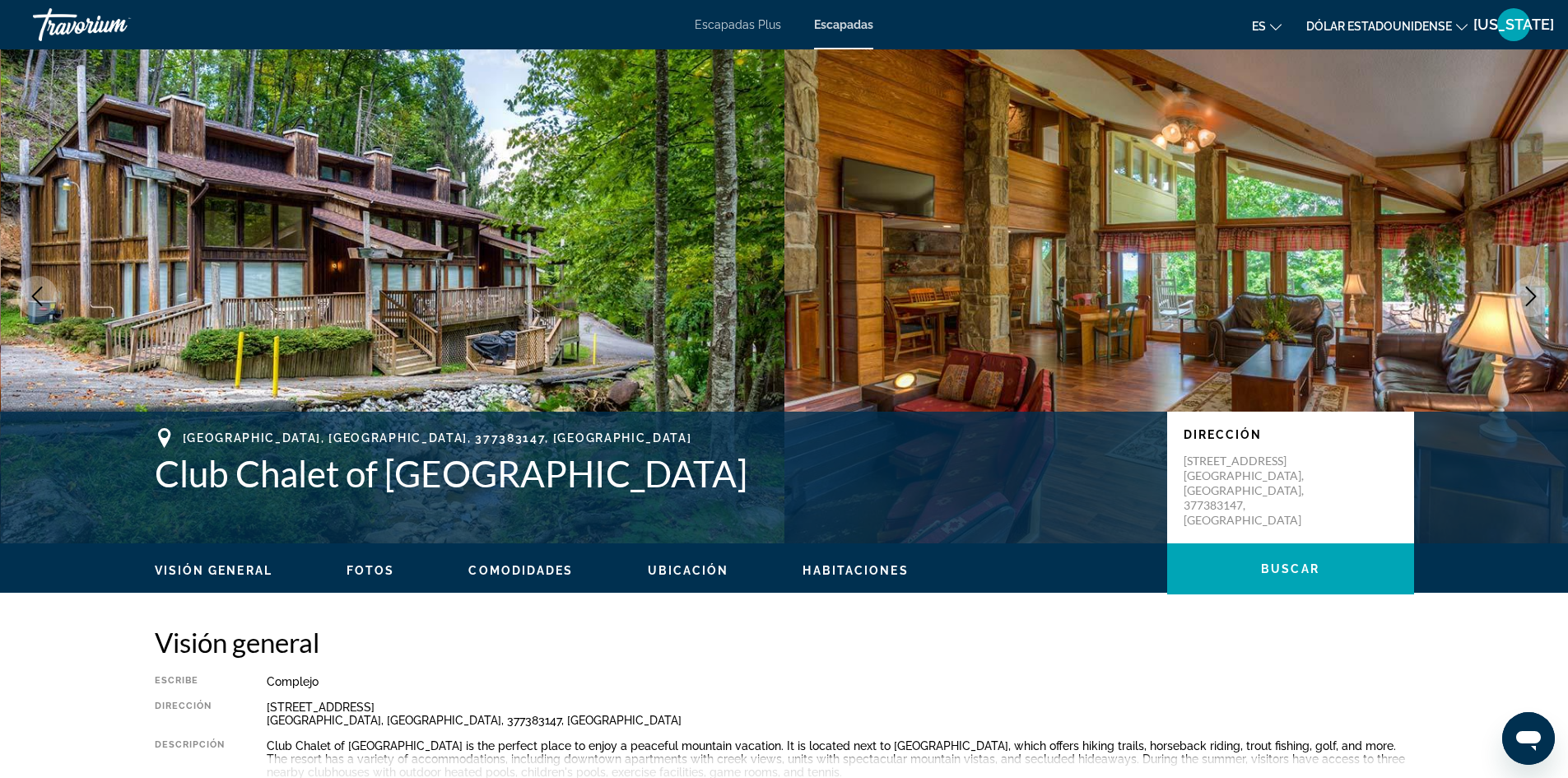
click at [1529, 296] on icon "Next image" at bounding box center [1531, 296] width 20 height 20
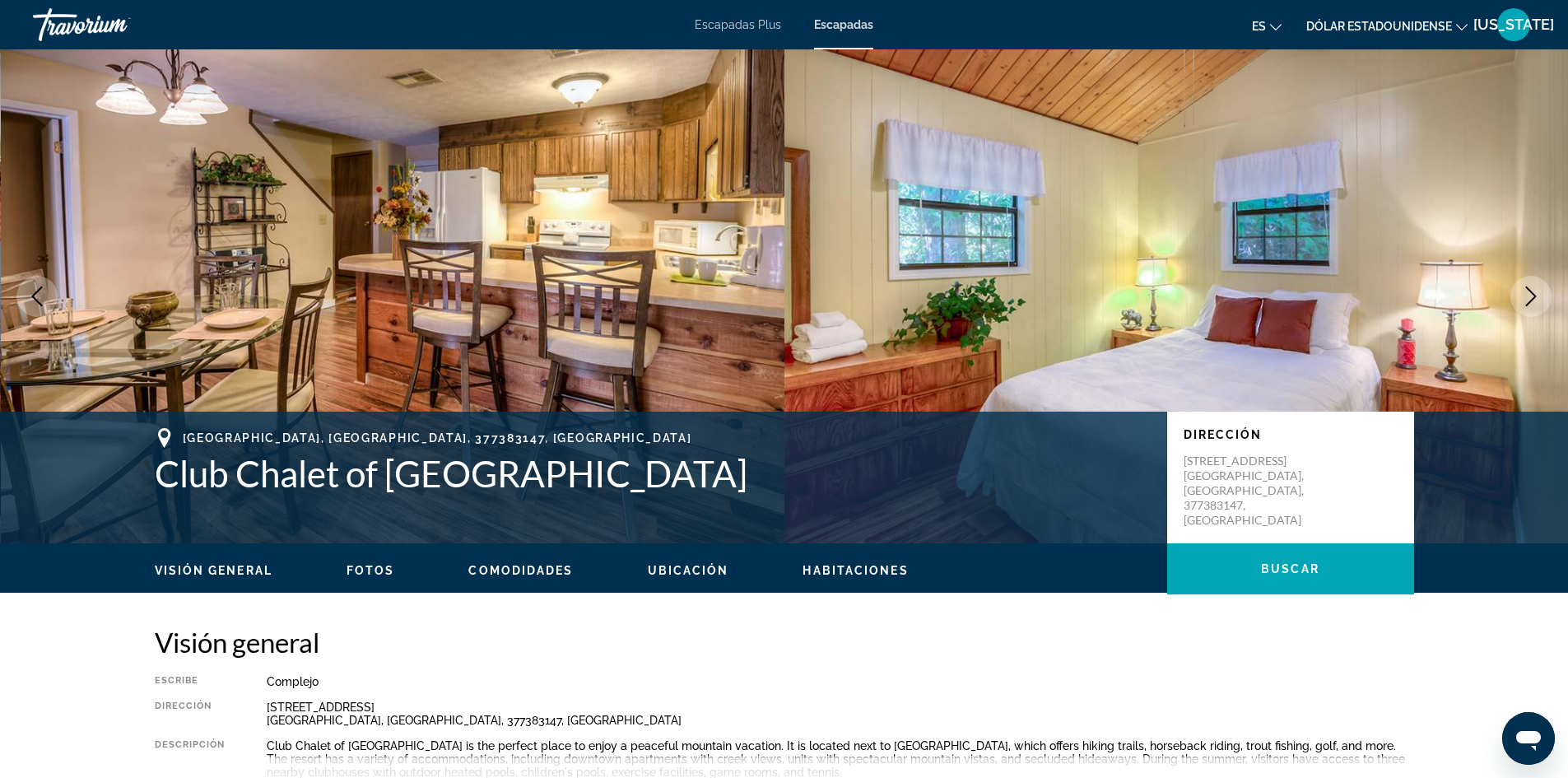
click at [1529, 296] on icon "Next image" at bounding box center [1531, 296] width 20 height 20
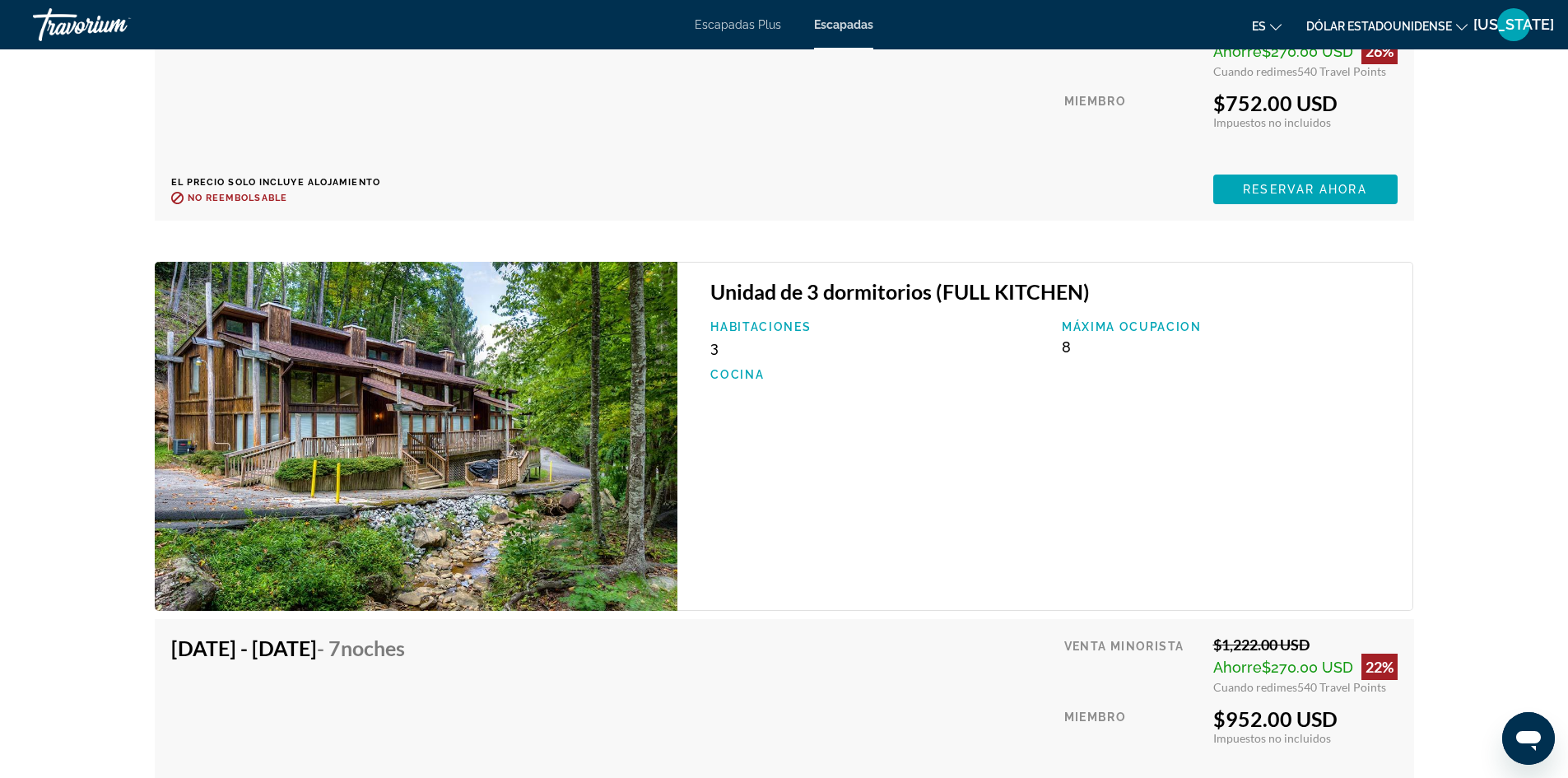
scroll to position [3869, 0]
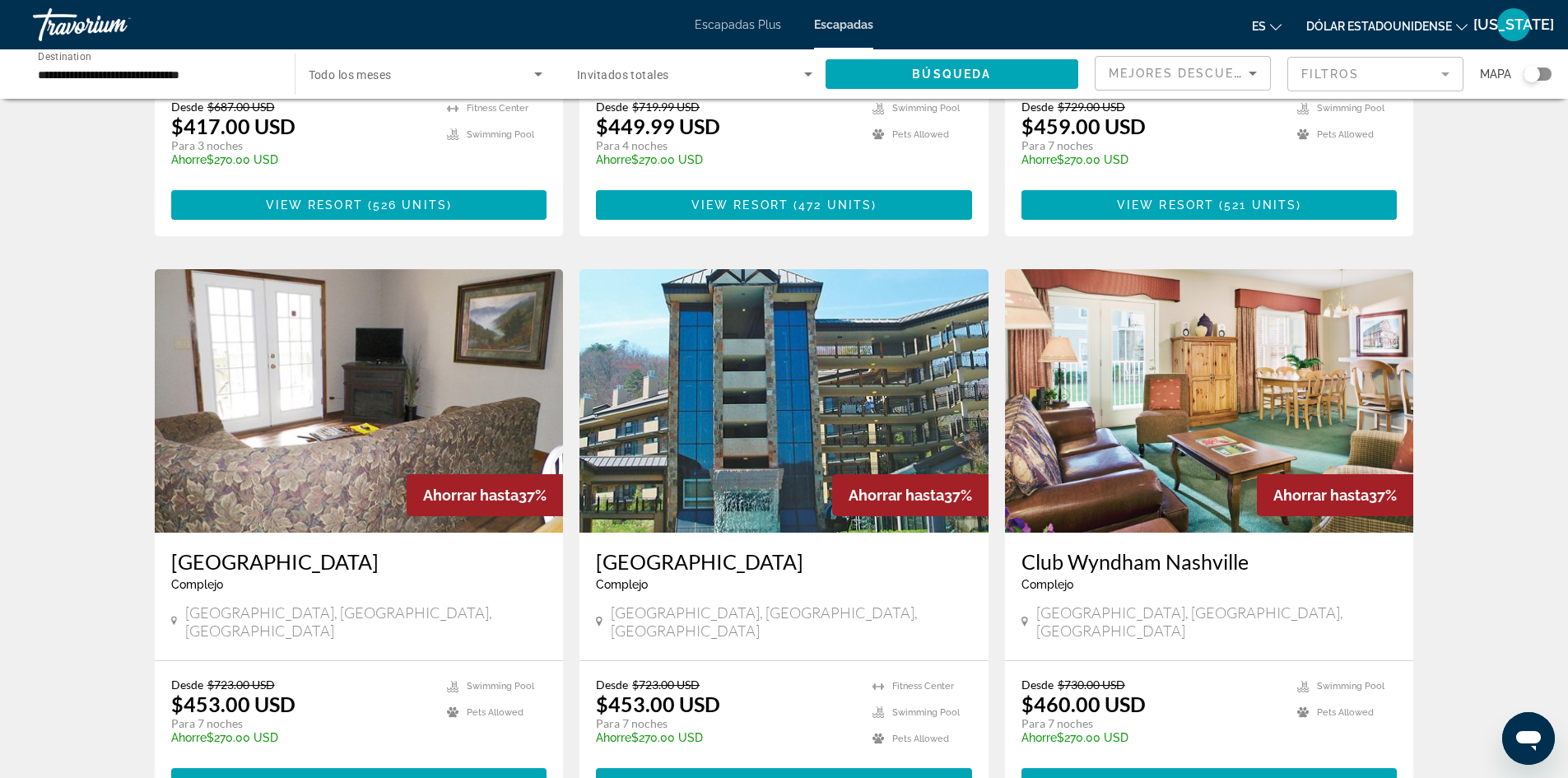
scroll to position [1959, 0]
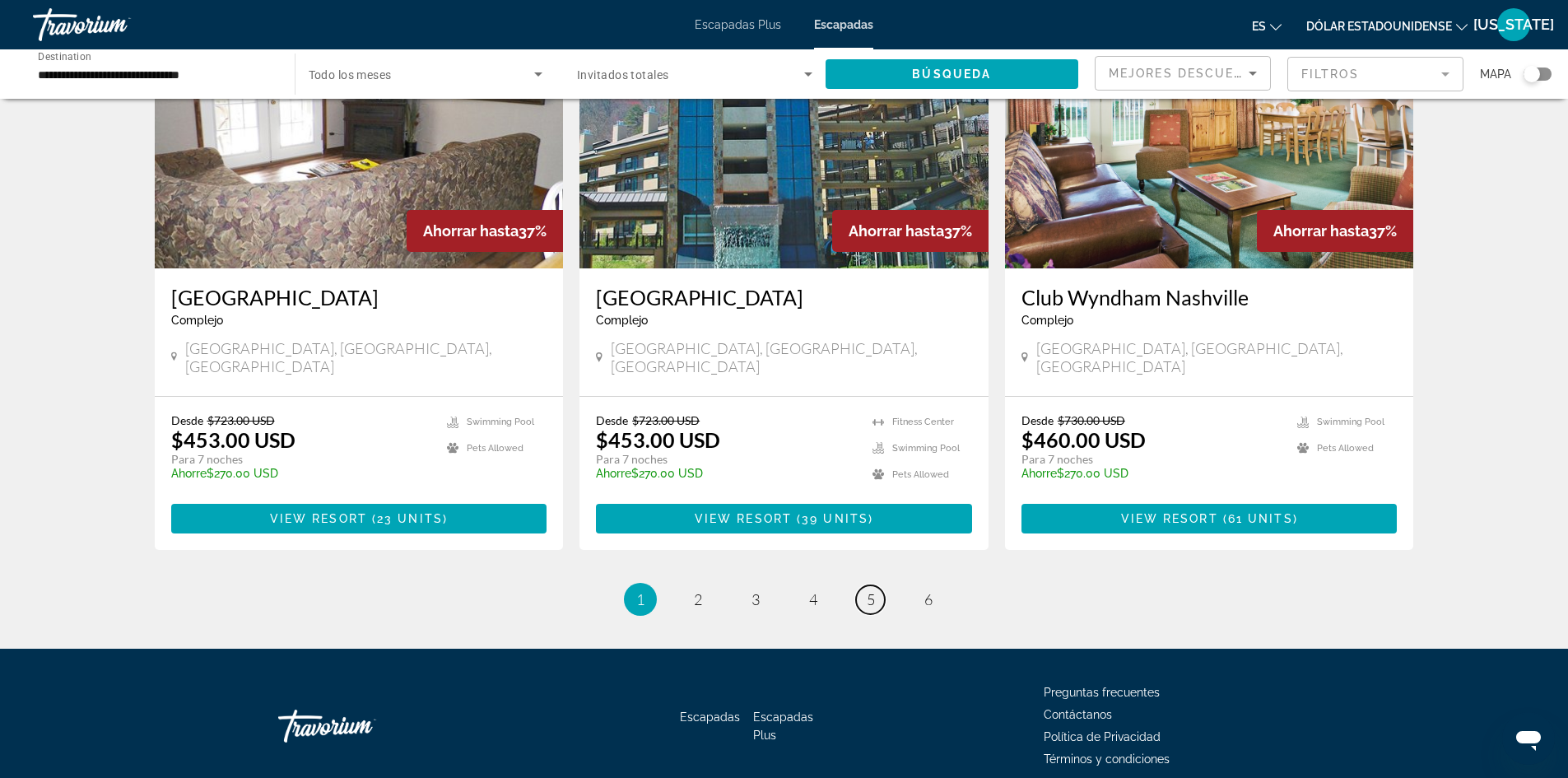
click at [872, 590] on span "5" at bounding box center [871, 598] width 9 height 18
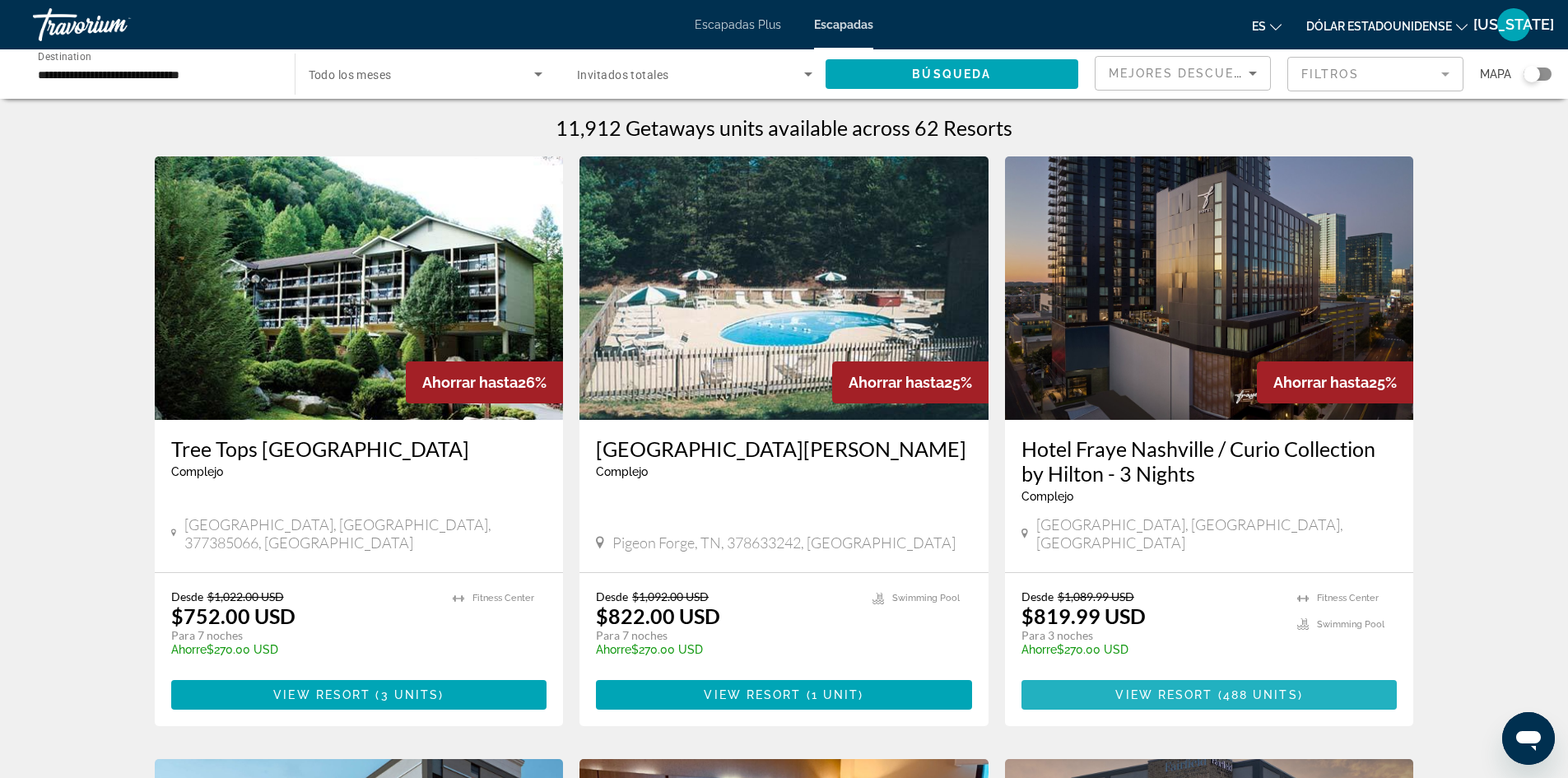
click at [1184, 689] on span "View Resort" at bounding box center [1164, 695] width 97 height 13
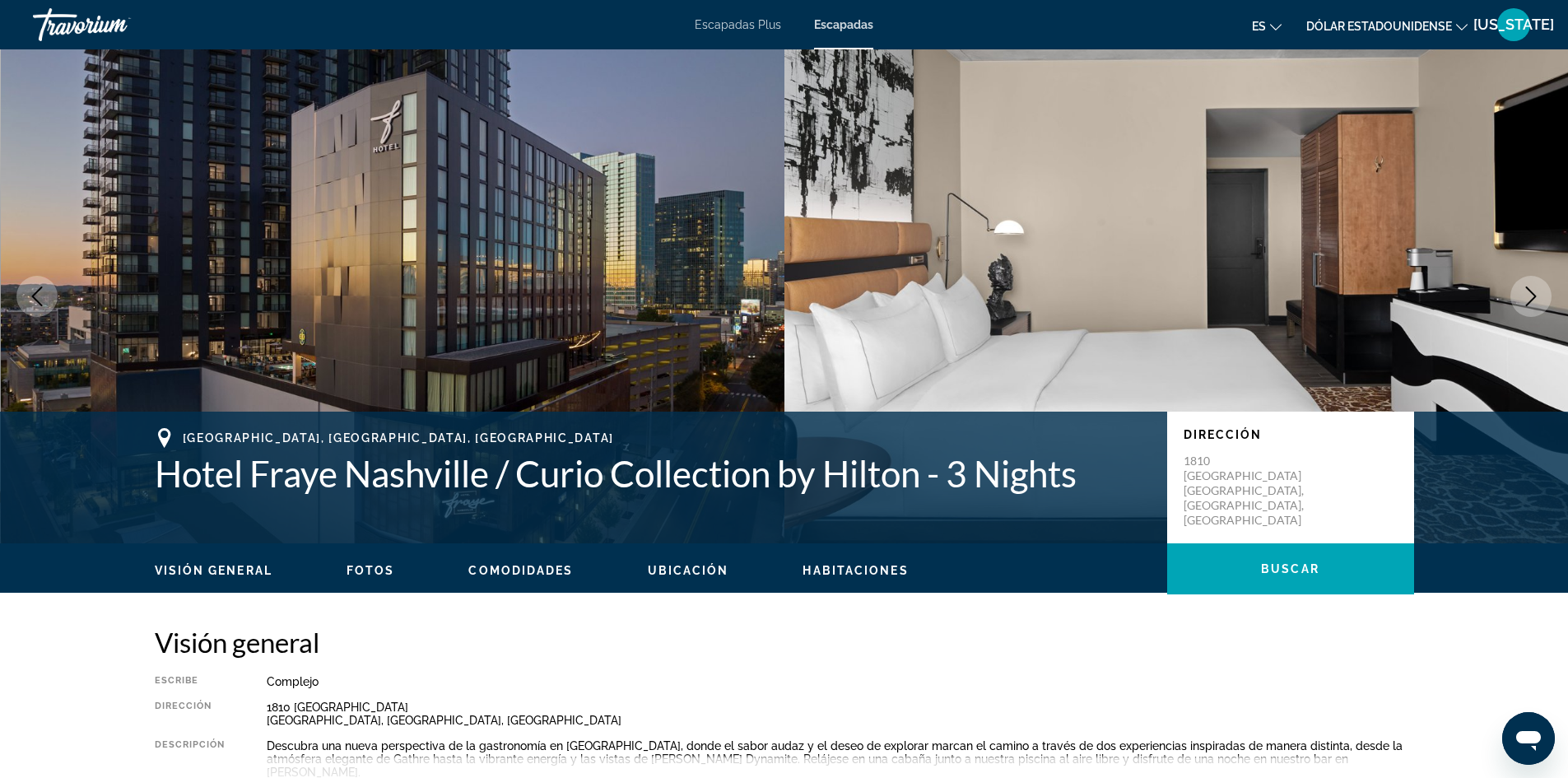
click at [1531, 296] on icon "Next image" at bounding box center [1531, 296] width 20 height 20
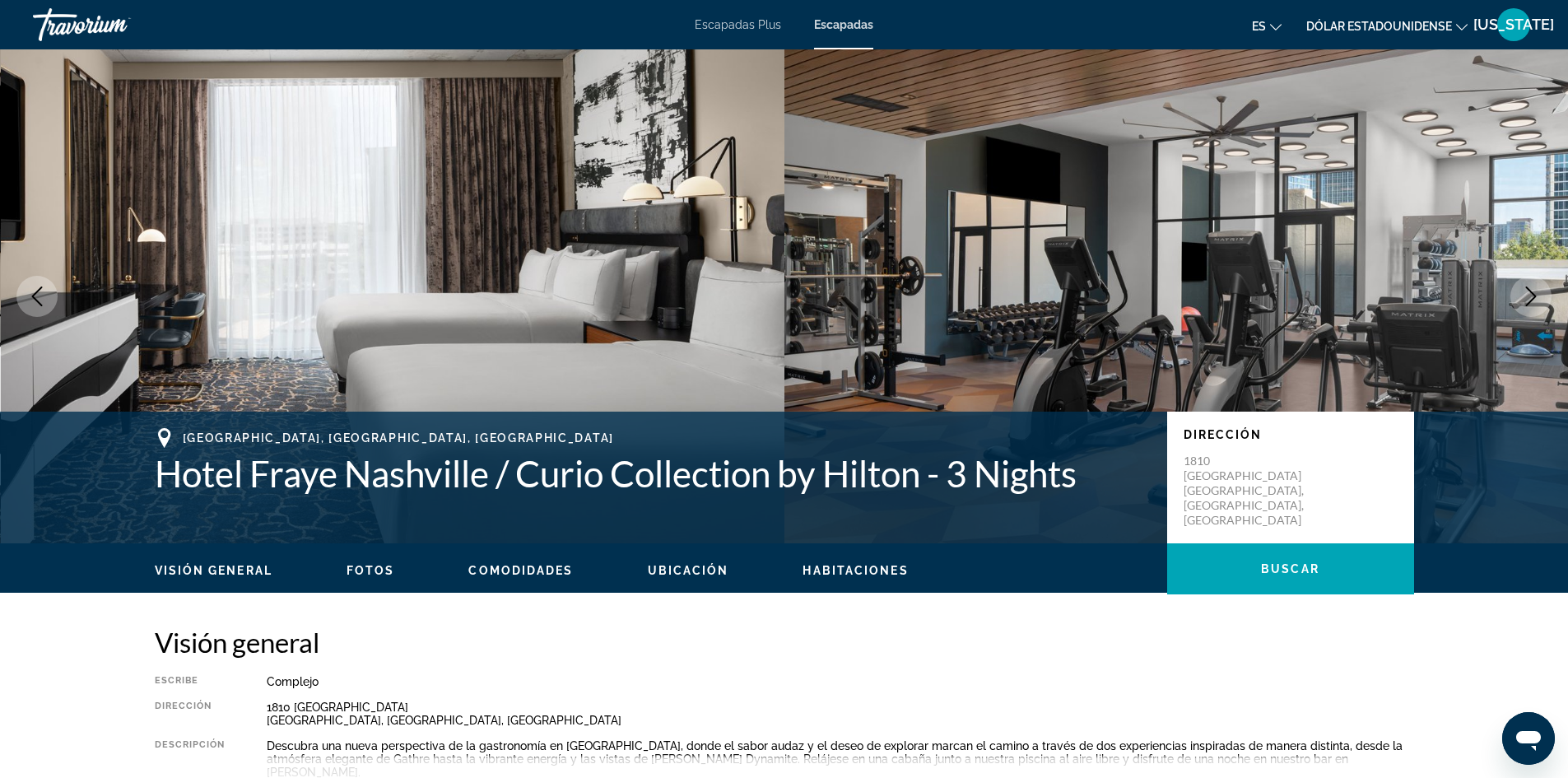
click at [1531, 296] on icon "Next image" at bounding box center [1531, 296] width 20 height 20
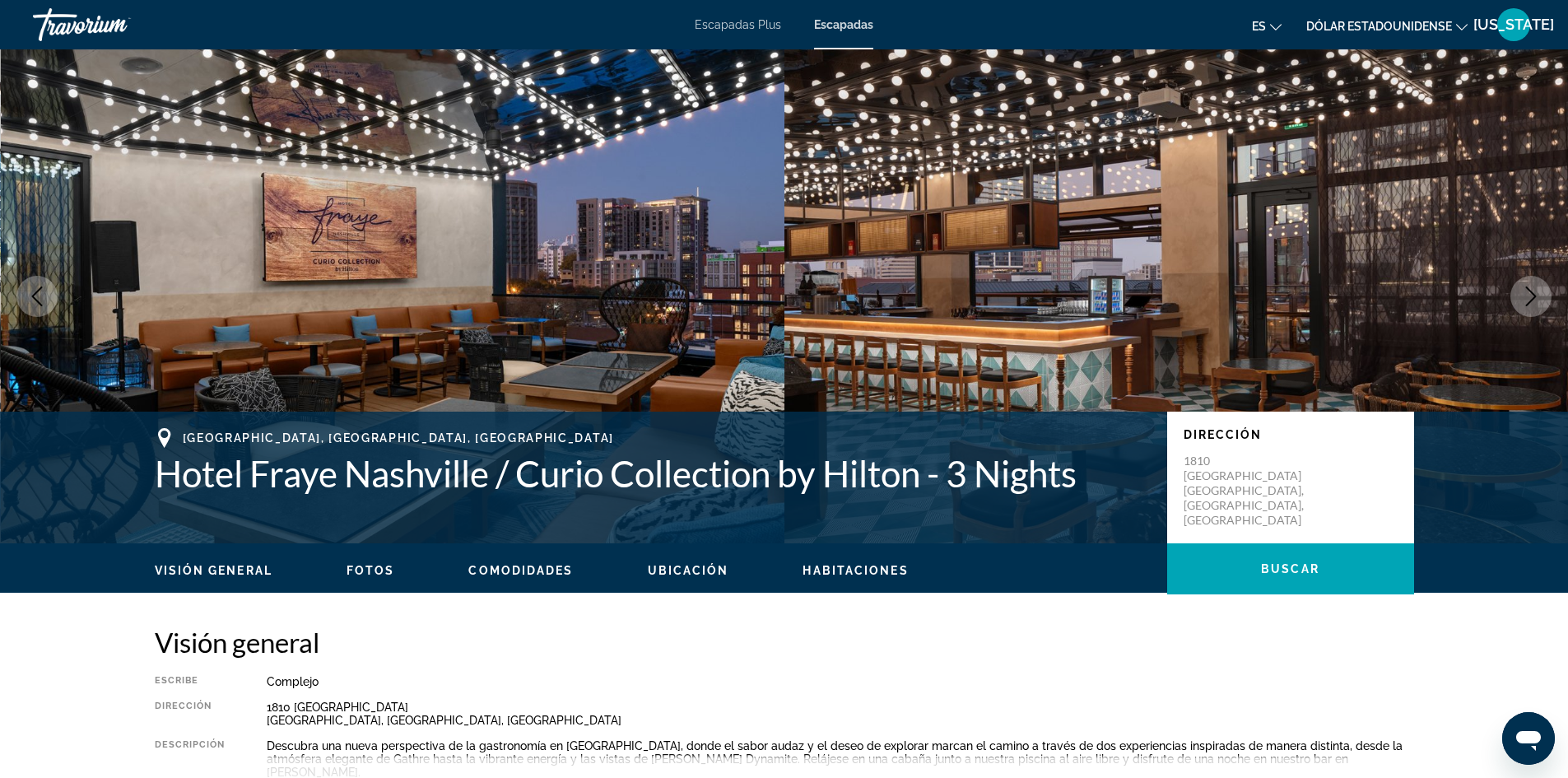
click at [1531, 296] on icon "Next image" at bounding box center [1531, 296] width 20 height 20
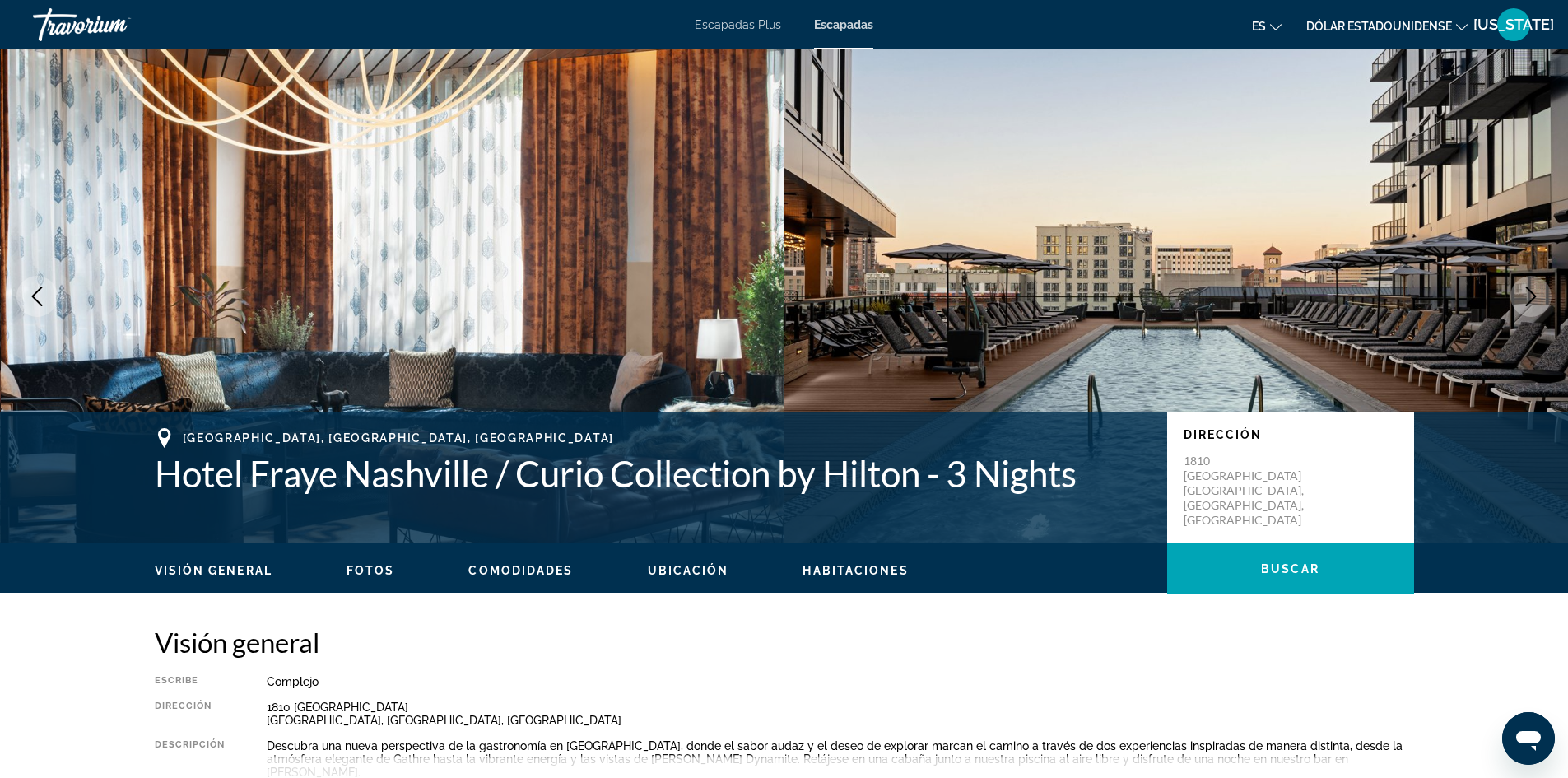
click at [1531, 296] on icon "Next image" at bounding box center [1531, 296] width 20 height 20
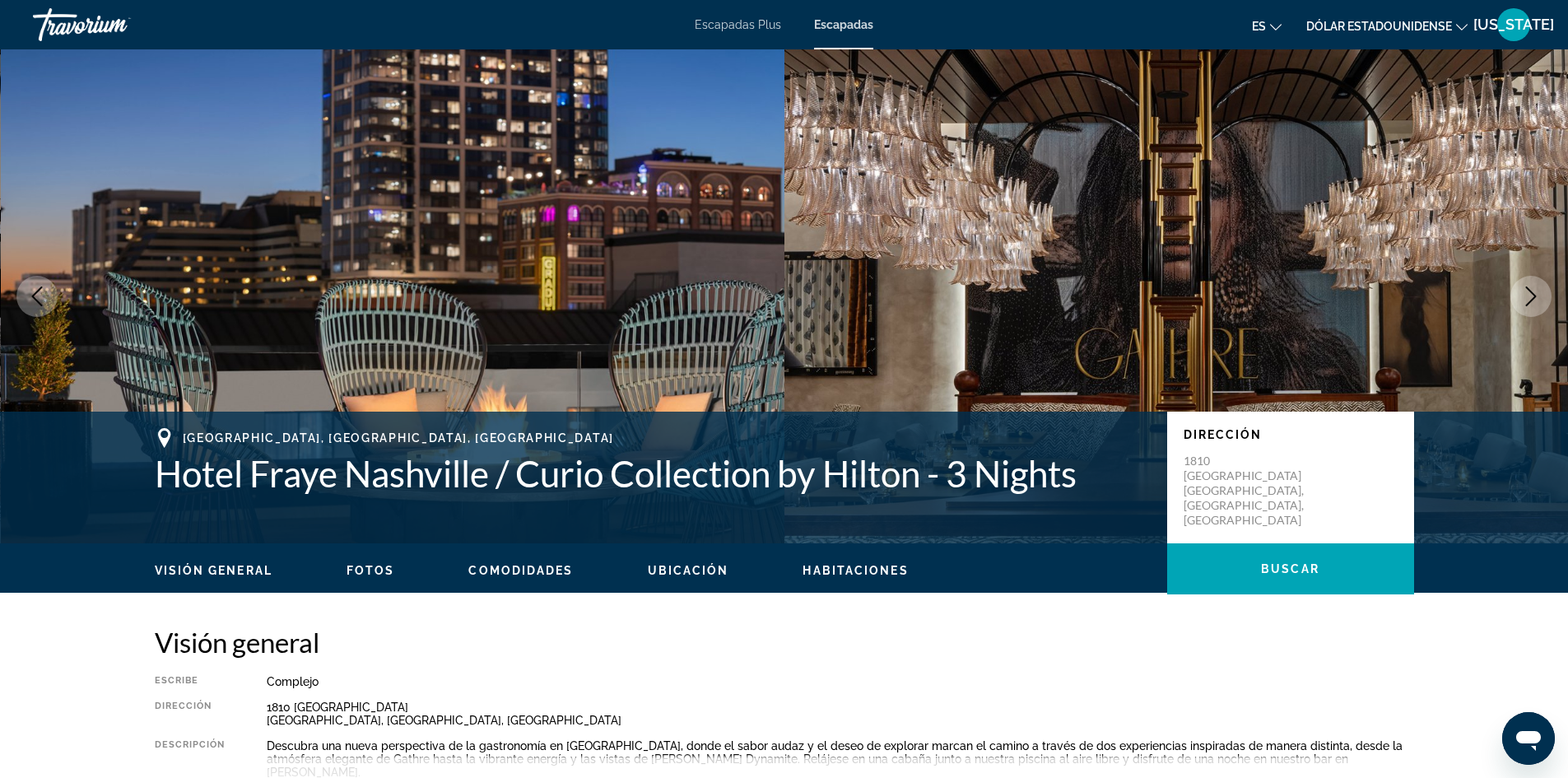
click at [1531, 296] on icon "Next image" at bounding box center [1531, 296] width 20 height 20
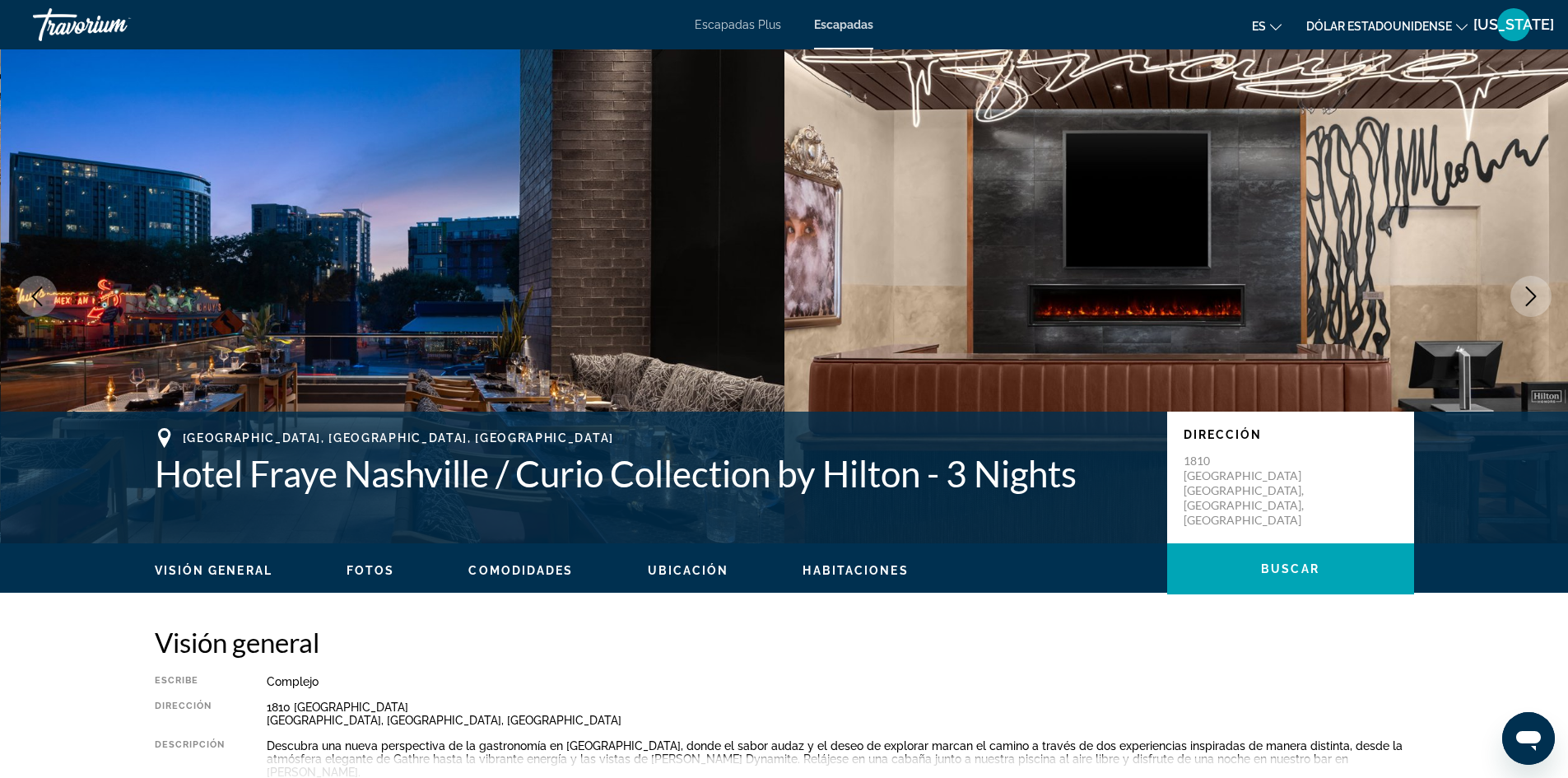
click at [1531, 296] on icon "Next image" at bounding box center [1531, 296] width 20 height 20
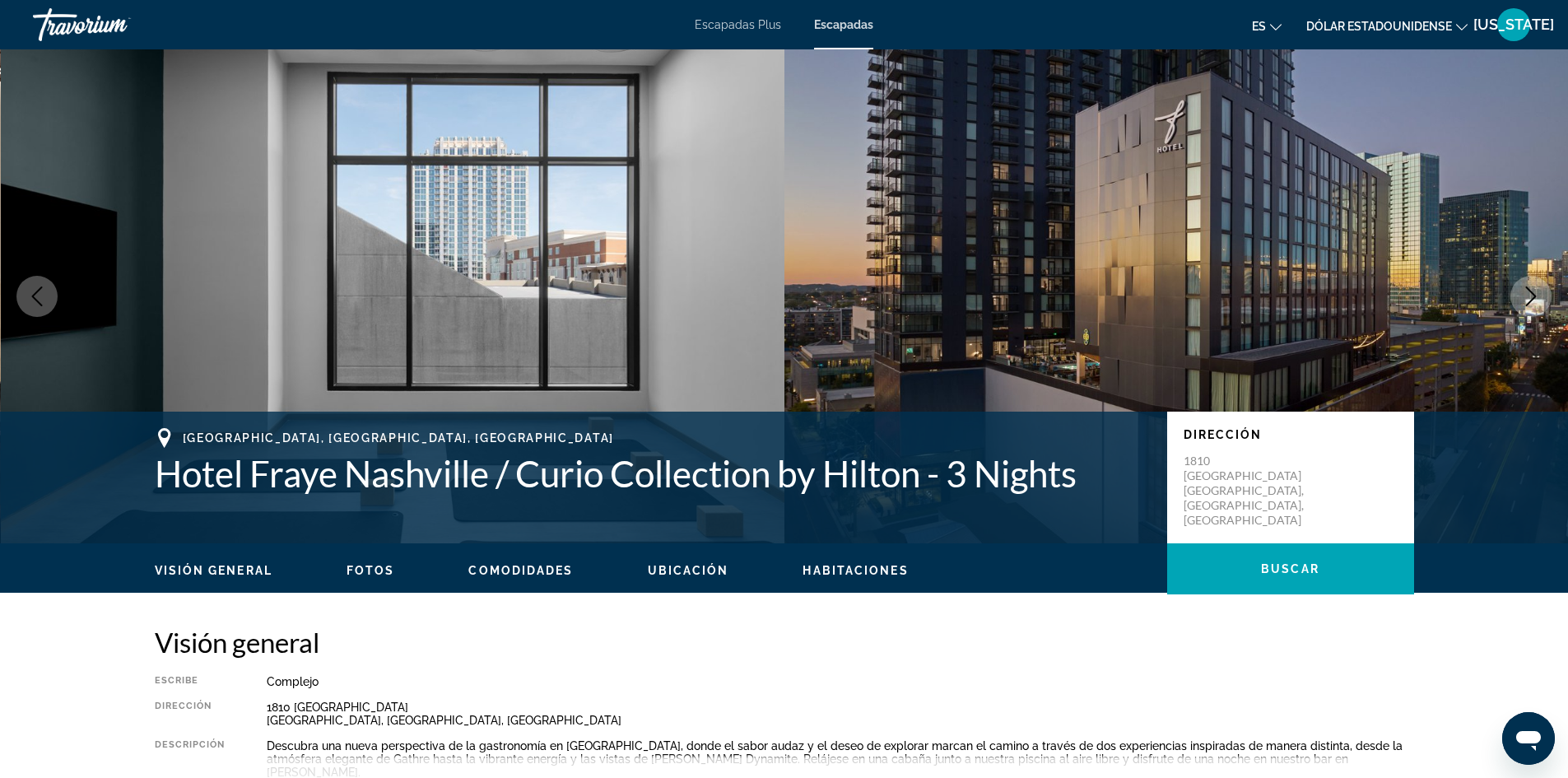
click at [1531, 296] on icon "Next image" at bounding box center [1531, 296] width 20 height 20
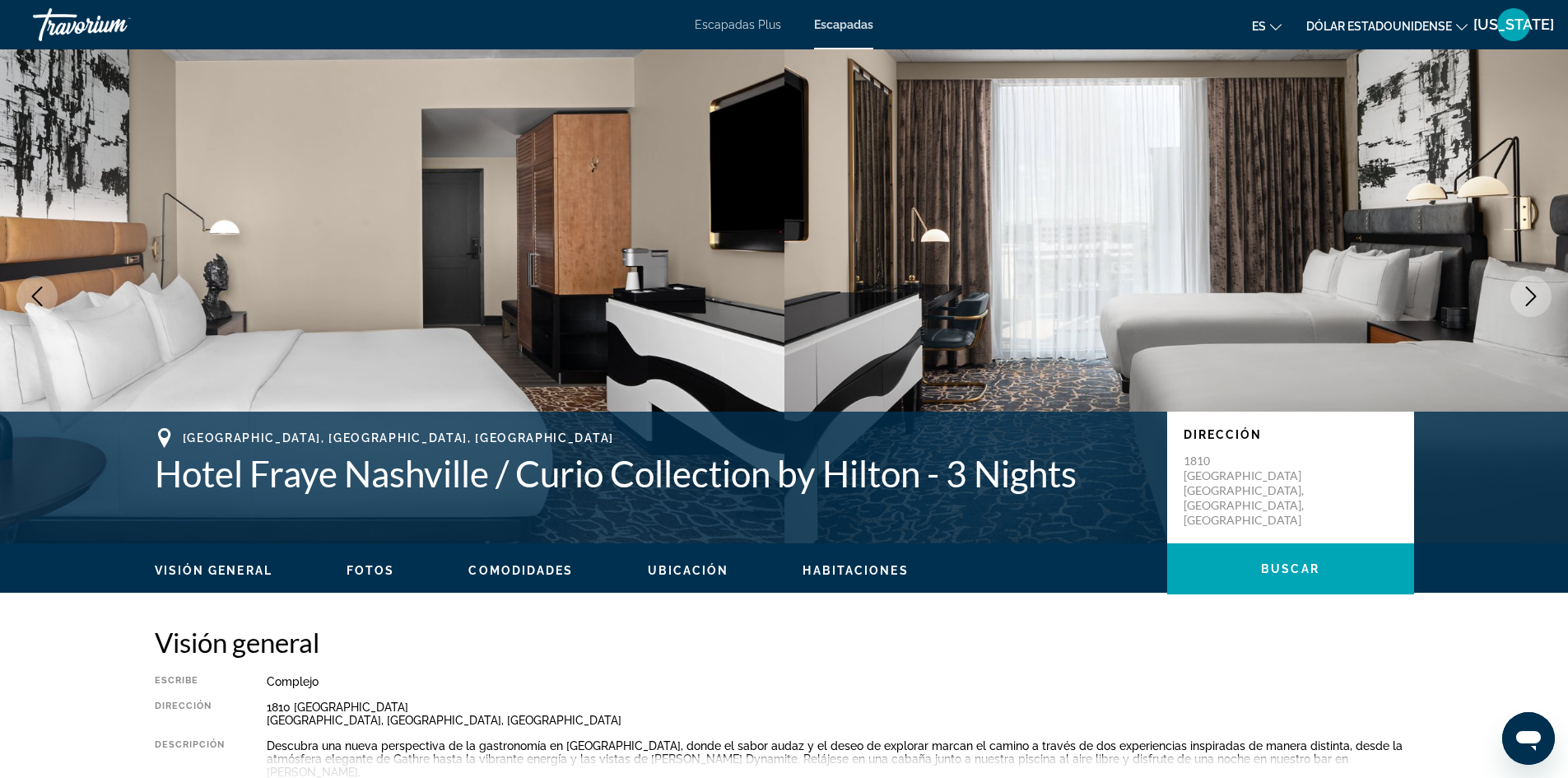
click at [1531, 296] on icon "Next image" at bounding box center [1531, 296] width 20 height 20
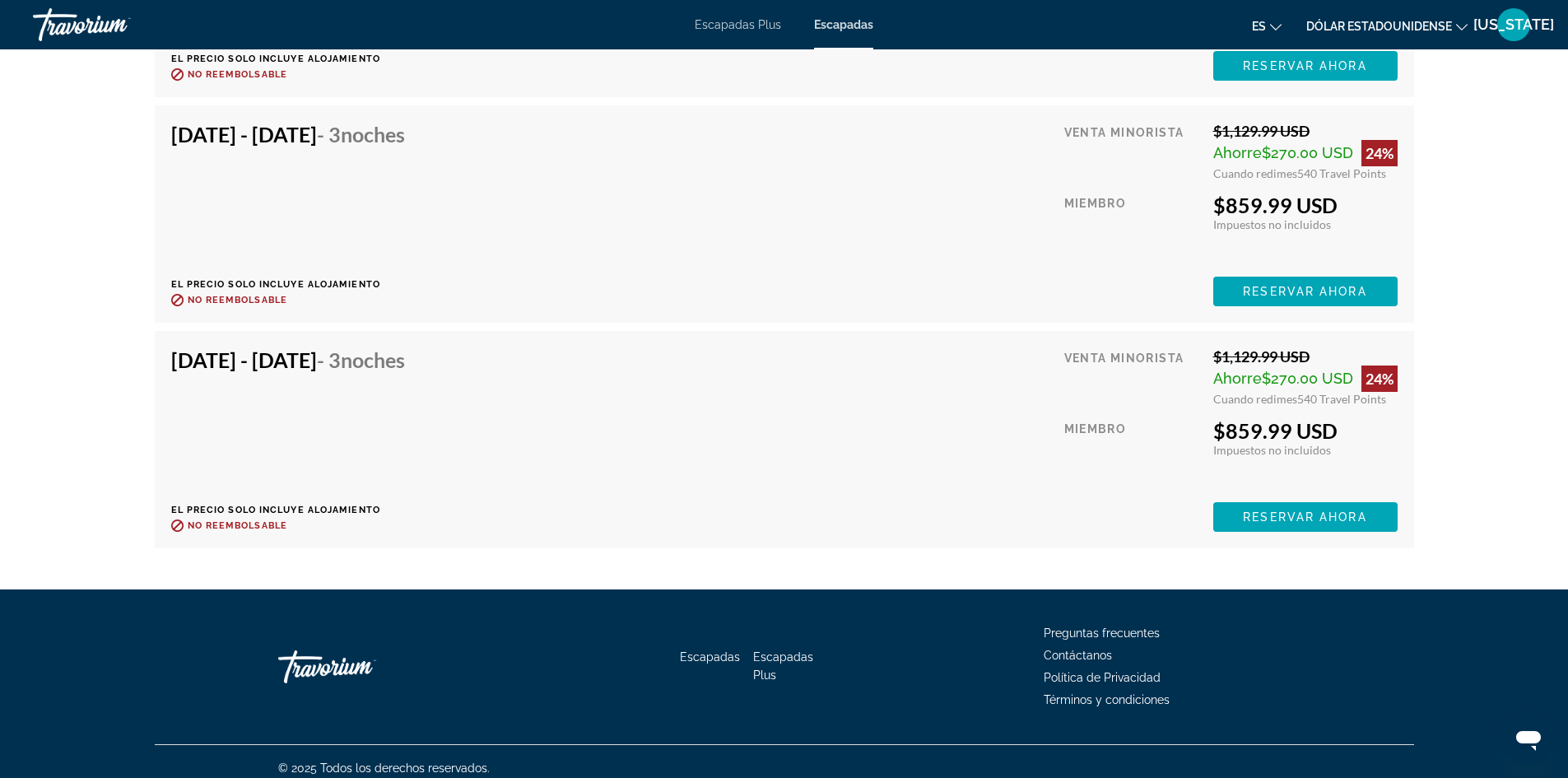
scroll to position [29897, 0]
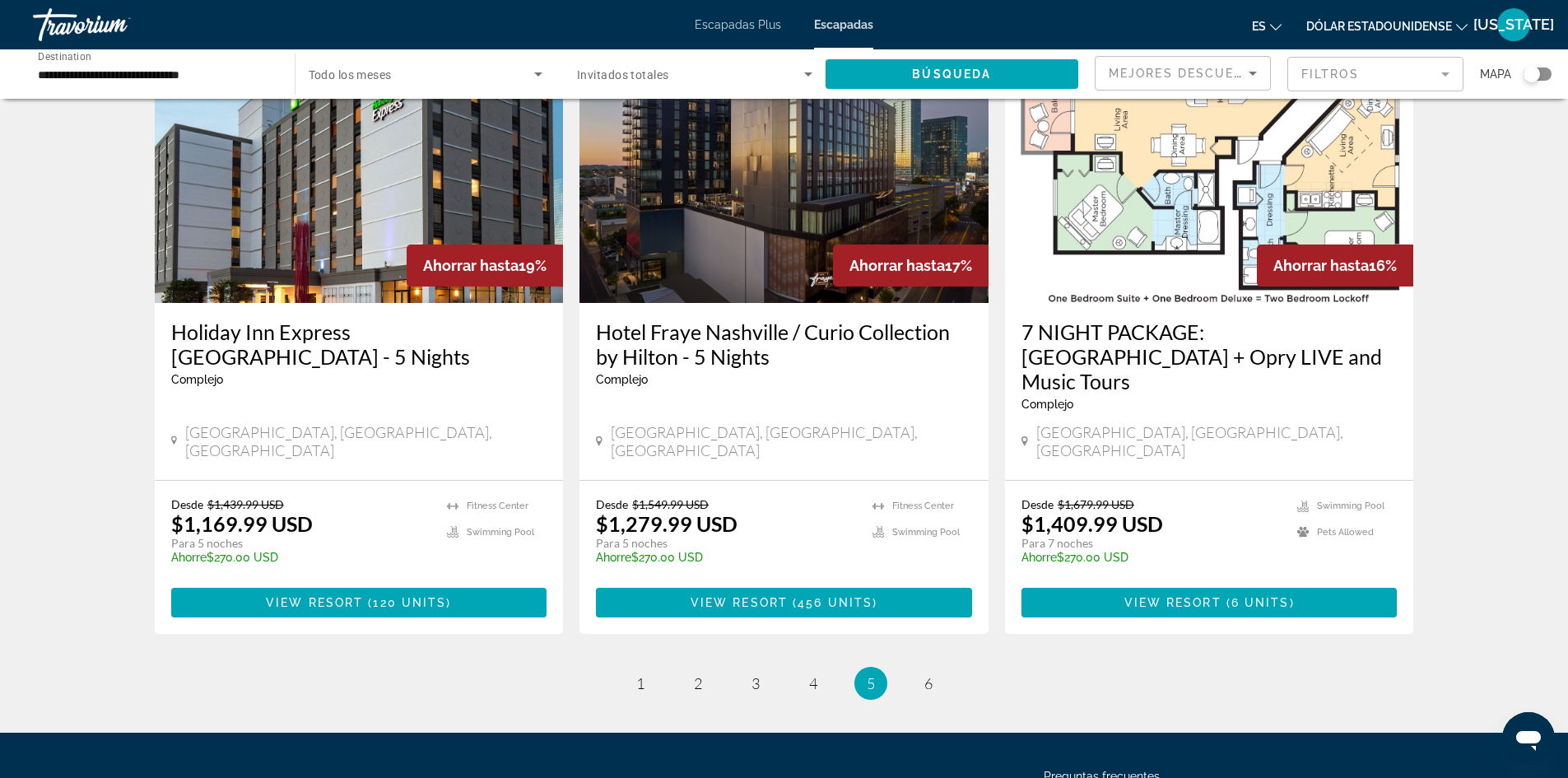
scroll to position [1976, 0]
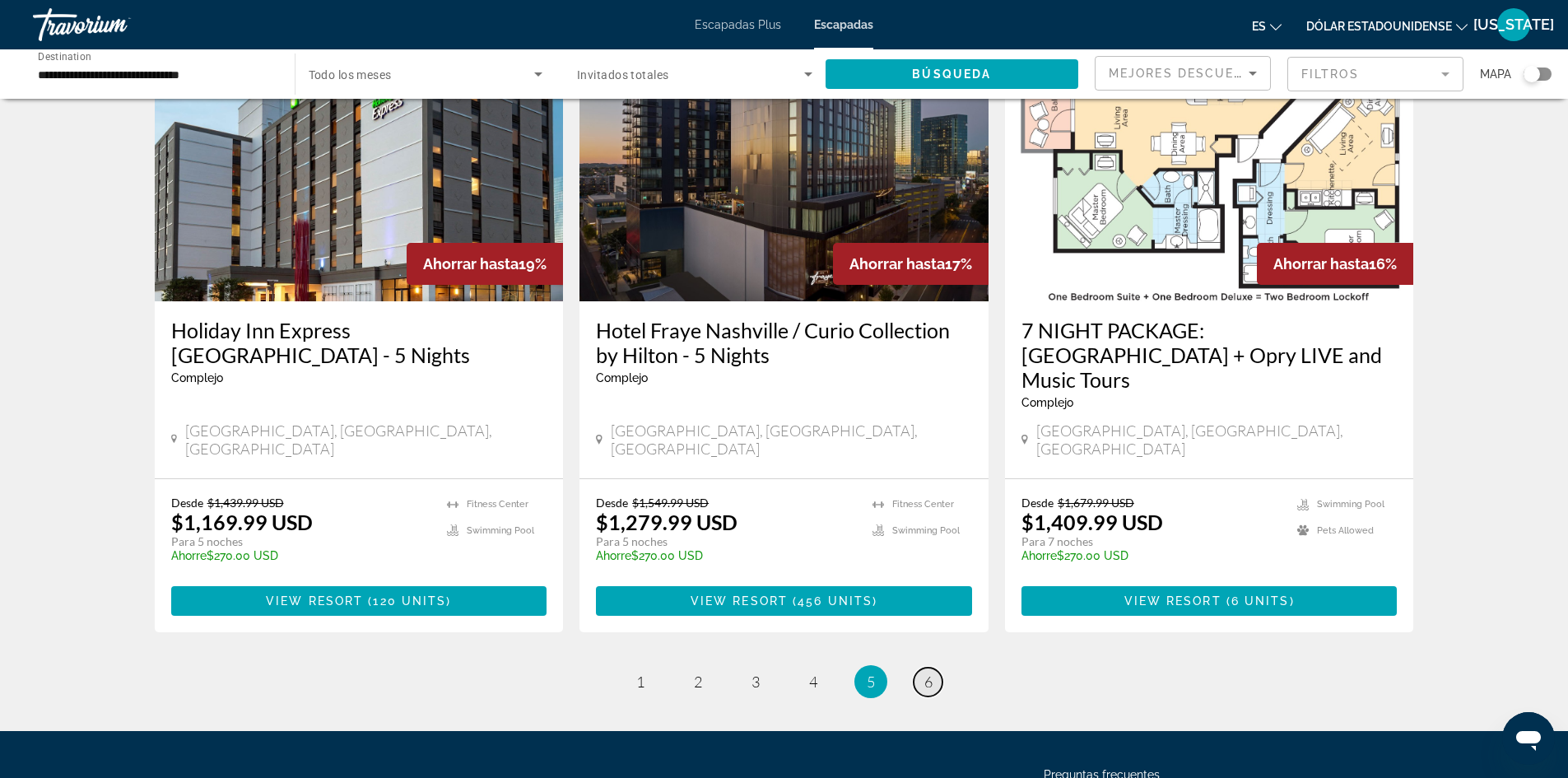
click at [927, 672] on span "6" at bounding box center [929, 681] width 9 height 18
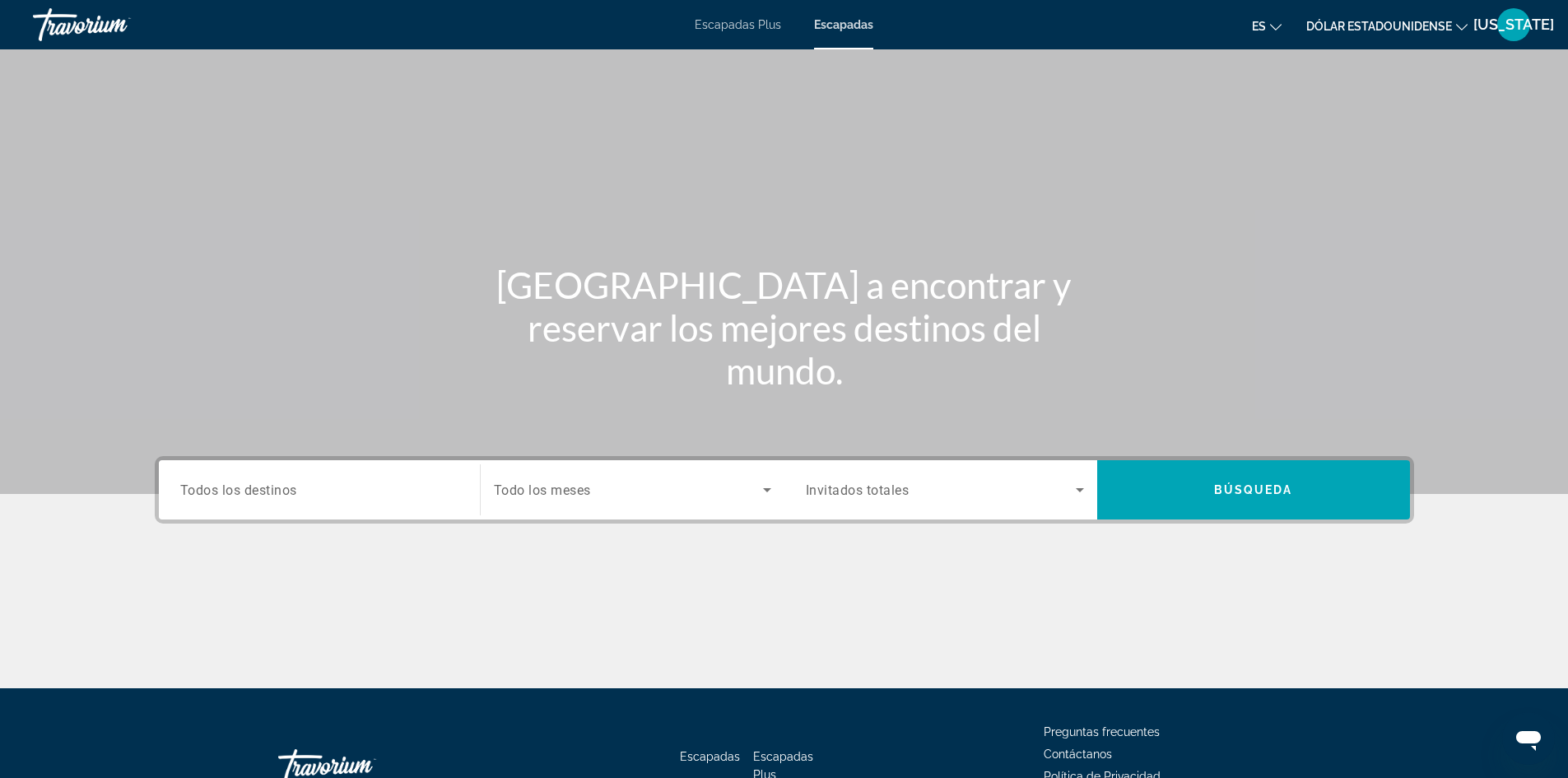
click at [255, 489] on span "Todos los destinos" at bounding box center [238, 489] width 117 height 15
click at [255, 489] on input "Destination Todos los destinos" at bounding box center [319, 490] width 278 height 20
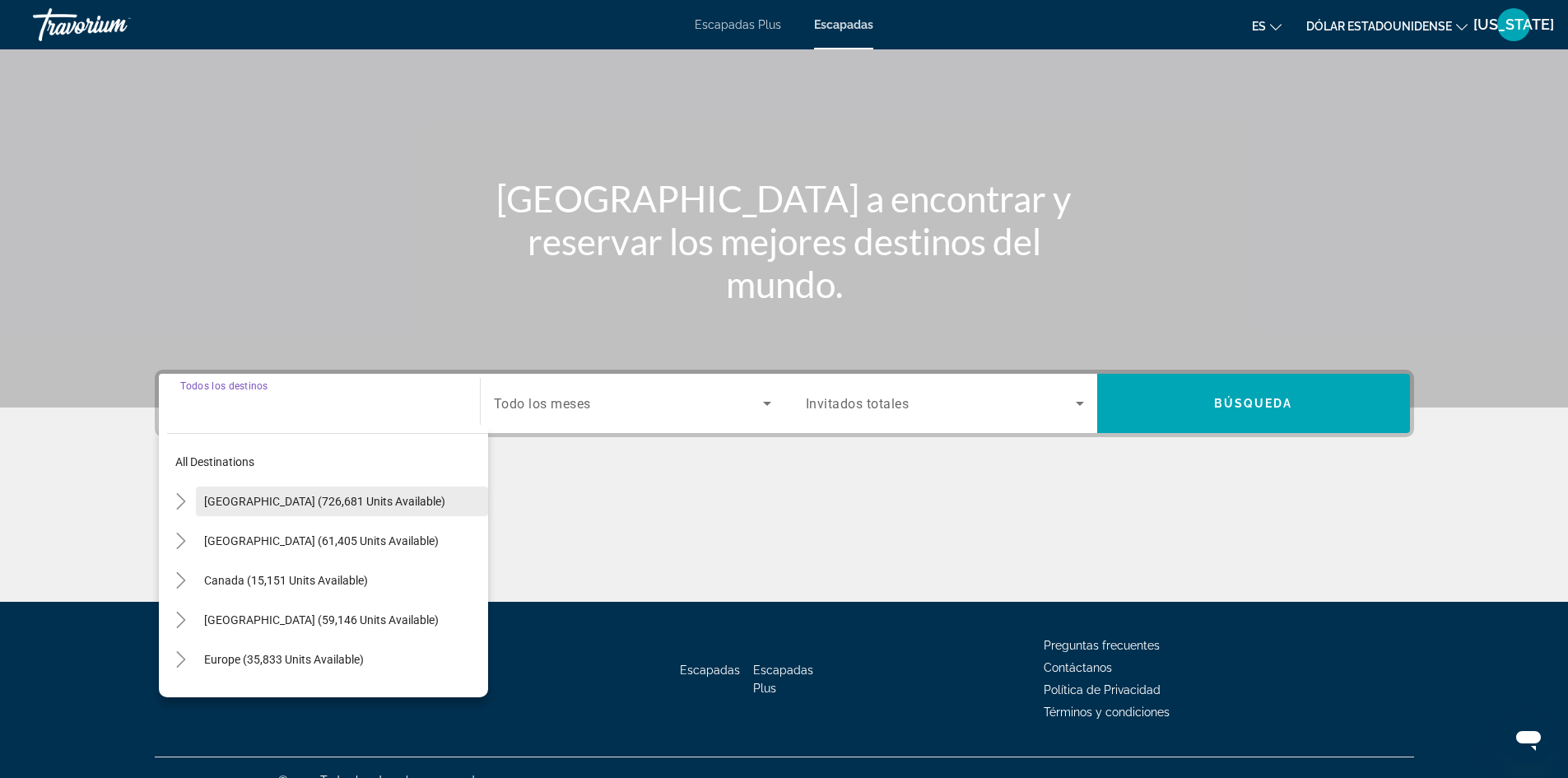
scroll to position [112, 0]
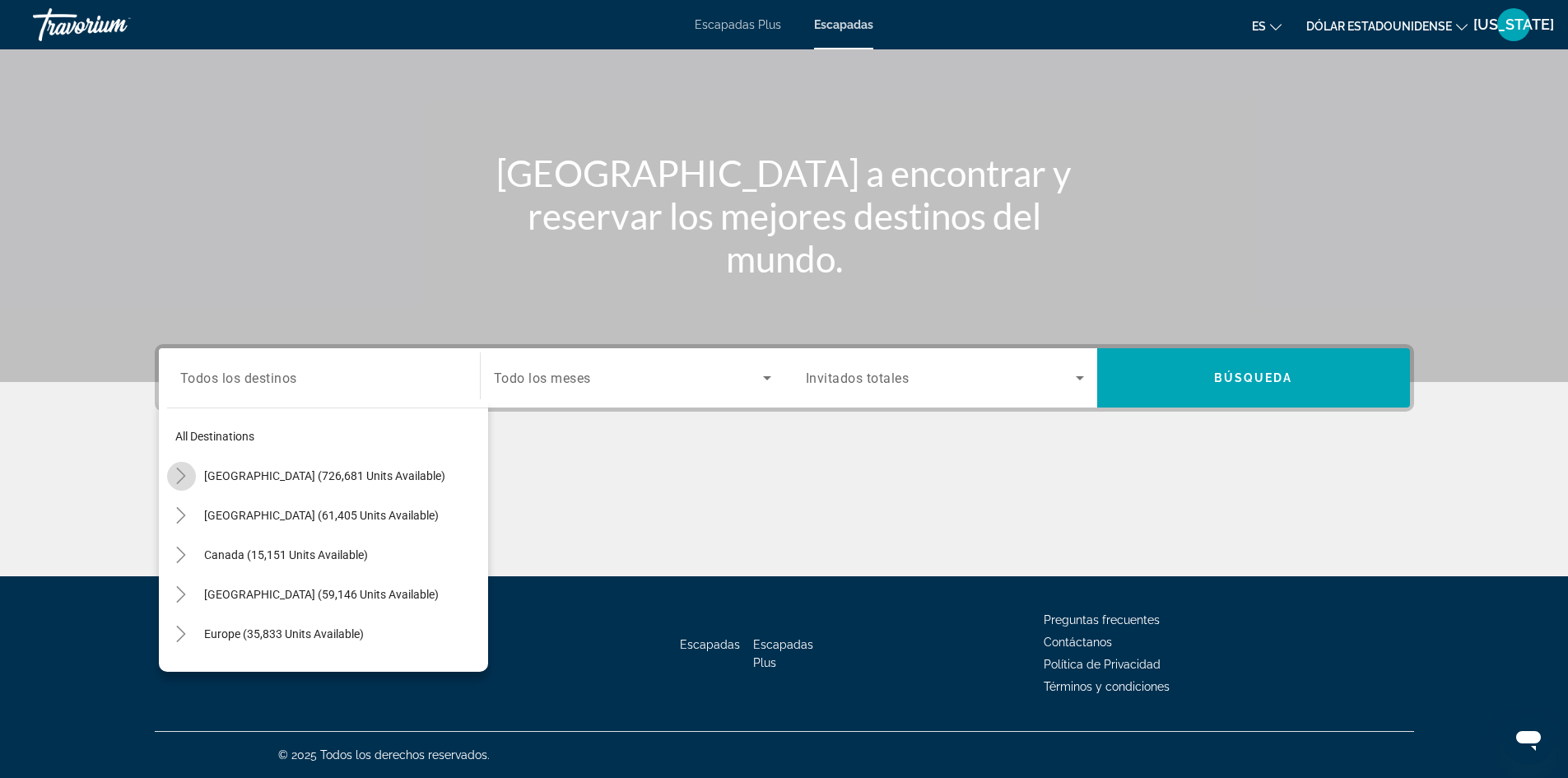
click at [175, 478] on icon "Toggle United States (726,681 units available)" at bounding box center [180, 475] width 16 height 16
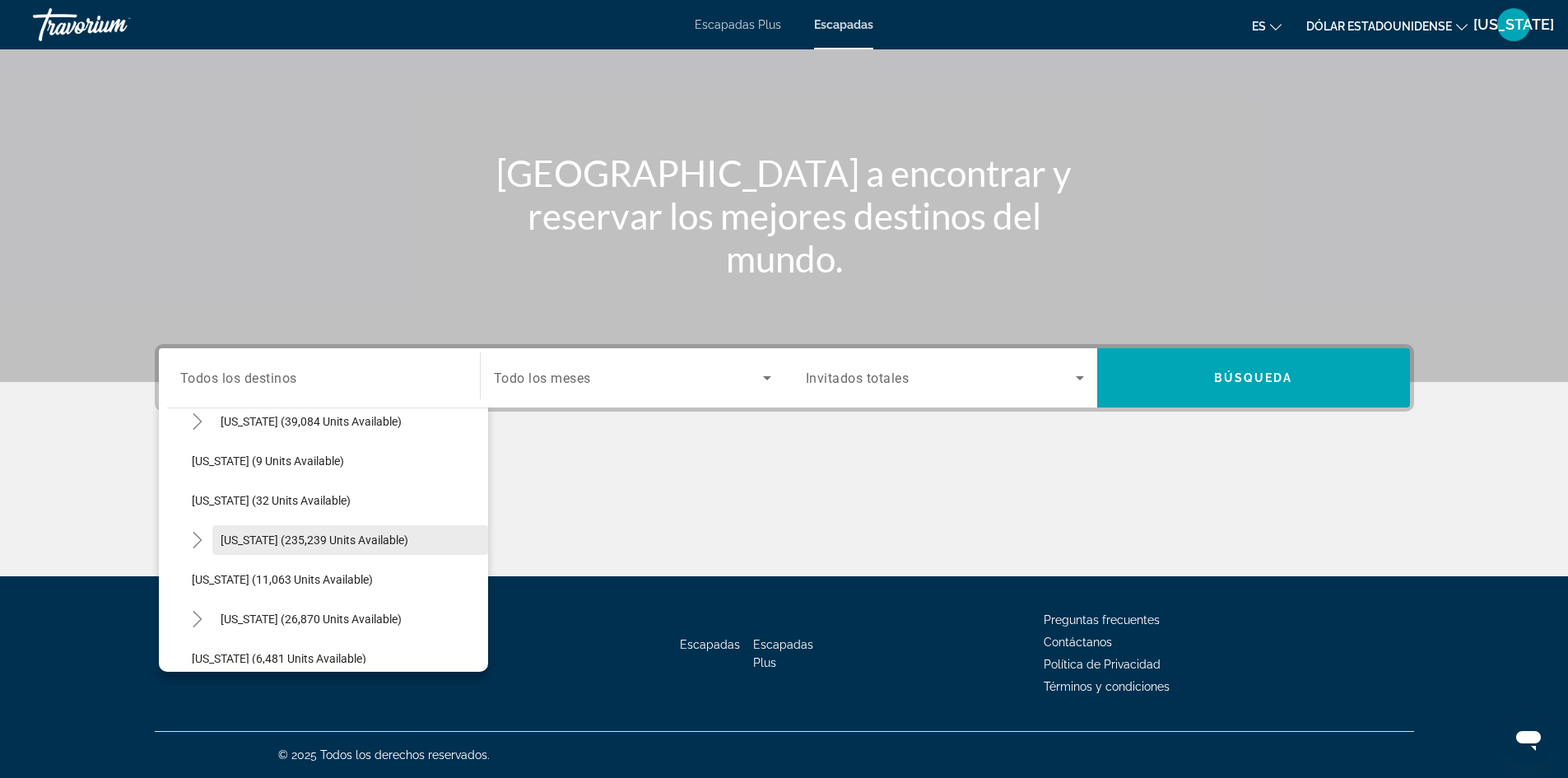
click at [280, 543] on span "[US_STATE] (235,239 units available)" at bounding box center [314, 540] width 188 height 13
type input "**********"
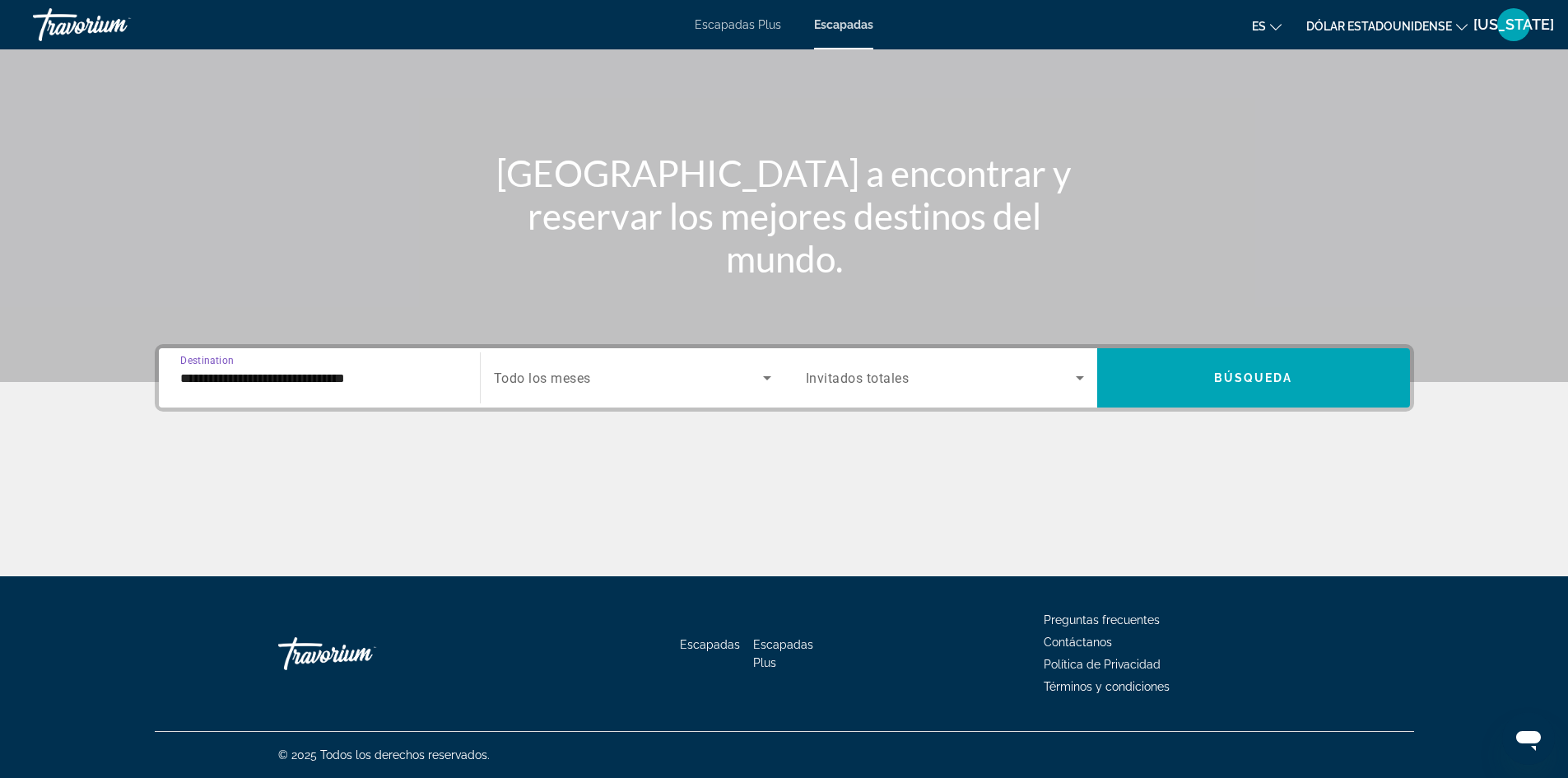
click at [1075, 378] on icon "Search widget" at bounding box center [1079, 377] width 20 height 20
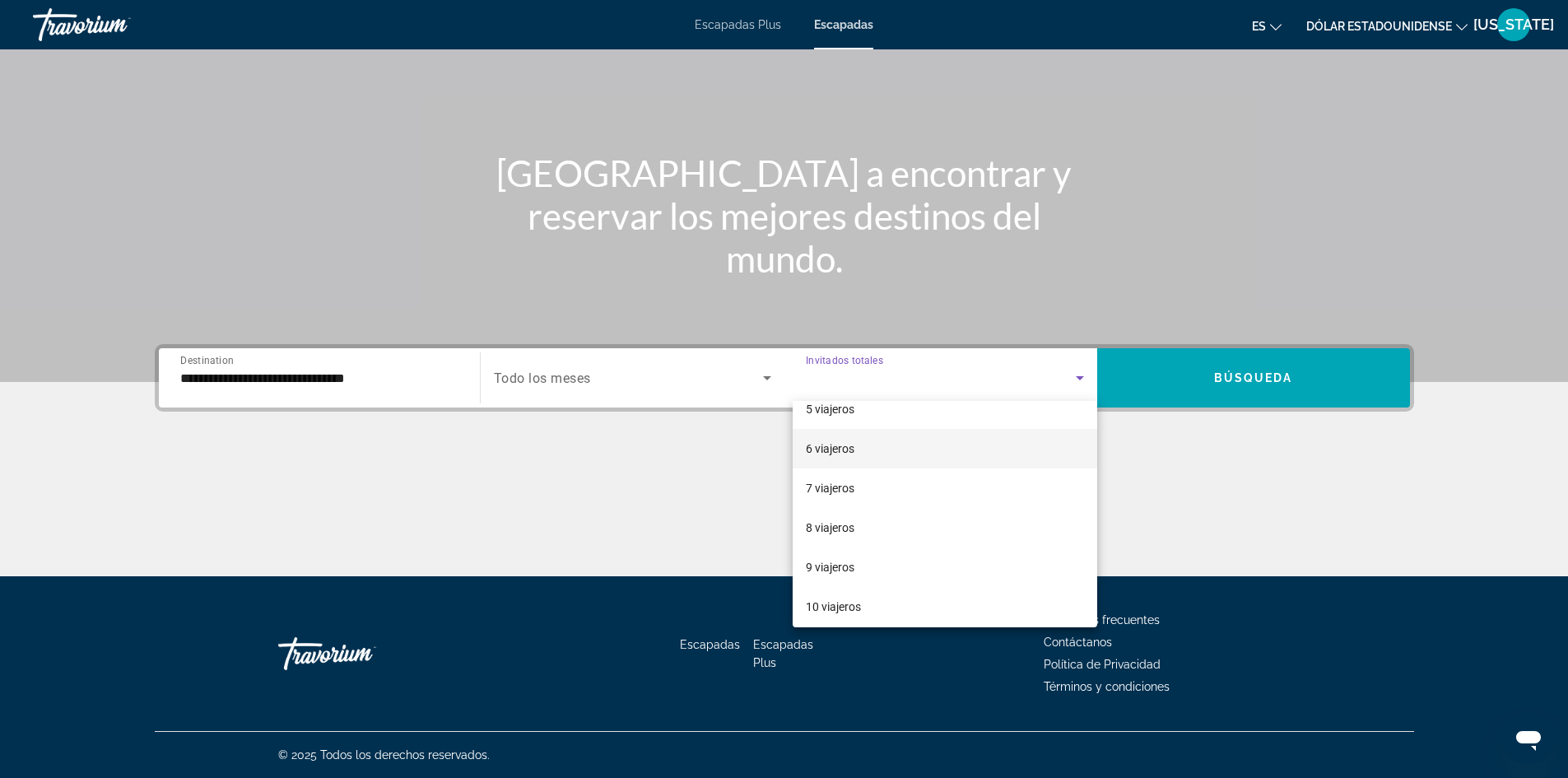
scroll to position [182, 0]
click at [837, 519] on font "8 viajeros" at bounding box center [830, 521] width 49 height 13
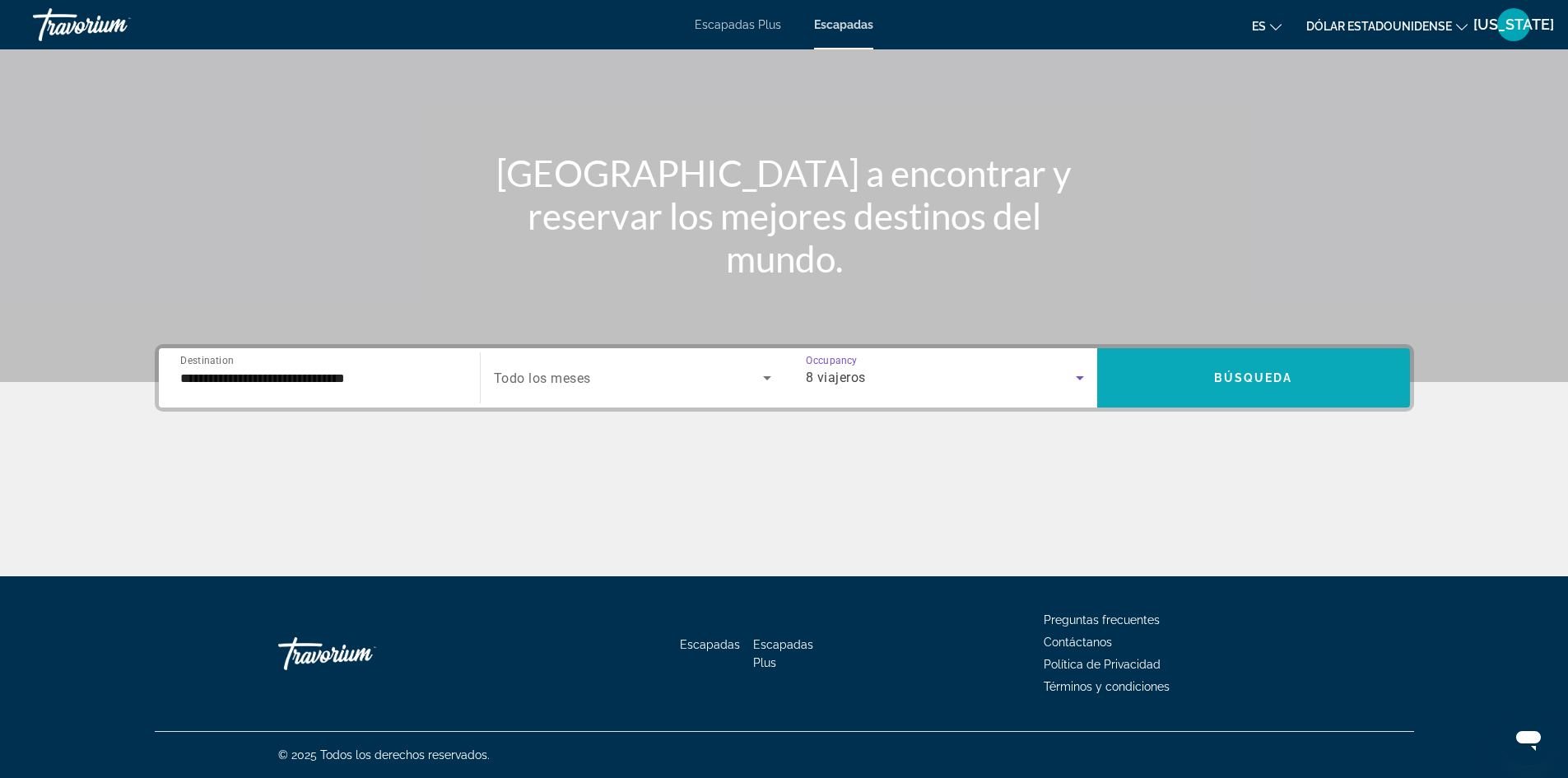
click at [1302, 373] on span "Search widget" at bounding box center [1254, 378] width 313 height 39
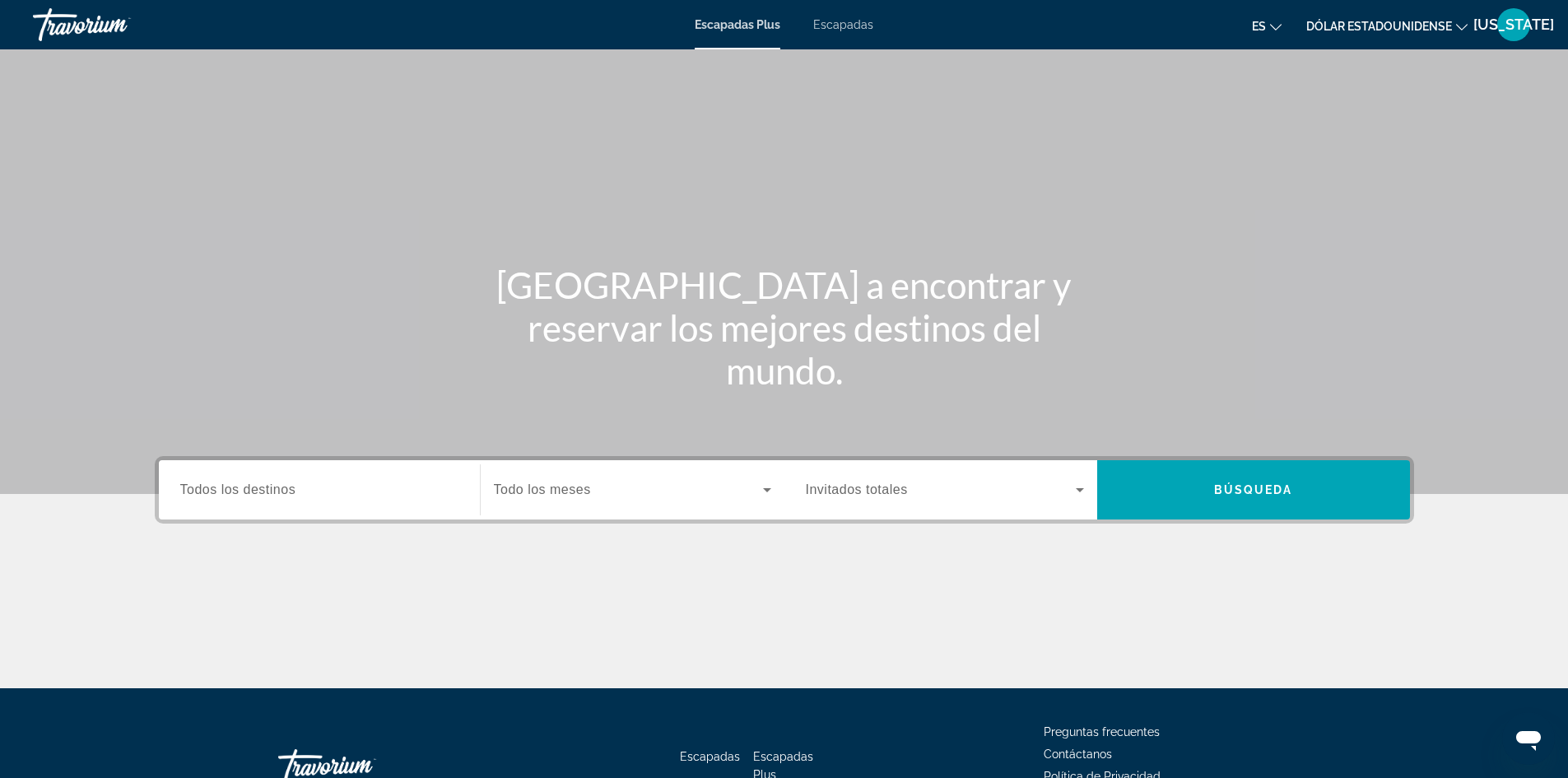
click at [246, 489] on span "Todos los destinos" at bounding box center [238, 489] width 116 height 14
click at [246, 489] on input "Destination Todos los destinos" at bounding box center [319, 490] width 278 height 20
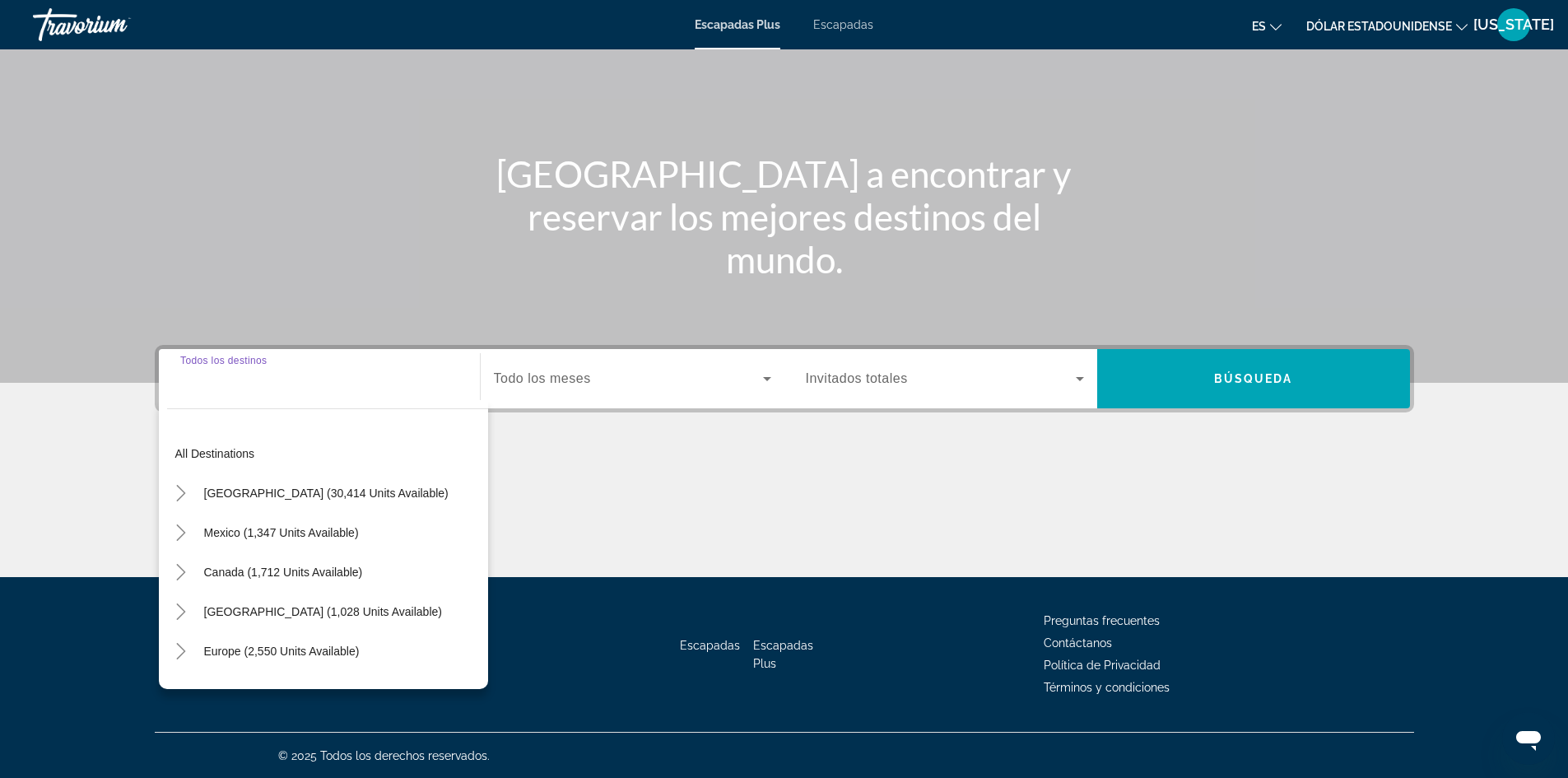
scroll to position [112, 0]
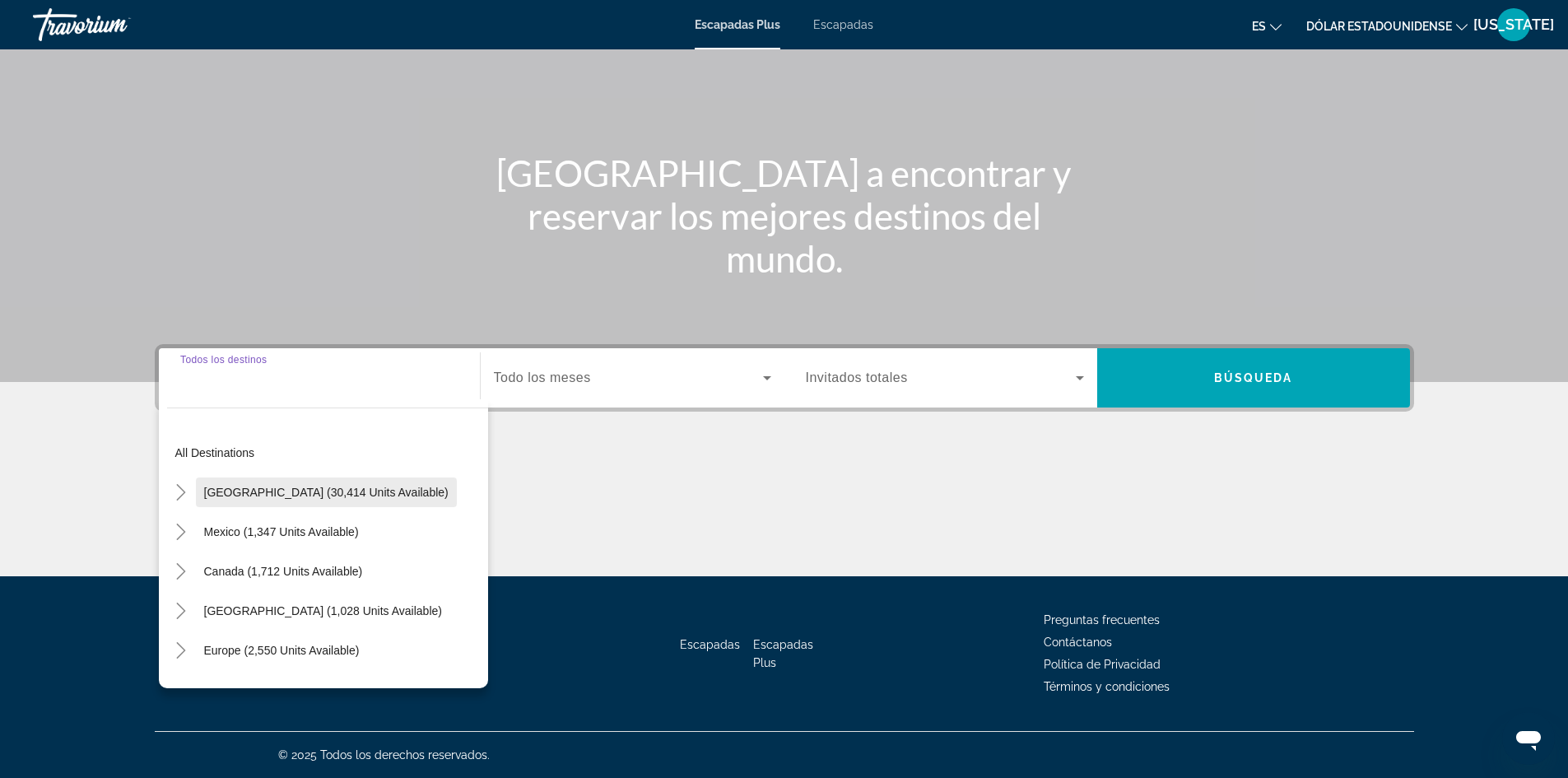
click at [244, 488] on span "United States (30,414 units available)" at bounding box center [326, 492] width 244 height 13
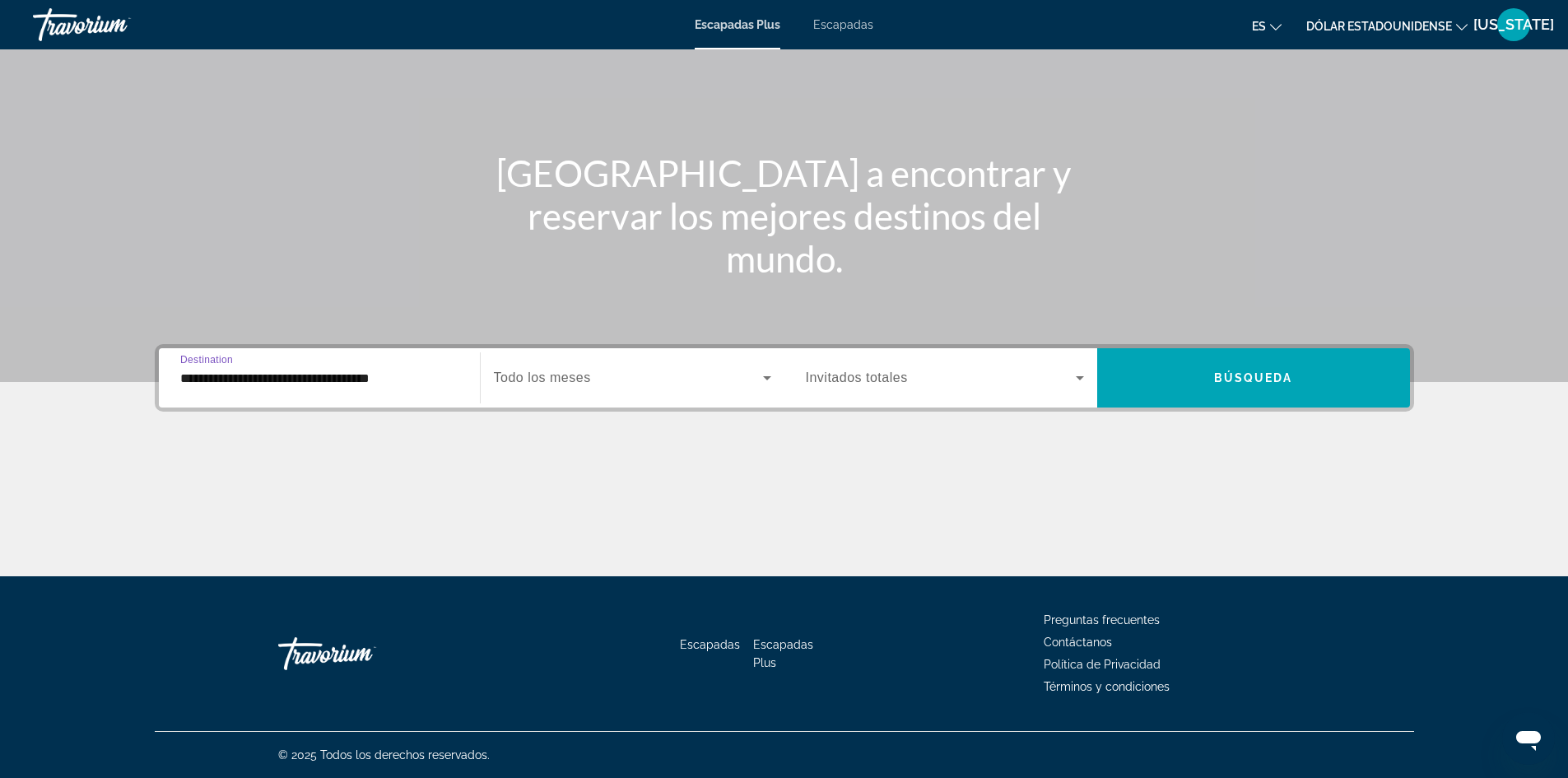
click at [205, 377] on input "**********" at bounding box center [319, 378] width 278 height 20
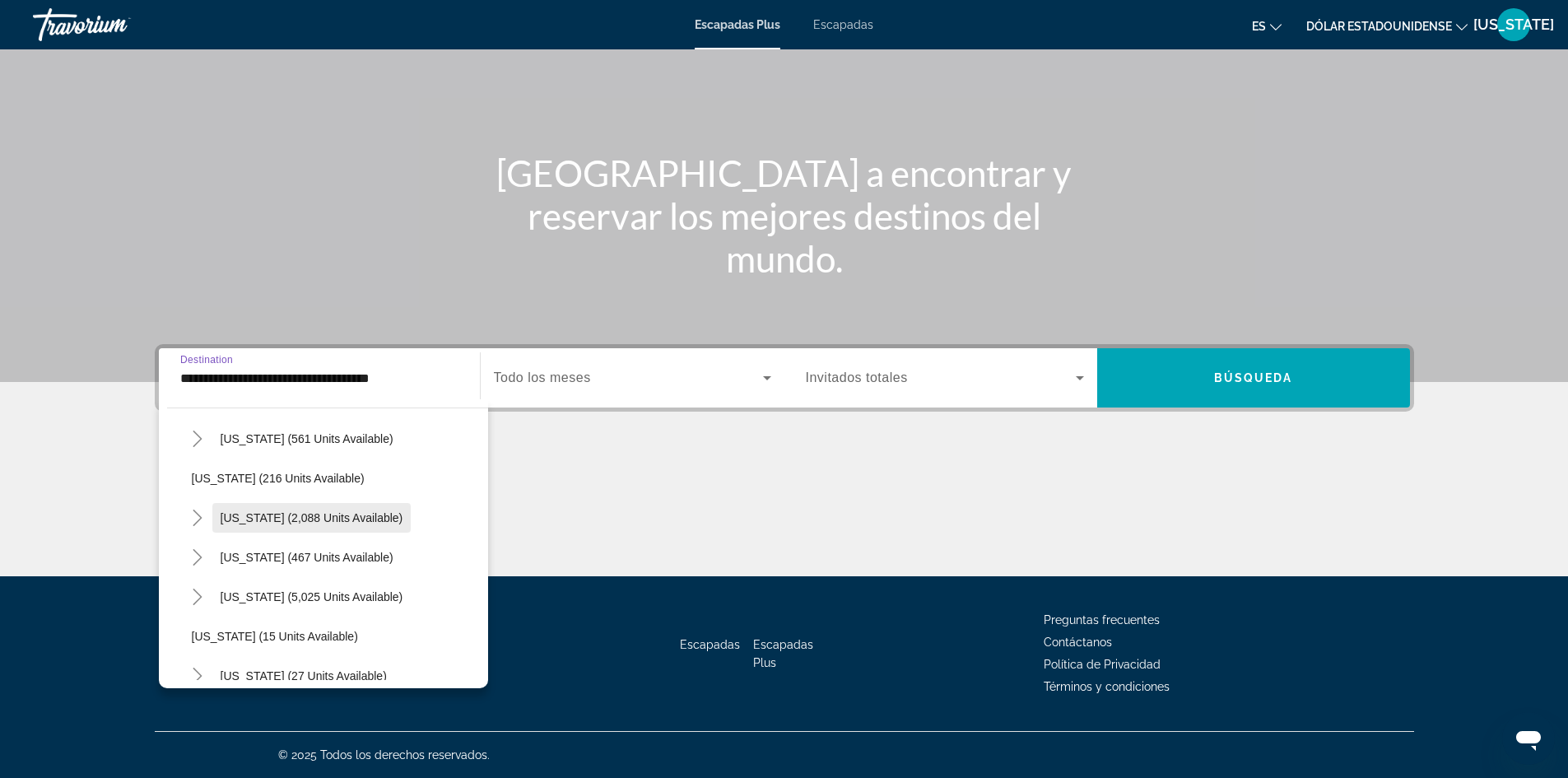
scroll to position [164, 0]
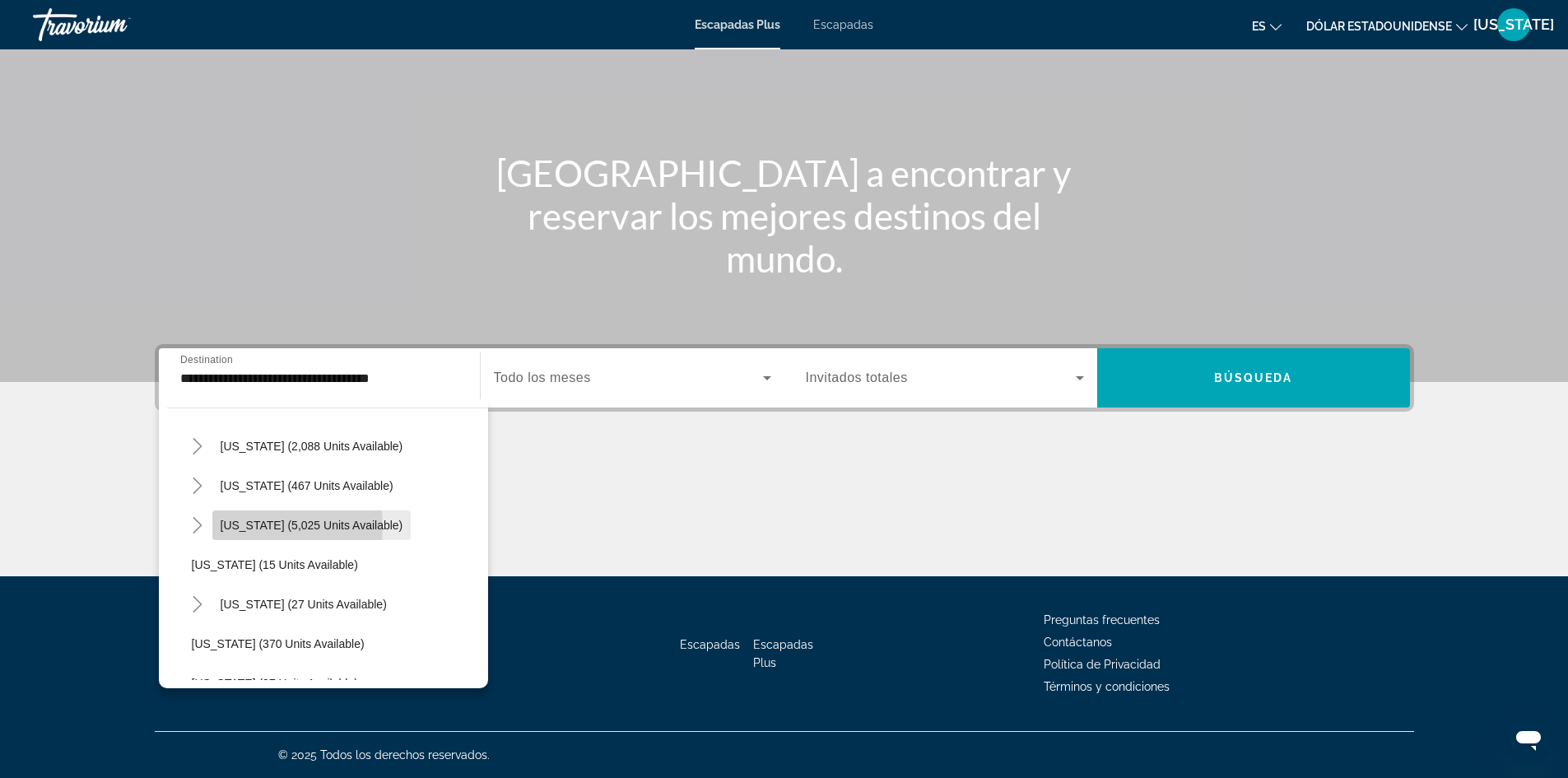
click at [239, 527] on span "Florida (5,025 units available)" at bounding box center [312, 524] width 183 height 13
type input "**********"
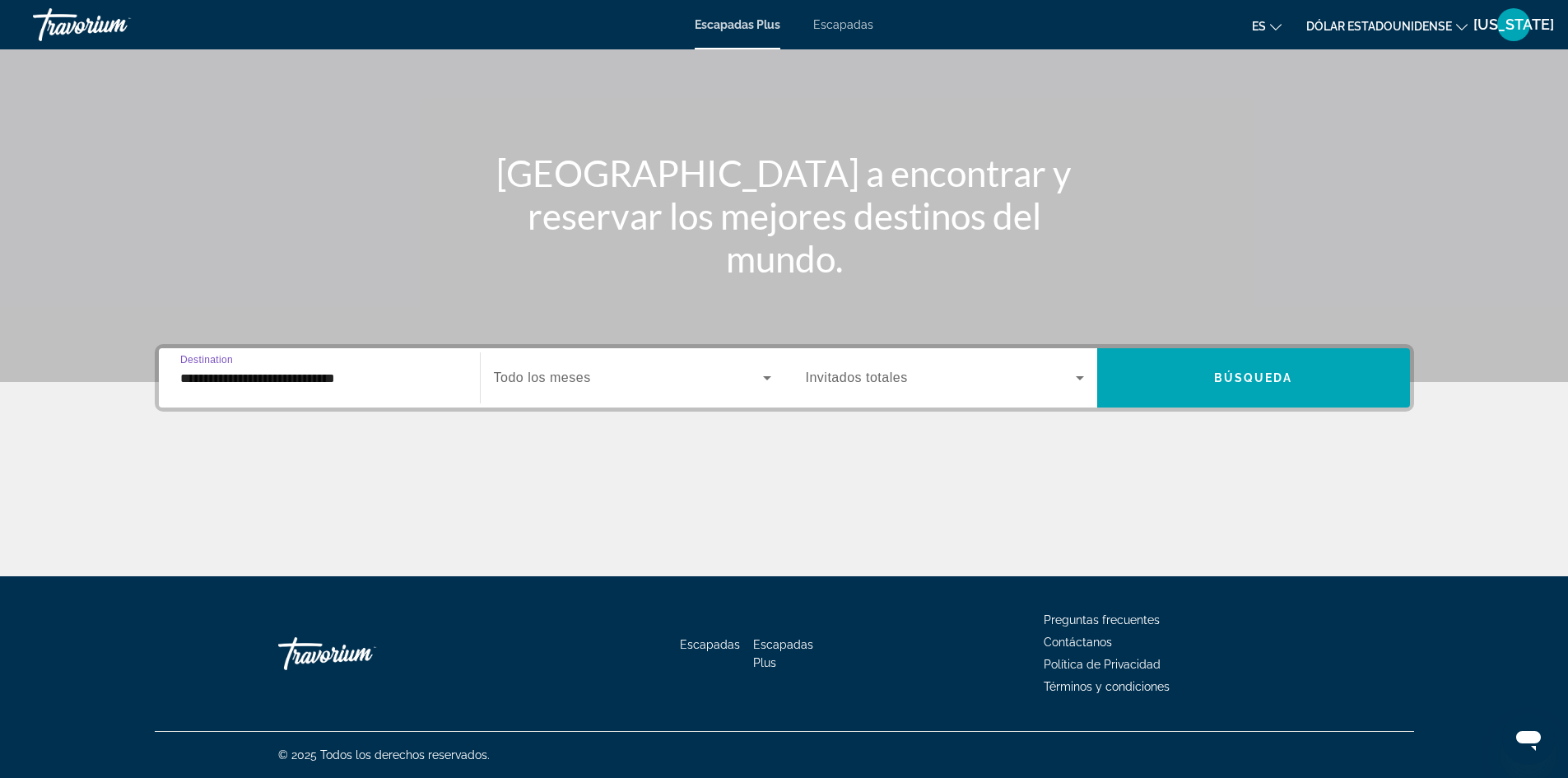
click at [1079, 378] on icon "Widget de búsqueda" at bounding box center [1080, 378] width 9 height 4
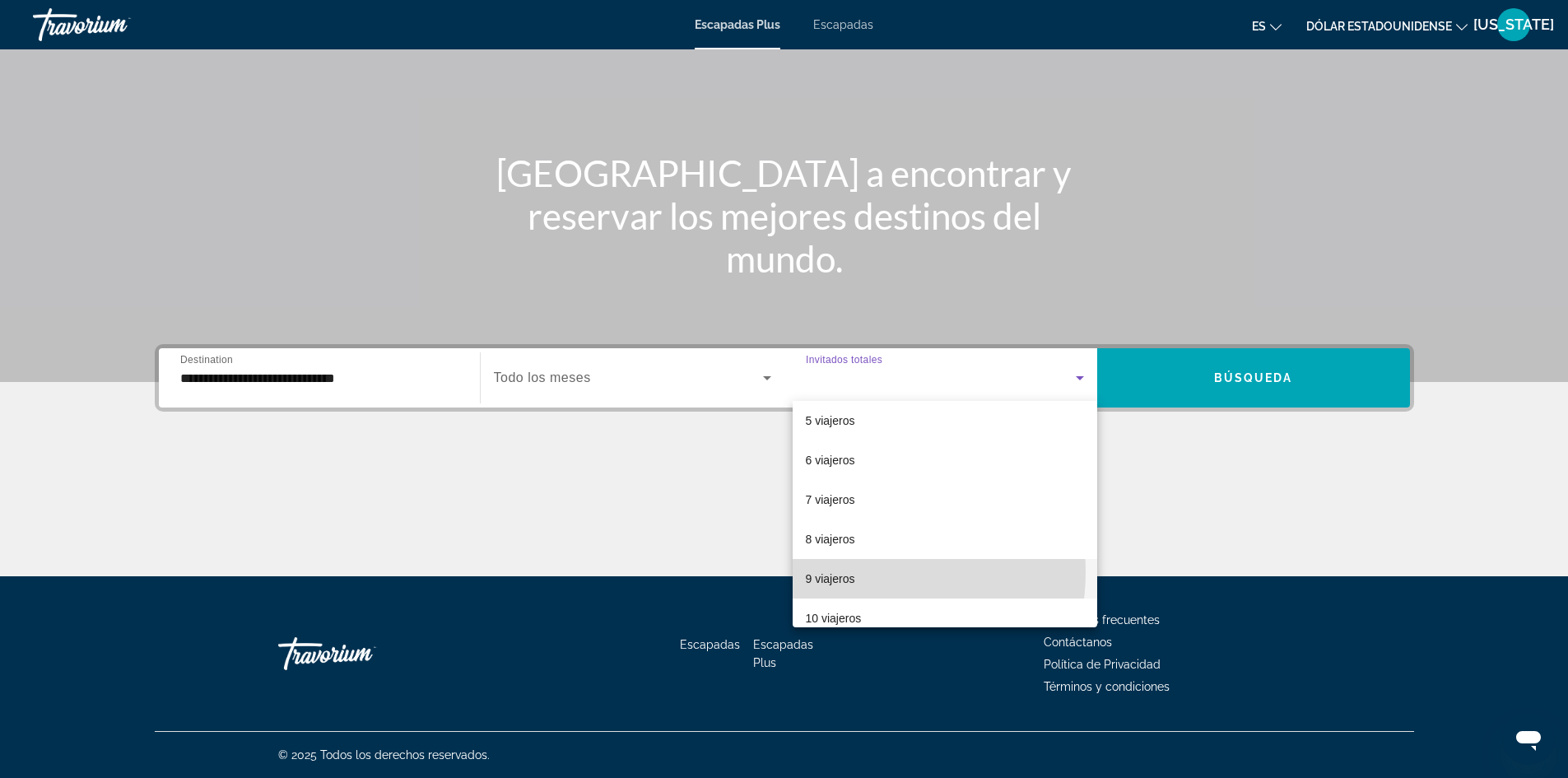
click at [856, 572] on mat-option "9 viajeros" at bounding box center [945, 579] width 305 height 39
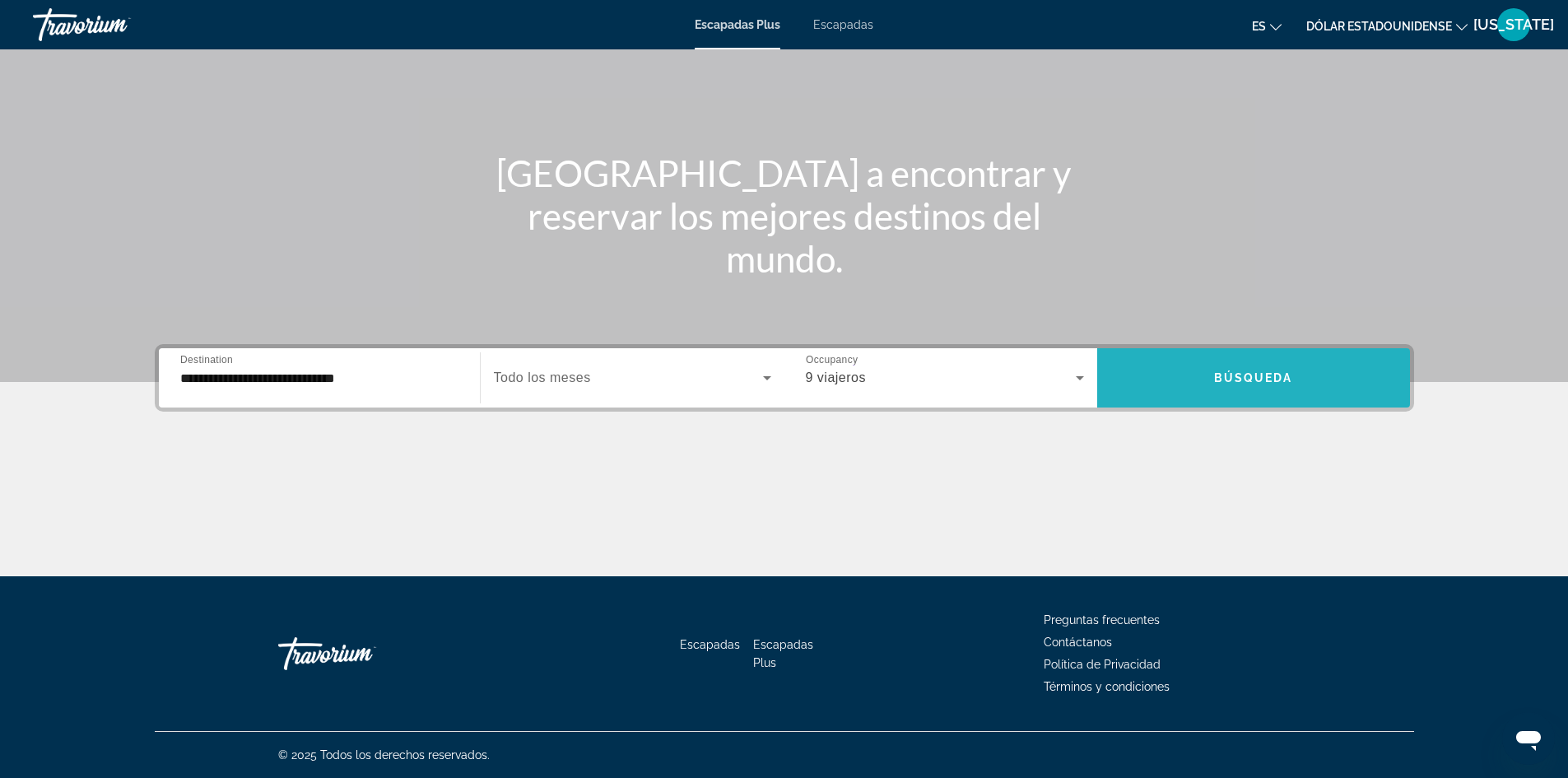
click at [1259, 358] on span "Widget de búsqueda" at bounding box center [1254, 378] width 313 height 60
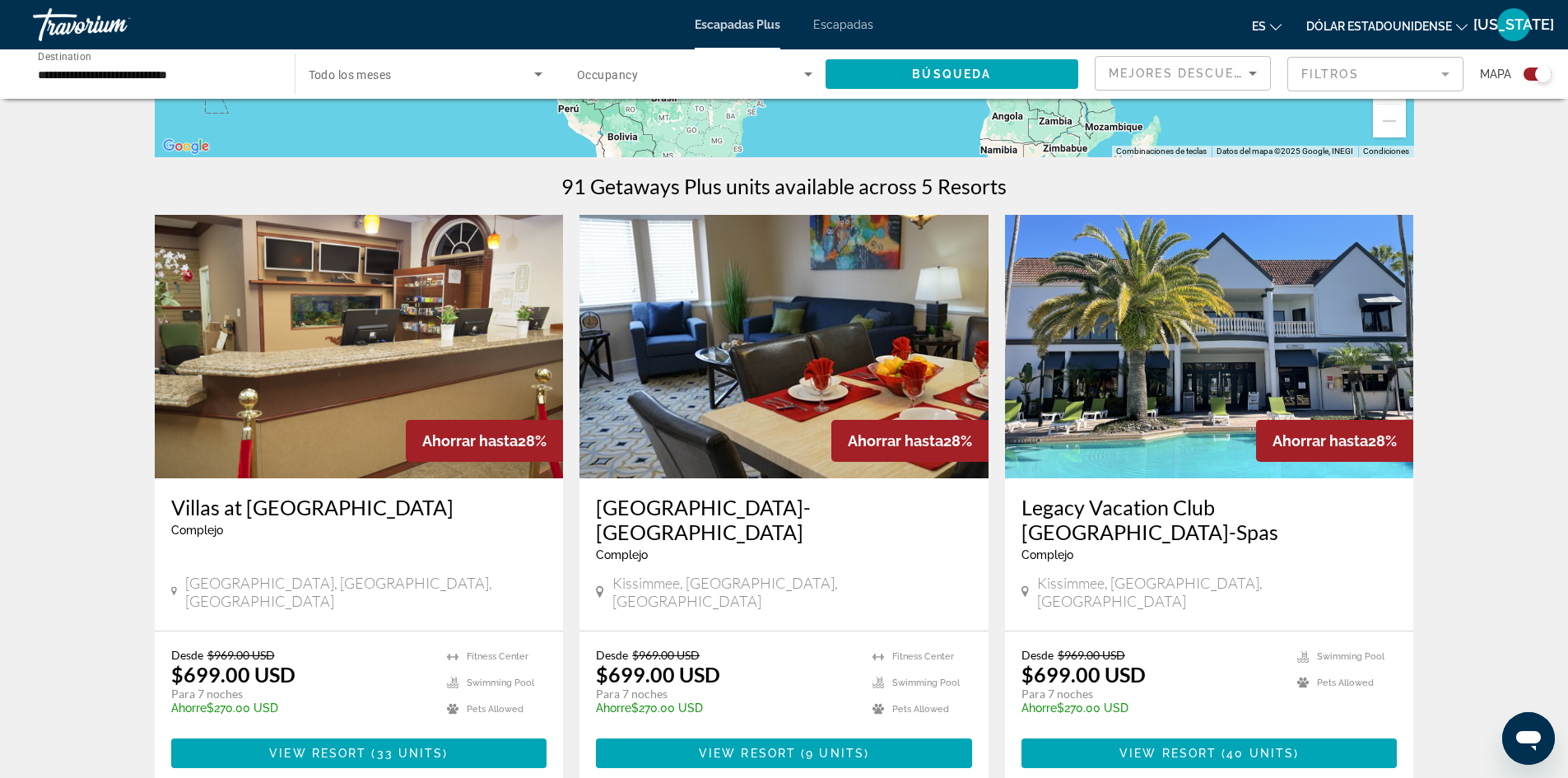
scroll to position [412, 0]
